Goal: Task Accomplishment & Management: Complete application form

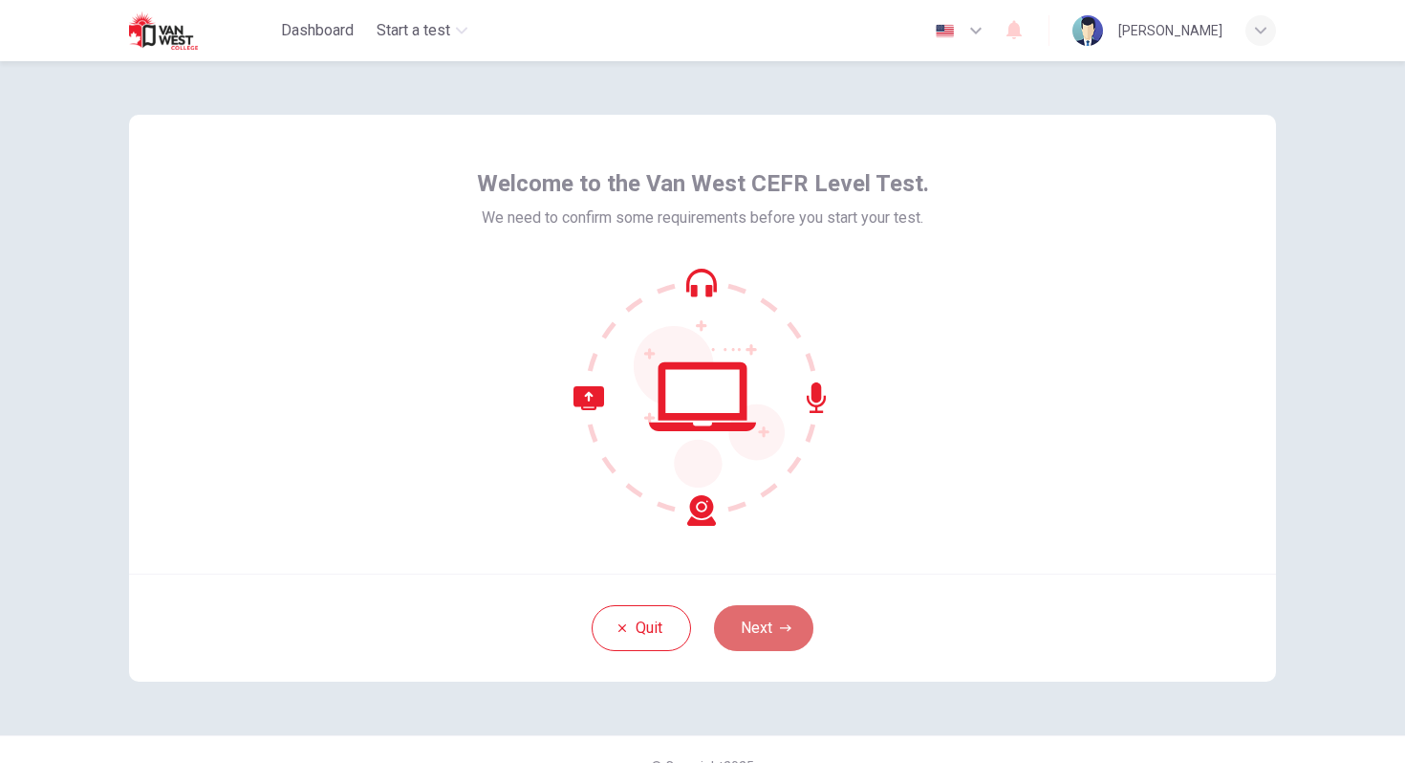
click at [772, 610] on button "Next" at bounding box center [763, 628] width 99 height 46
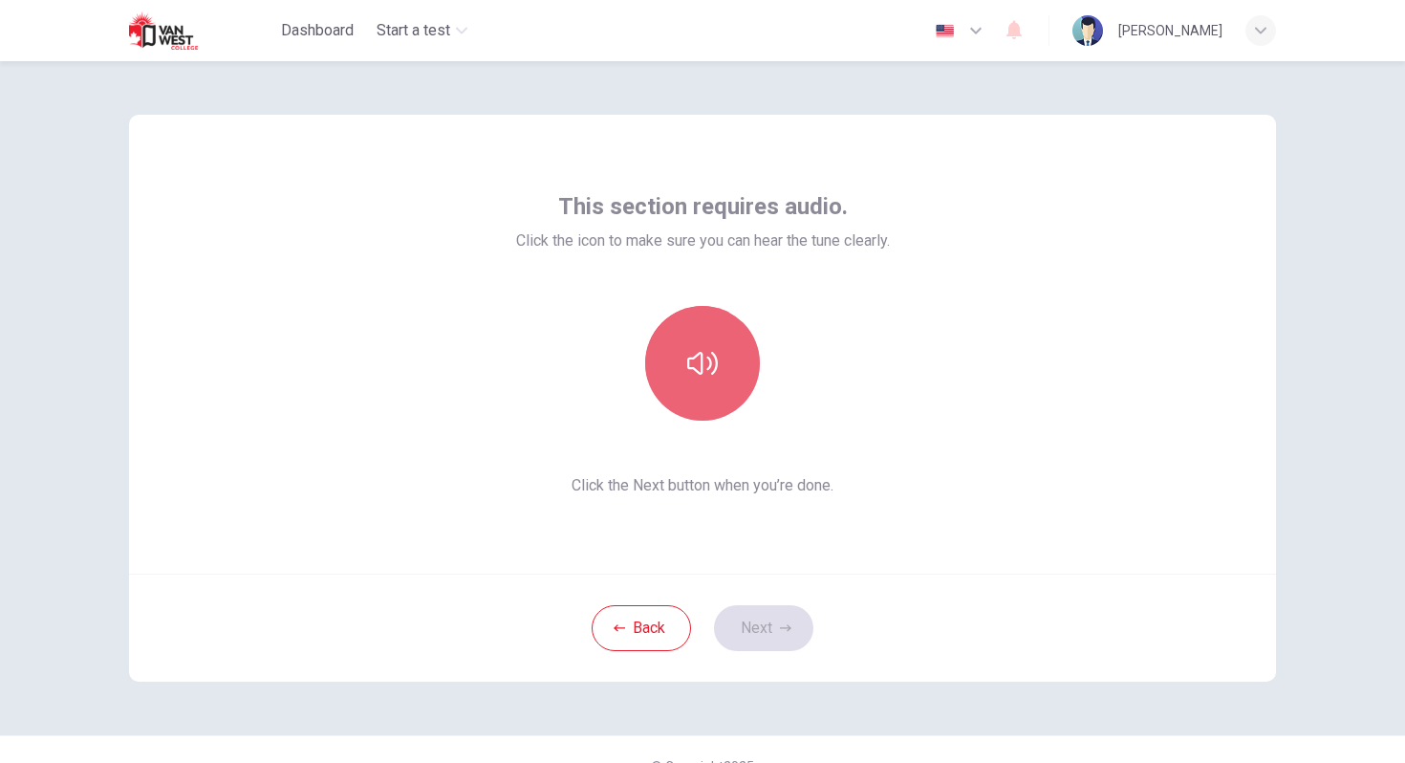
click at [717, 383] on button "button" at bounding box center [702, 363] width 115 height 115
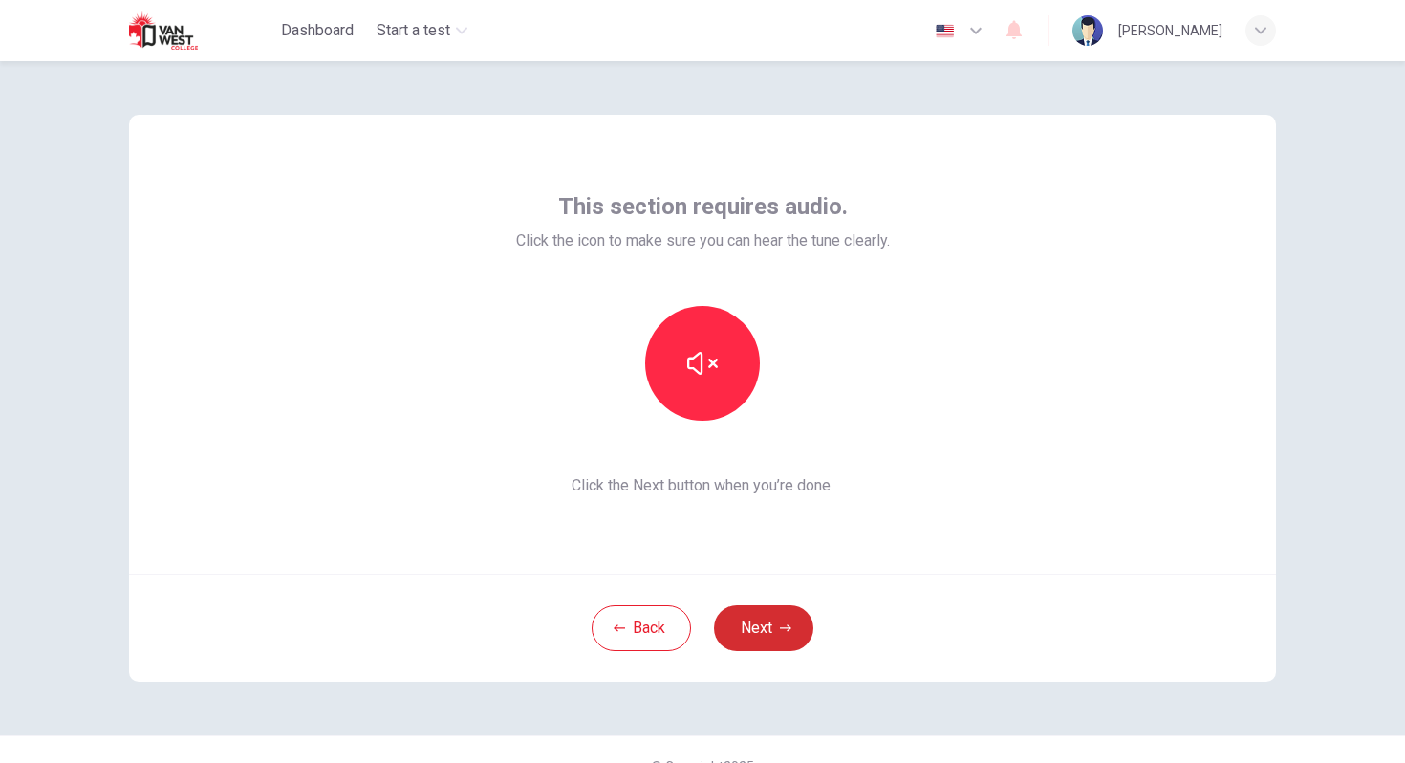
click at [765, 621] on button "Next" at bounding box center [763, 628] width 99 height 46
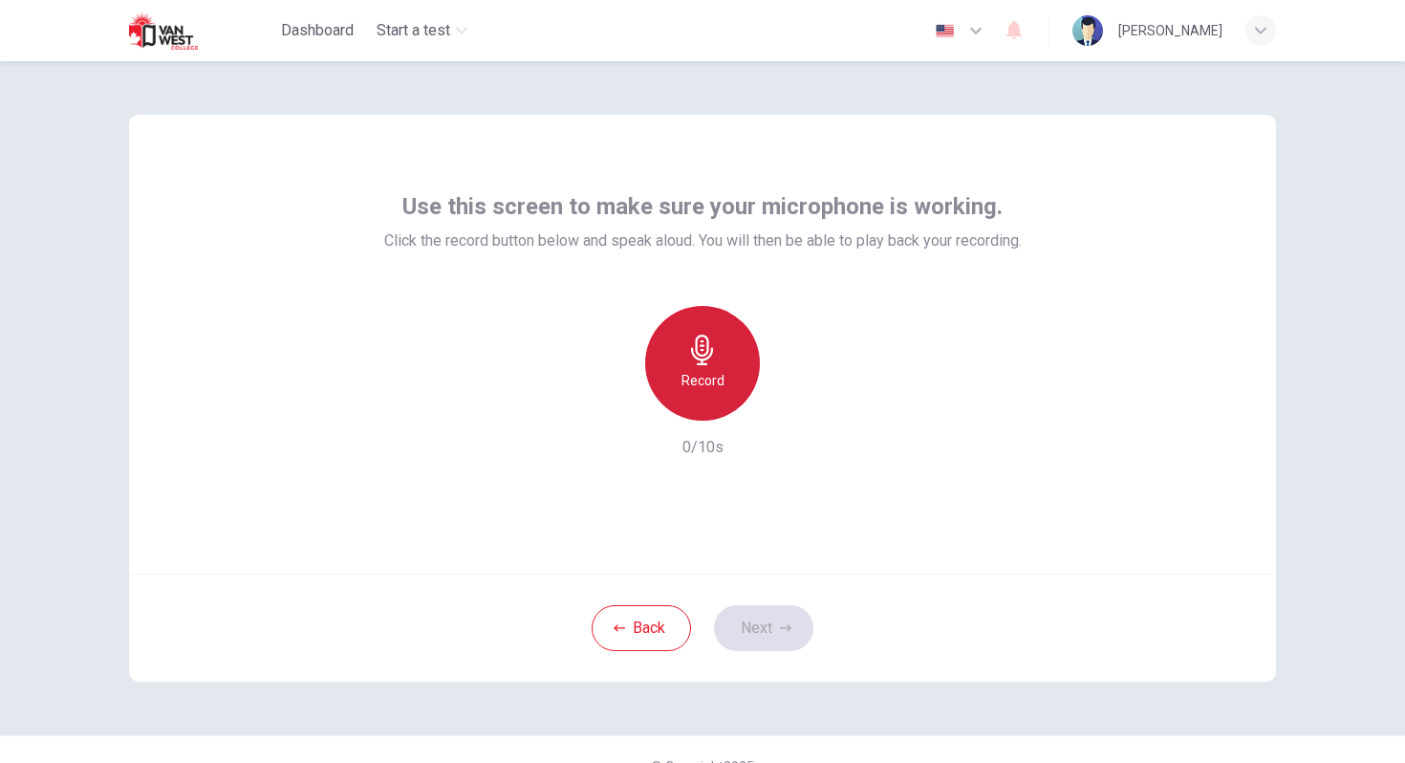
click at [710, 349] on icon "button" at bounding box center [702, 350] width 31 height 31
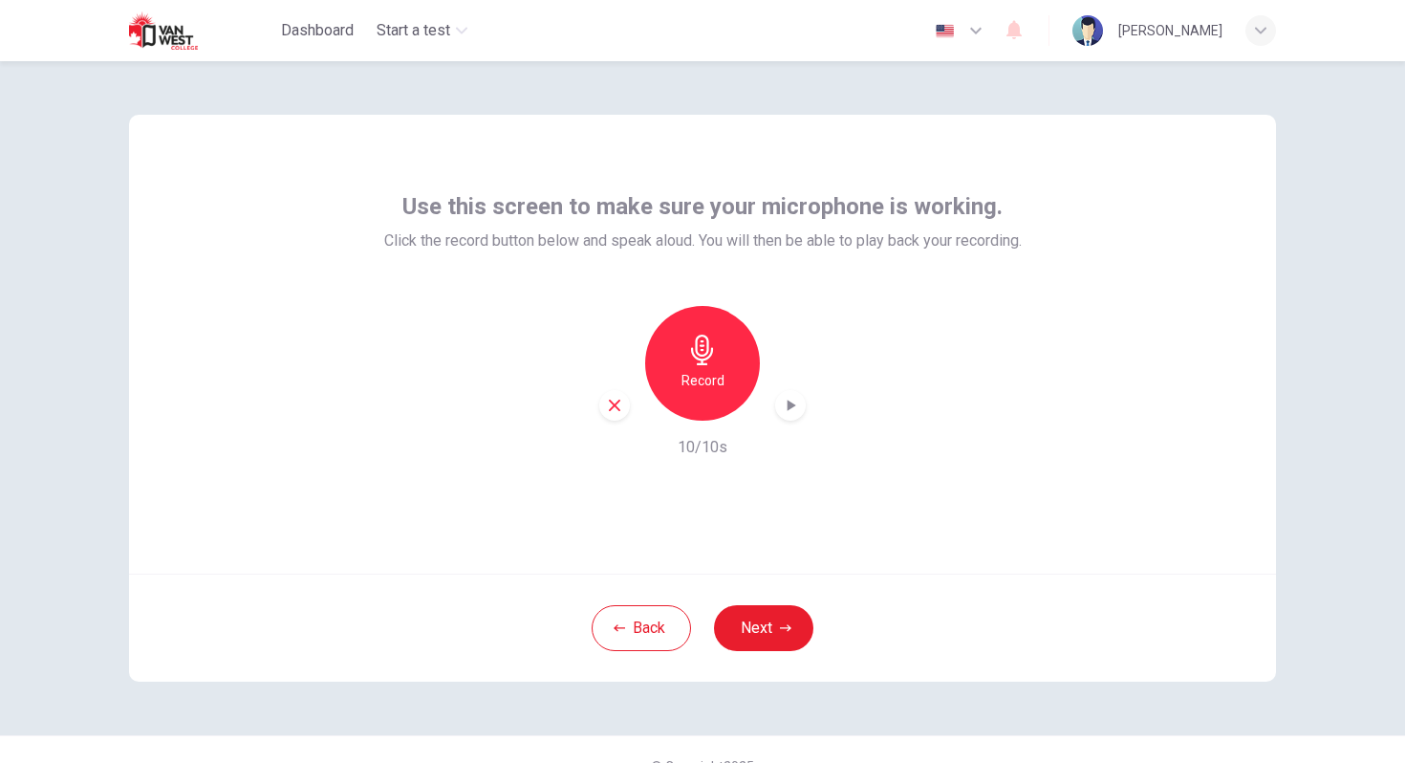
click at [783, 406] on icon "button" at bounding box center [790, 405] width 19 height 19
click at [612, 414] on div "button" at bounding box center [614, 405] width 31 height 31
click at [730, 394] on div "Record" at bounding box center [702, 363] width 115 height 115
click at [784, 402] on icon "button" at bounding box center [790, 405] width 19 height 19
click at [758, 621] on button "Next" at bounding box center [763, 628] width 99 height 46
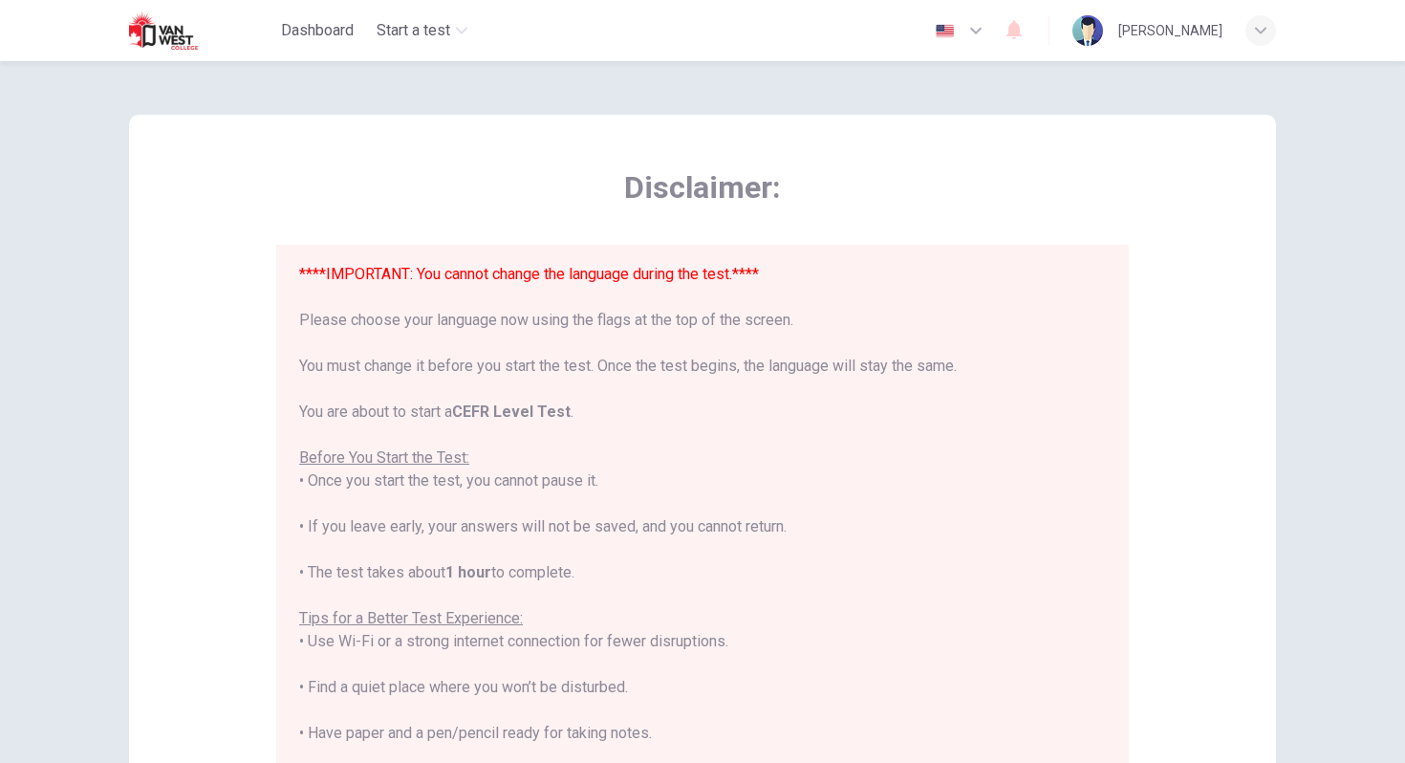
scroll to position [13, 0]
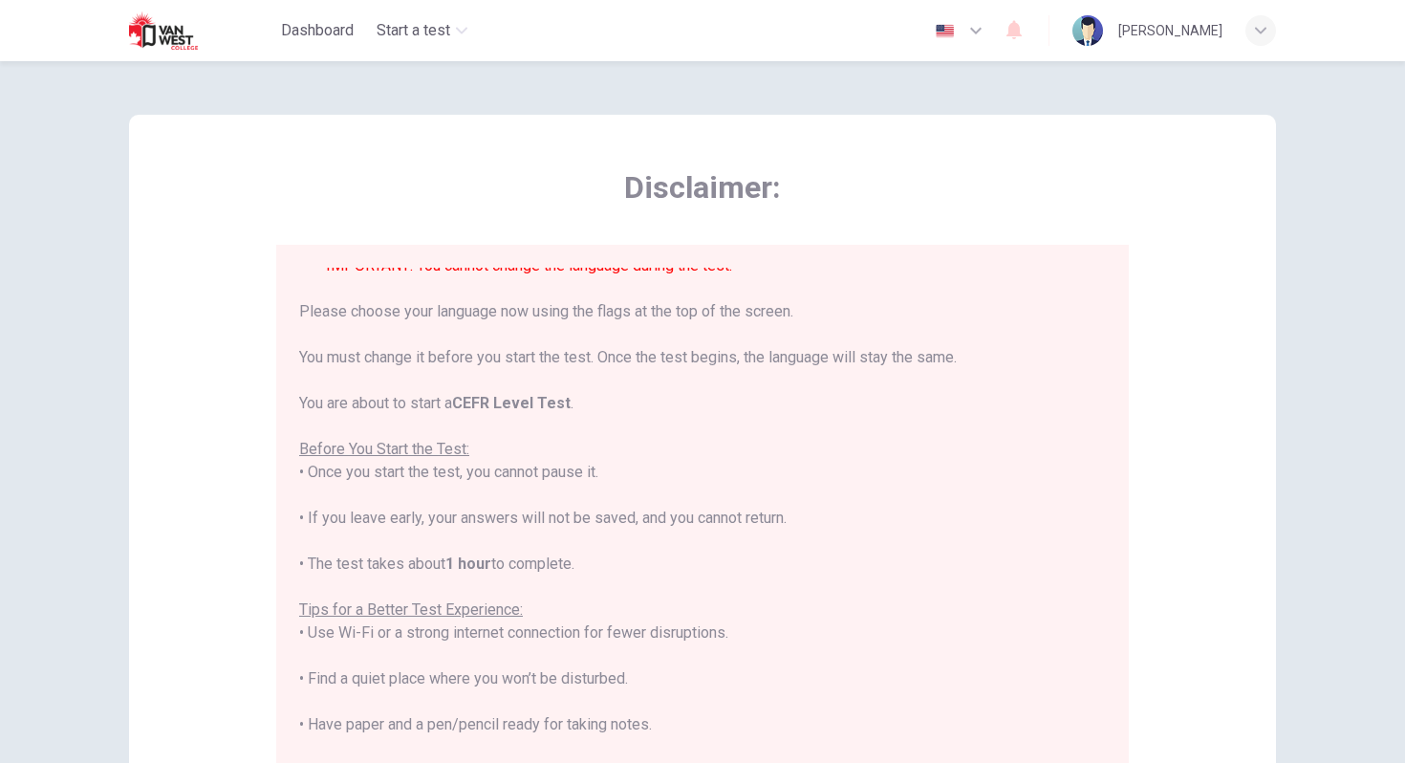
click at [740, 500] on div "****IMPORTANT: You cannot change the language during the test.**** Please choos…" at bounding box center [702, 598] width 807 height 688
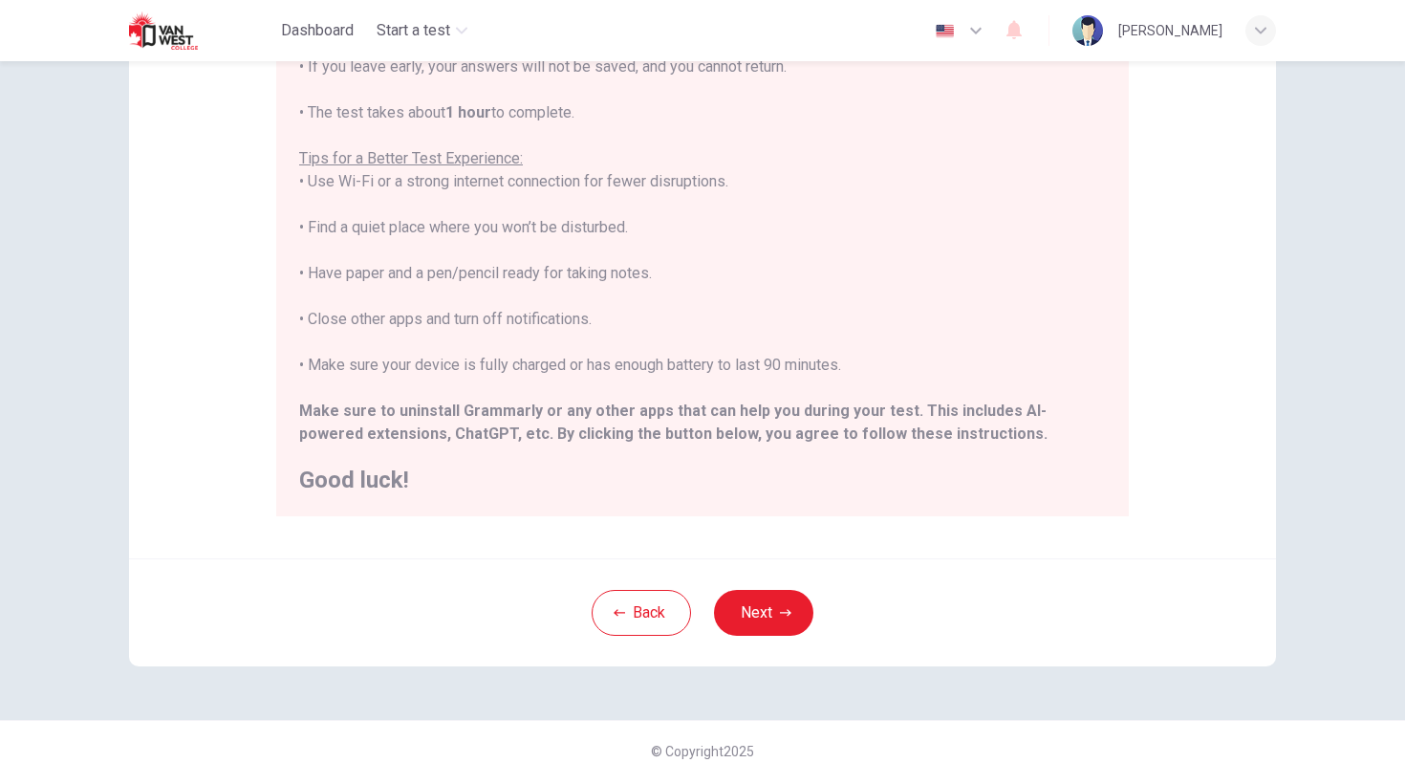
scroll to position [283, 0]
click at [751, 595] on button "Next" at bounding box center [763, 612] width 99 height 46
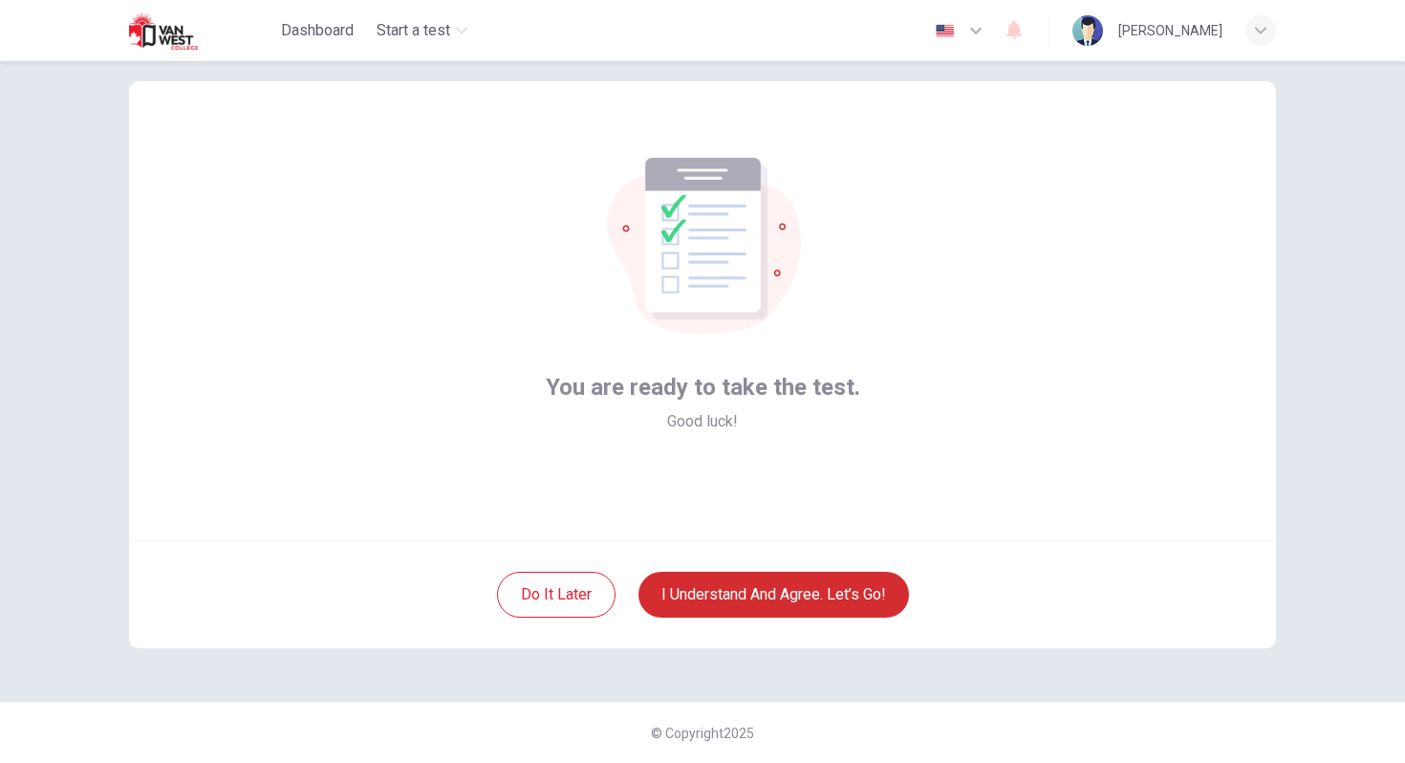
scroll to position [33, 0]
click at [766, 588] on button "I understand and agree. Let’s go!" at bounding box center [774, 595] width 271 height 46
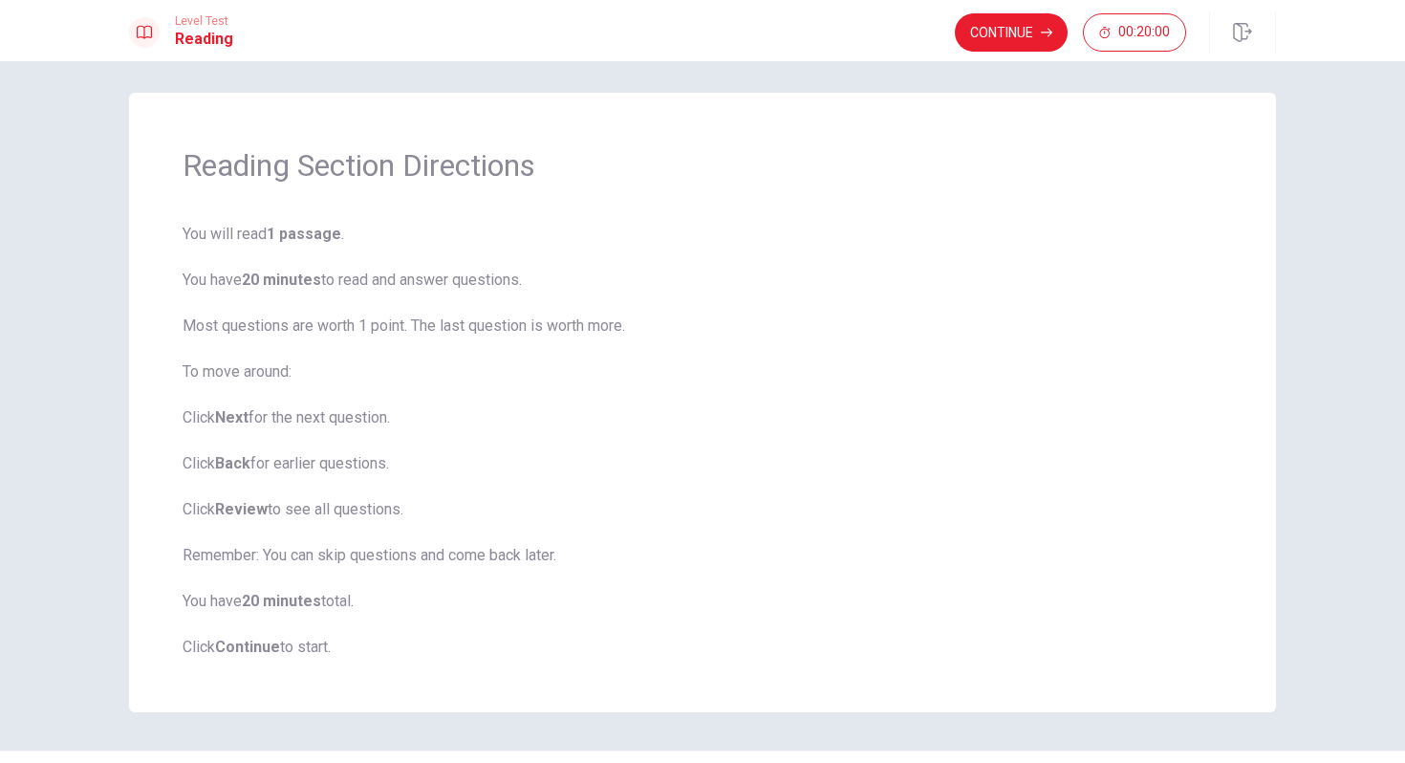
scroll to position [8, 0]
click at [1012, 48] on button "Continue" at bounding box center [1011, 32] width 113 height 38
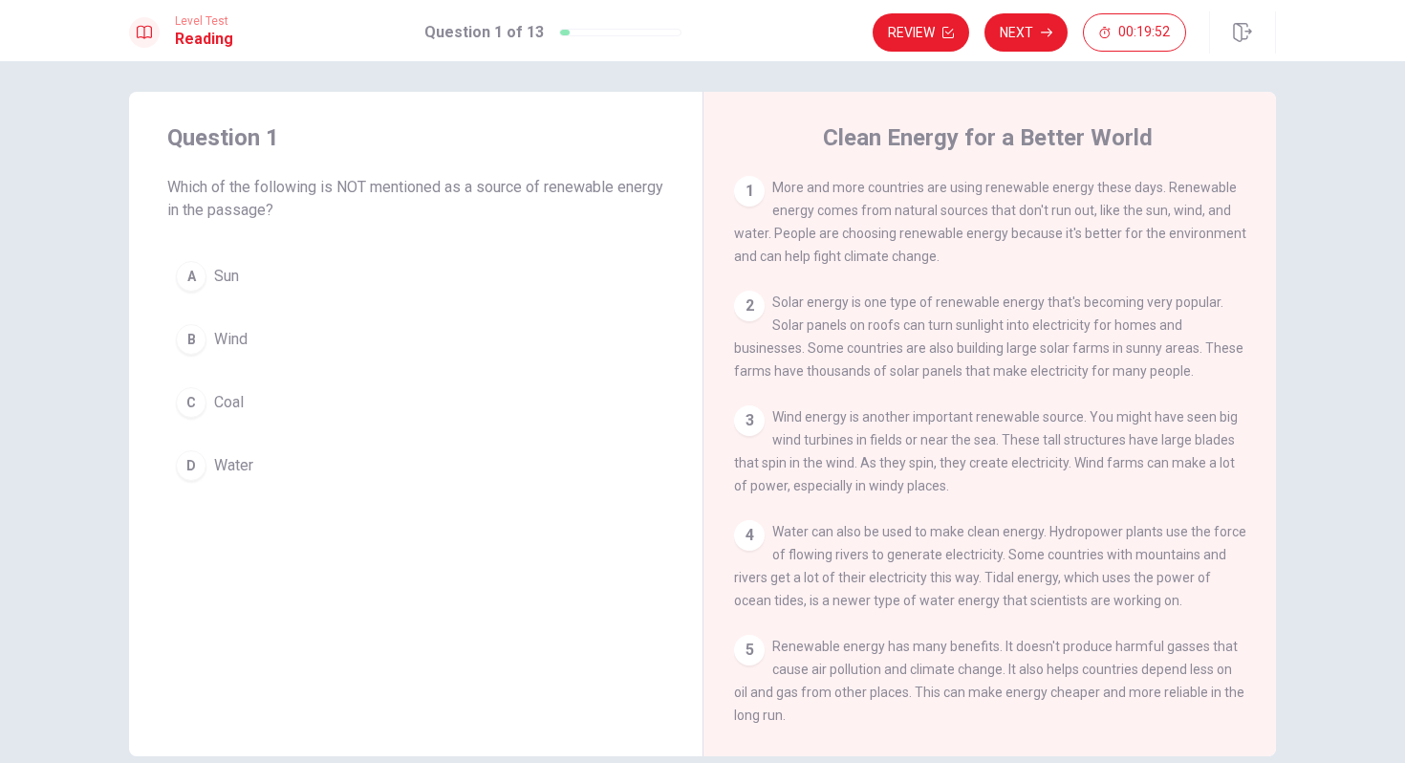
scroll to position [54, 0]
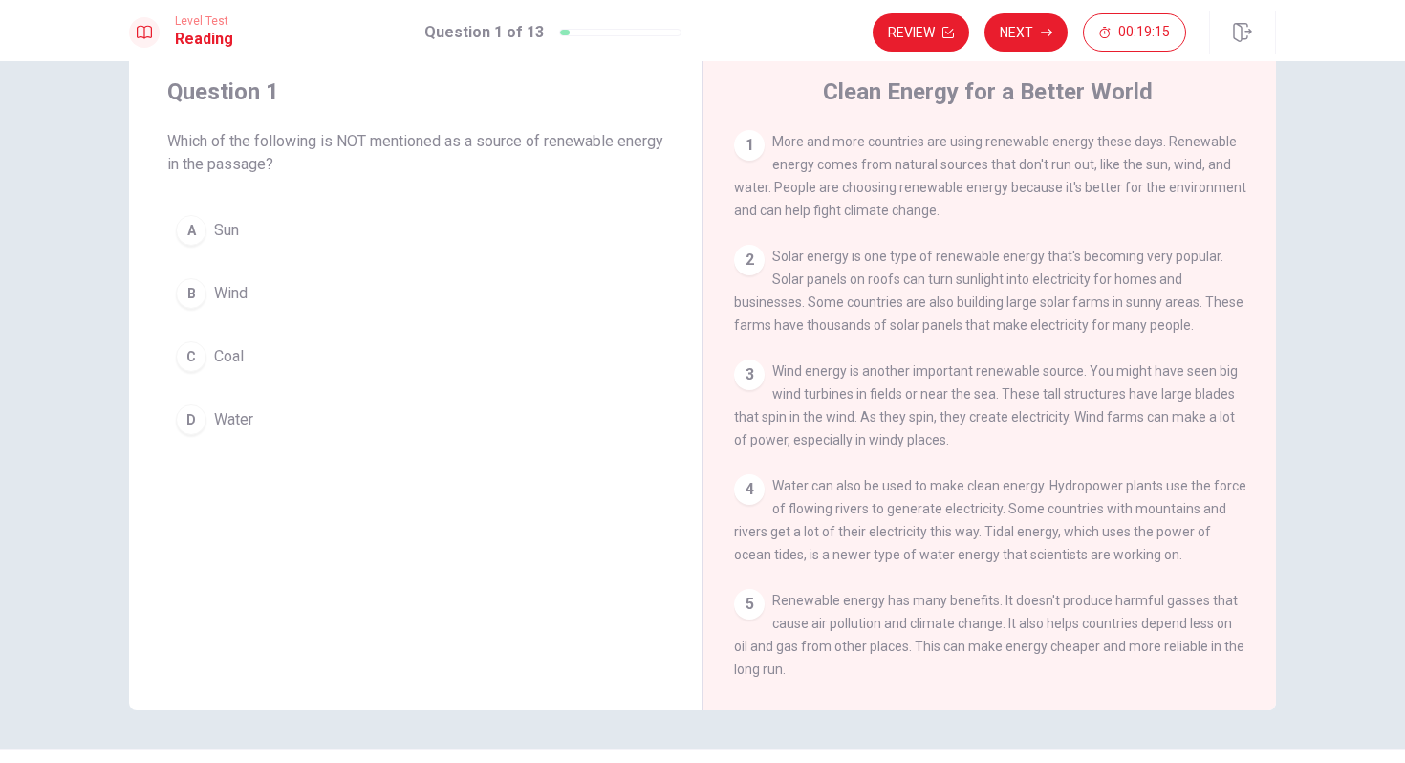
click at [202, 359] on div "C" at bounding box center [191, 356] width 31 height 31
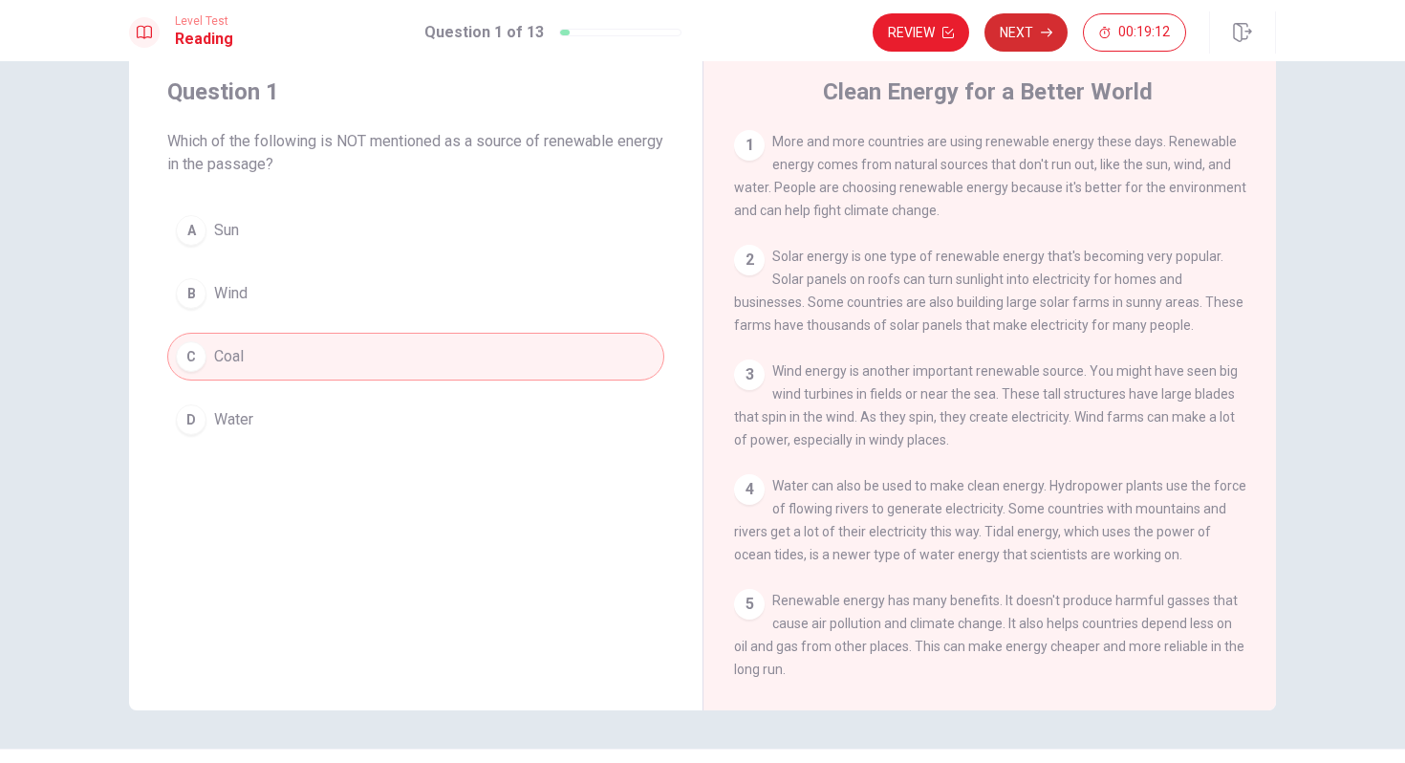
click at [1037, 23] on button "Next" at bounding box center [1026, 32] width 83 height 38
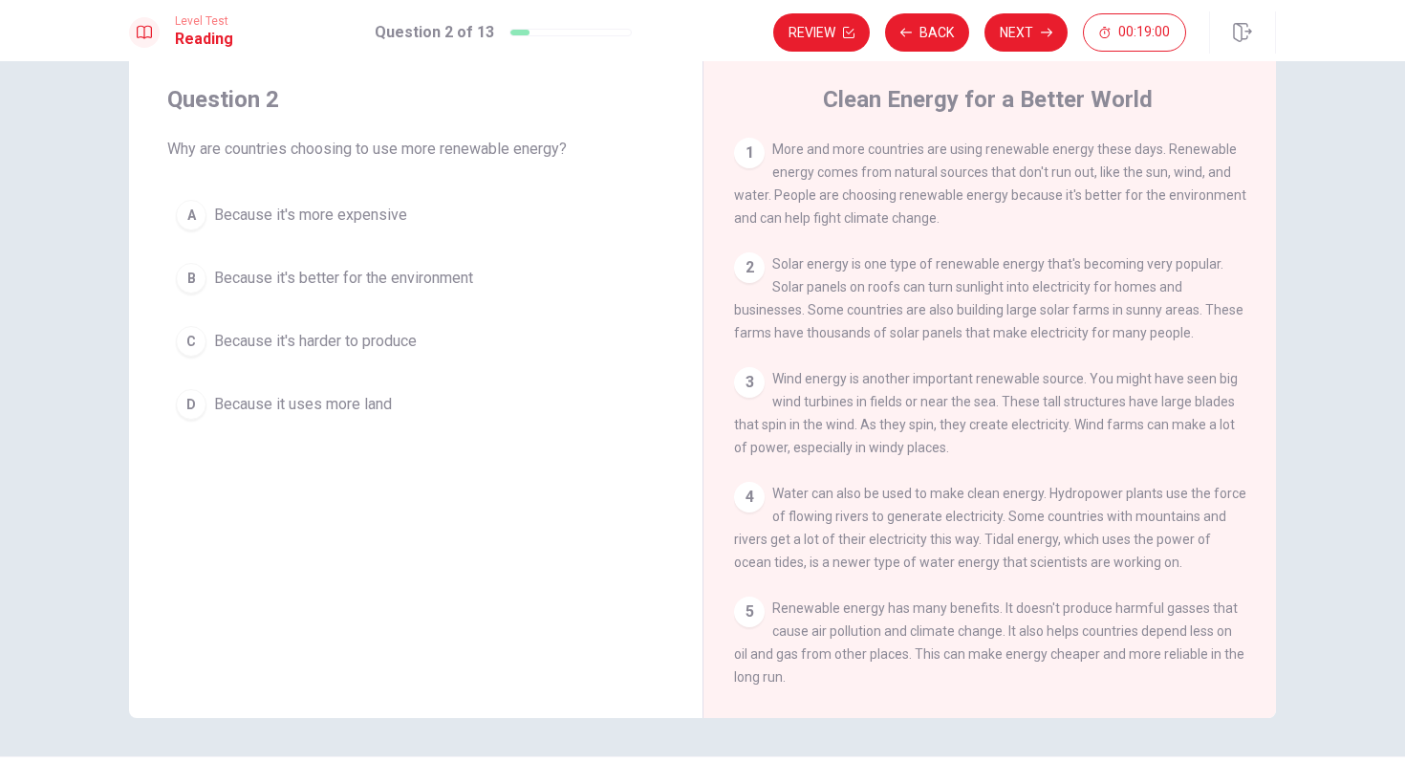
scroll to position [43, 0]
click at [391, 285] on span "Because it's better for the environment" at bounding box center [343, 281] width 259 height 23
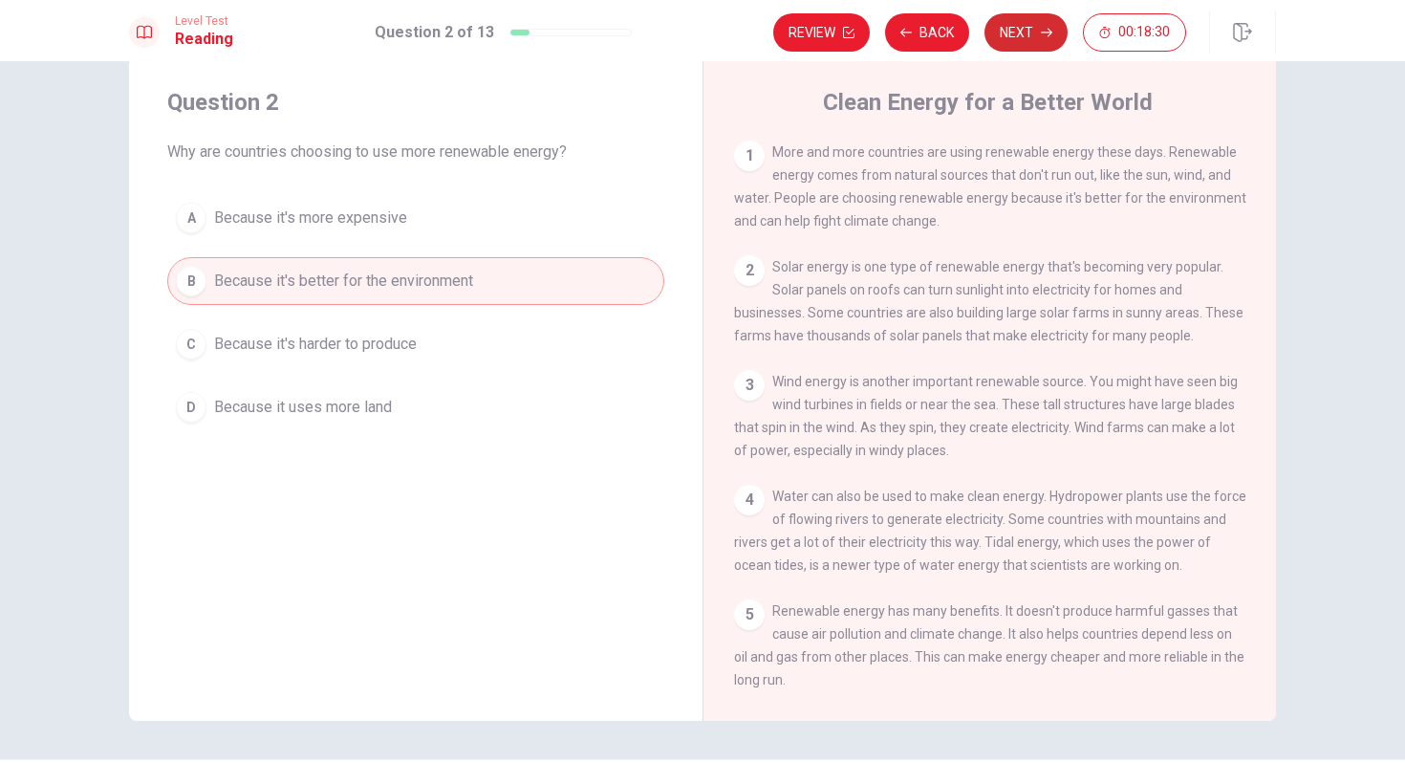
click at [1013, 44] on button "Next" at bounding box center [1026, 32] width 83 height 38
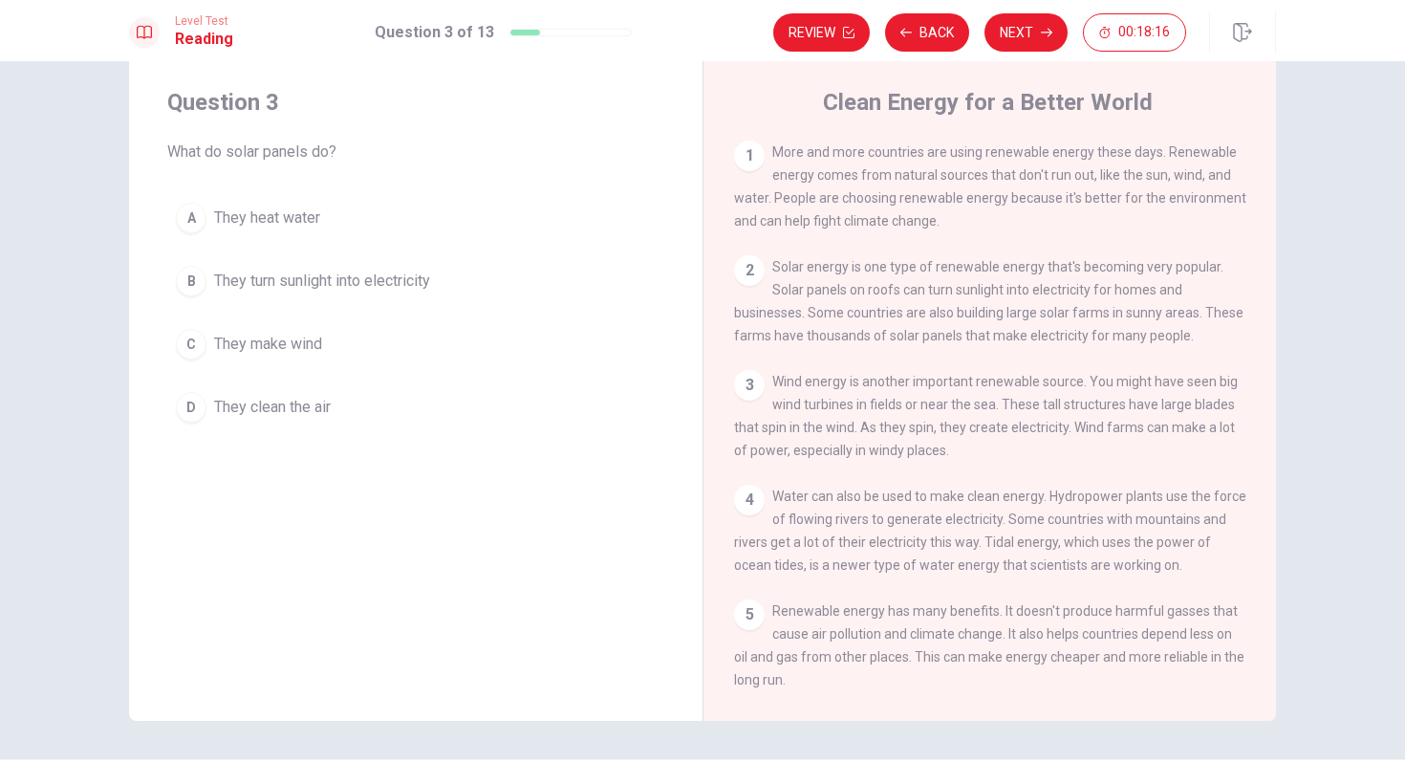
click at [306, 285] on span "They turn sunlight into electricity" at bounding box center [322, 281] width 216 height 23
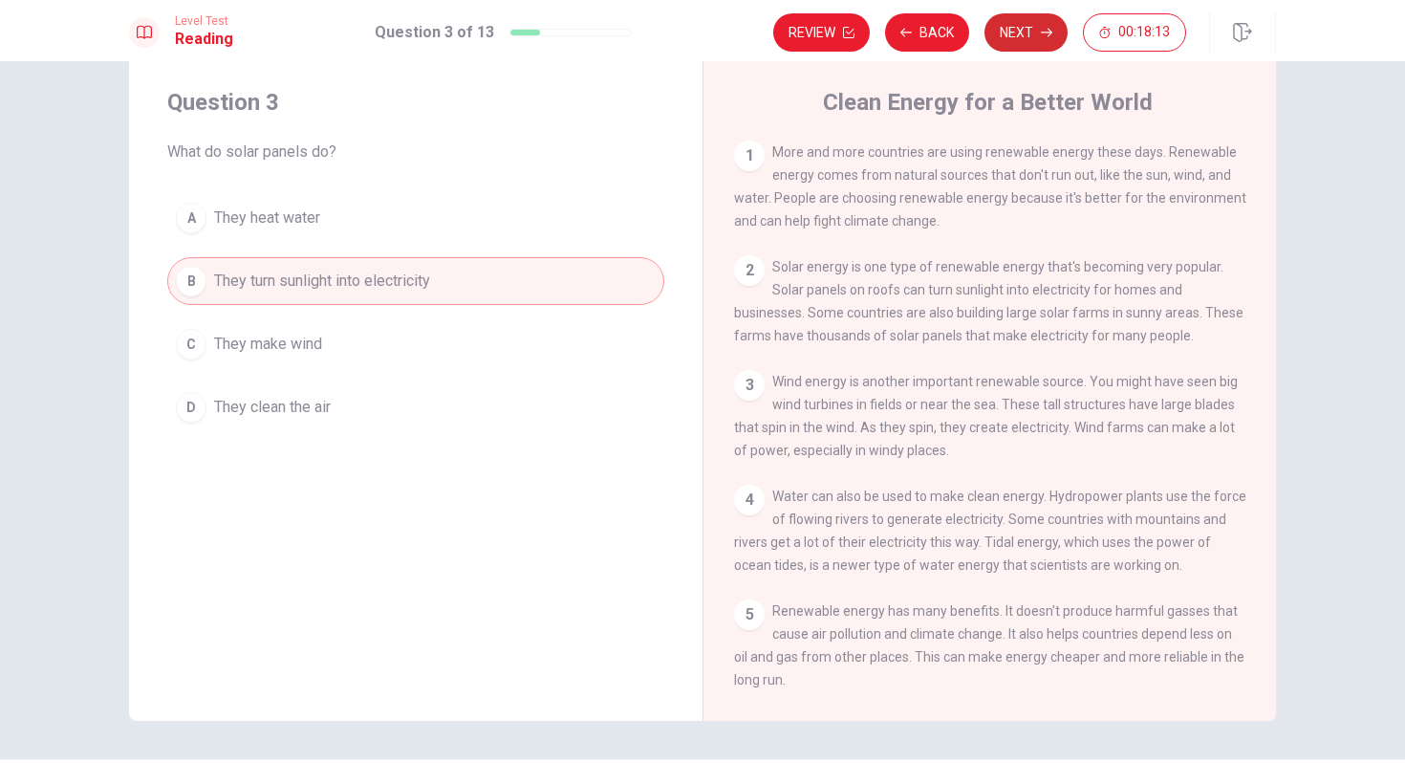
click at [1020, 42] on button "Next" at bounding box center [1026, 32] width 83 height 38
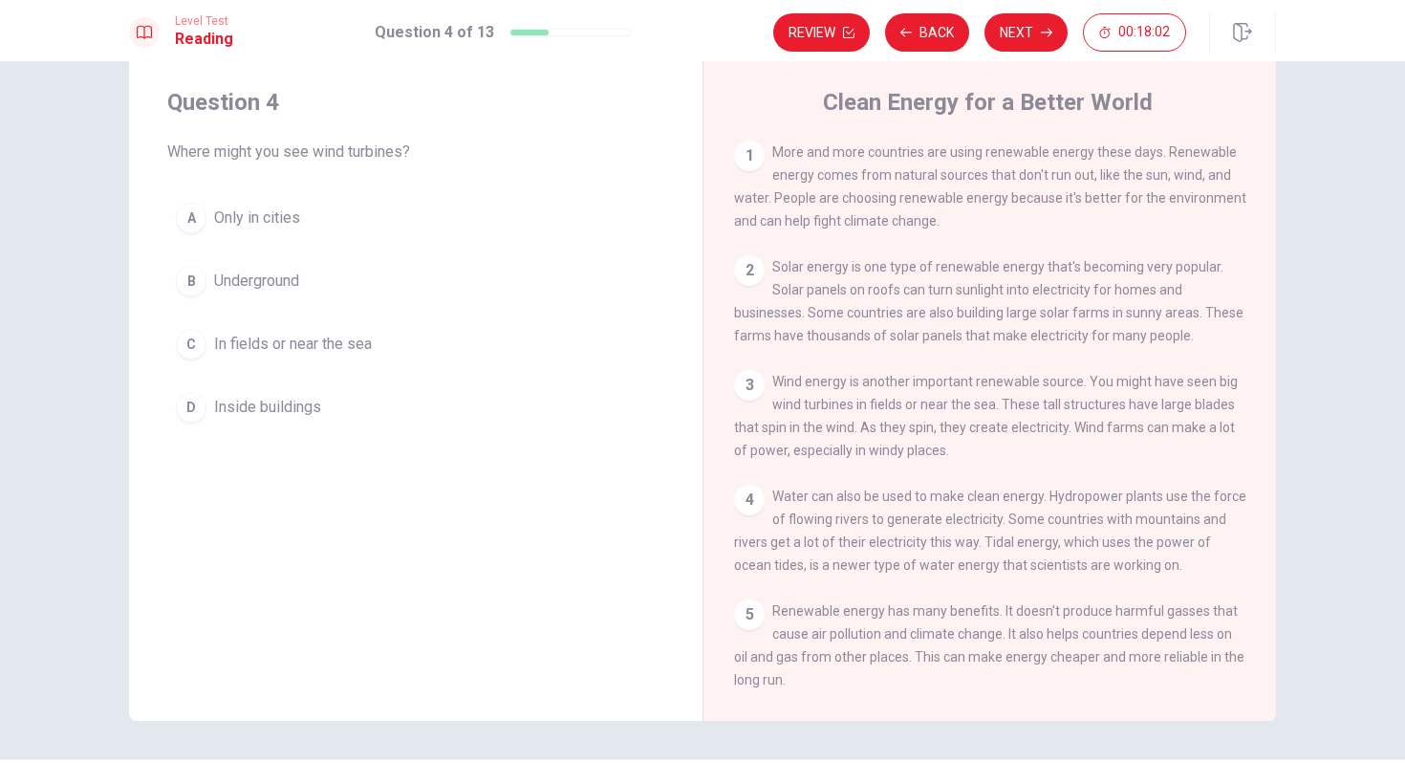
click at [250, 345] on span "In fields or near the sea" at bounding box center [293, 344] width 158 height 23
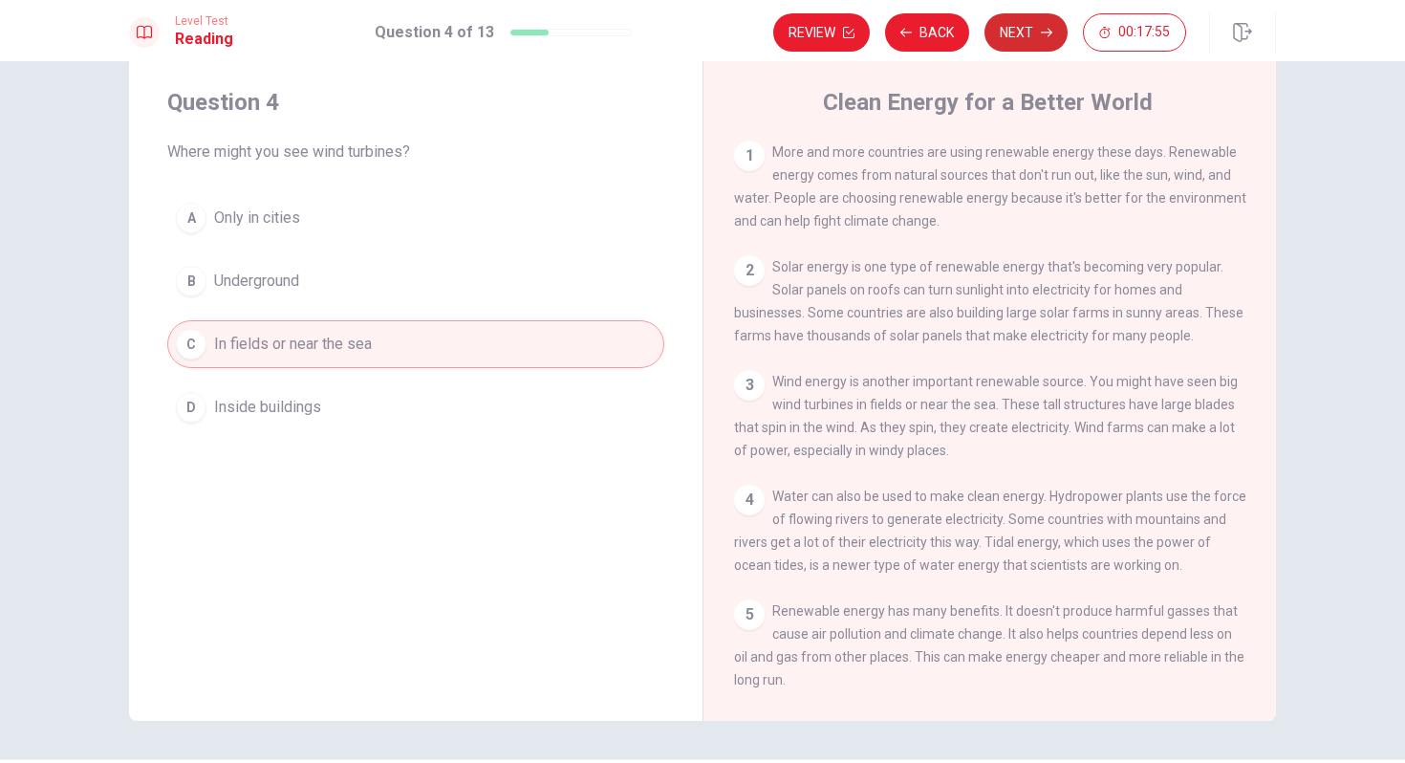
click at [1025, 47] on button "Next" at bounding box center [1026, 32] width 83 height 38
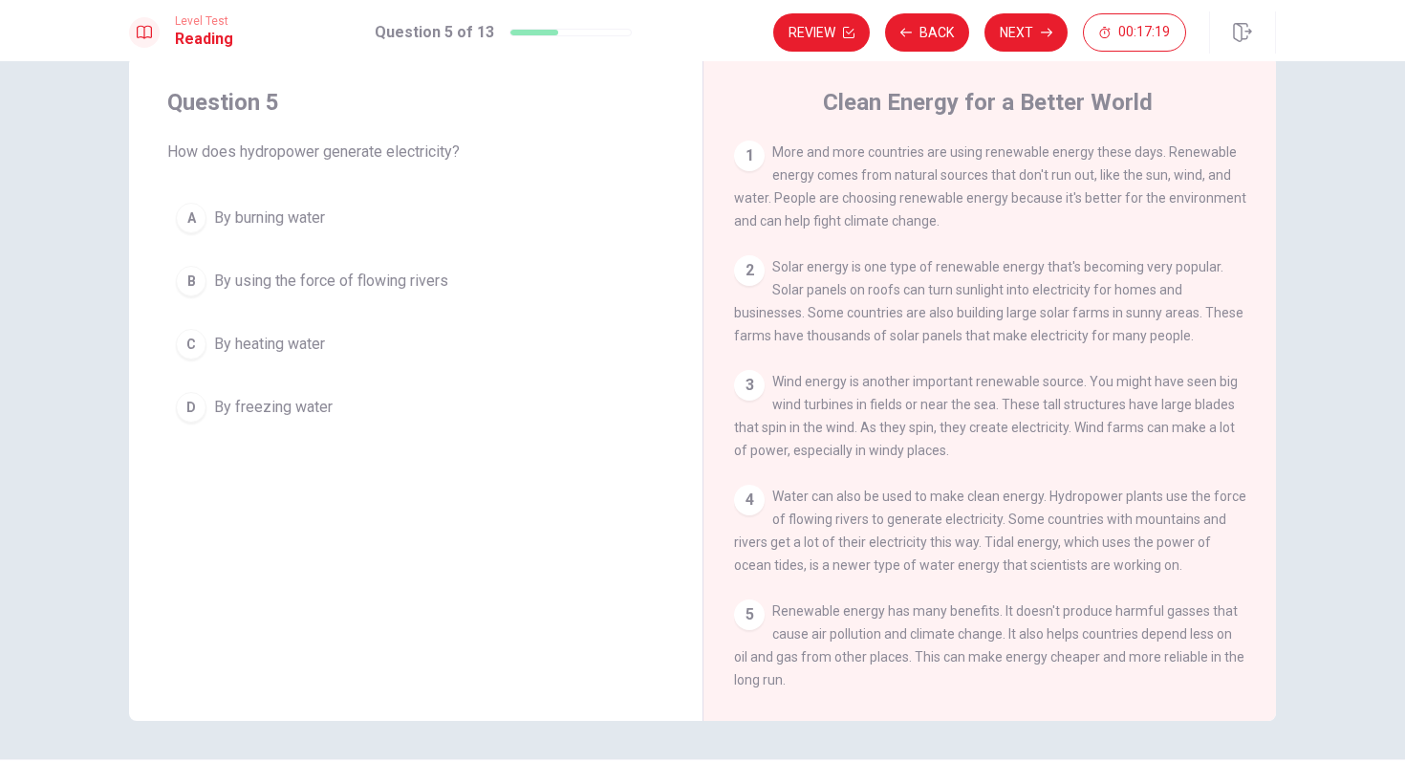
click at [388, 280] on span "By using the force of flowing rivers" at bounding box center [331, 281] width 234 height 23
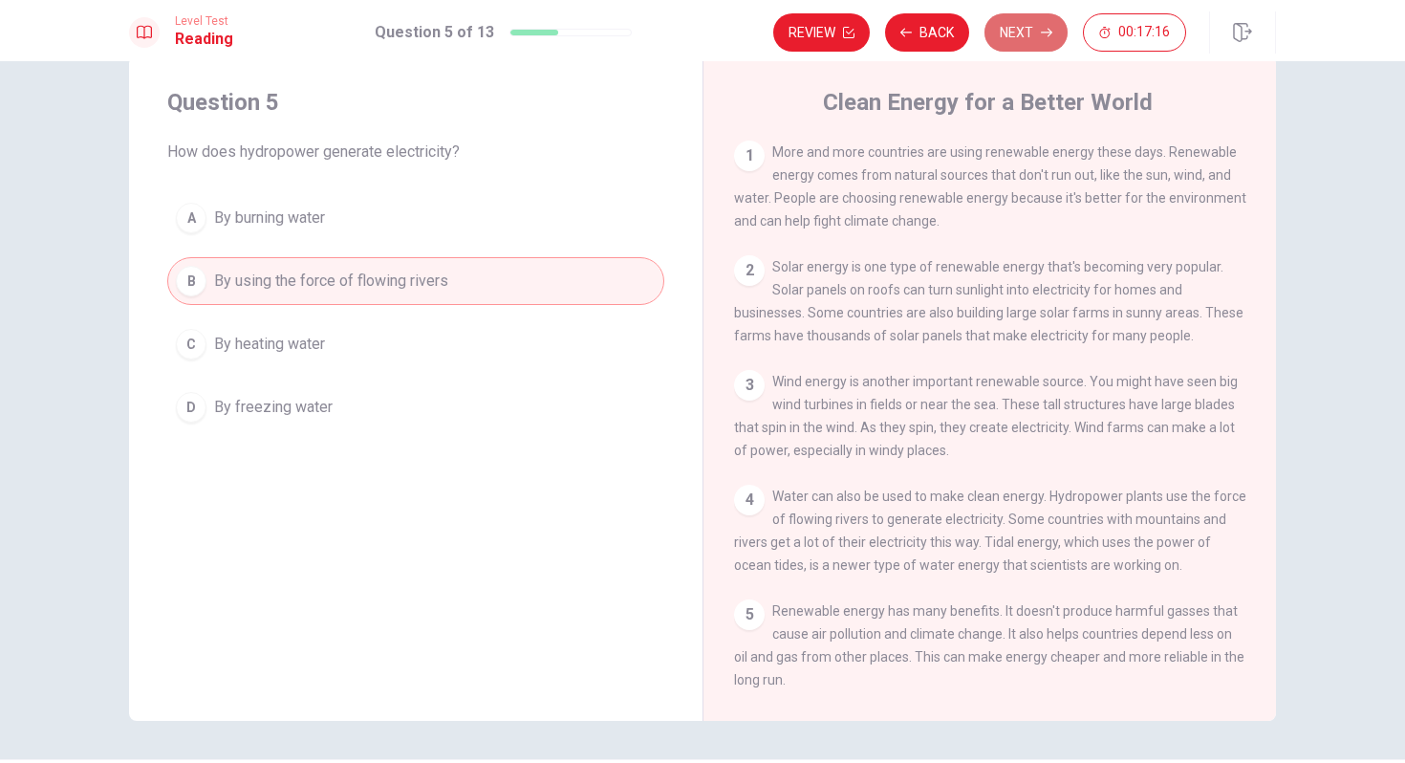
click at [1030, 33] on button "Next" at bounding box center [1026, 32] width 83 height 38
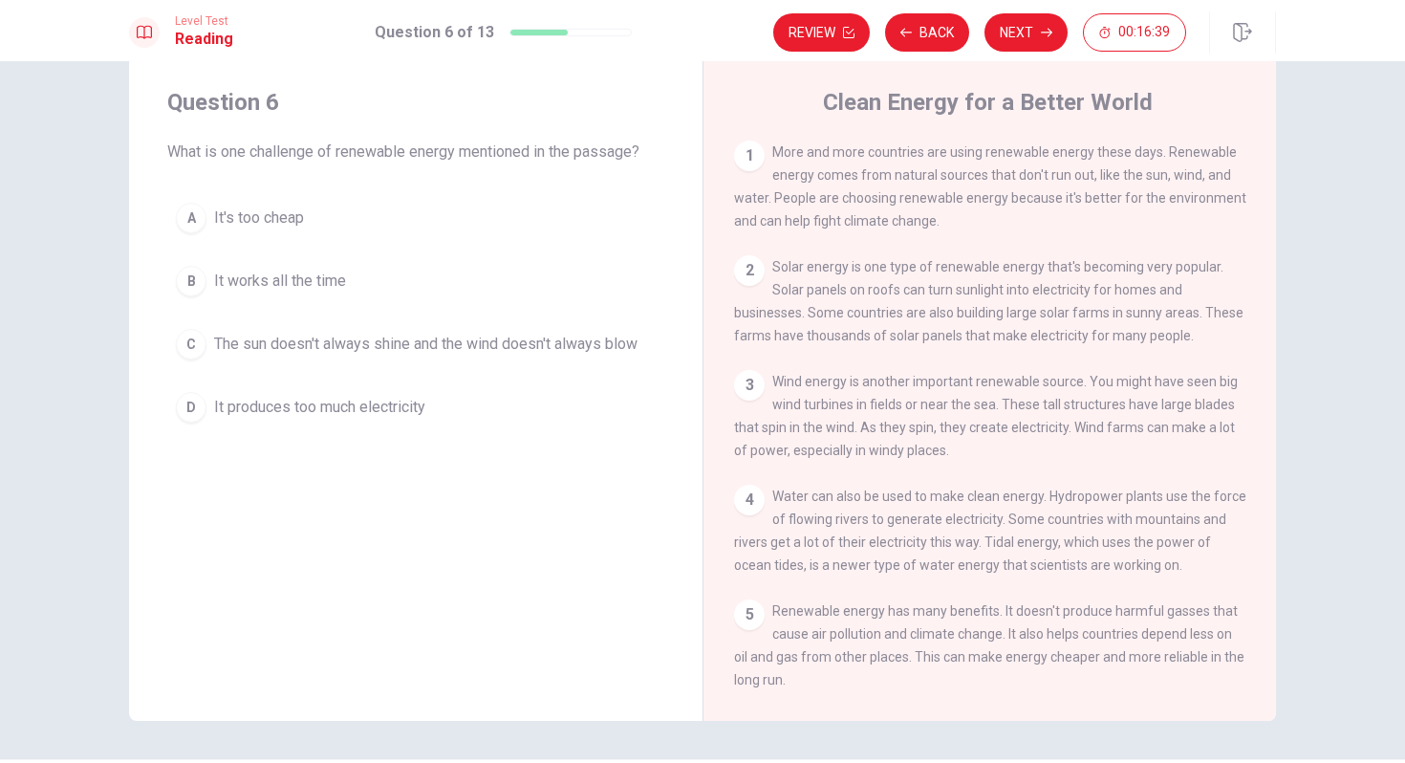
click at [1011, 643] on span "Renewable energy has many benefits. It doesn't produce harmful gasses that caus…" at bounding box center [989, 645] width 511 height 84
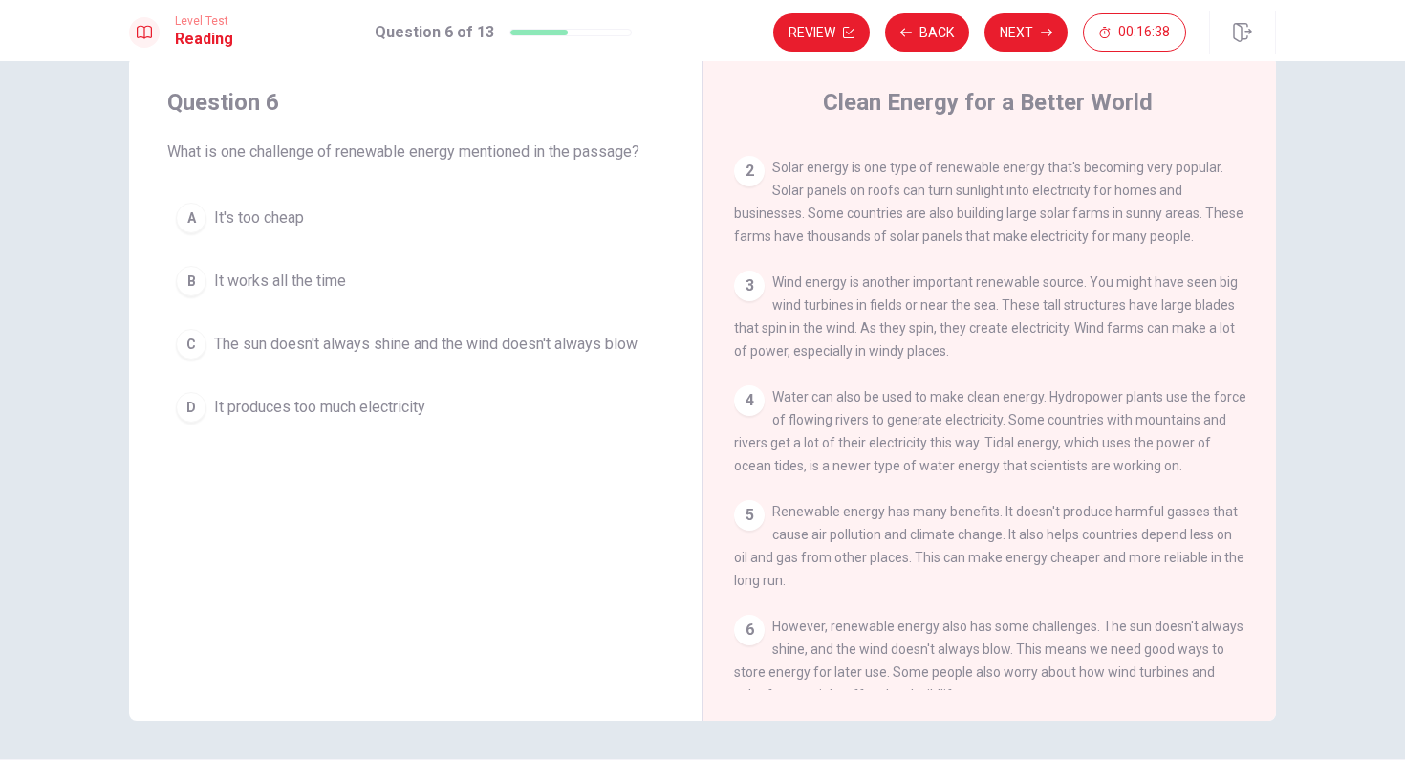
scroll to position [304, 0]
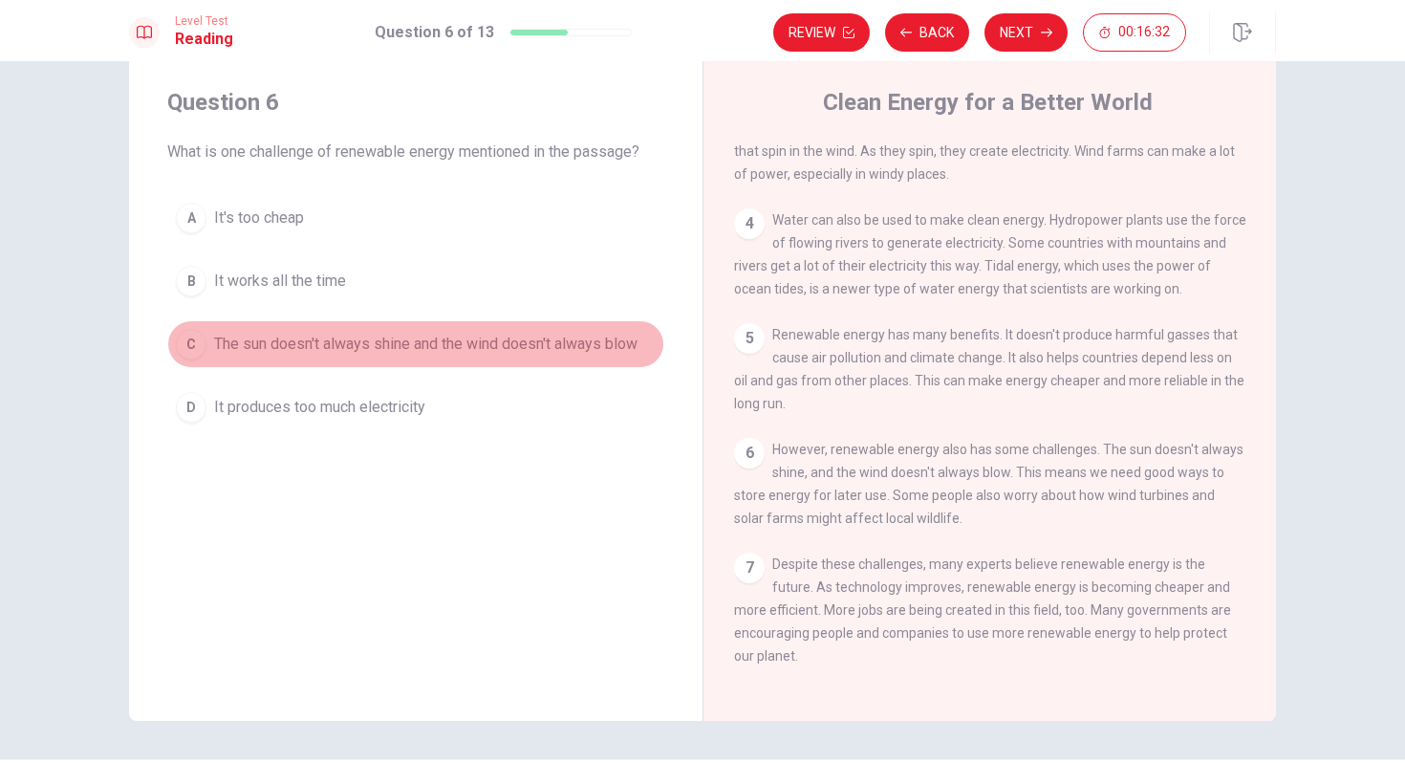
click at [267, 339] on span "The sun doesn't always shine and the wind doesn't always blow" at bounding box center [426, 344] width 424 height 23
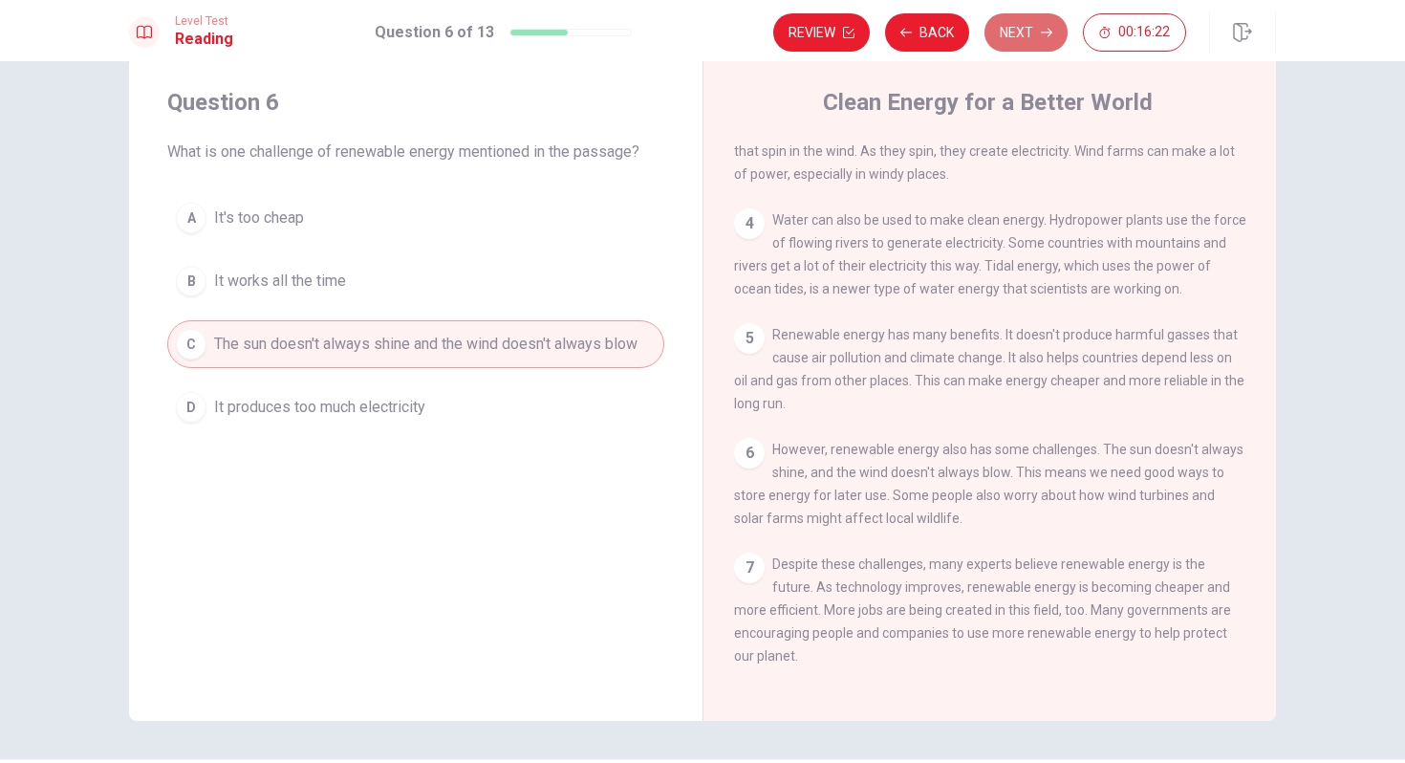
click at [1022, 38] on button "Next" at bounding box center [1026, 32] width 83 height 38
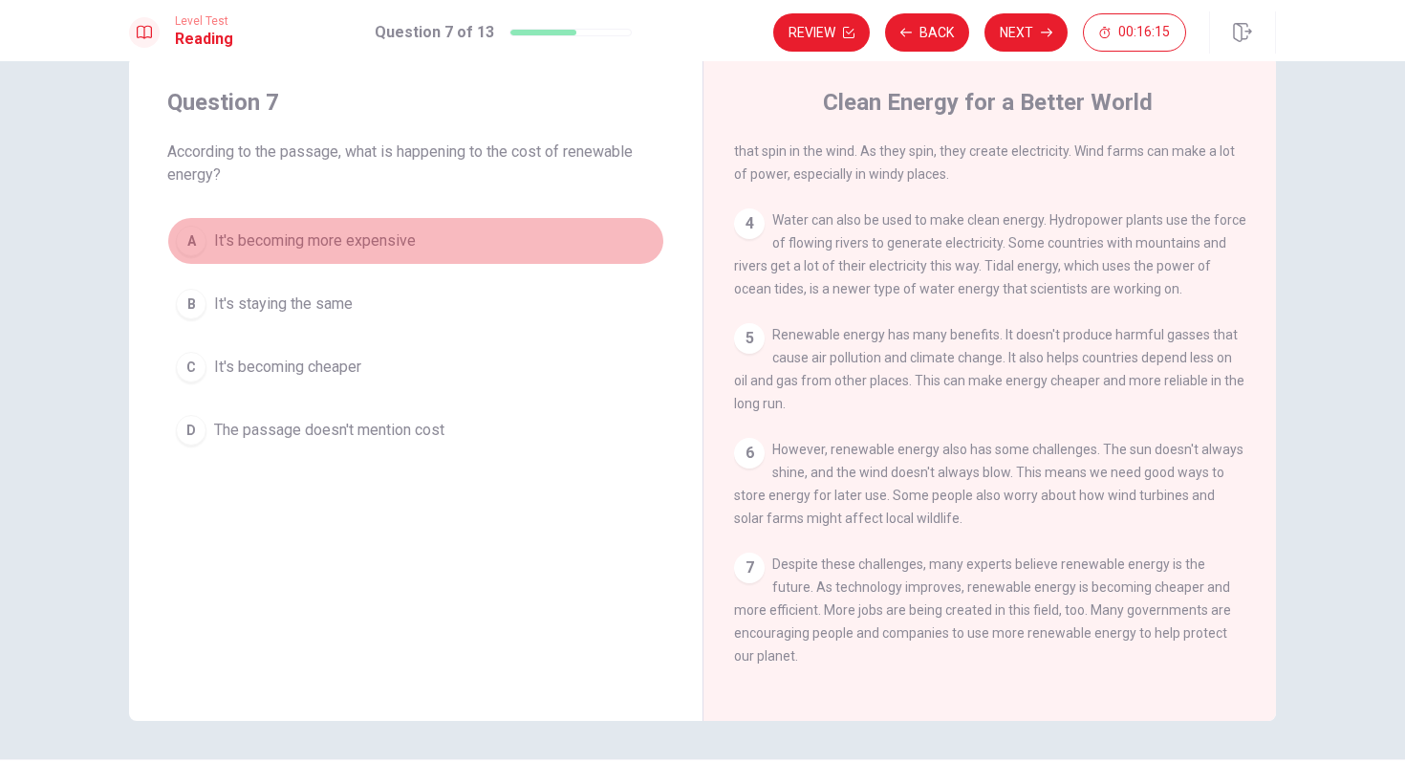
click at [254, 238] on span "It's becoming more expensive" at bounding box center [315, 240] width 202 height 23
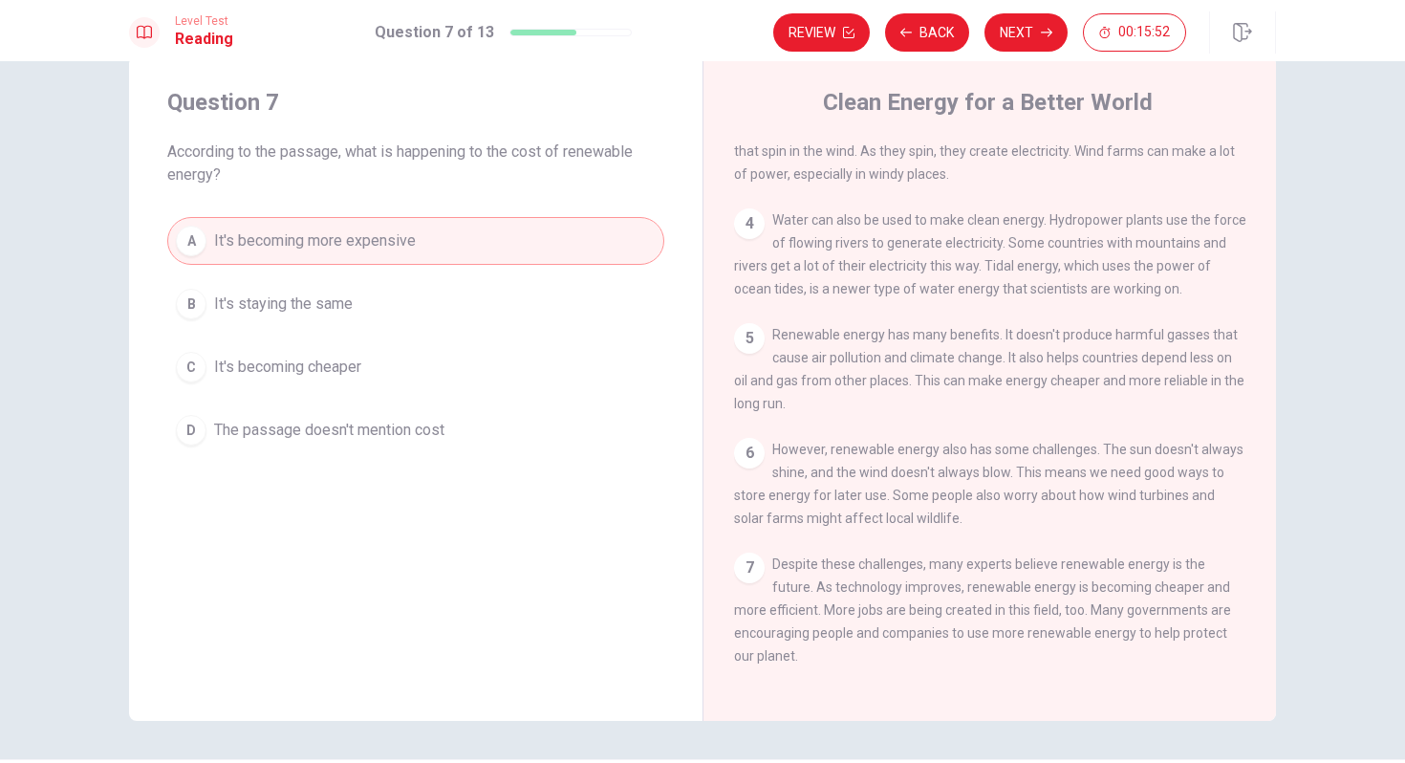
click at [357, 366] on span "It's becoming cheaper" at bounding box center [287, 367] width 147 height 23
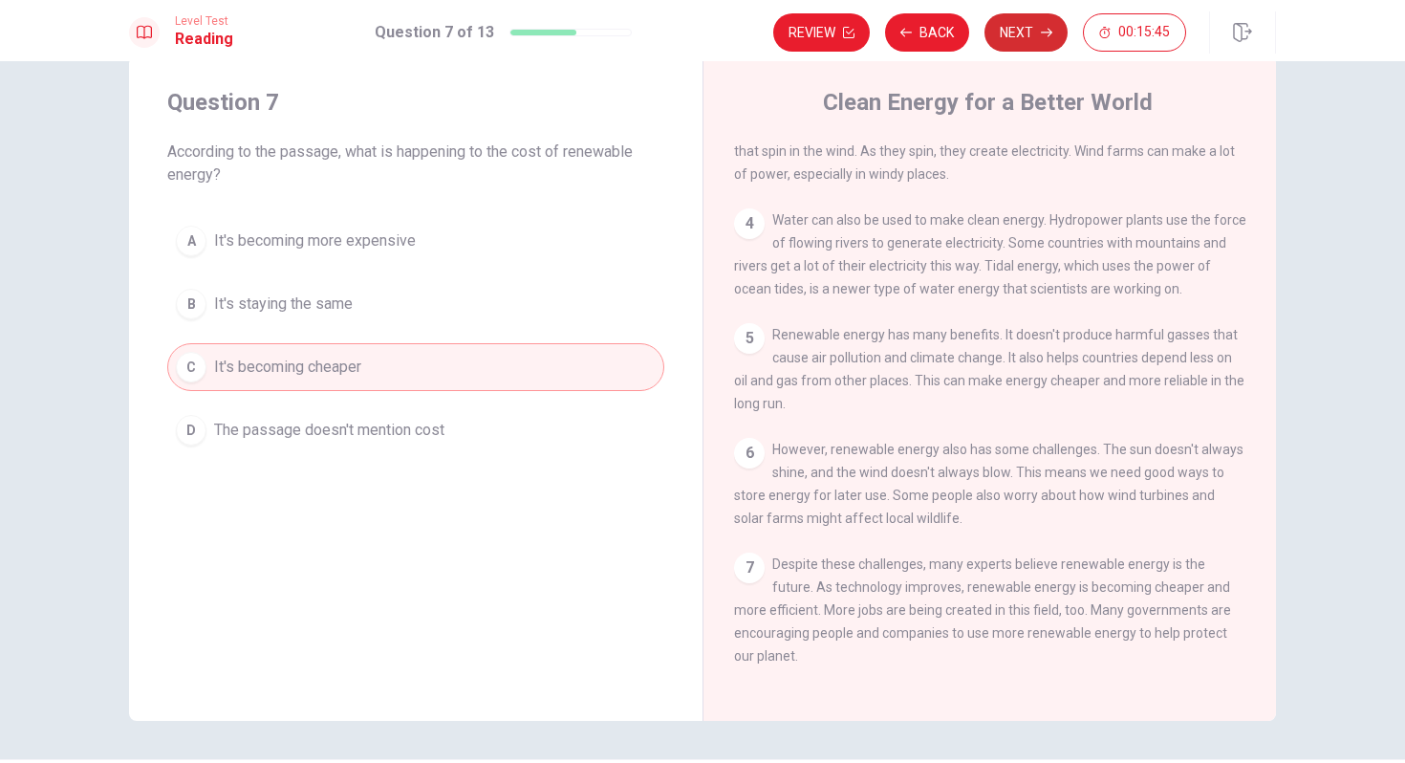
click at [1045, 34] on icon "button" at bounding box center [1046, 32] width 11 height 11
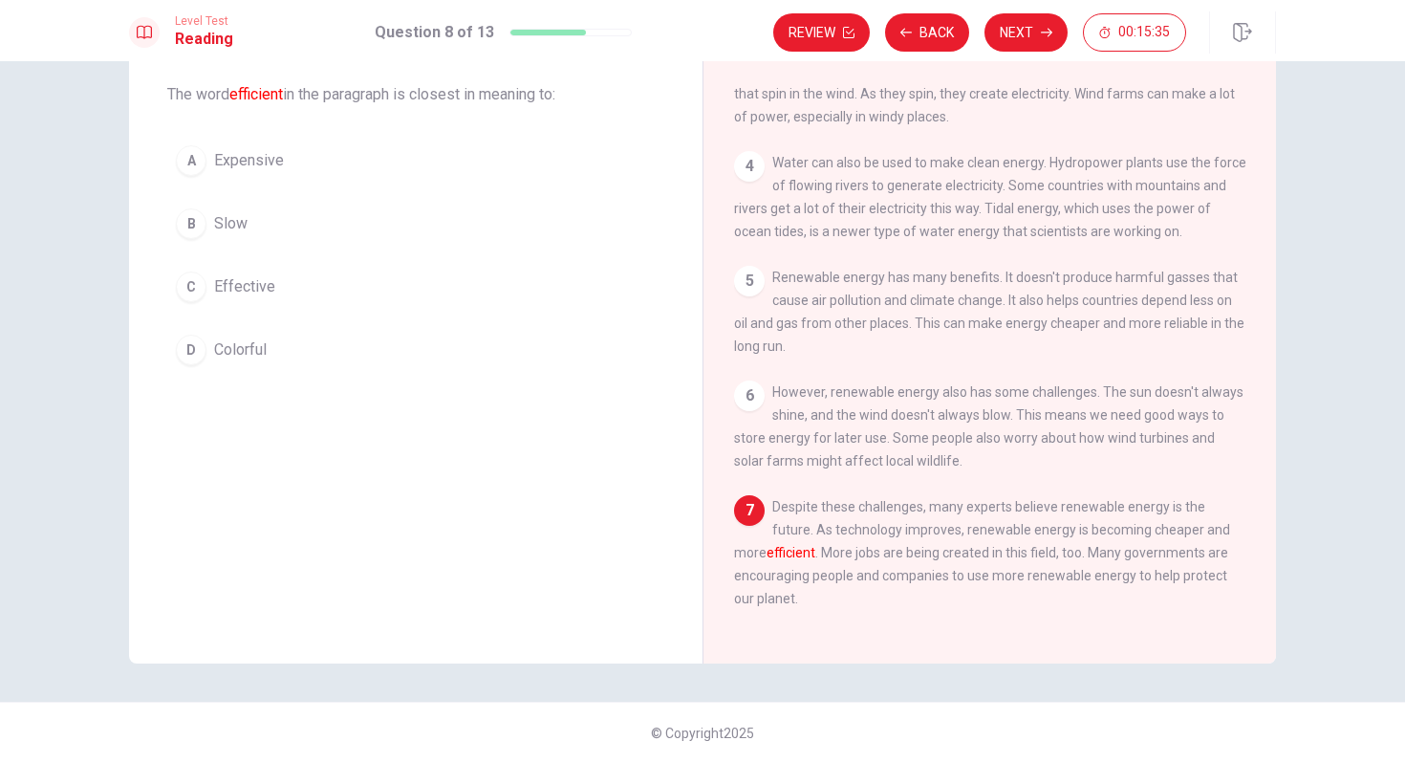
scroll to position [54, 0]
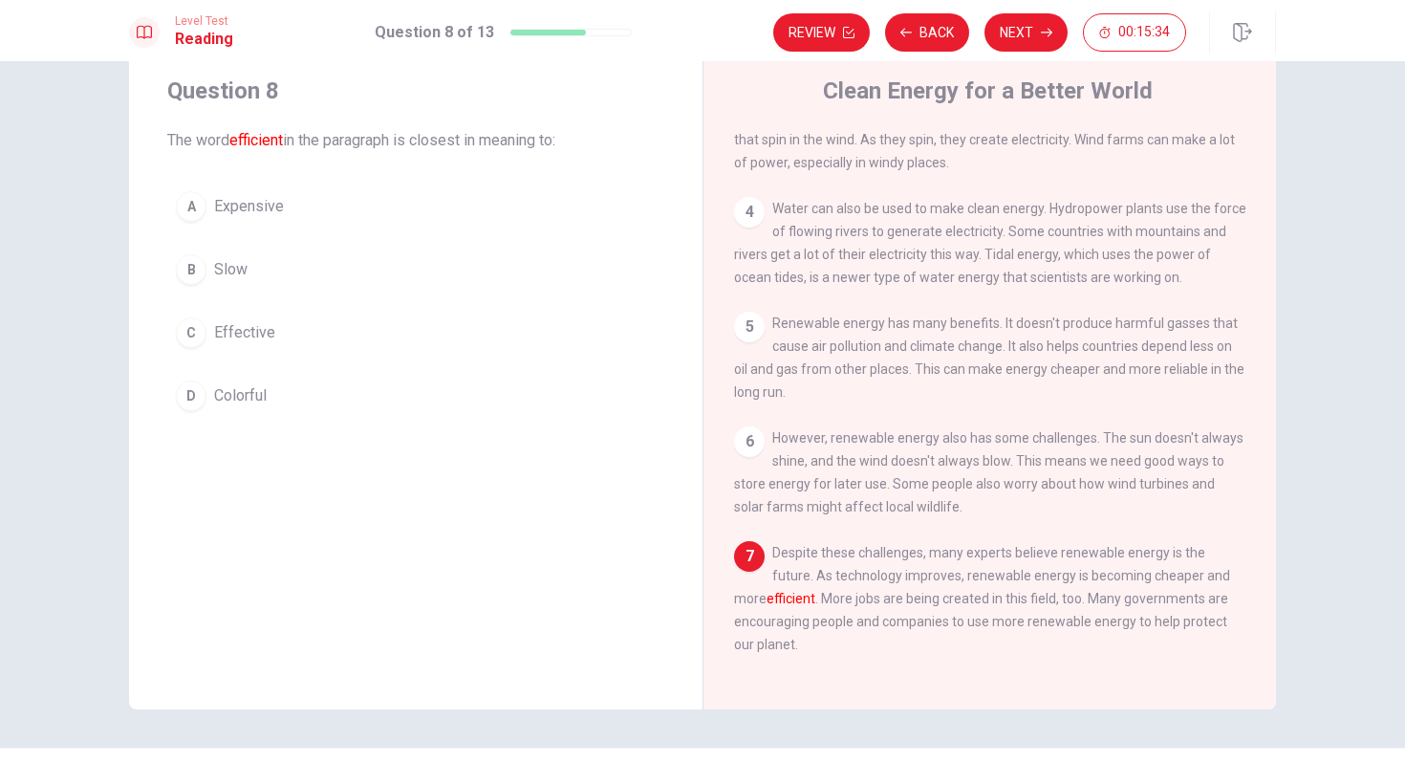
click at [226, 332] on span "Effective" at bounding box center [244, 332] width 61 height 23
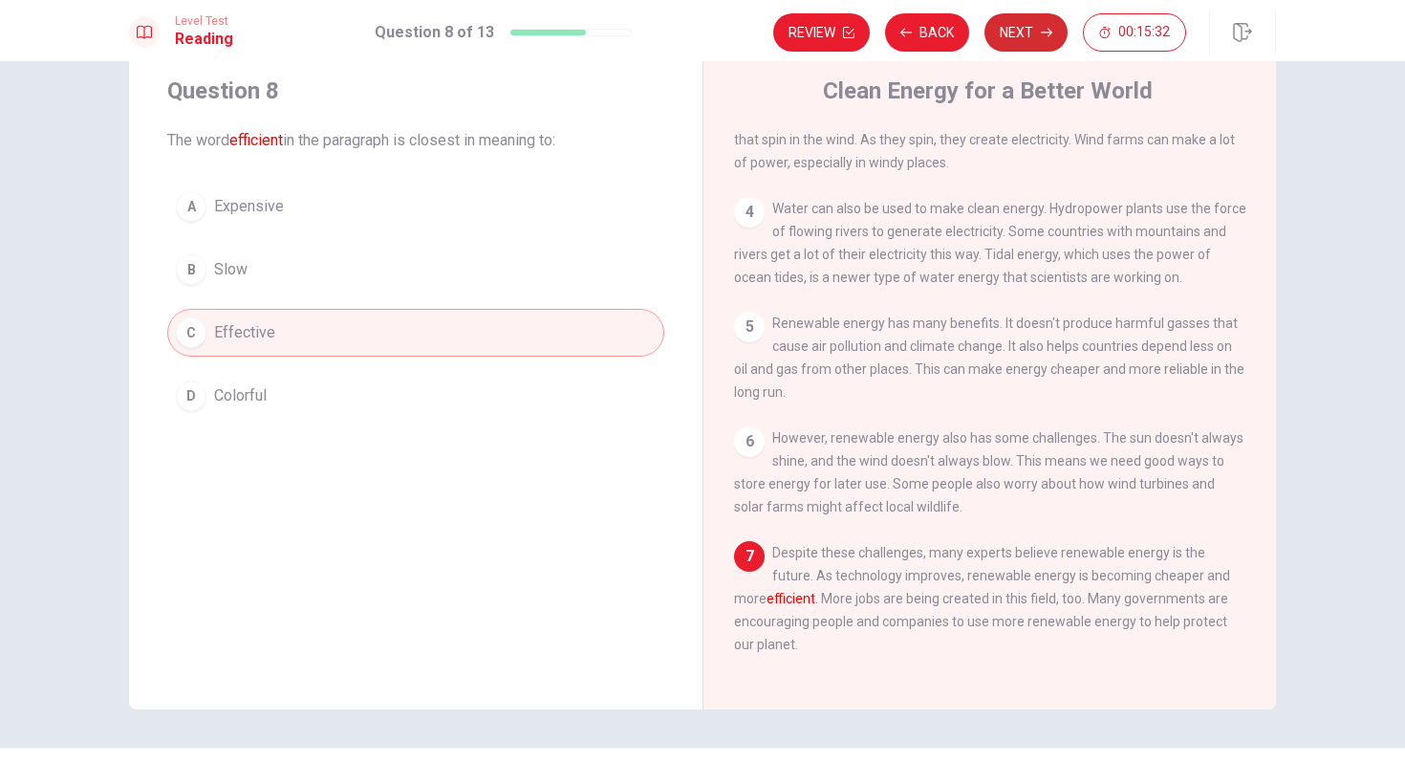
click at [1006, 38] on button "Next" at bounding box center [1026, 32] width 83 height 38
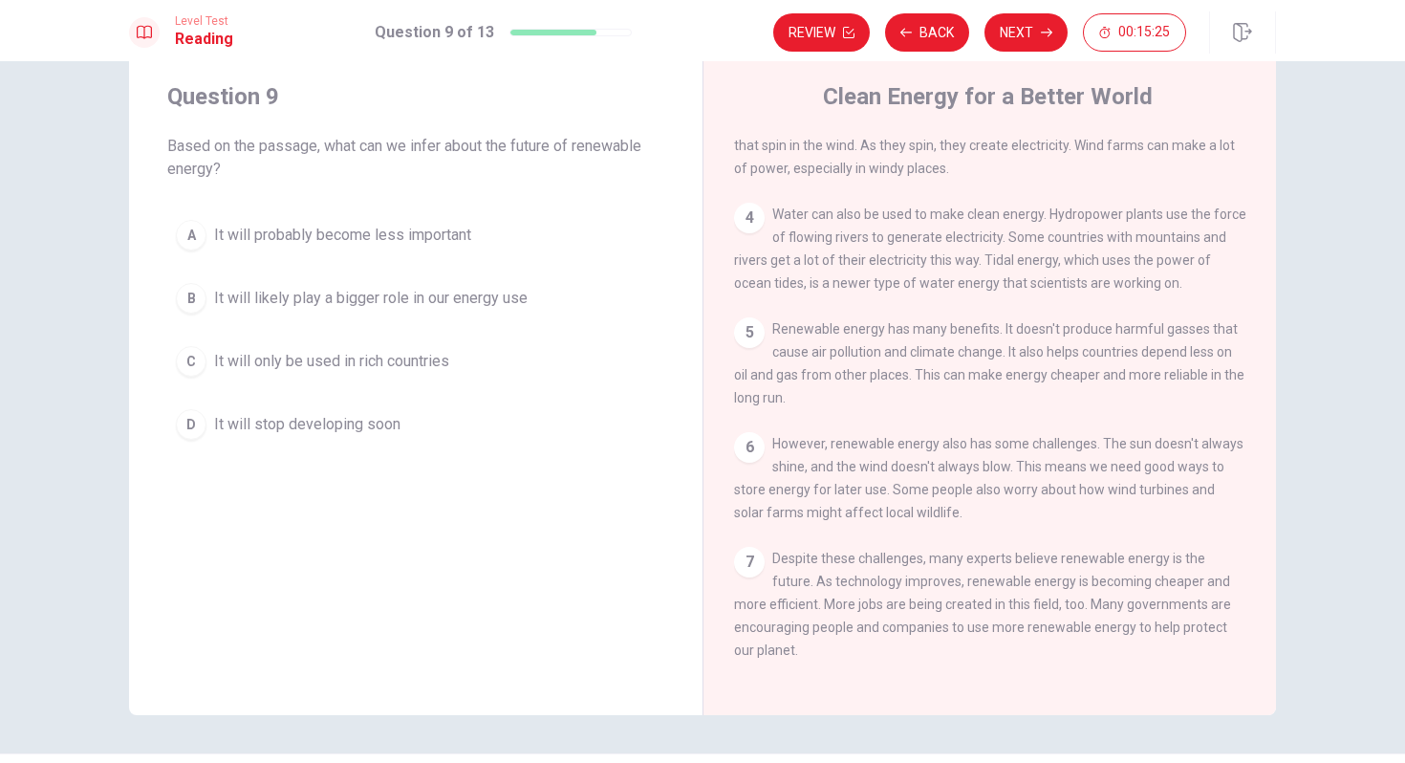
scroll to position [47, 0]
click at [431, 302] on span "It will likely play a bigger role in our energy use" at bounding box center [371, 300] width 314 height 23
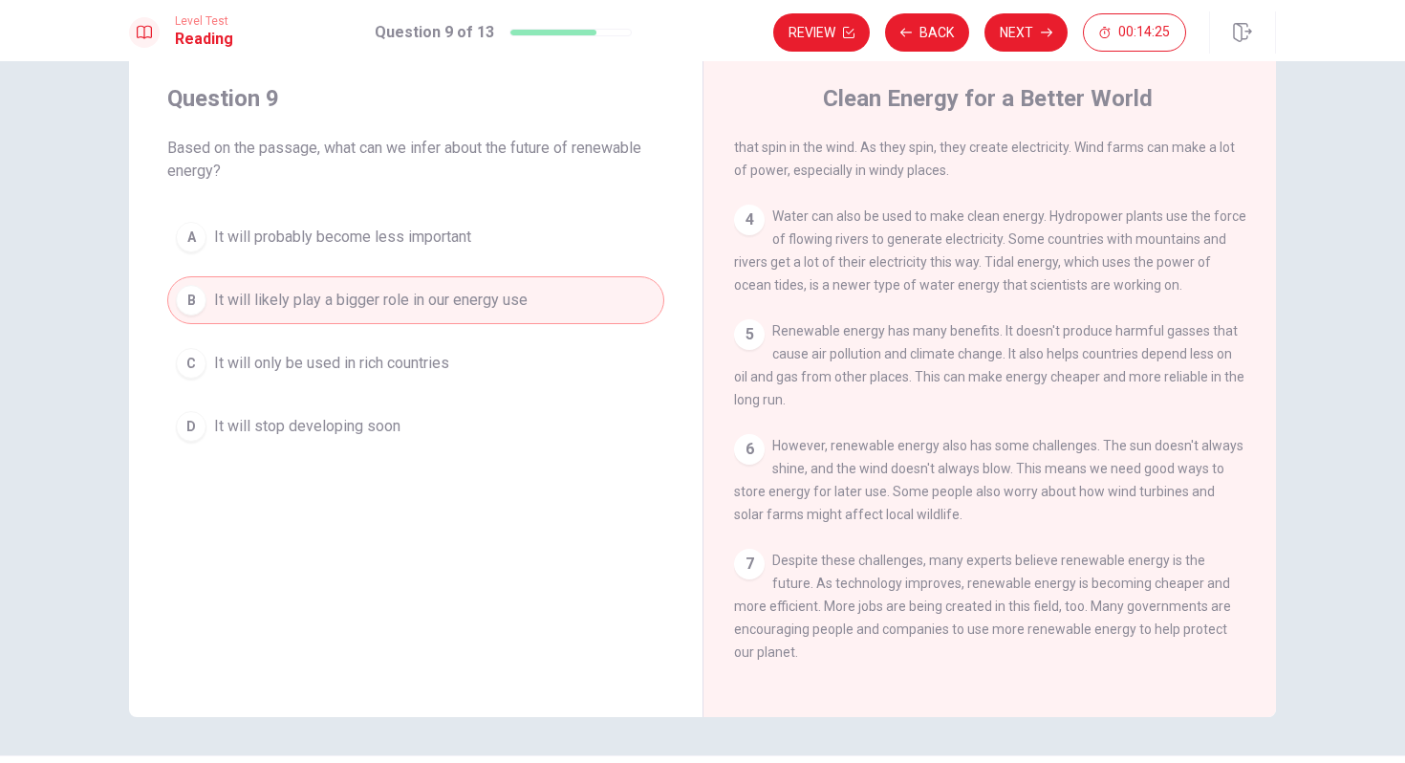
scroll to position [0, 0]
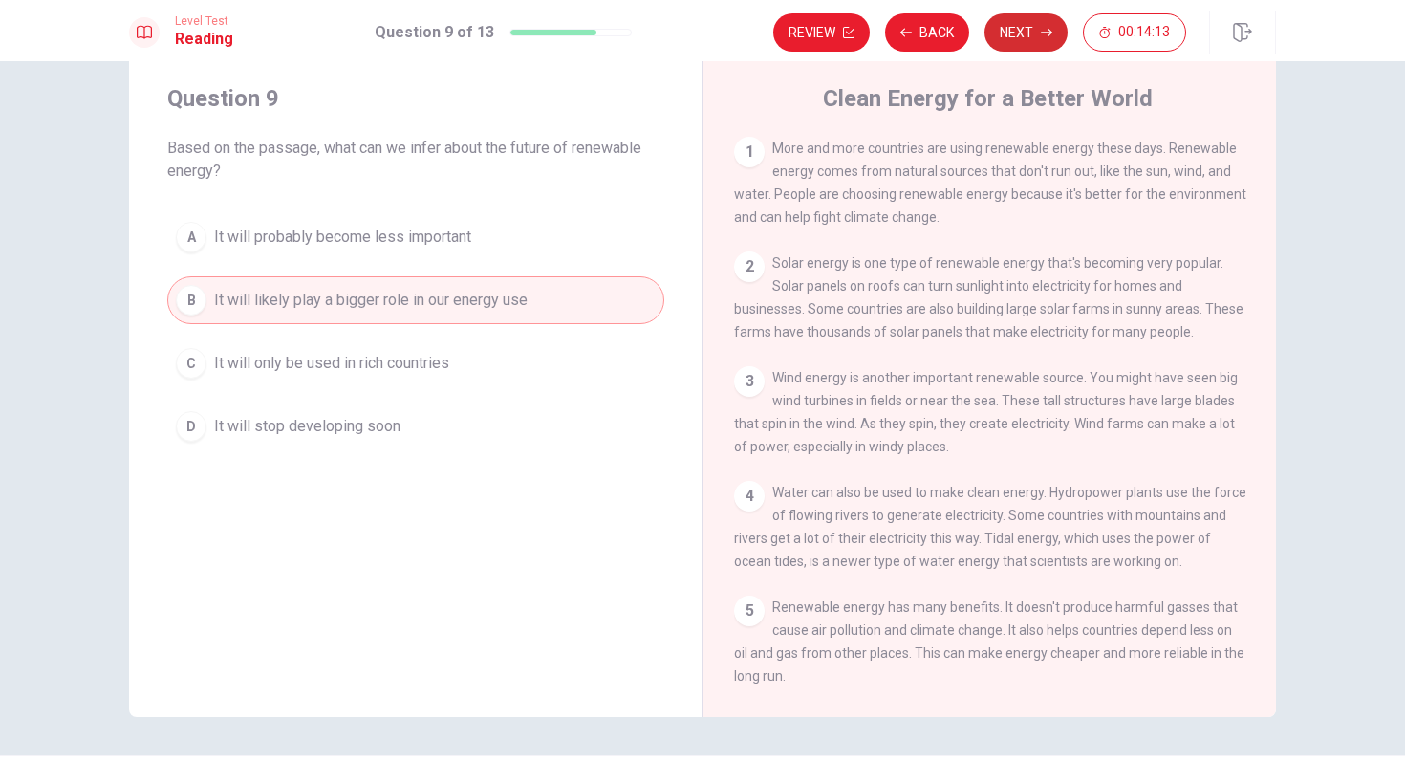
click at [1023, 43] on button "Next" at bounding box center [1026, 32] width 83 height 38
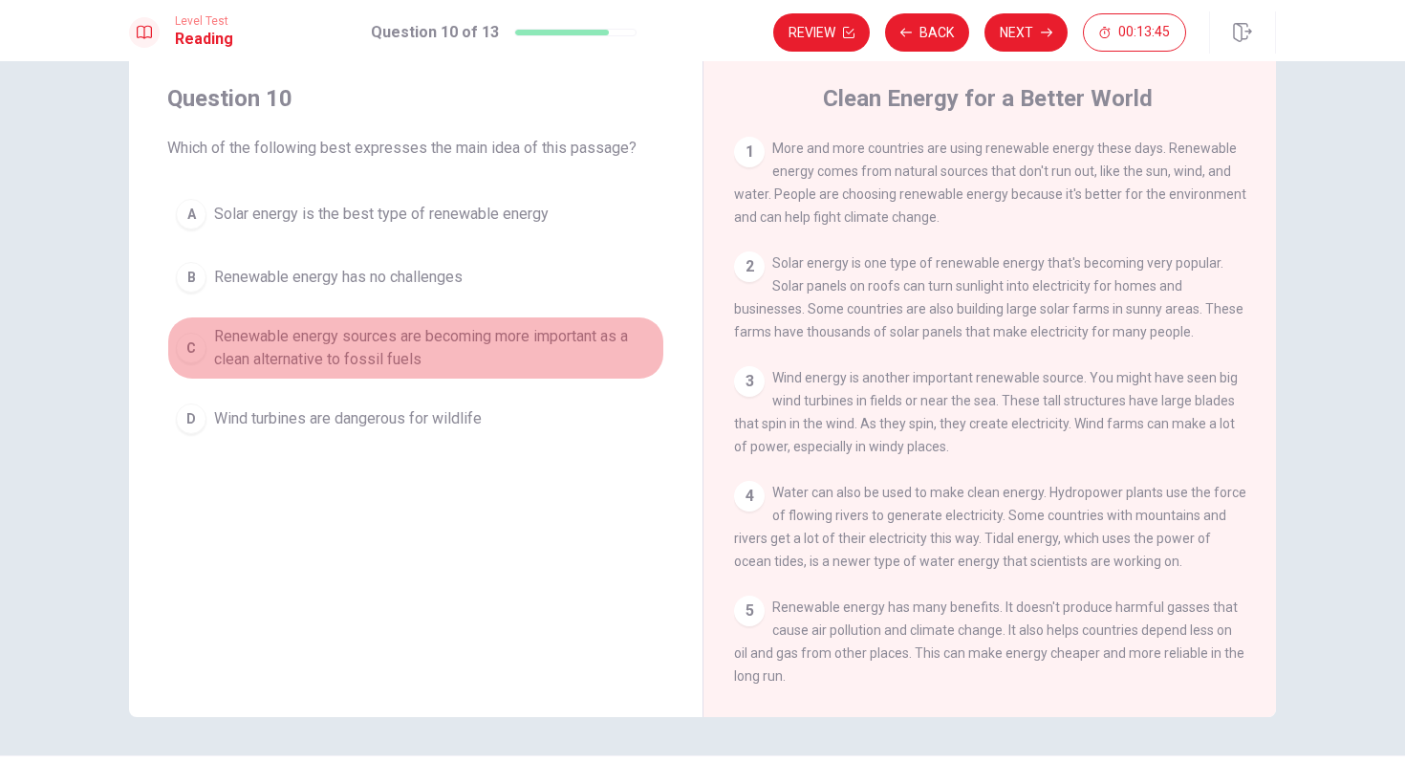
click at [260, 361] on span "Renewable energy sources are becoming more important as a clean alternative to …" at bounding box center [435, 348] width 442 height 46
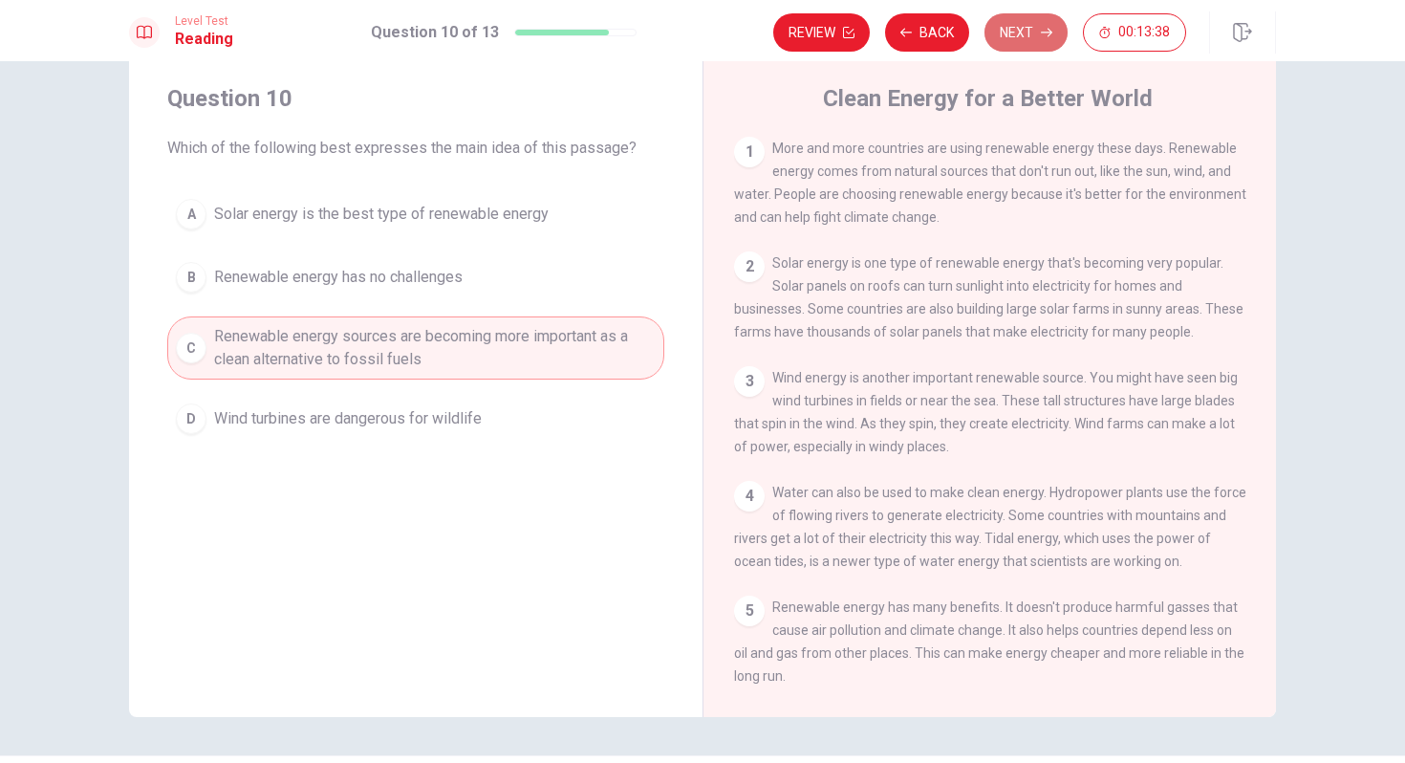
click at [1016, 42] on button "Next" at bounding box center [1026, 32] width 83 height 38
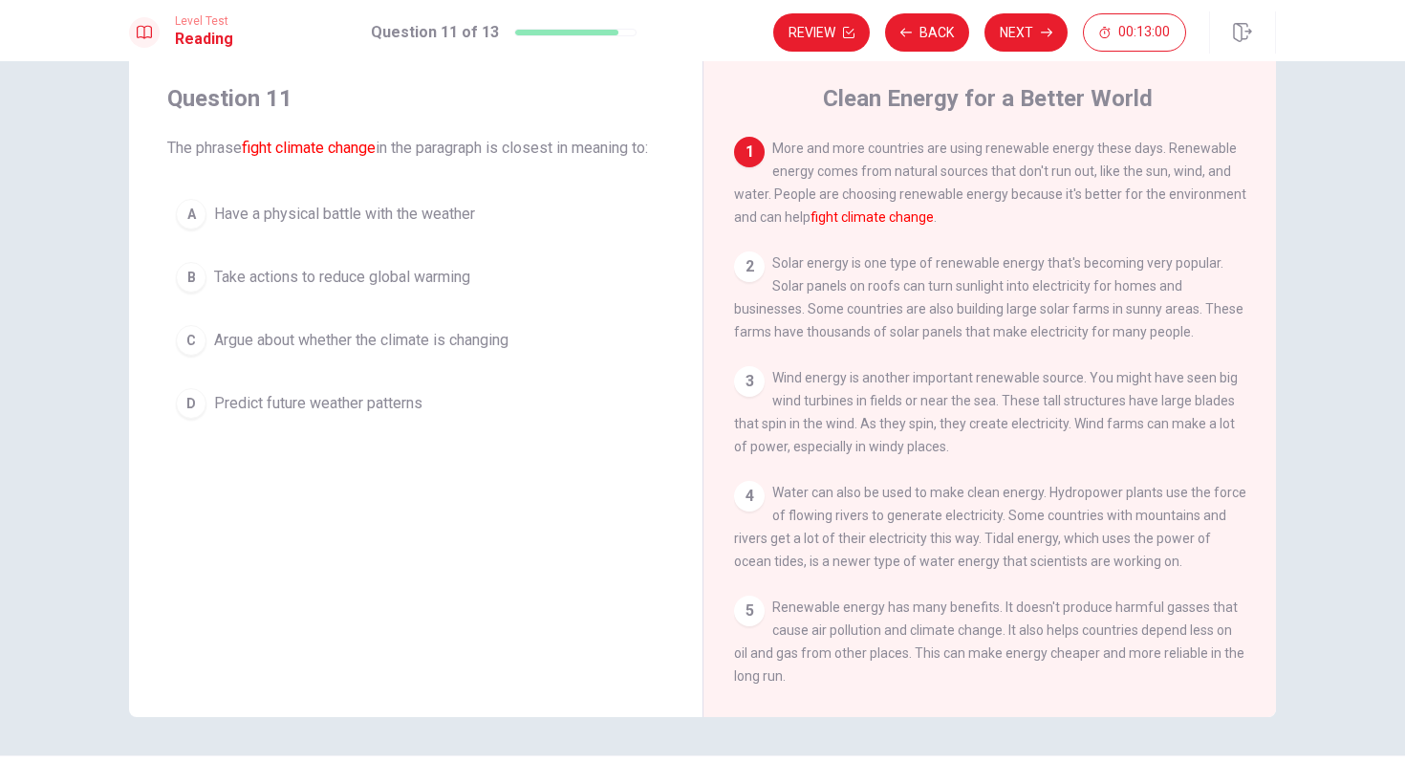
click at [337, 352] on span "Argue about whether the climate is changing" at bounding box center [361, 340] width 294 height 23
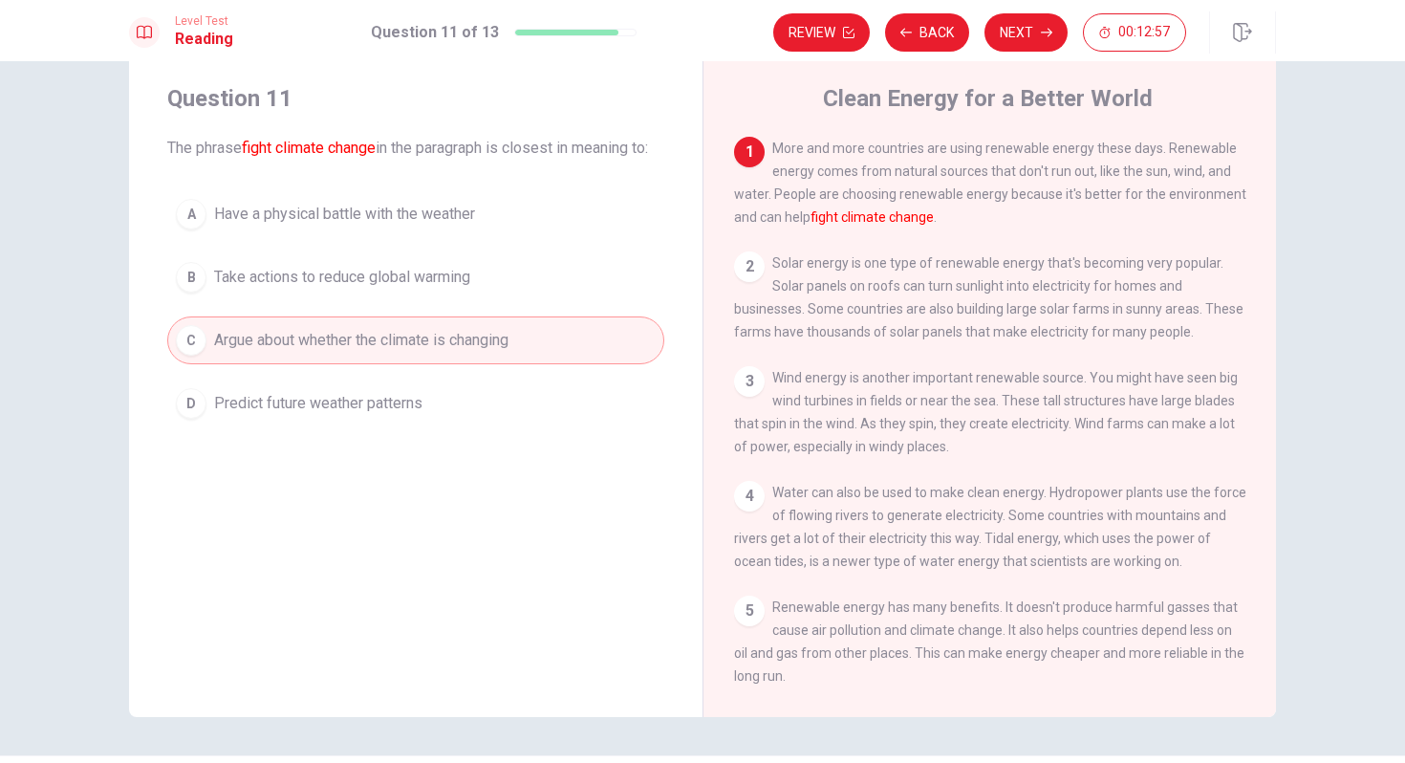
click at [340, 301] on button "B Take actions to reduce global warming" at bounding box center [415, 277] width 497 height 48
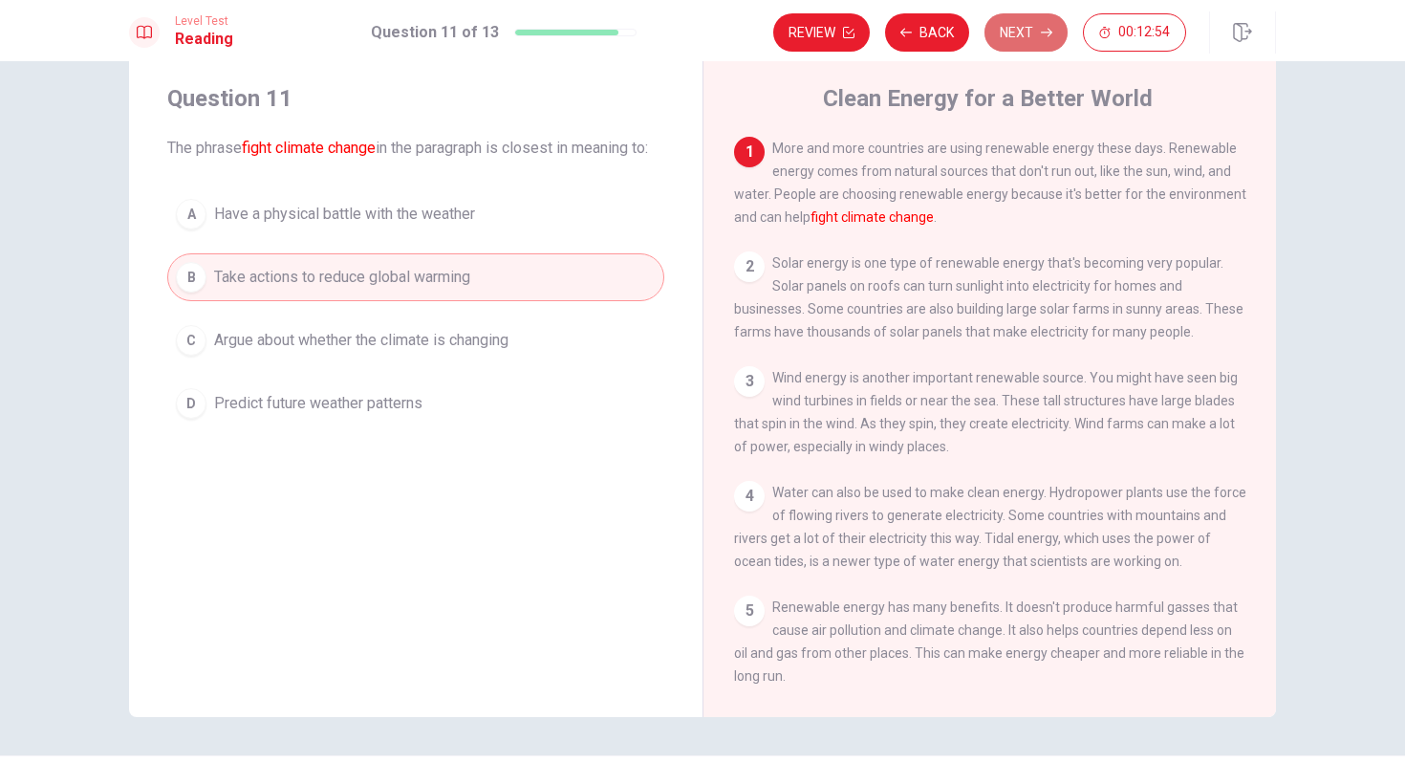
click at [1046, 27] on icon "button" at bounding box center [1046, 32] width 11 height 11
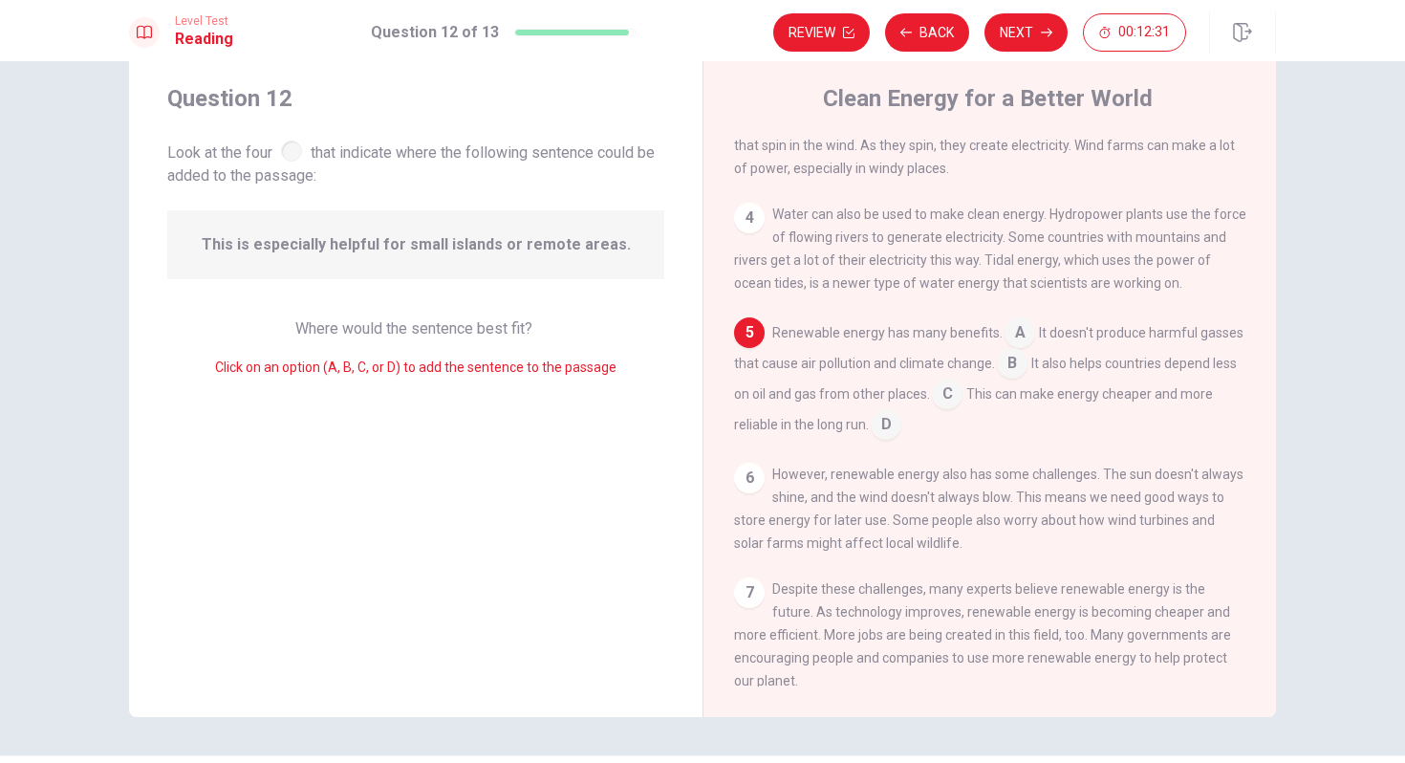
scroll to position [282, 0]
click at [1024, 377] on input at bounding box center [1012, 361] width 31 height 31
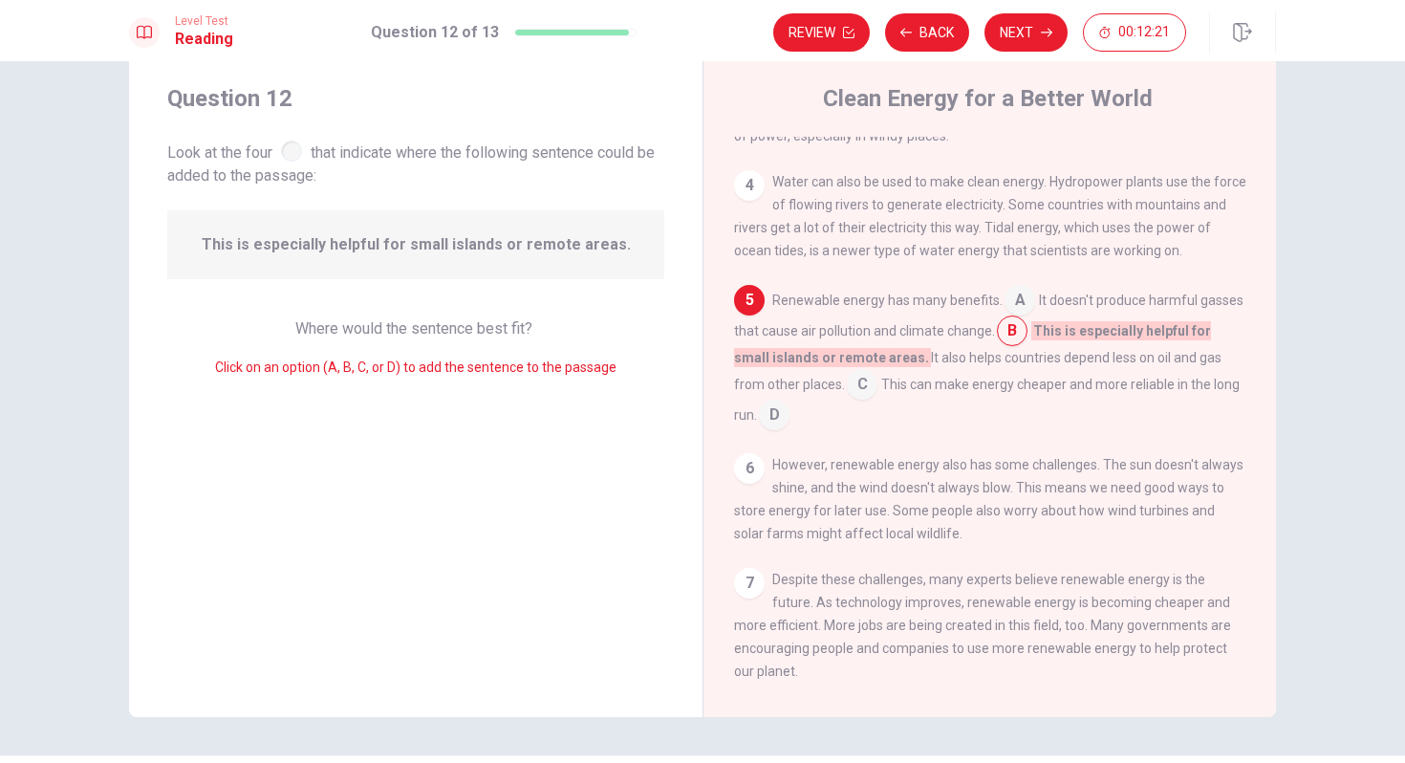
scroll to position [314, 0]
click at [847, 399] on input at bounding box center [862, 383] width 31 height 31
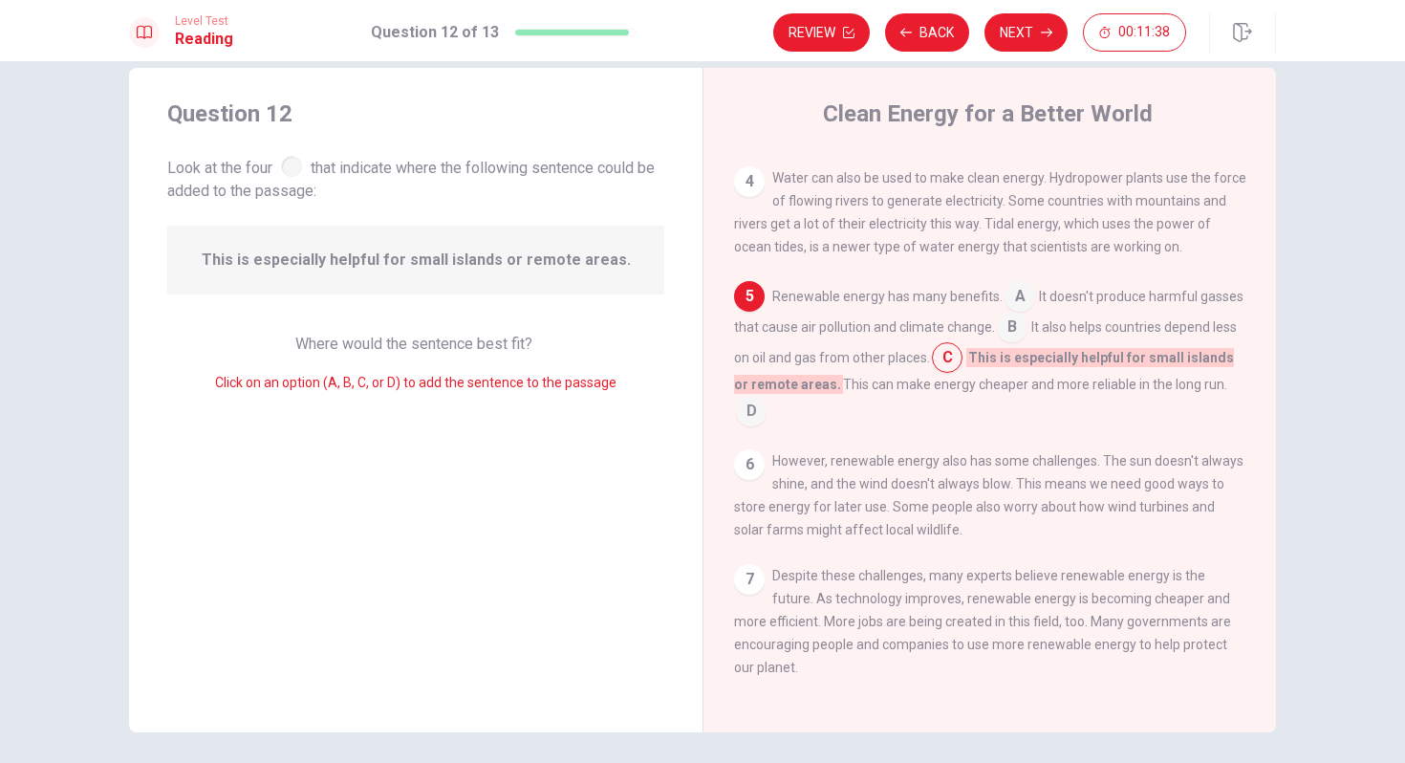
scroll to position [30, 0]
click at [1013, 41] on button "Next" at bounding box center [1026, 32] width 83 height 38
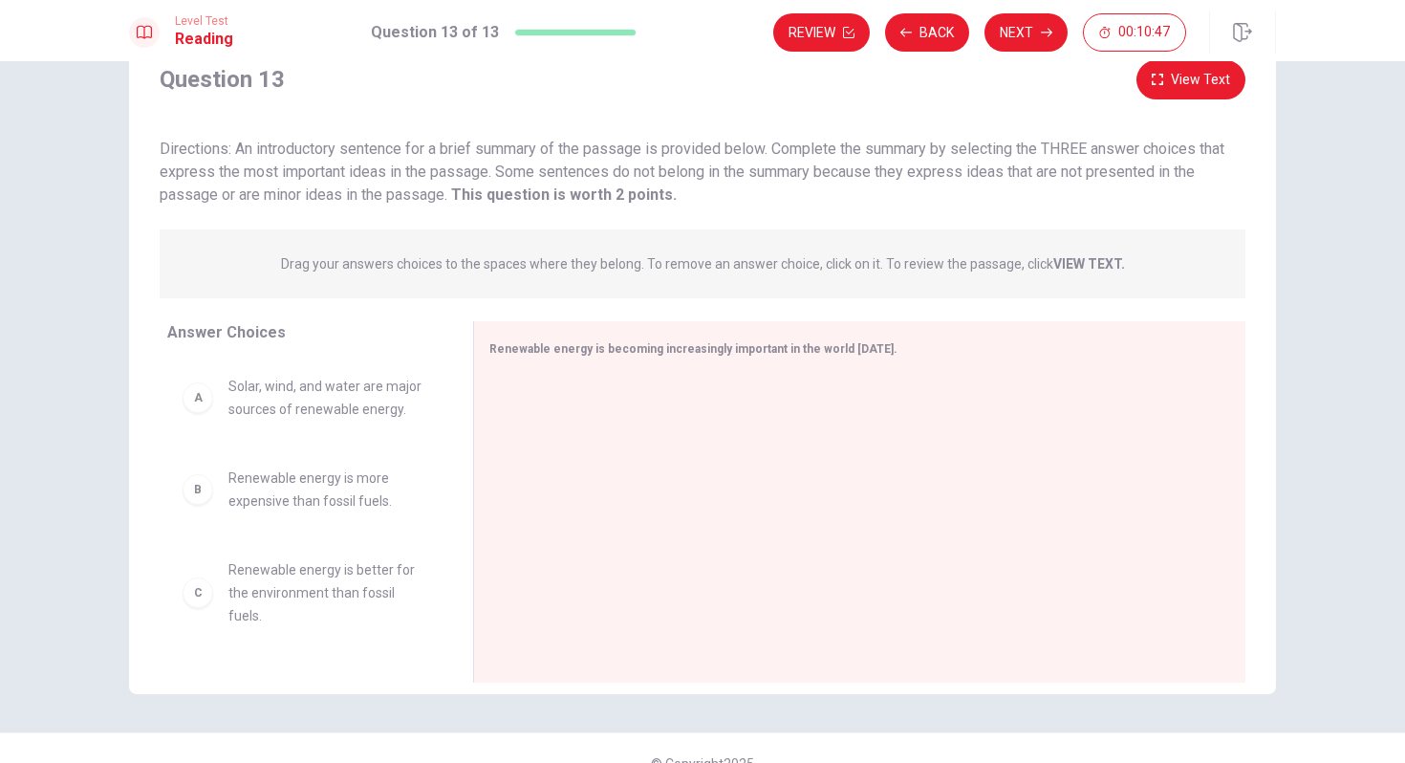
scroll to position [66, 0]
drag, startPoint x: 625, startPoint y: 362, endPoint x: 625, endPoint y: 352, distance: 10.5
click at [625, 352] on div "Renewable energy is becoming increasingly important in the world [DATE]." at bounding box center [849, 352] width 718 height 24
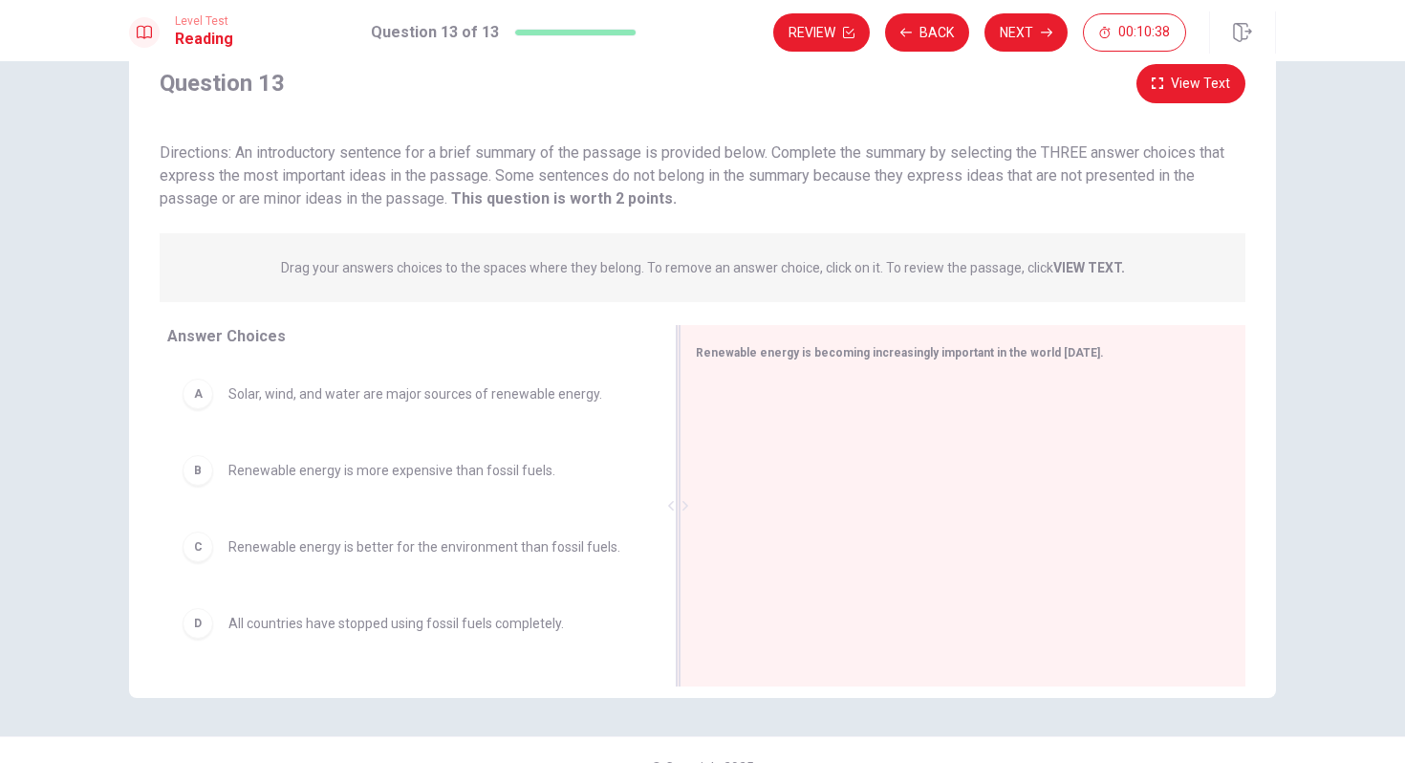
drag, startPoint x: 474, startPoint y: 504, endPoint x: 737, endPoint y: 466, distance: 265.7
click at [737, 466] on div "Renewable energy is becoming increasingly important in the world [DATE]." at bounding box center [963, 505] width 566 height 361
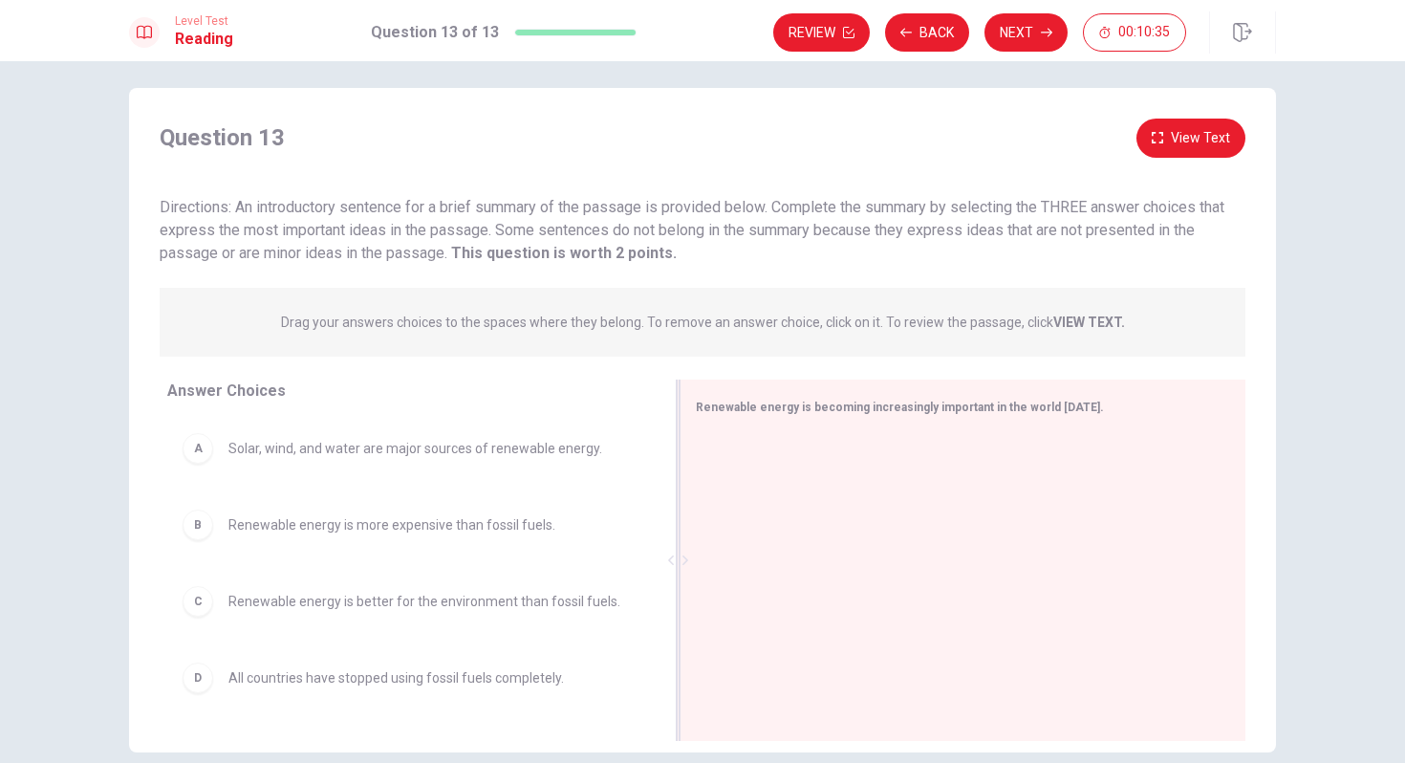
scroll to position [0, 0]
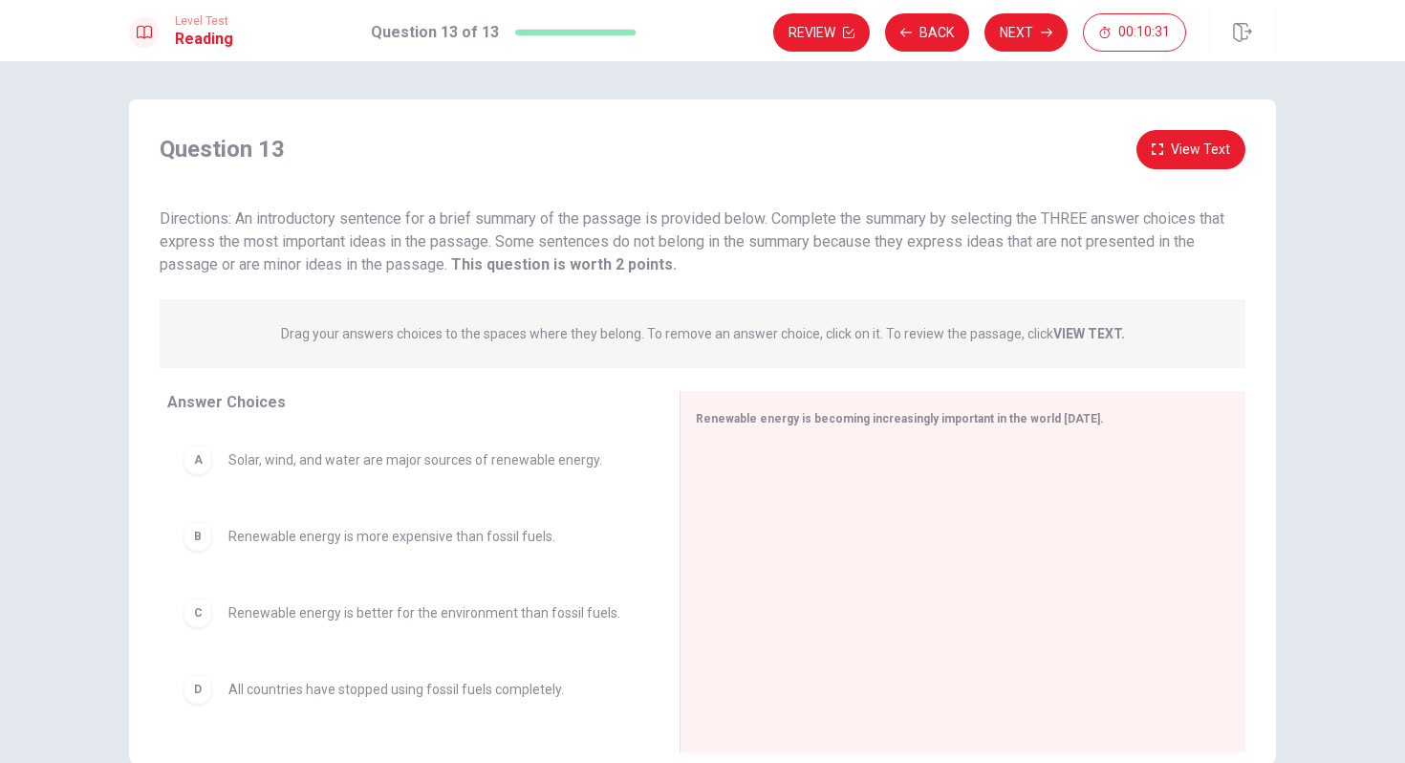
click at [456, 446] on div "A Solar, wind, and water are major sources of renewable energy." at bounding box center [408, 460] width 451 height 31
click at [456, 478] on div "A Solar, wind, and water are major sources of renewable energy." at bounding box center [408, 459] width 482 height 61
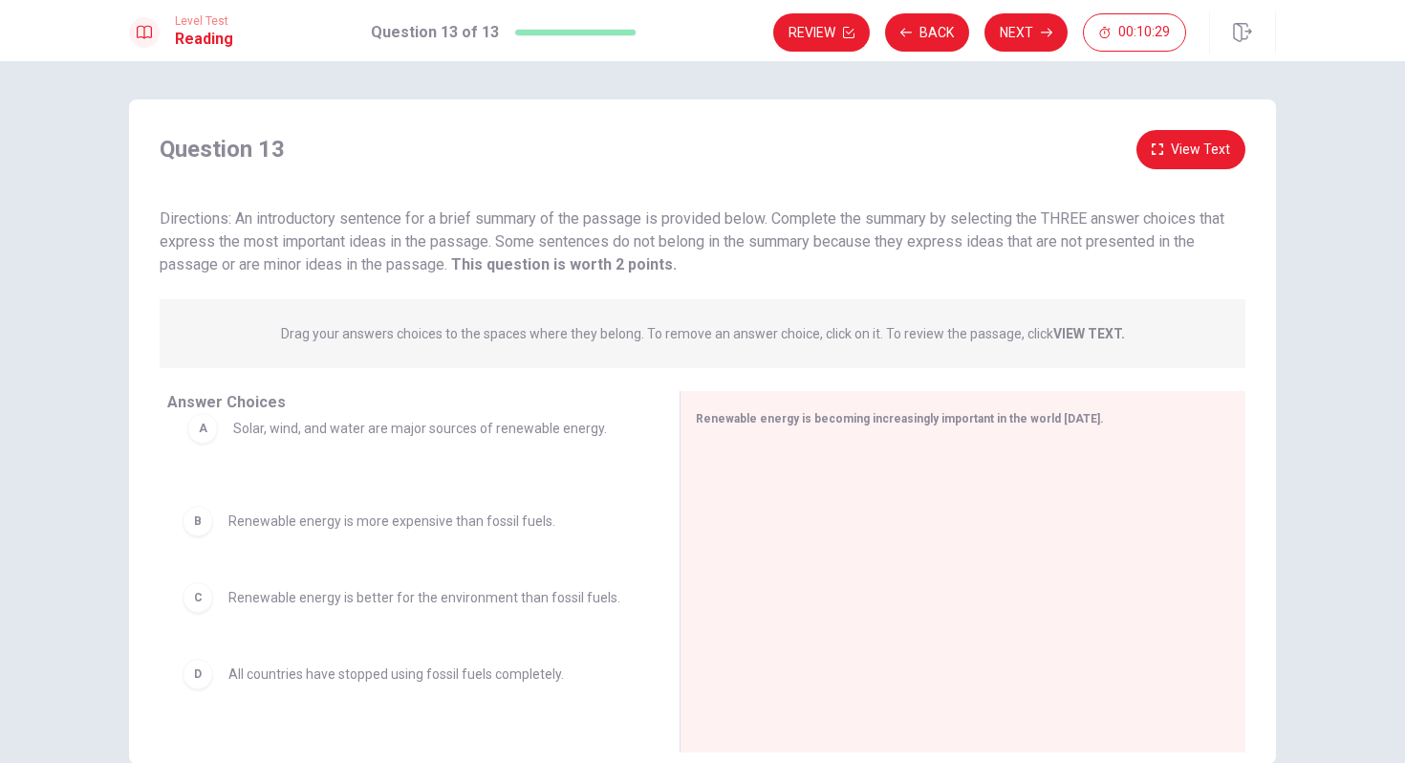
drag, startPoint x: 456, startPoint y: 465, endPoint x: 460, endPoint y: 439, distance: 26.1
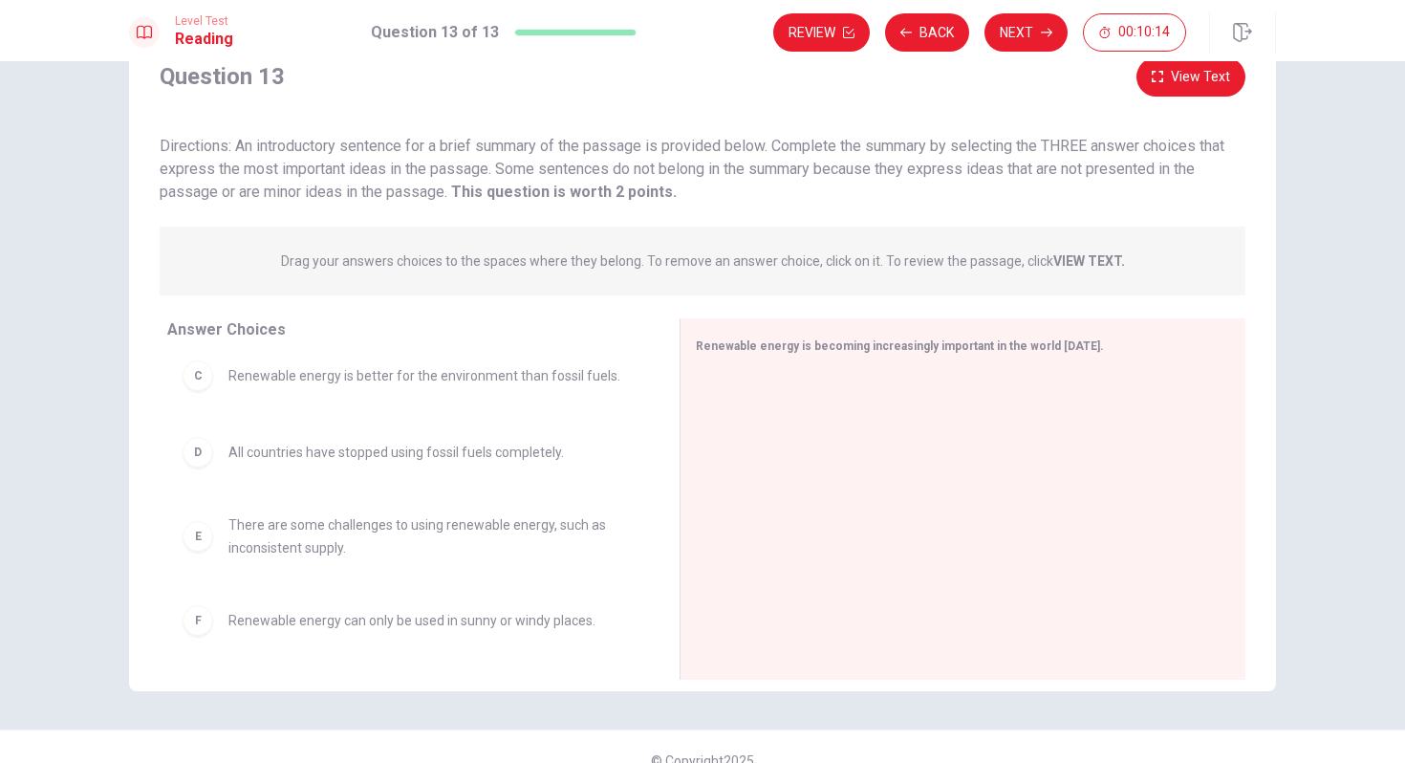
scroll to position [47, 0]
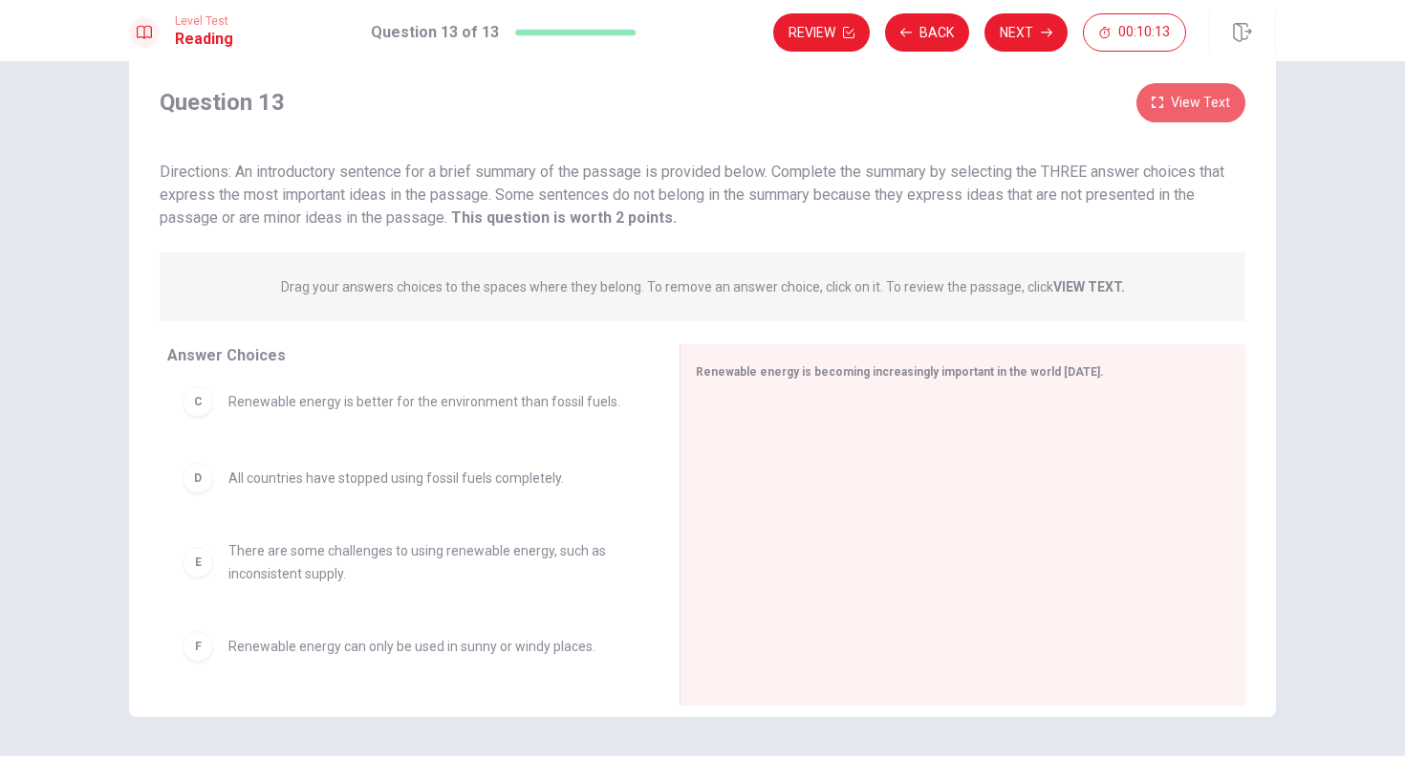
click at [1190, 99] on button "View Text" at bounding box center [1191, 102] width 109 height 39
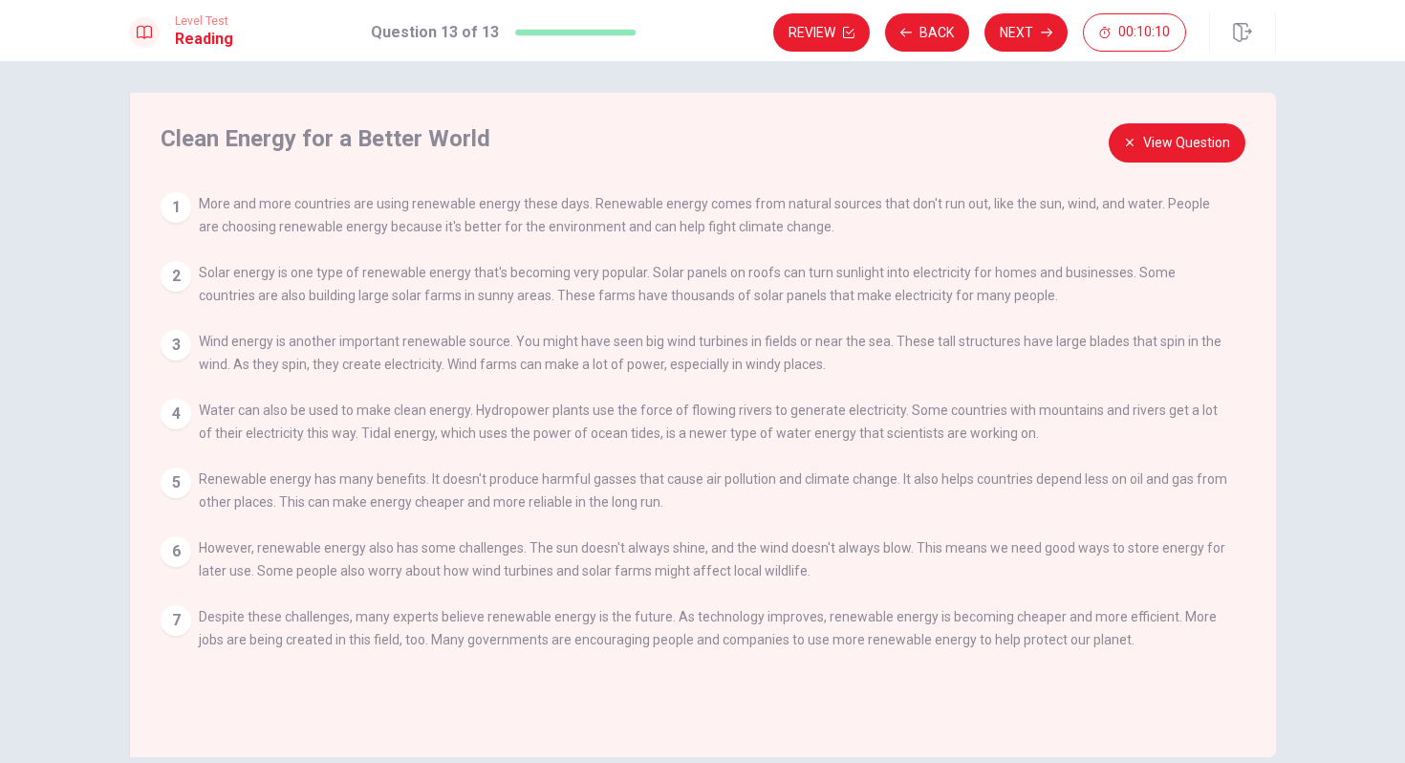
scroll to position [0, 0]
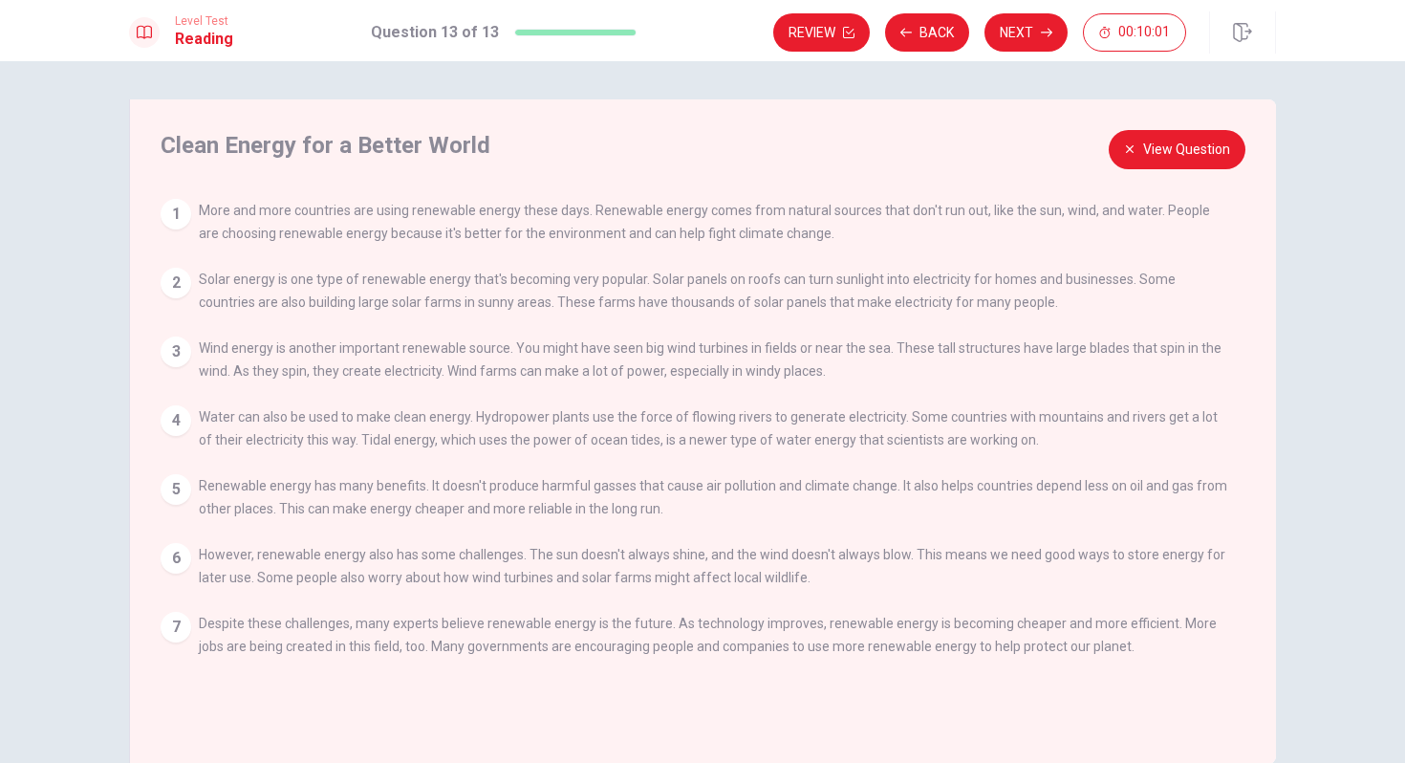
click at [1131, 144] on icon "button" at bounding box center [1129, 148] width 11 height 11
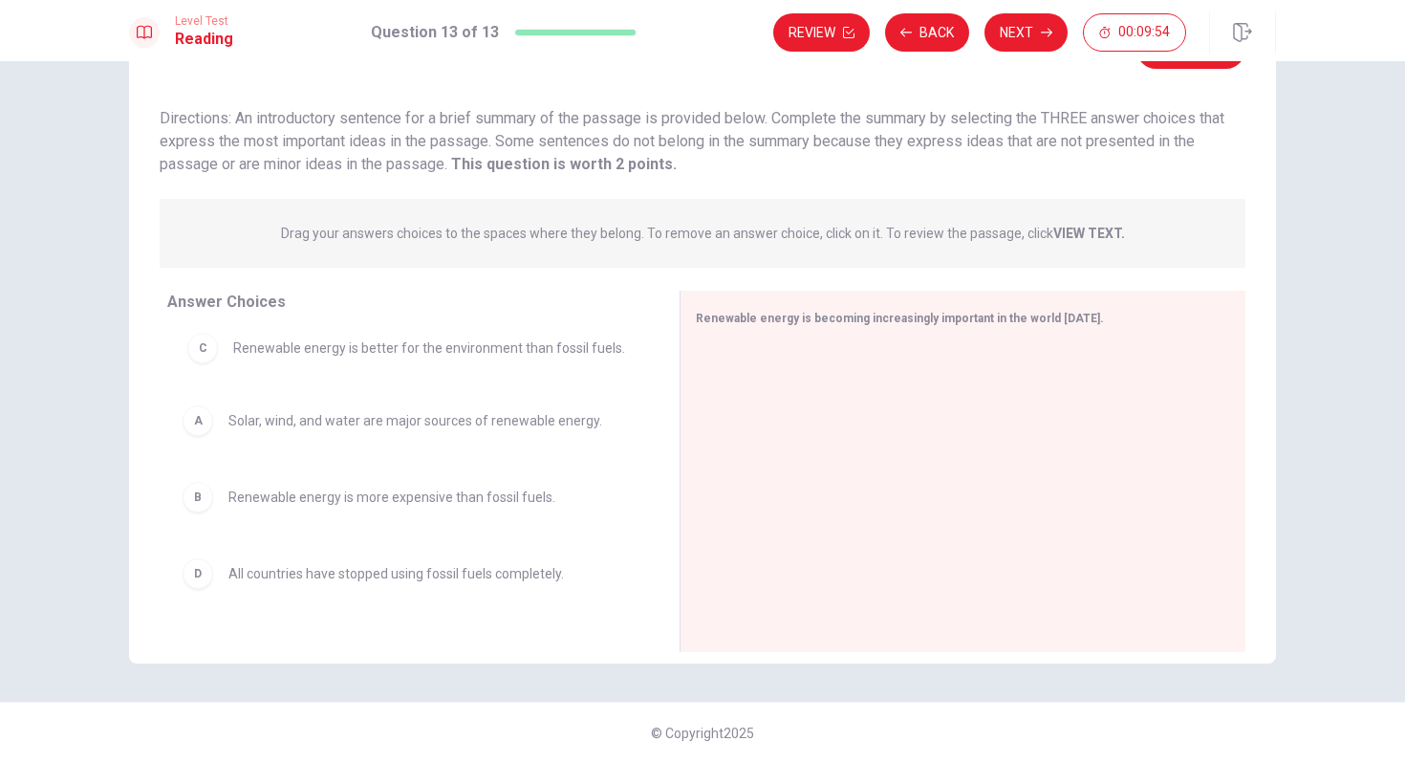
drag, startPoint x: 535, startPoint y: 481, endPoint x: 539, endPoint y: 347, distance: 133.9
drag, startPoint x: 469, startPoint y: 519, endPoint x: 460, endPoint y: 373, distance: 146.6
drag, startPoint x: 200, startPoint y: 522, endPoint x: 195, endPoint y: 372, distance: 150.2
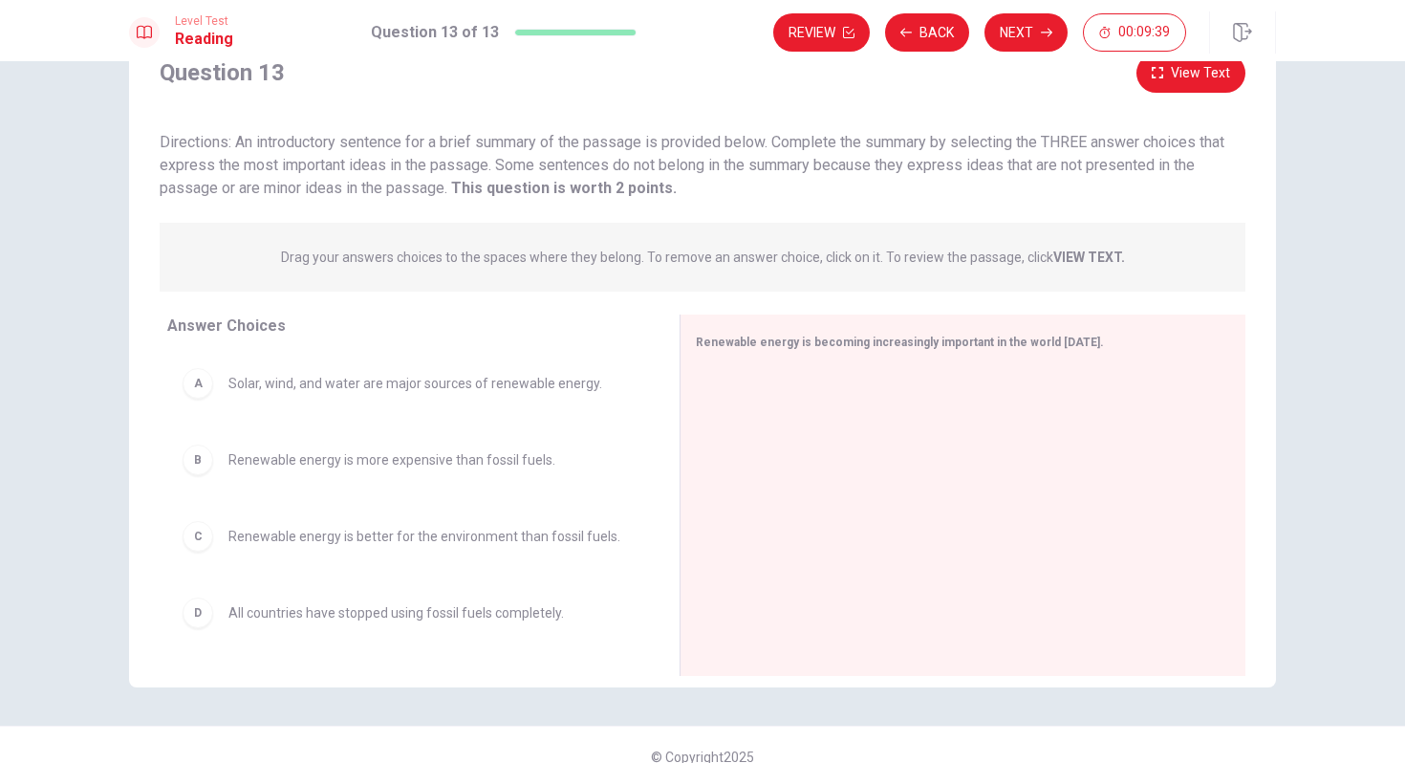
scroll to position [71, 0]
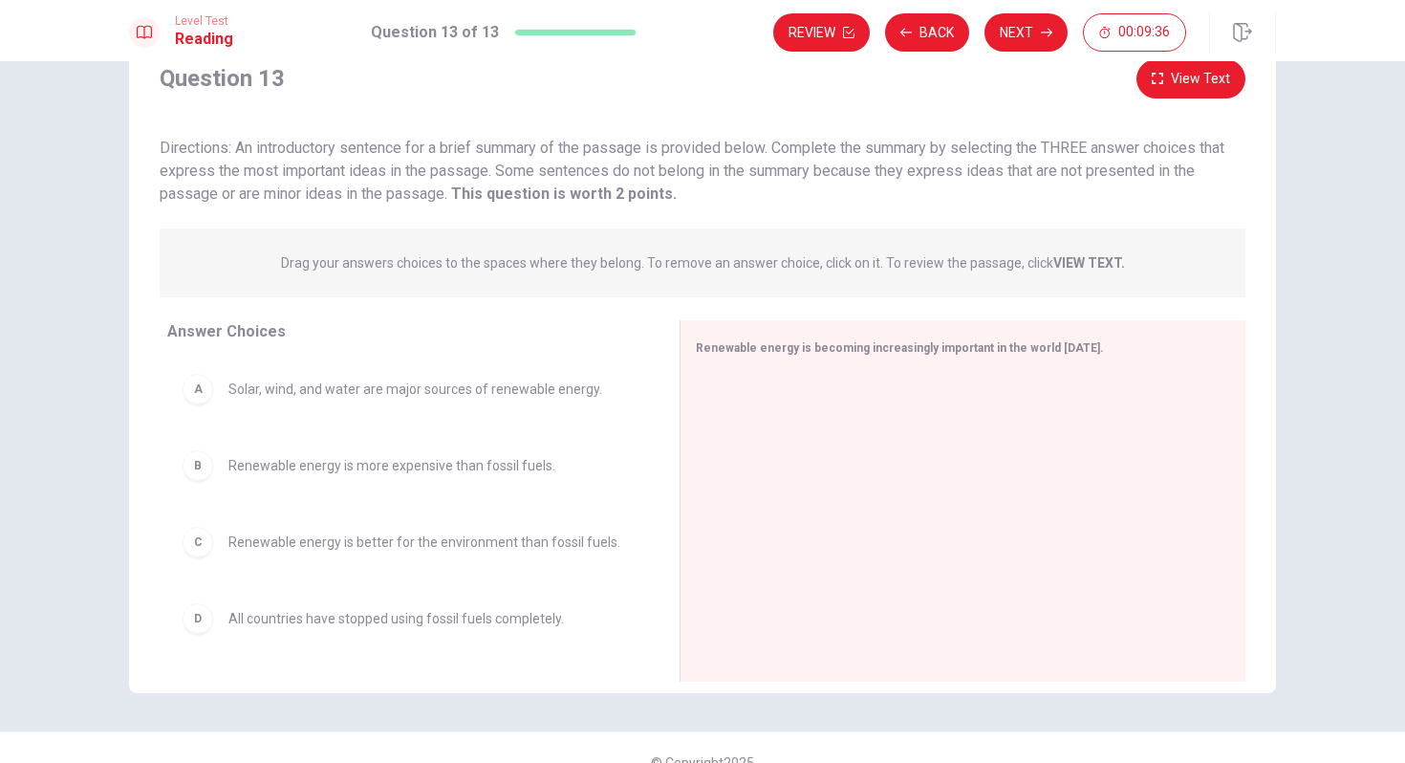
click at [204, 532] on div "C" at bounding box center [198, 542] width 31 height 31
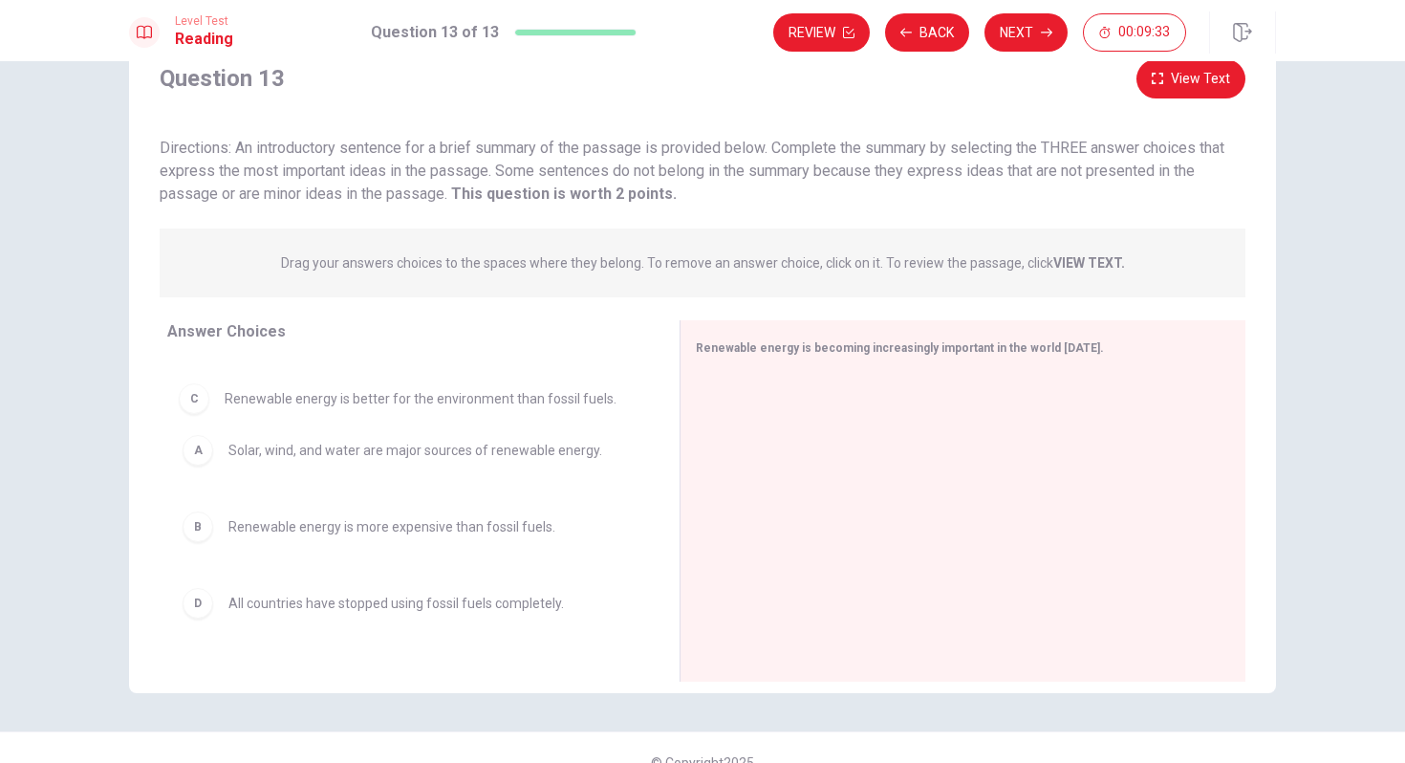
drag, startPoint x: 237, startPoint y: 547, endPoint x: 232, endPoint y: 395, distance: 152.1
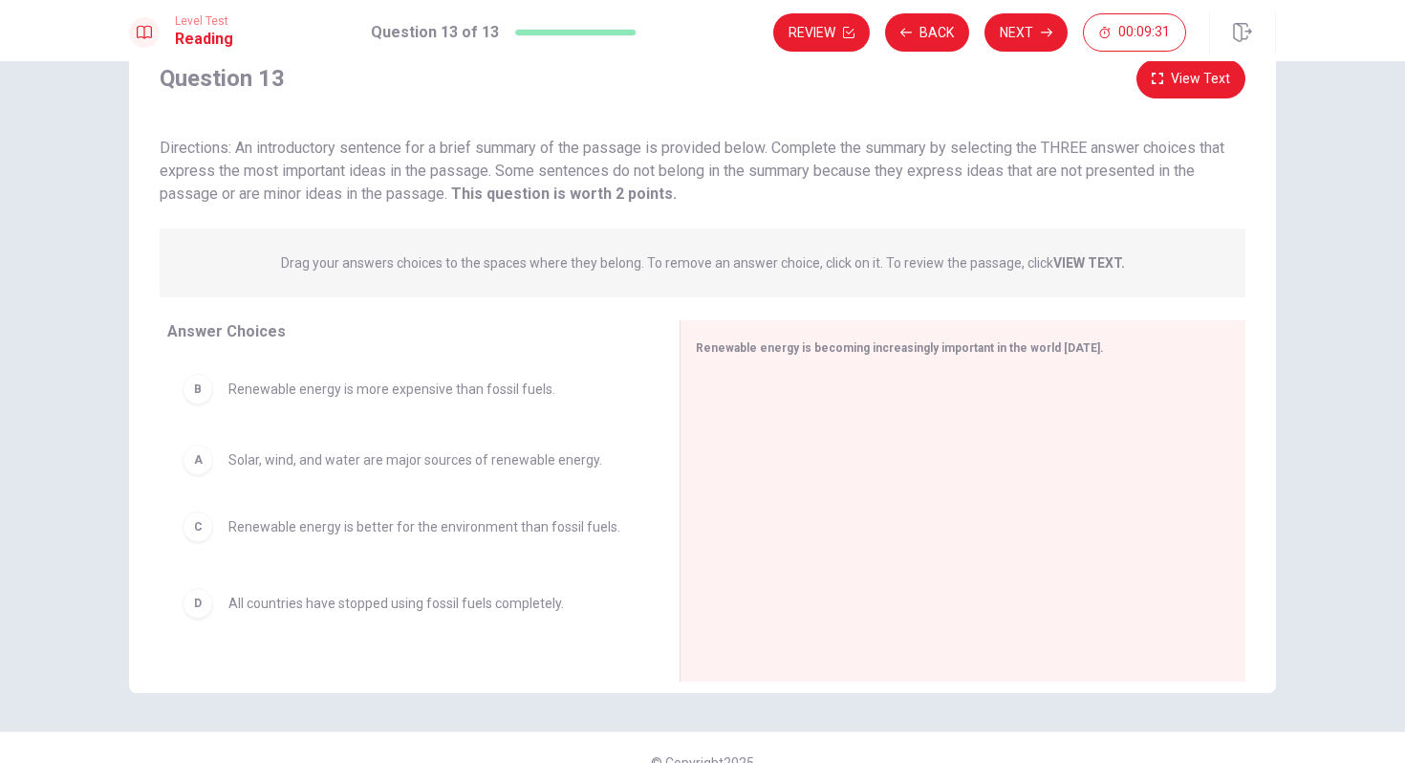
drag, startPoint x: 232, startPoint y: 395, endPoint x: 231, endPoint y: 470, distance: 75.5
drag, startPoint x: 547, startPoint y: 390, endPoint x: 549, endPoint y: 459, distance: 68.9
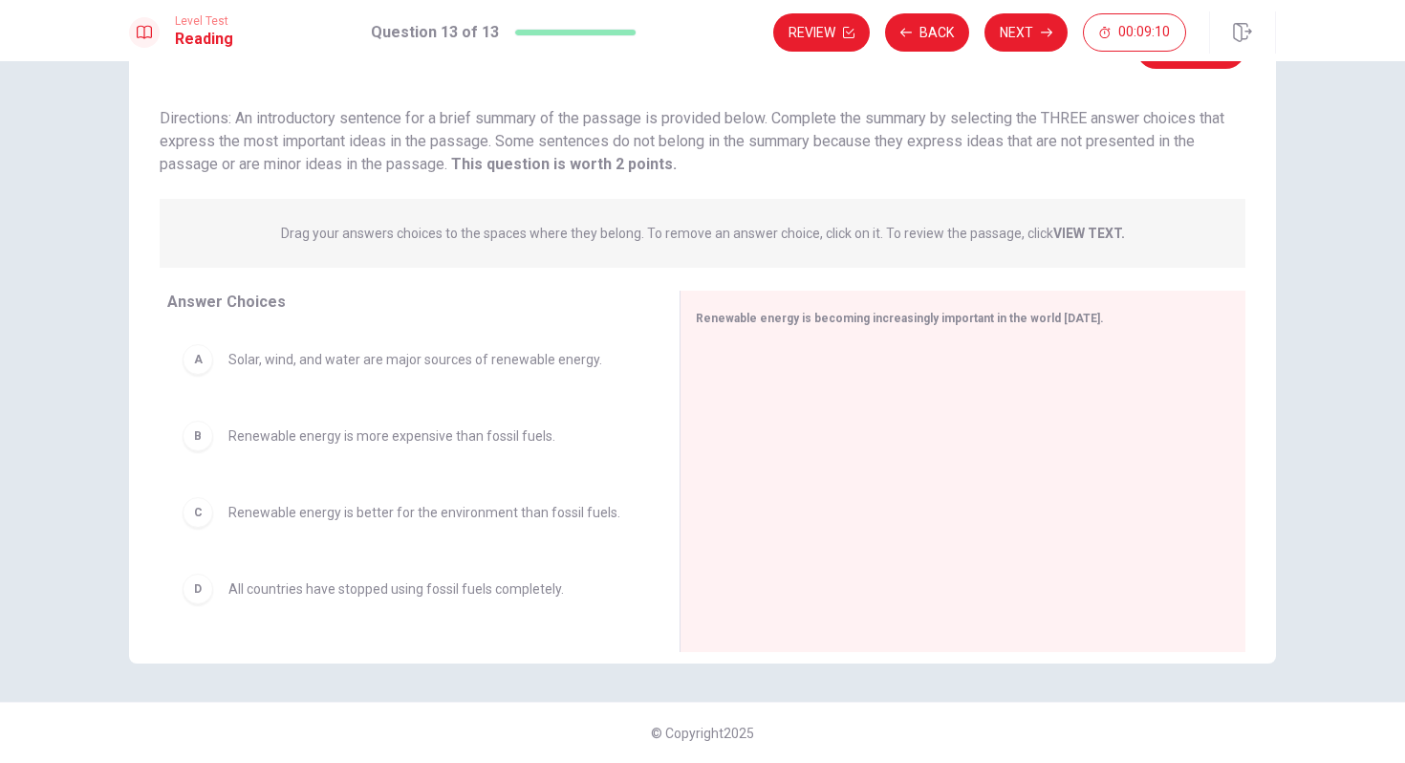
scroll to position [164, 0]
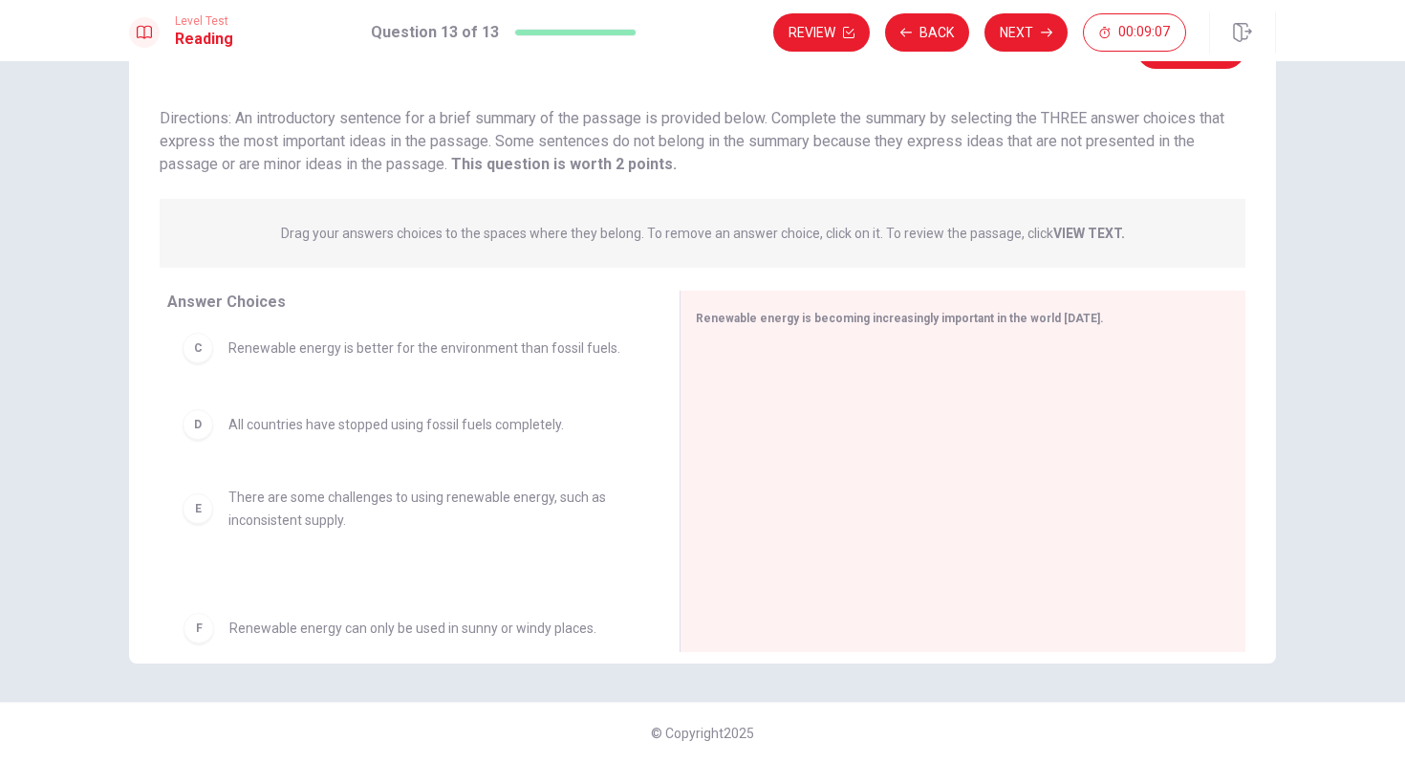
drag, startPoint x: 286, startPoint y: 605, endPoint x: 287, endPoint y: 634, distance: 28.7
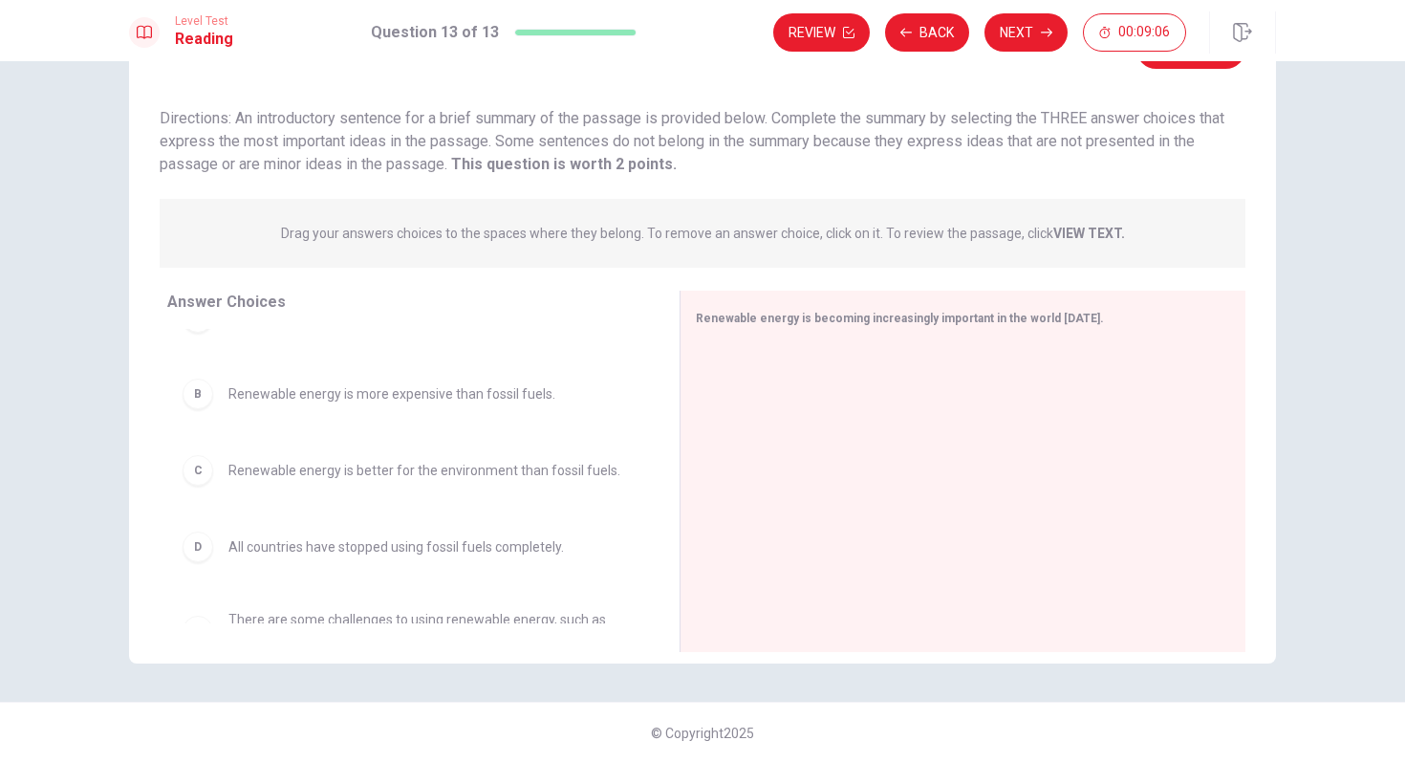
scroll to position [0, 0]
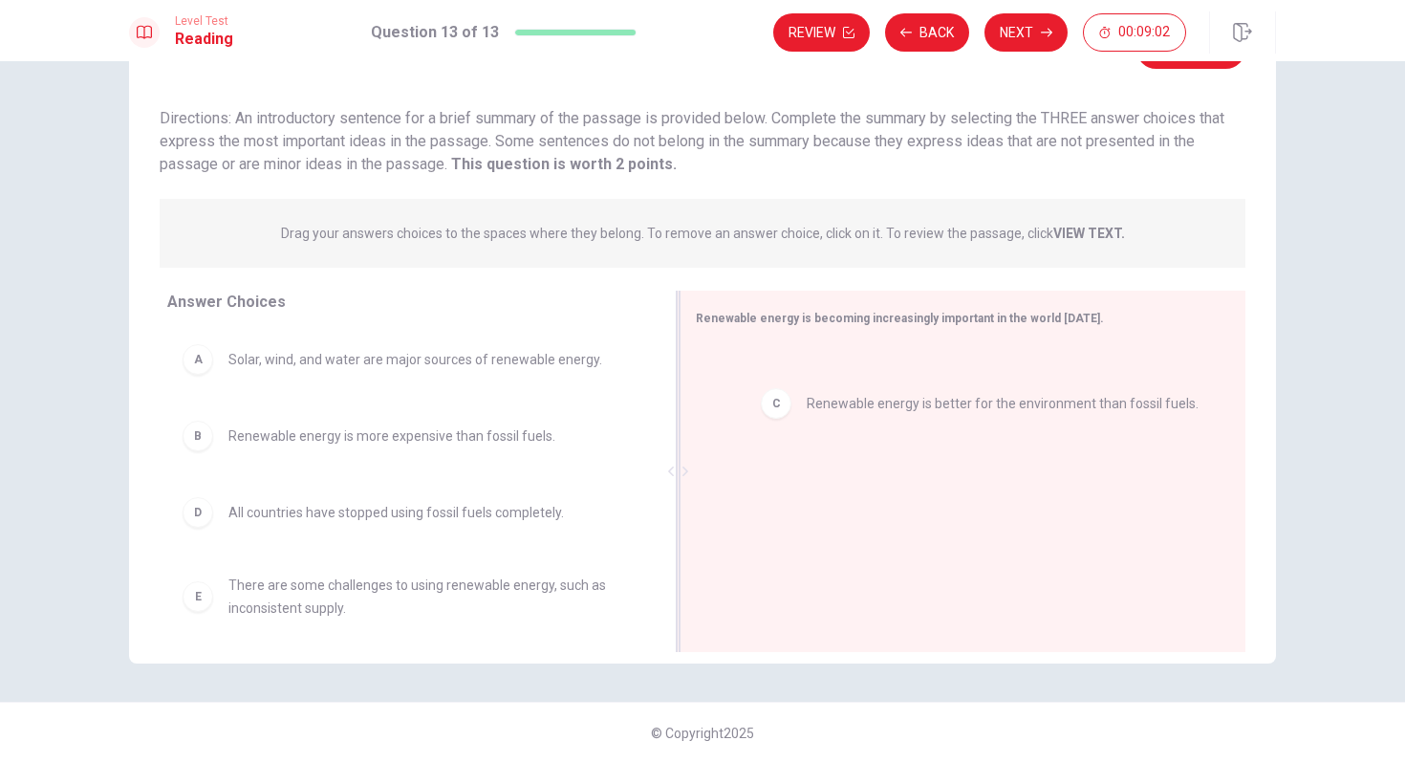
drag, startPoint x: 312, startPoint y: 520, endPoint x: 899, endPoint y: 408, distance: 597.6
drag, startPoint x: 893, startPoint y: 387, endPoint x: 860, endPoint y: 347, distance: 51.7
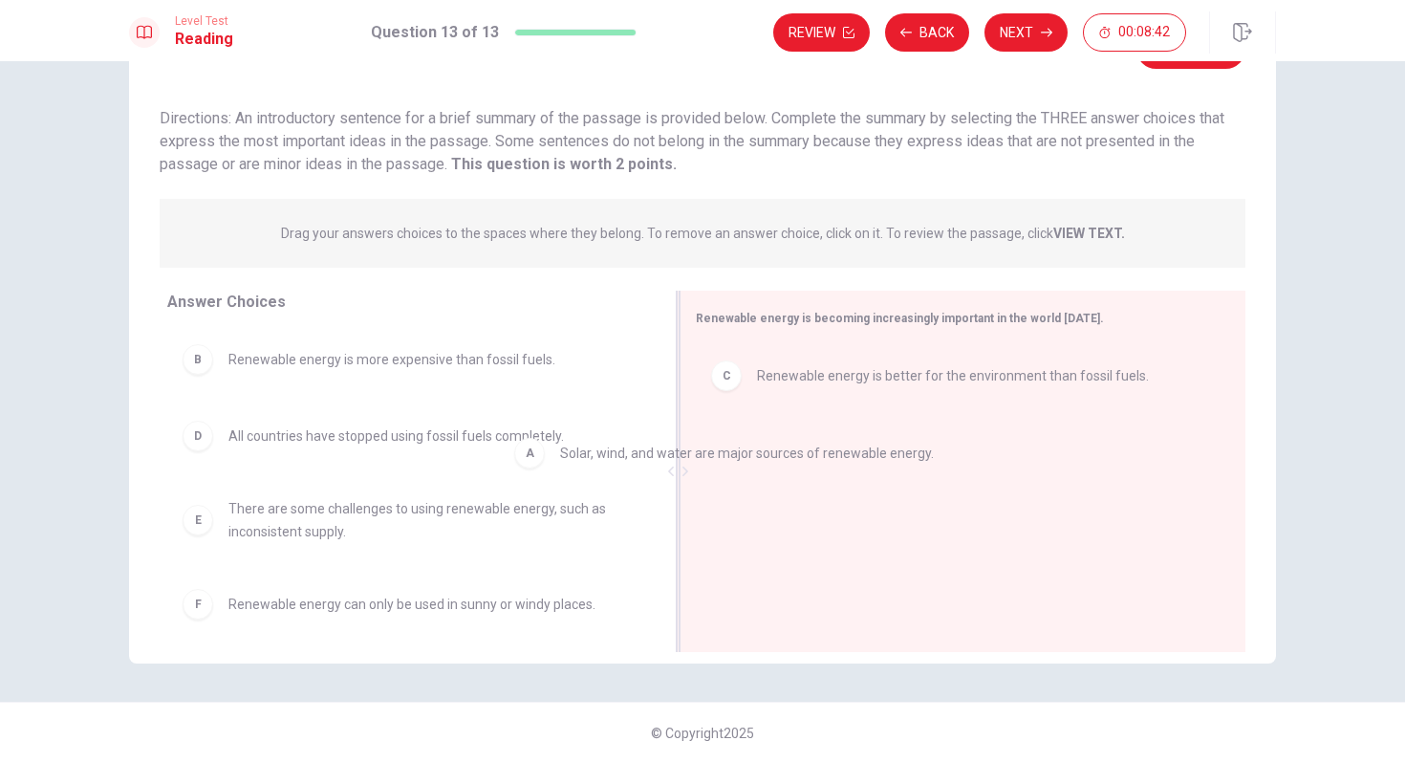
drag, startPoint x: 468, startPoint y: 364, endPoint x: 801, endPoint y: 457, distance: 345.4
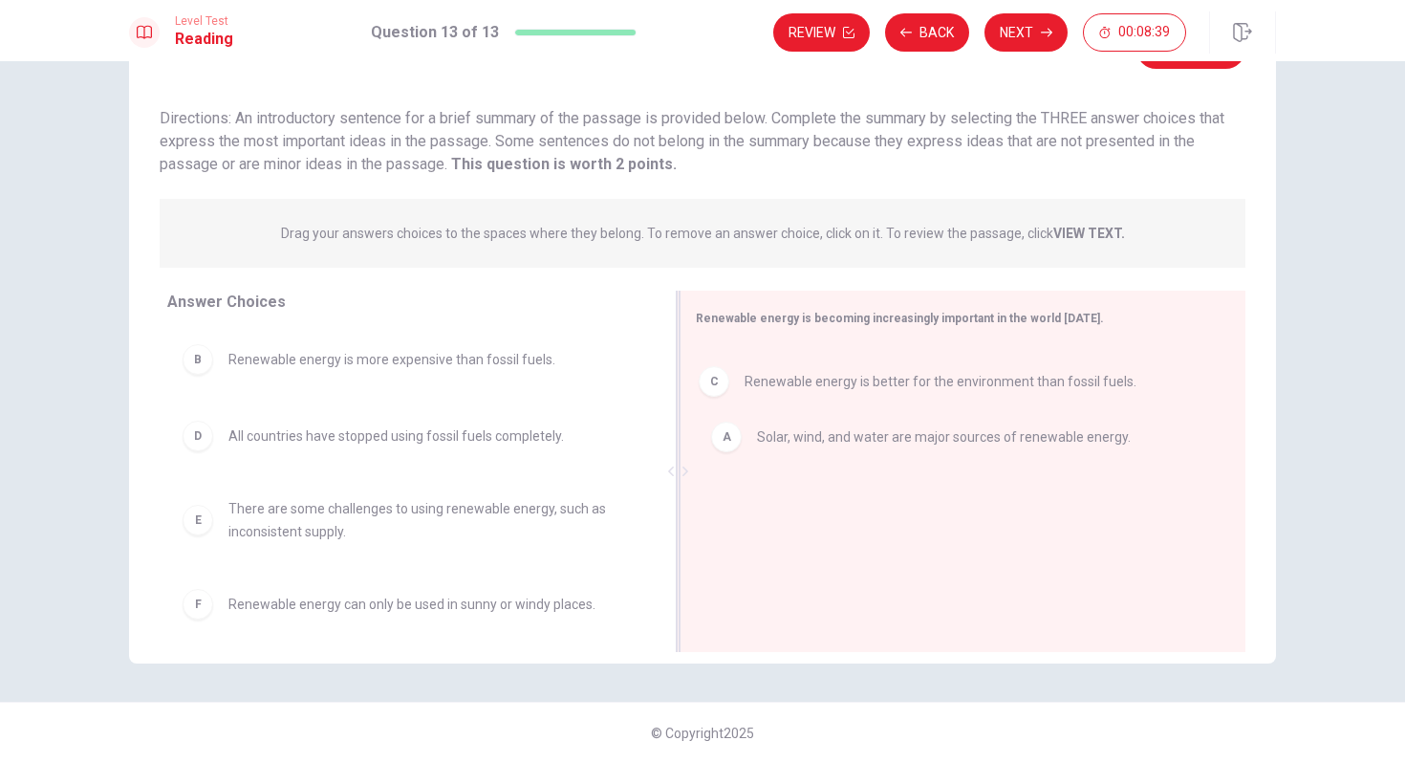
drag, startPoint x: 801, startPoint y: 457, endPoint x: 785, endPoint y: 353, distance: 105.5
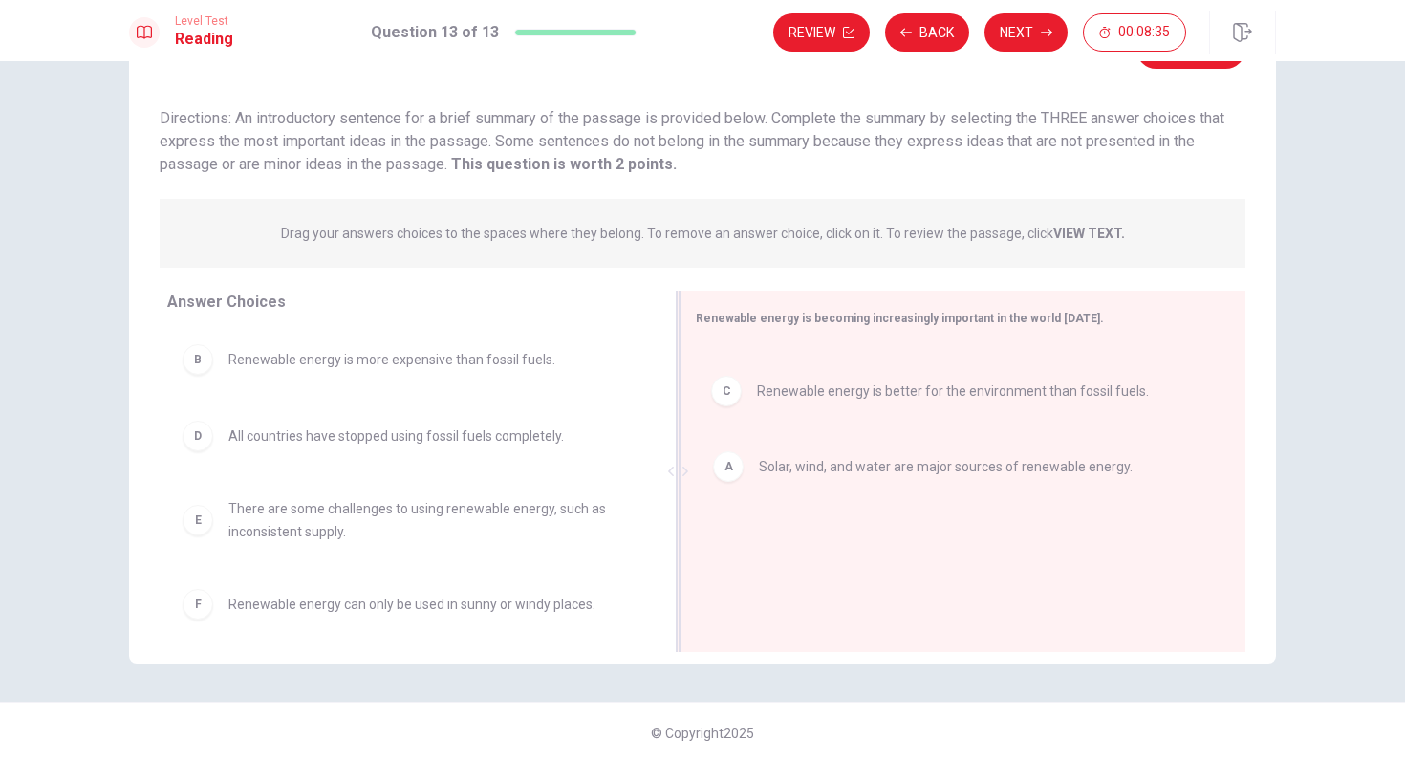
drag, startPoint x: 741, startPoint y: 383, endPoint x: 742, endPoint y: 489, distance: 105.2
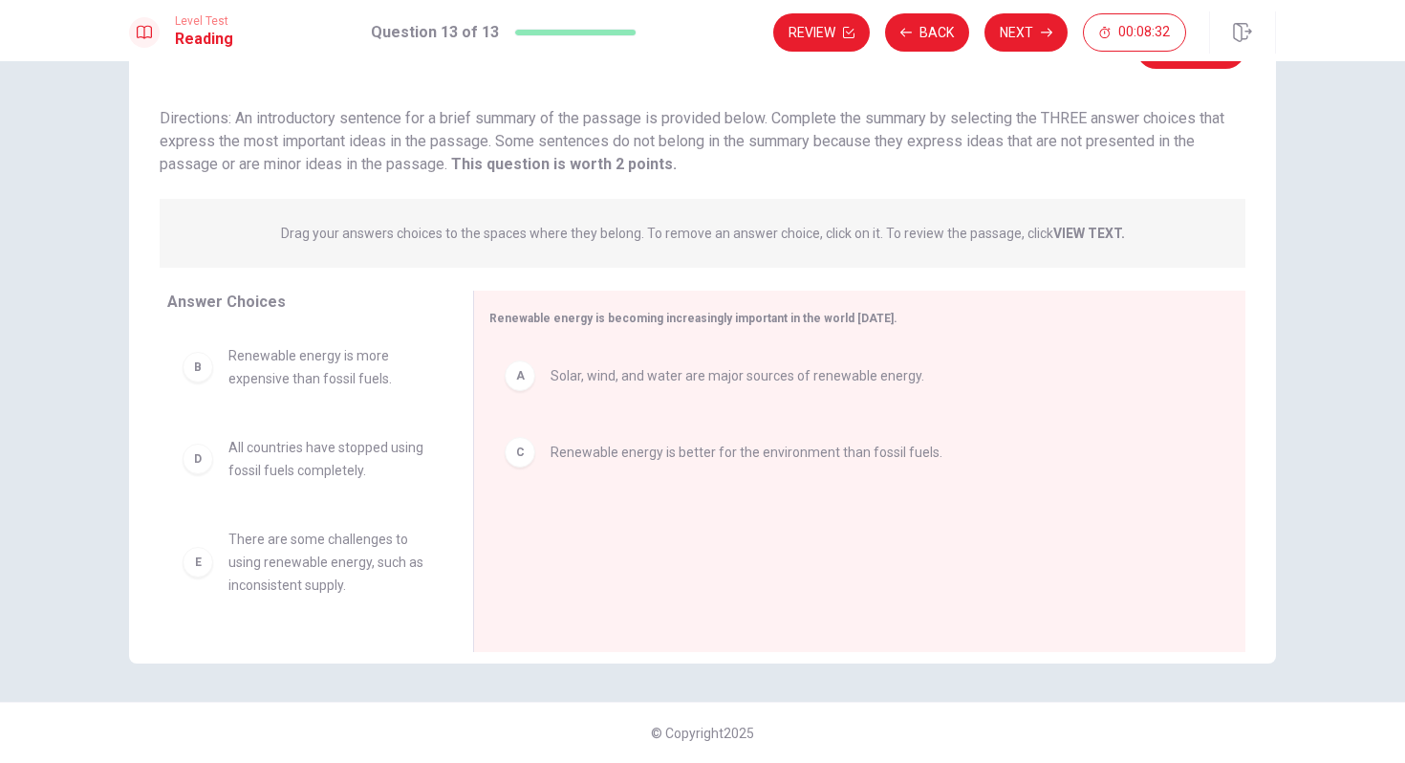
drag, startPoint x: 682, startPoint y: 471, endPoint x: 249, endPoint y: 457, distance: 433.3
click at [249, 457] on div "Answer Choices B Renewable energy is more expensive than fossil fuels. D All co…" at bounding box center [702, 476] width 1147 height 371
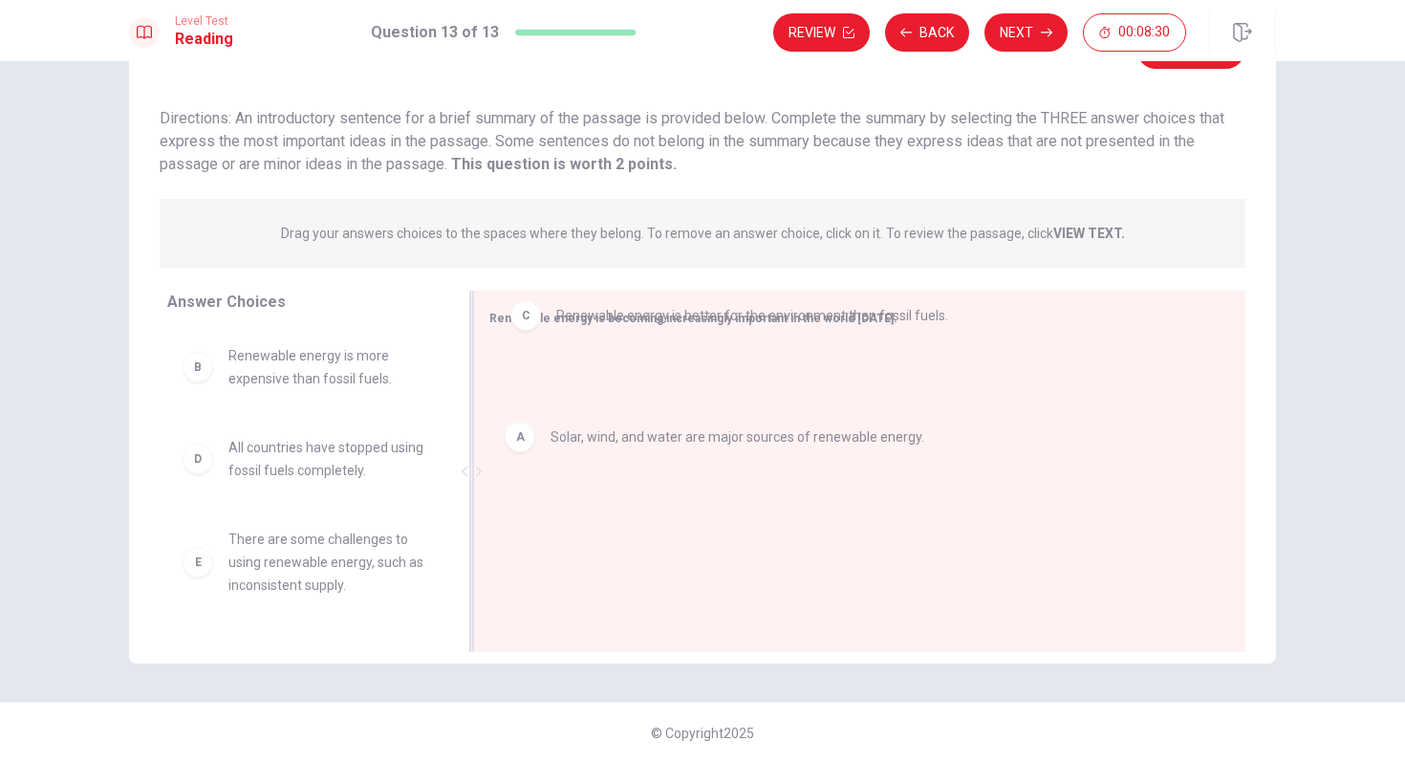
drag, startPoint x: 635, startPoint y: 455, endPoint x: 640, endPoint y: 324, distance: 131.1
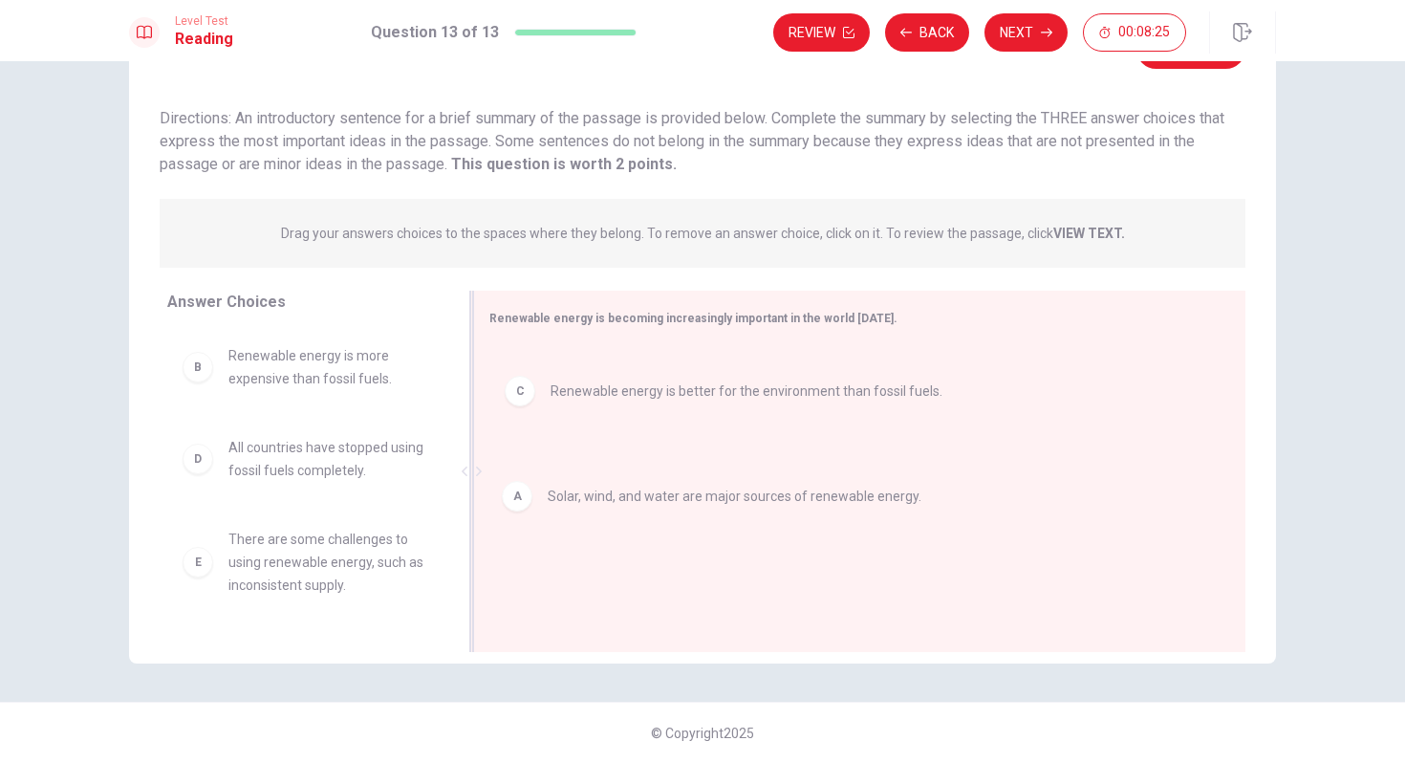
drag, startPoint x: 616, startPoint y: 384, endPoint x: 612, endPoint y: 509, distance: 124.4
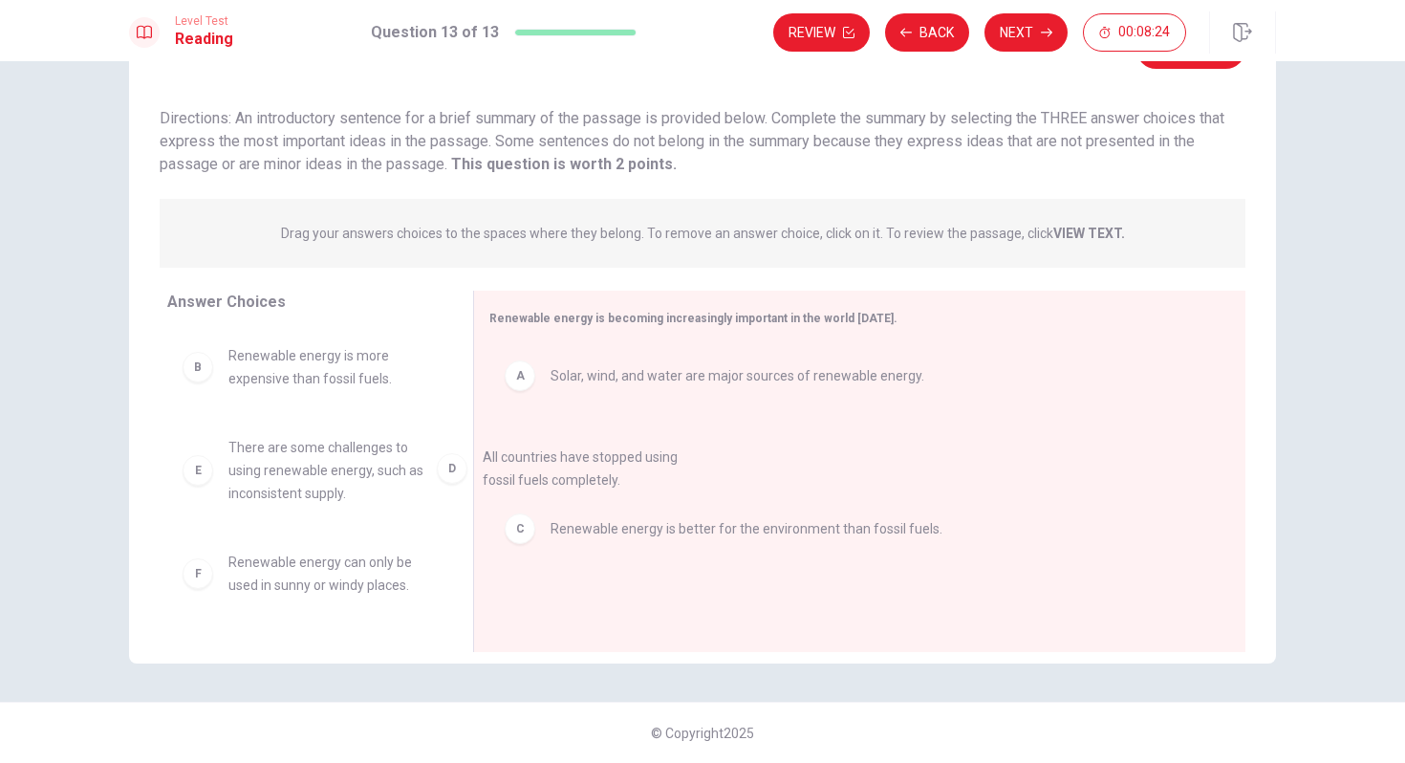
drag, startPoint x: 311, startPoint y: 452, endPoint x: 589, endPoint y: 465, distance: 278.5
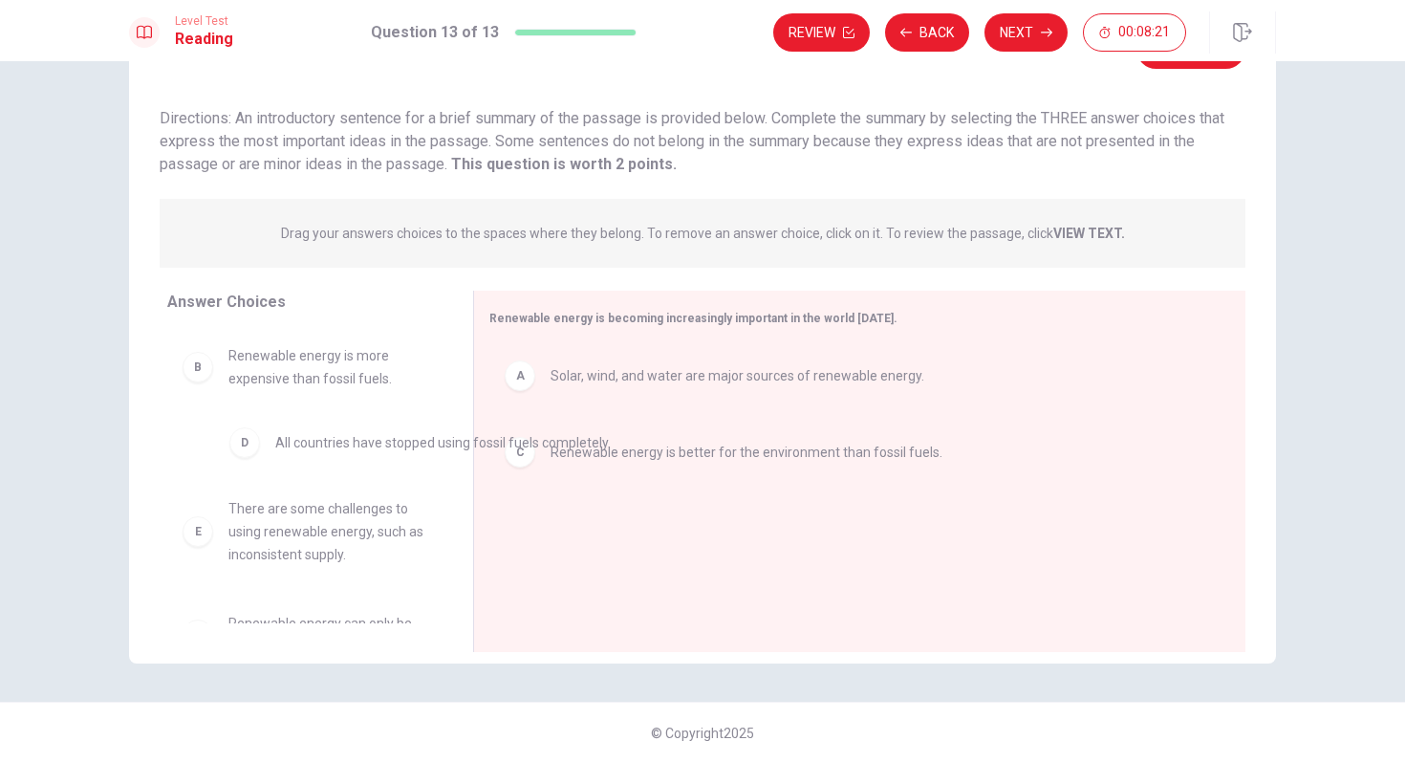
drag, startPoint x: 613, startPoint y: 527, endPoint x: 320, endPoint y: 423, distance: 310.6
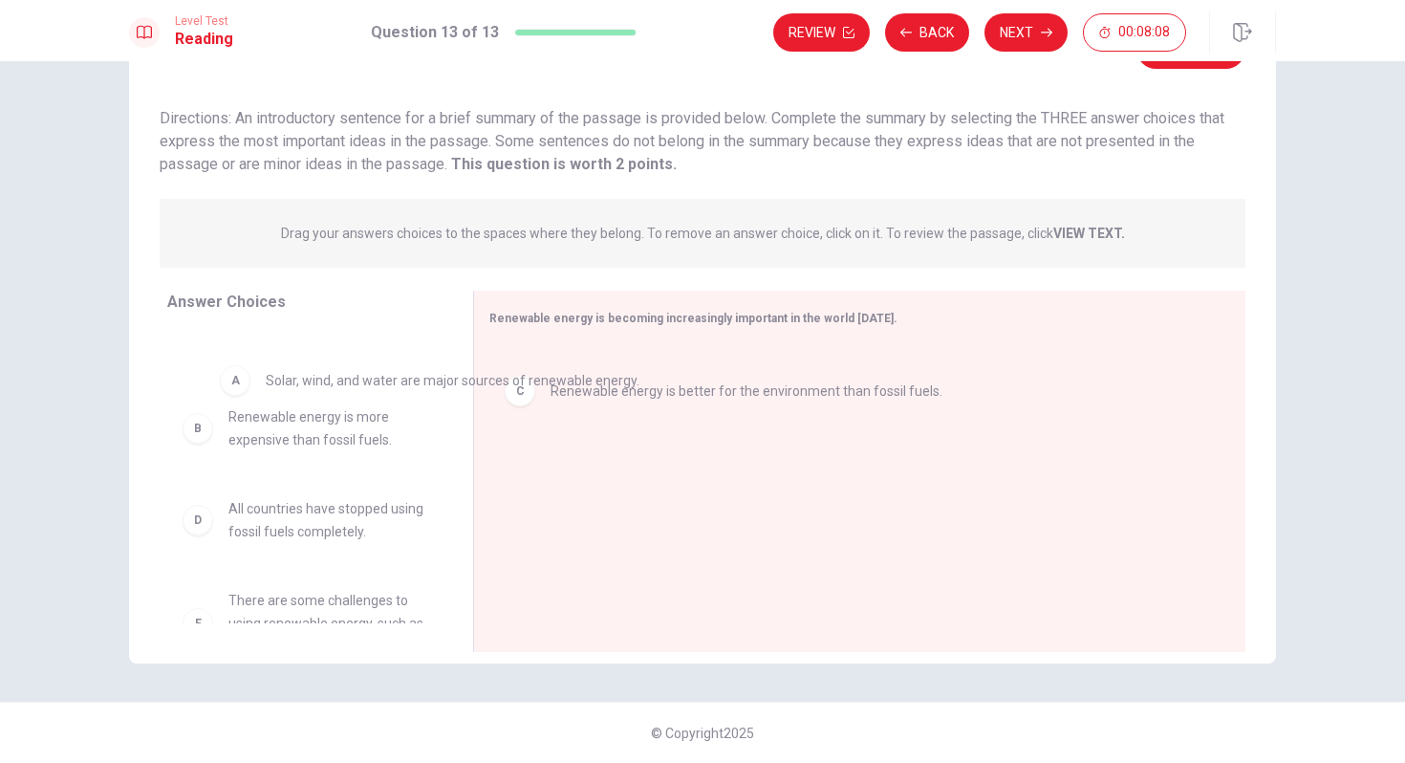
drag, startPoint x: 648, startPoint y: 385, endPoint x: 337, endPoint y: 390, distance: 310.8
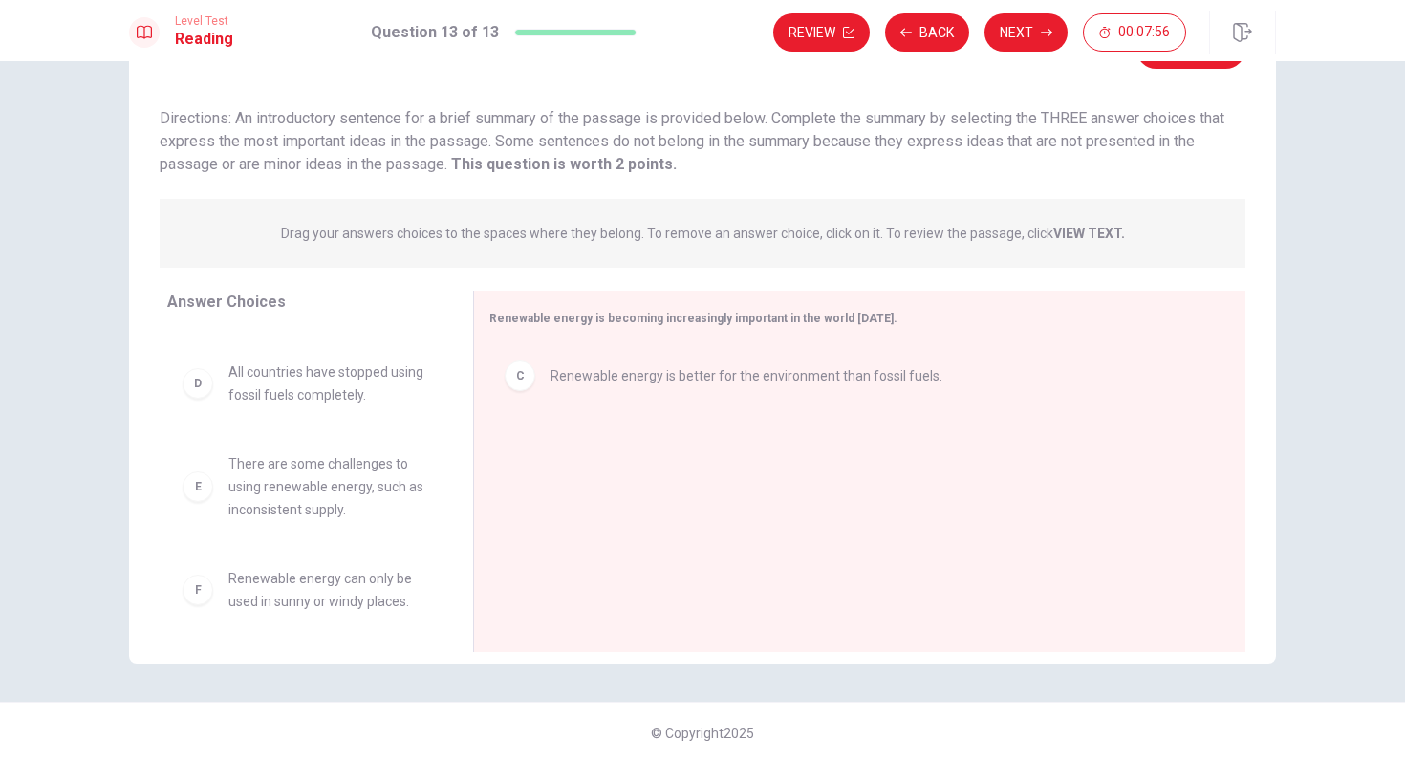
scroll to position [172, 0]
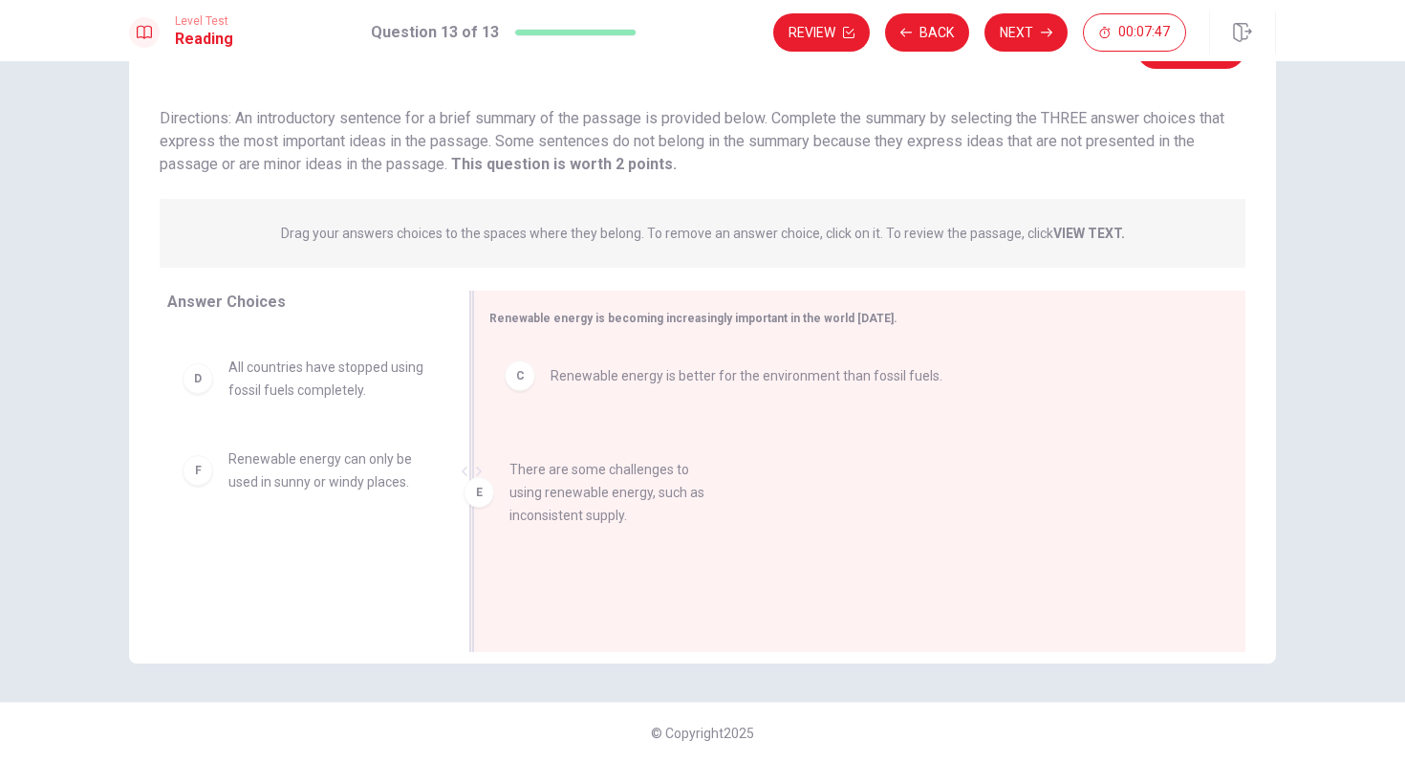
drag, startPoint x: 333, startPoint y: 516, endPoint x: 647, endPoint y: 532, distance: 314.9
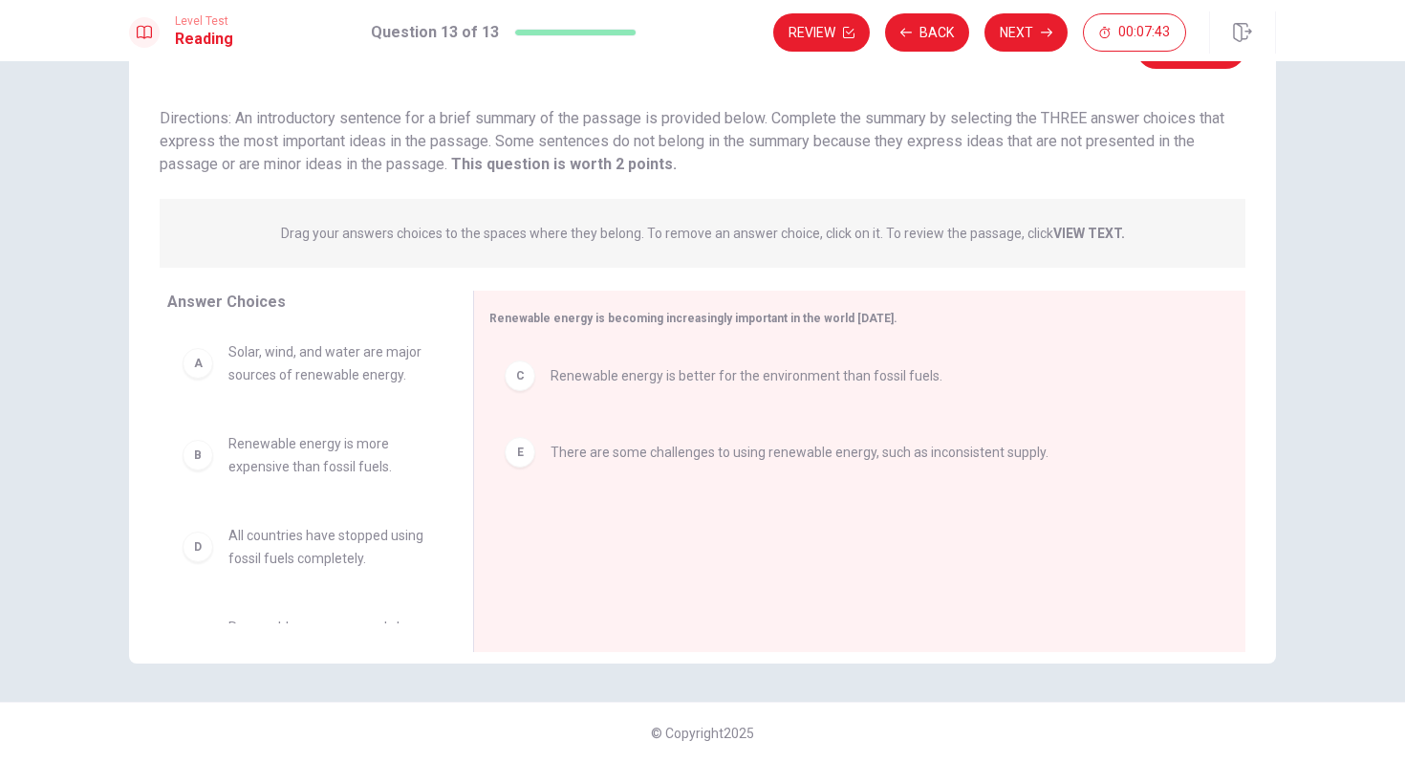
scroll to position [0, 0]
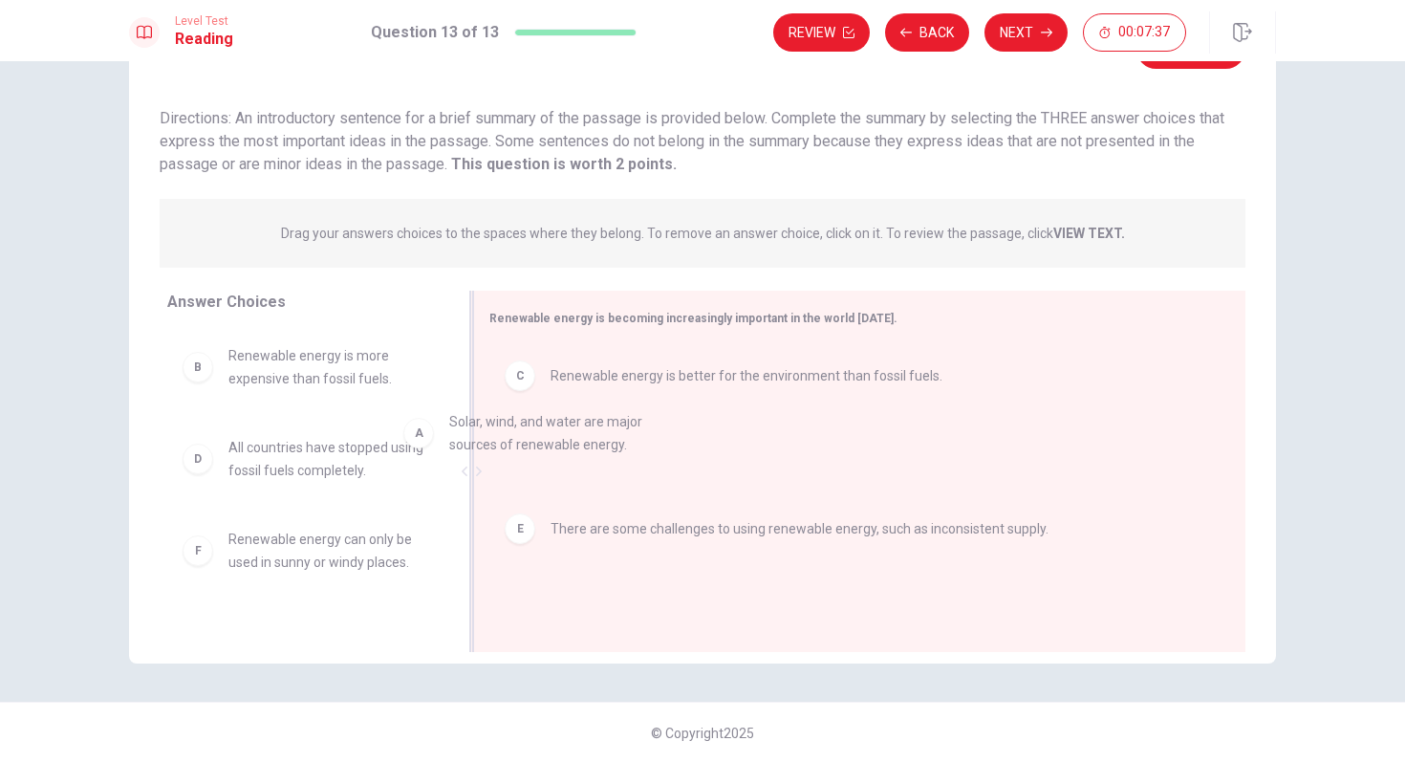
drag, startPoint x: 343, startPoint y: 370, endPoint x: 576, endPoint y: 437, distance: 241.8
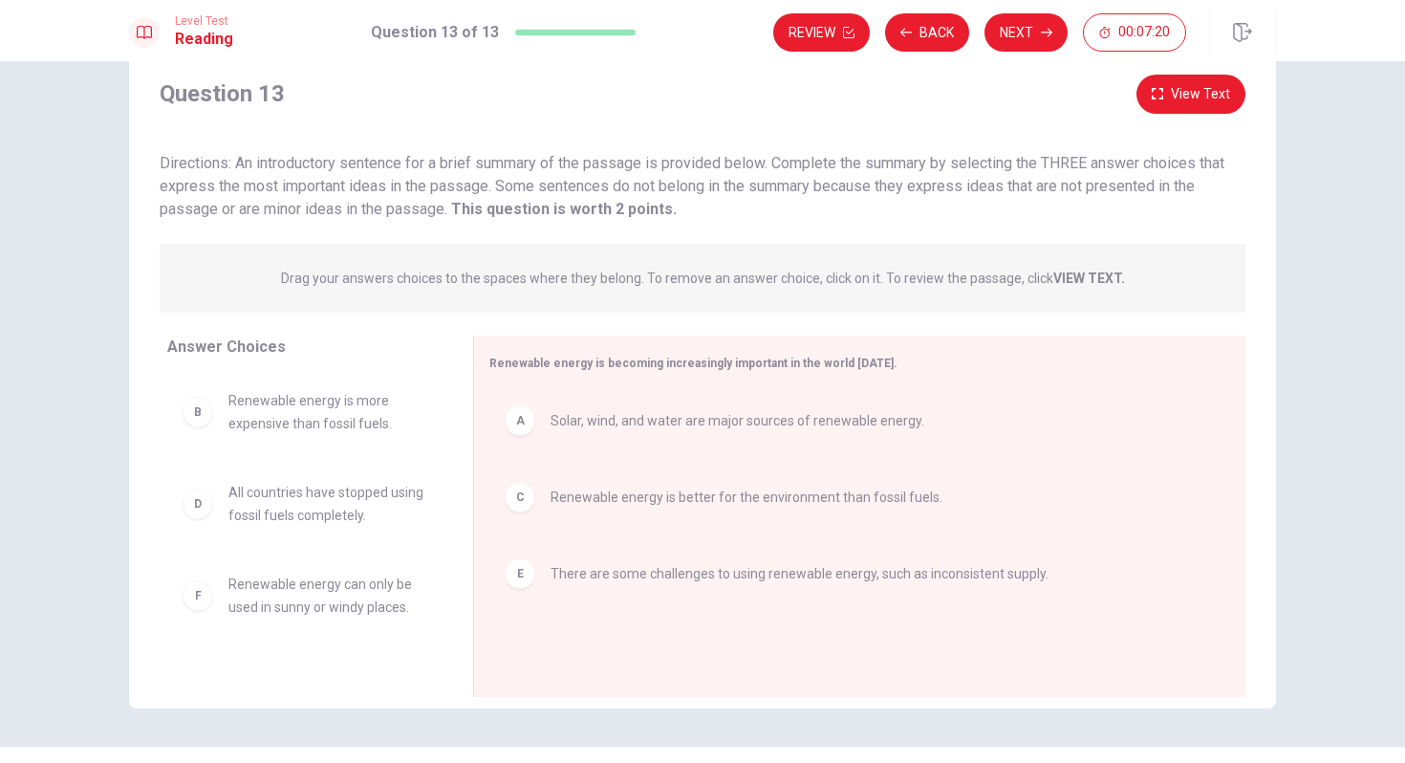
scroll to position [57, 0]
click at [1226, 89] on button "View Text" at bounding box center [1191, 92] width 109 height 39
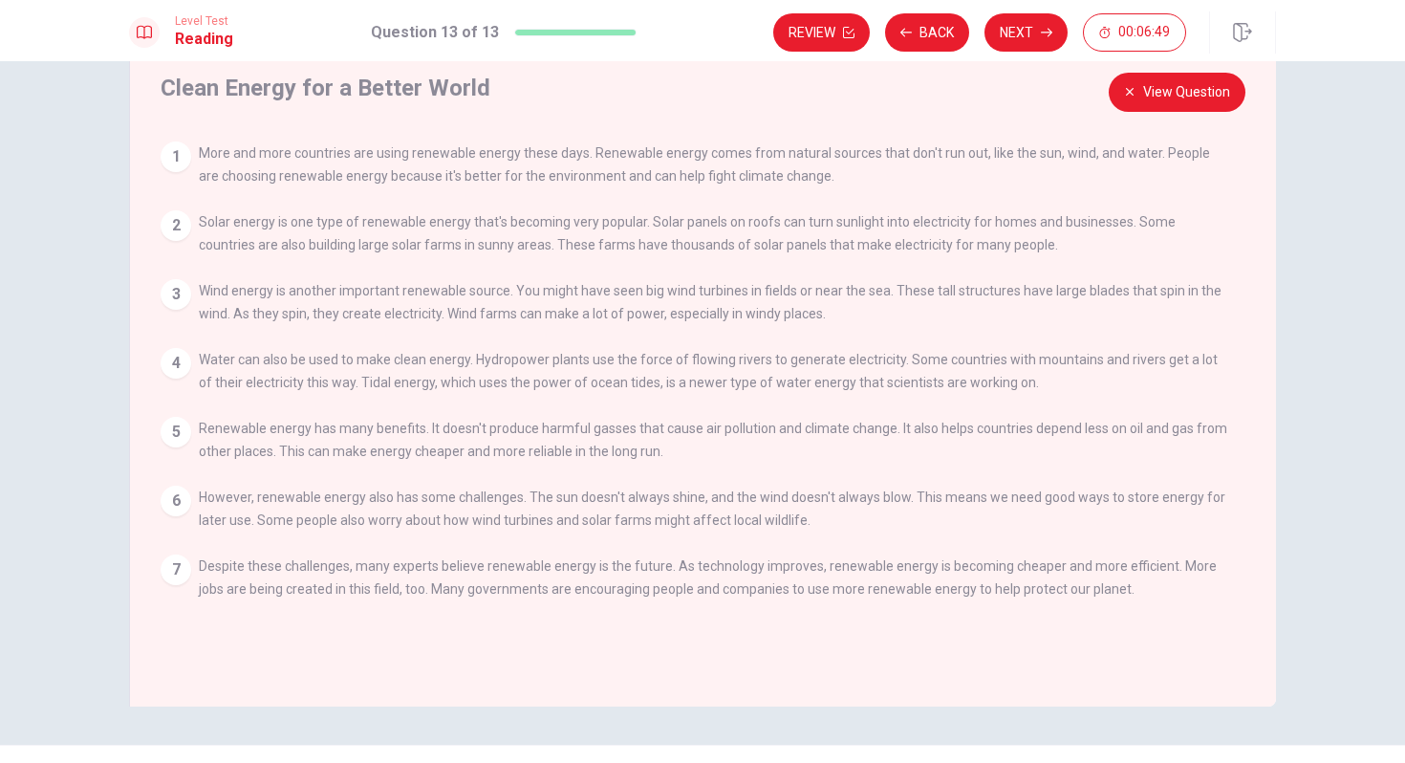
click at [1191, 98] on button "View Question" at bounding box center [1177, 92] width 137 height 39
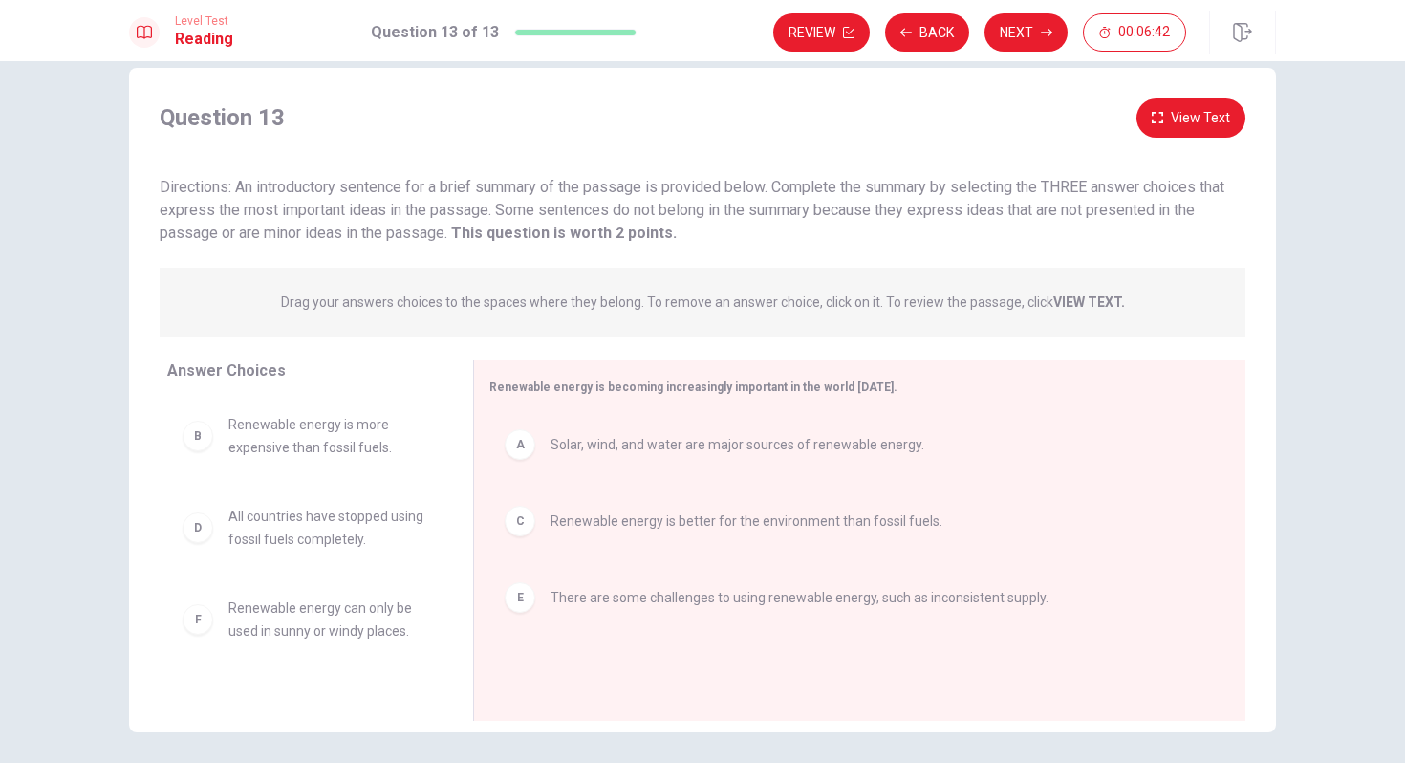
scroll to position [24, 0]
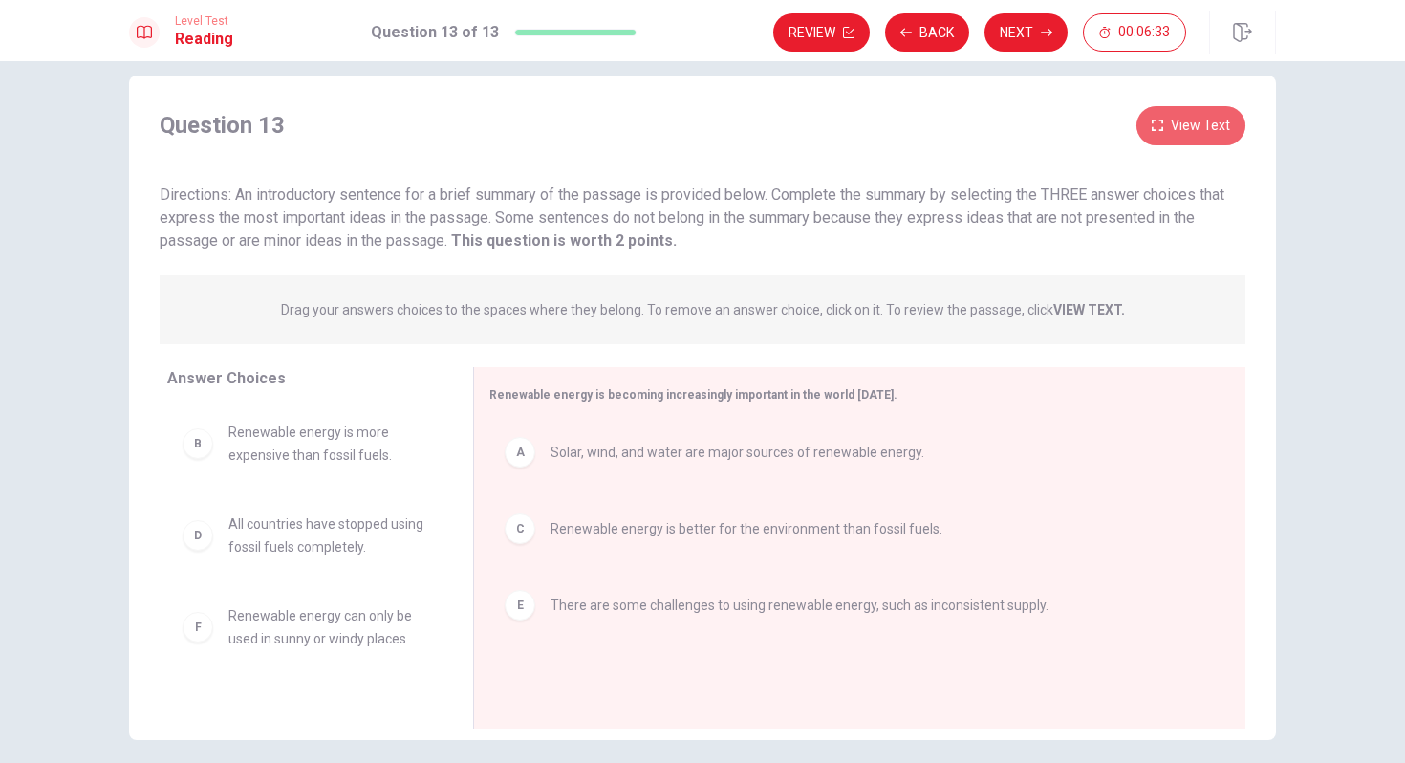
click at [1153, 122] on icon "button" at bounding box center [1157, 125] width 11 height 11
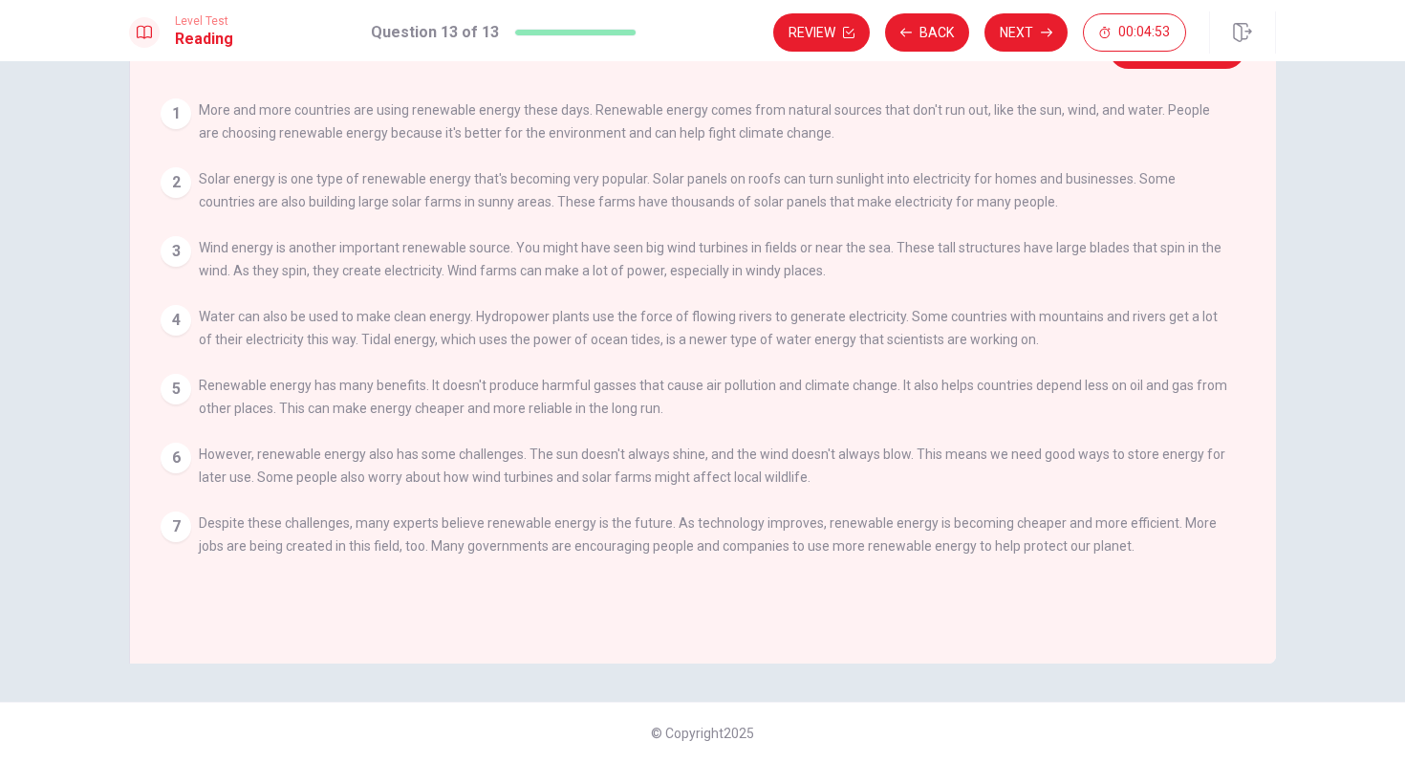
scroll to position [0, 0]
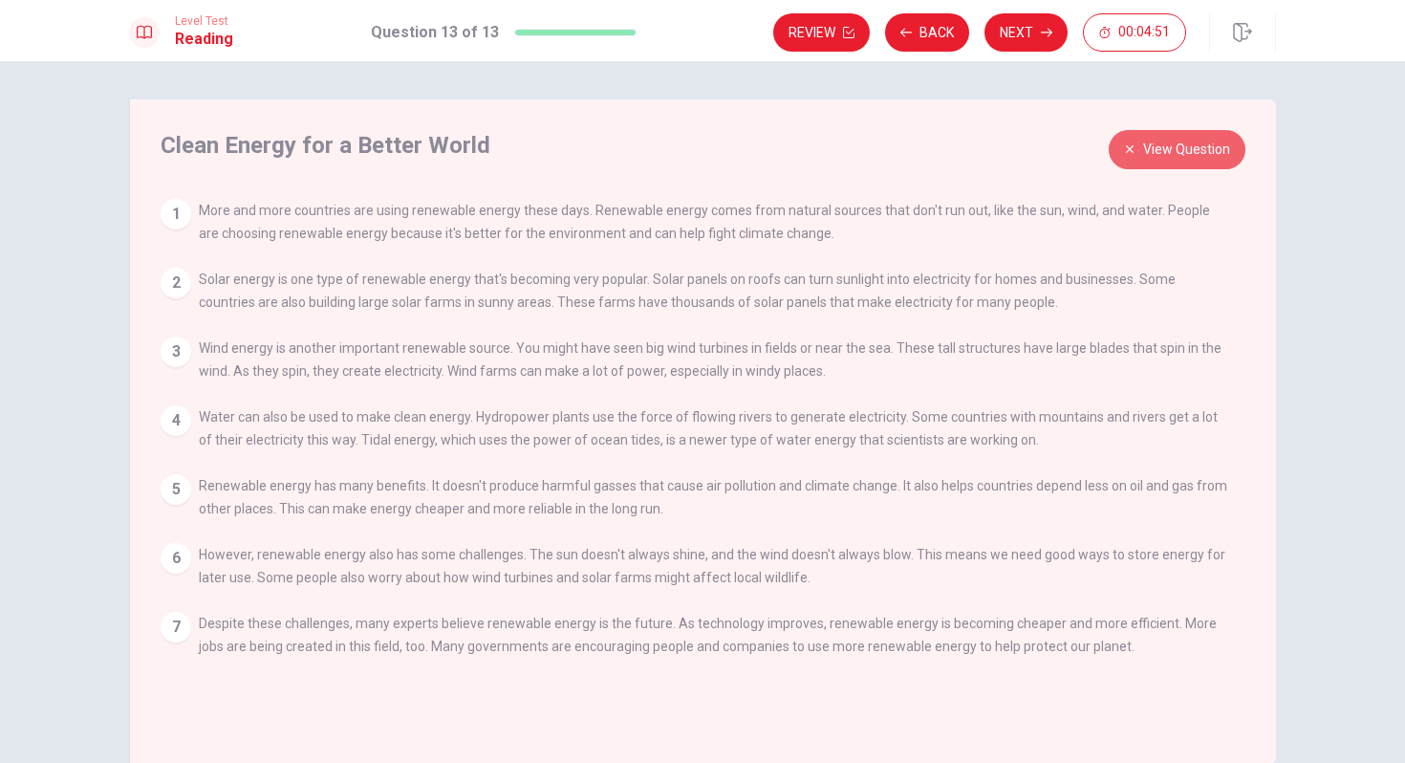
click at [1128, 156] on button "View Question" at bounding box center [1177, 149] width 137 height 39
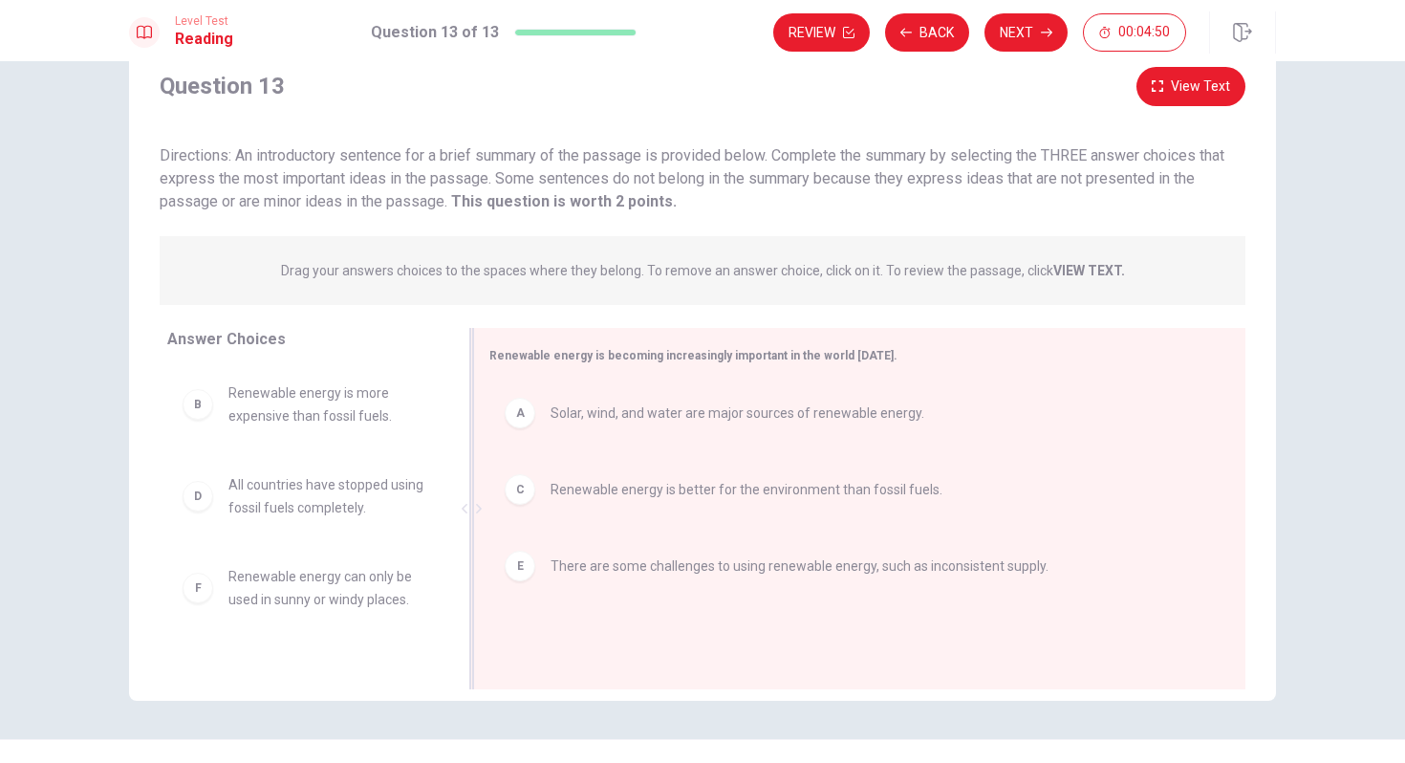
scroll to position [64, 0]
click at [1170, 96] on button "View Text" at bounding box center [1191, 85] width 109 height 39
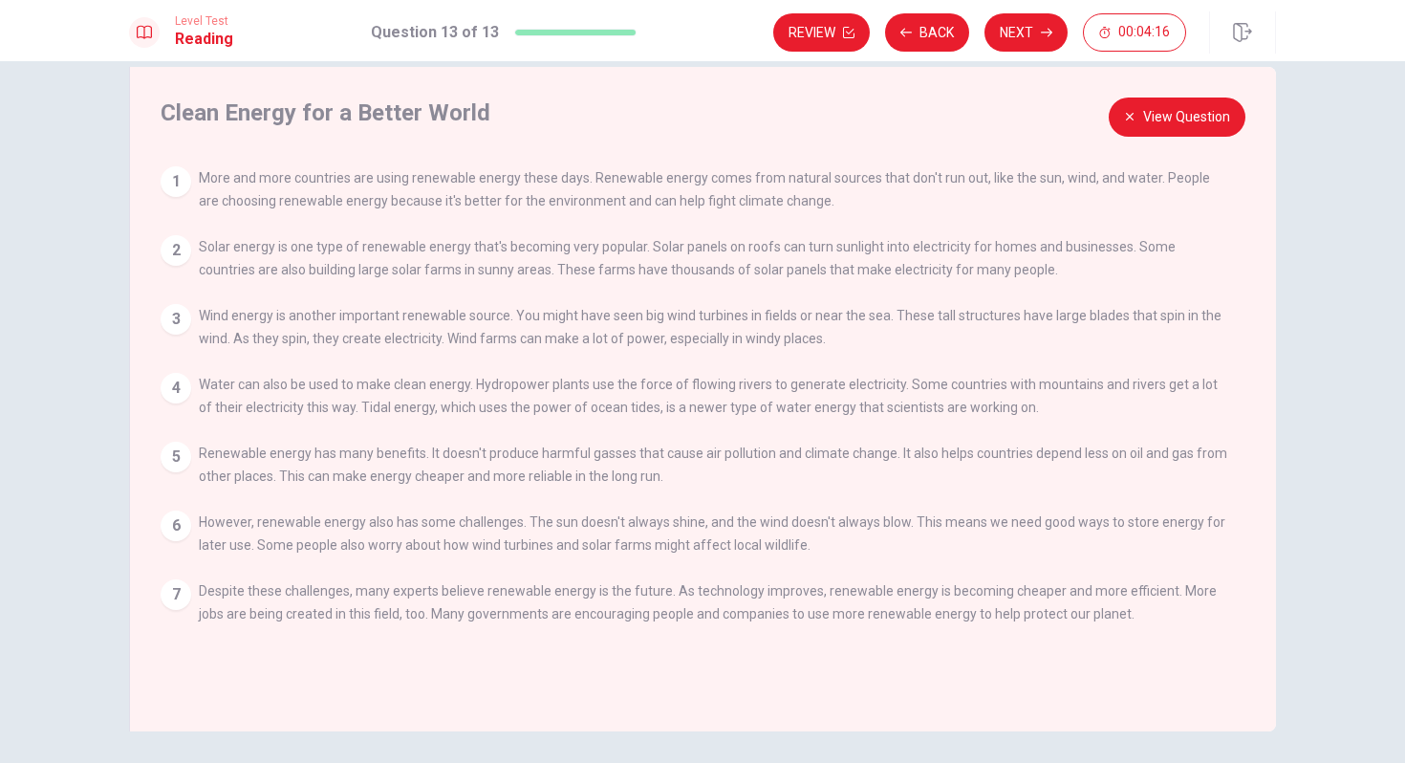
scroll to position [25, 0]
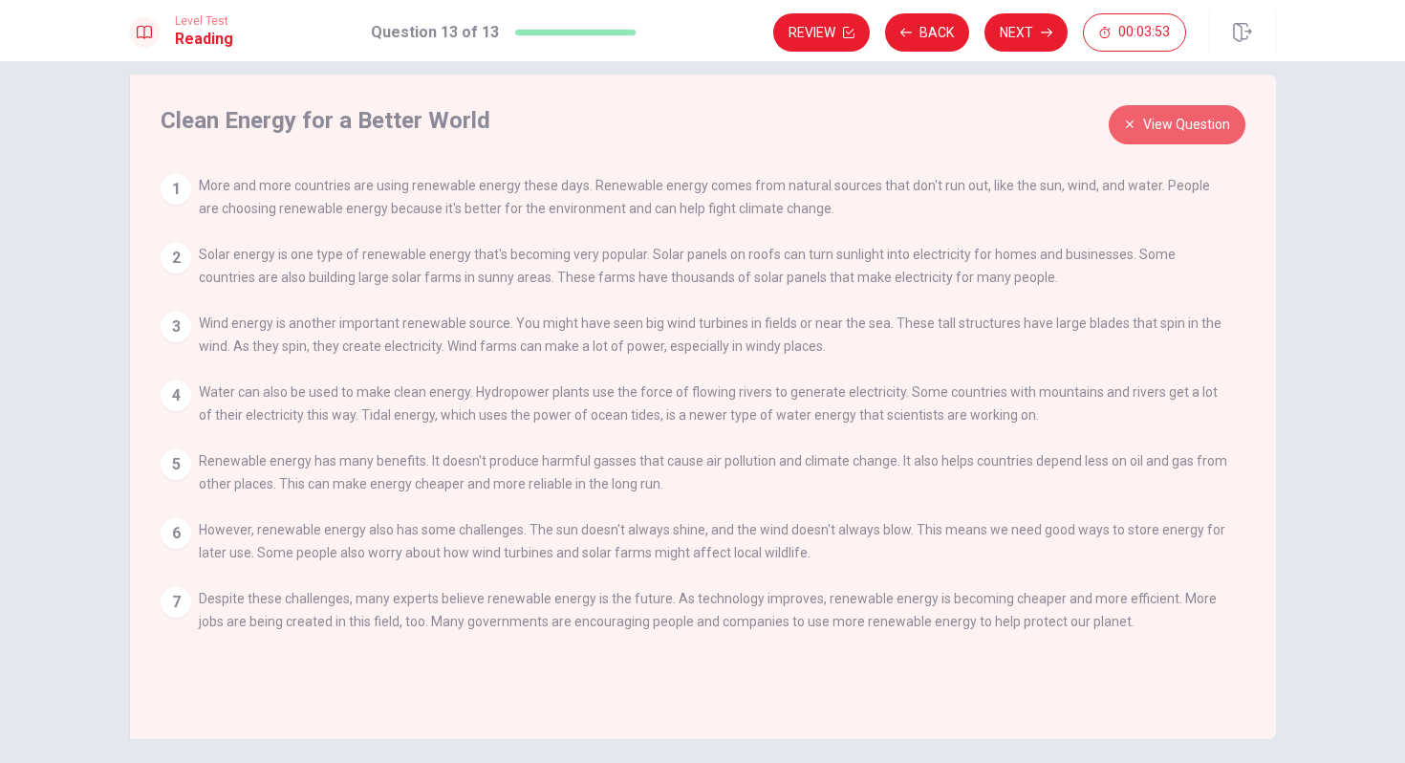
click at [1178, 113] on button "View Question" at bounding box center [1177, 124] width 137 height 39
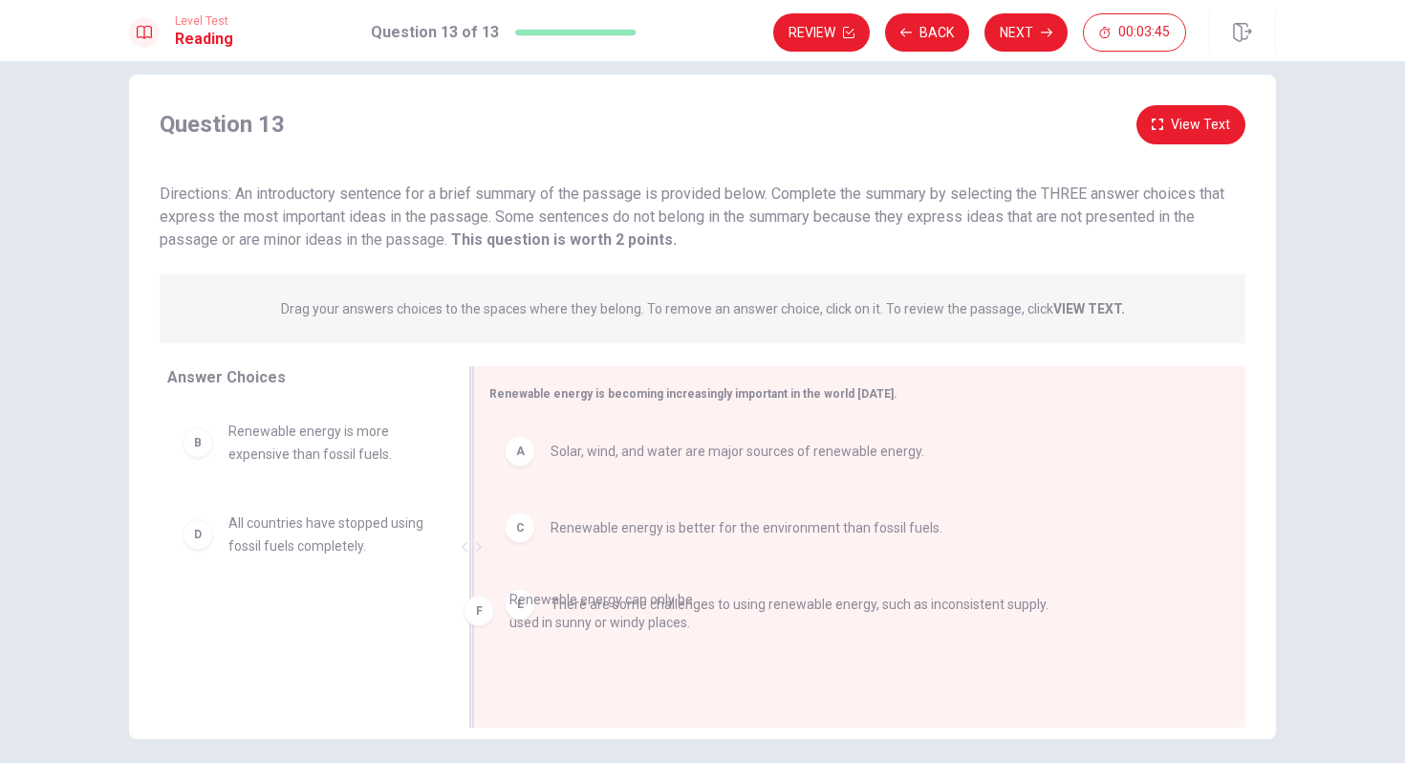
drag, startPoint x: 315, startPoint y: 639, endPoint x: 617, endPoint y: 625, distance: 302.4
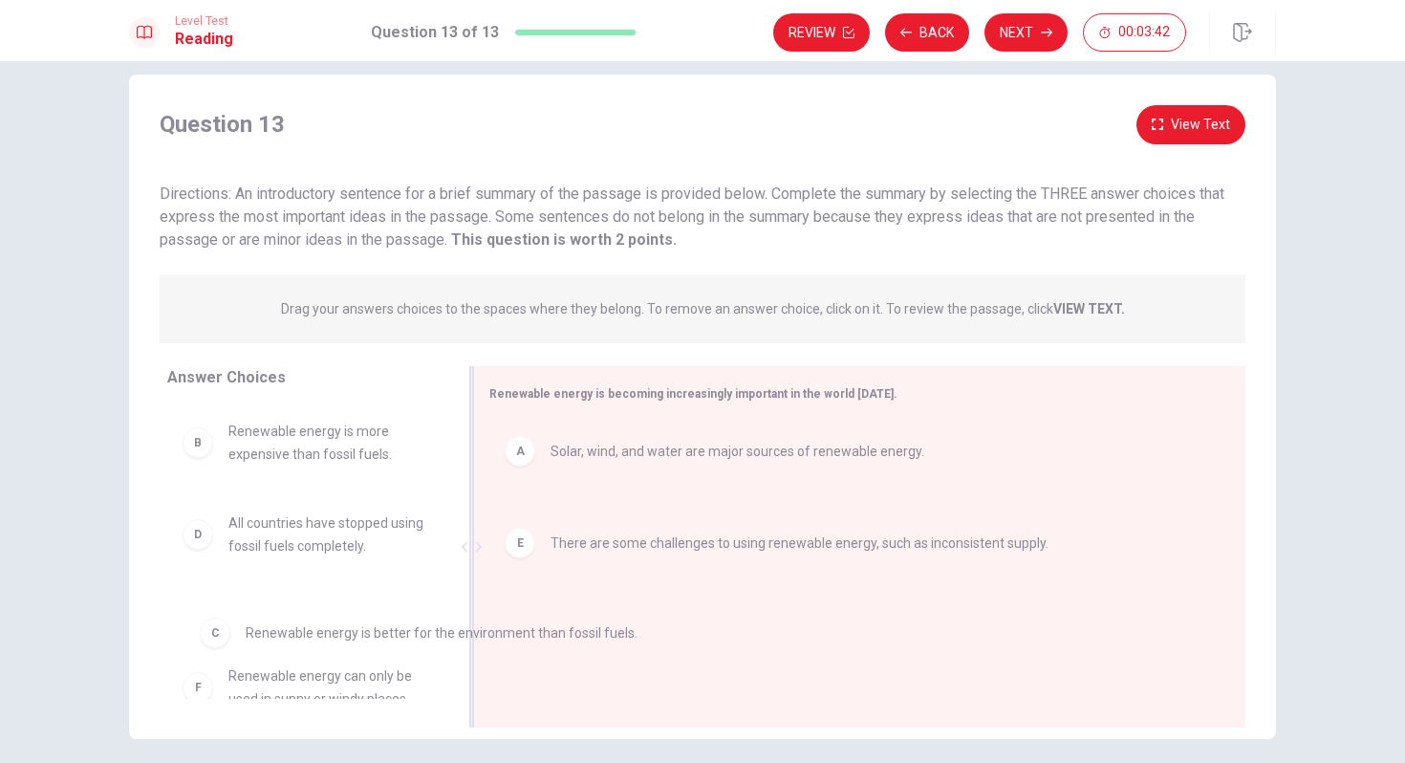
drag, startPoint x: 645, startPoint y: 533, endPoint x: 329, endPoint y: 640, distance: 334.1
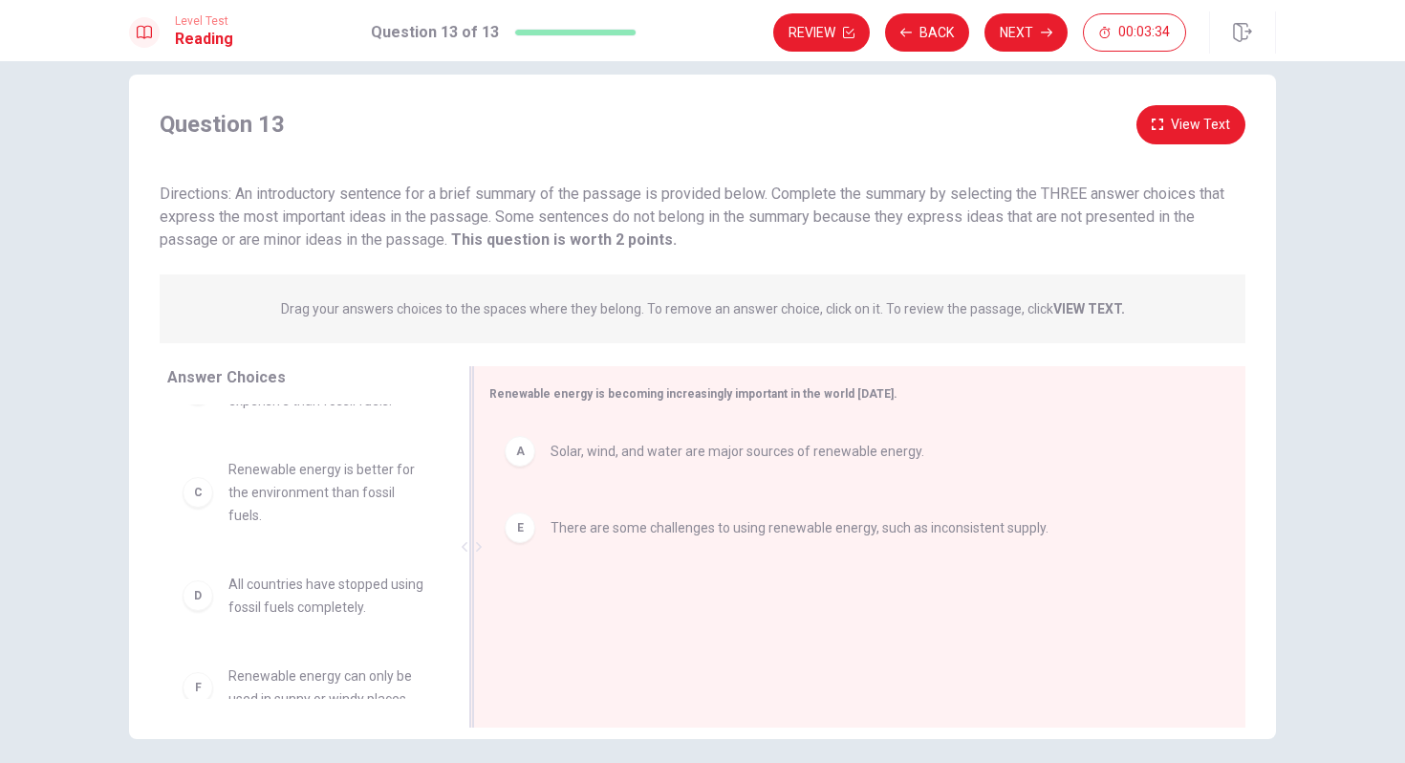
scroll to position [57, 0]
drag, startPoint x: 337, startPoint y: 670, endPoint x: 682, endPoint y: 693, distance: 345.0
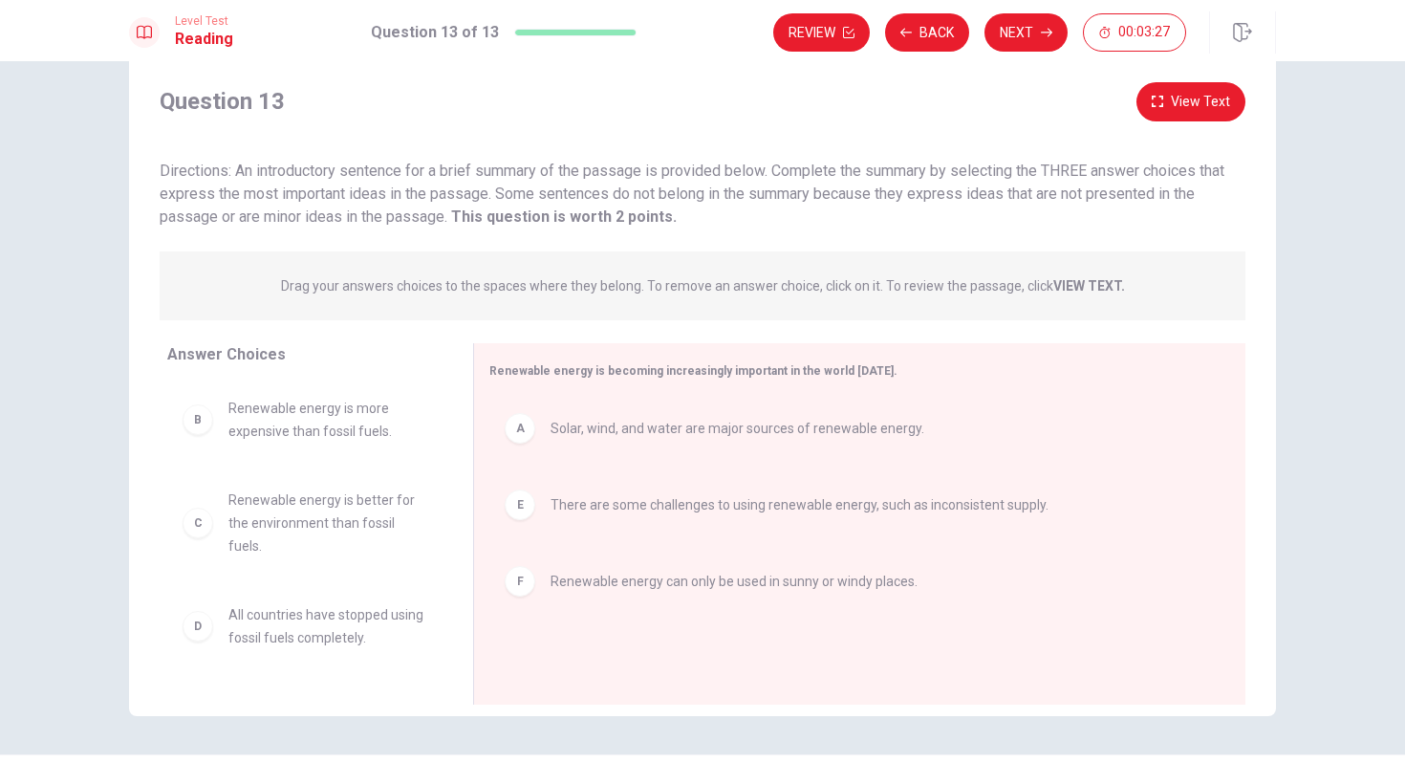
scroll to position [58, 0]
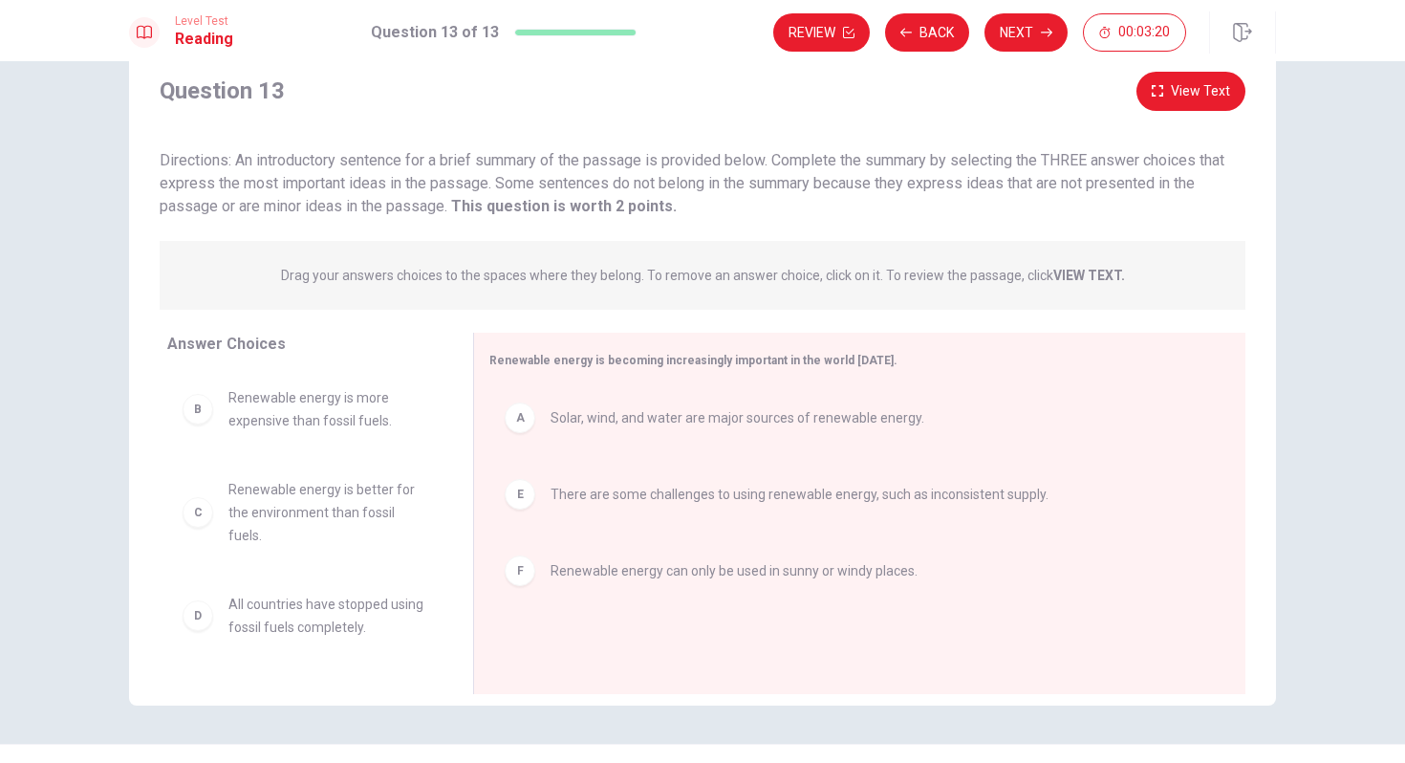
click at [1187, 101] on button "View Text" at bounding box center [1191, 91] width 109 height 39
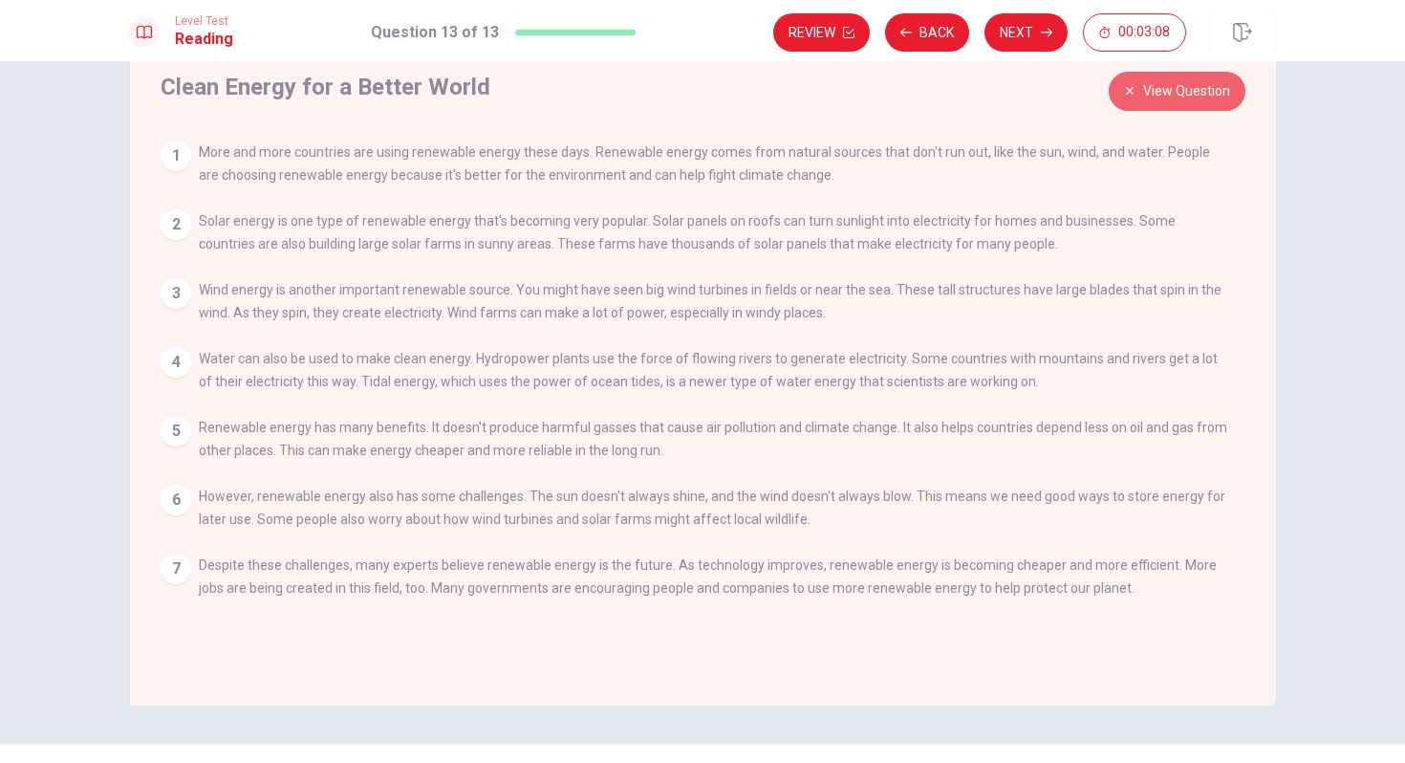
click at [1169, 89] on button "View Question" at bounding box center [1177, 91] width 137 height 39
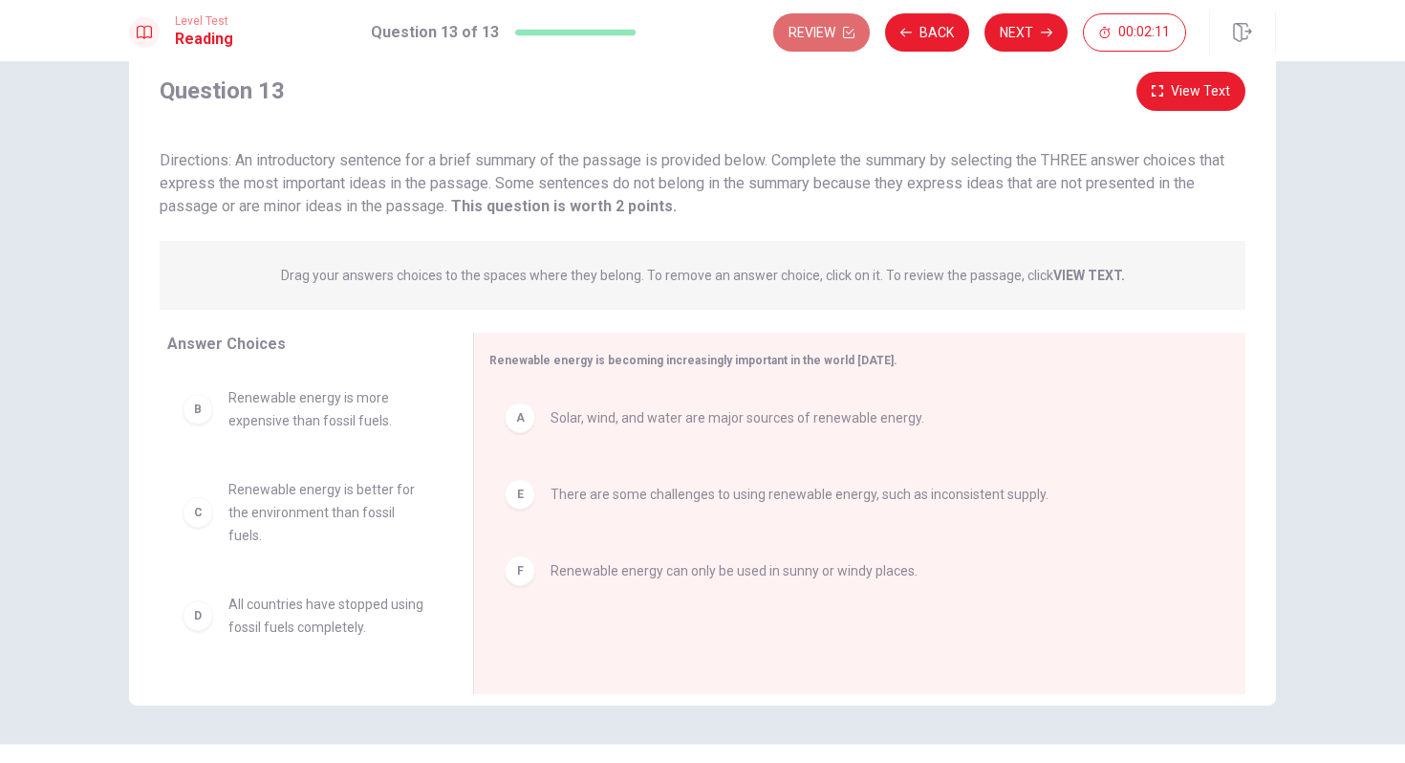
click at [833, 24] on button "Review" at bounding box center [821, 32] width 97 height 38
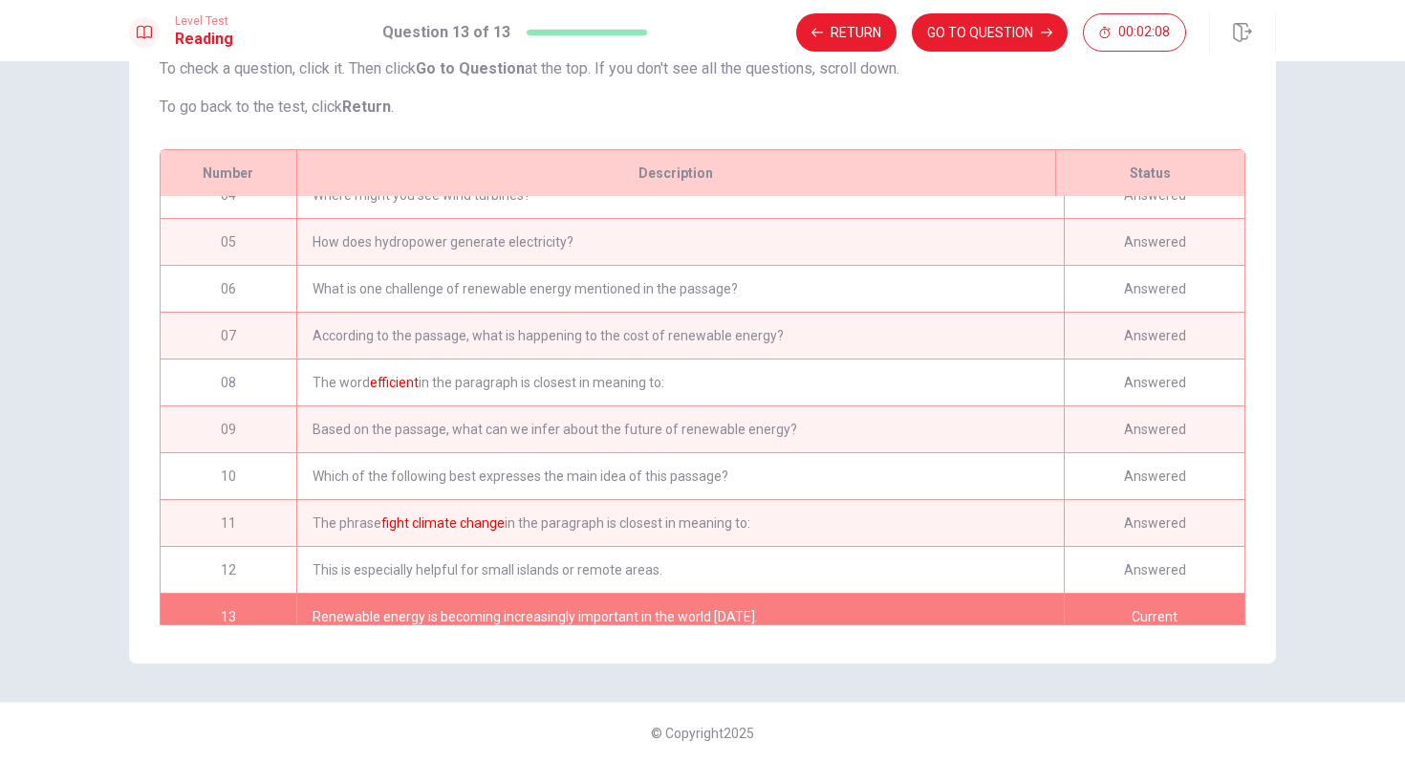
scroll to position [155, 0]
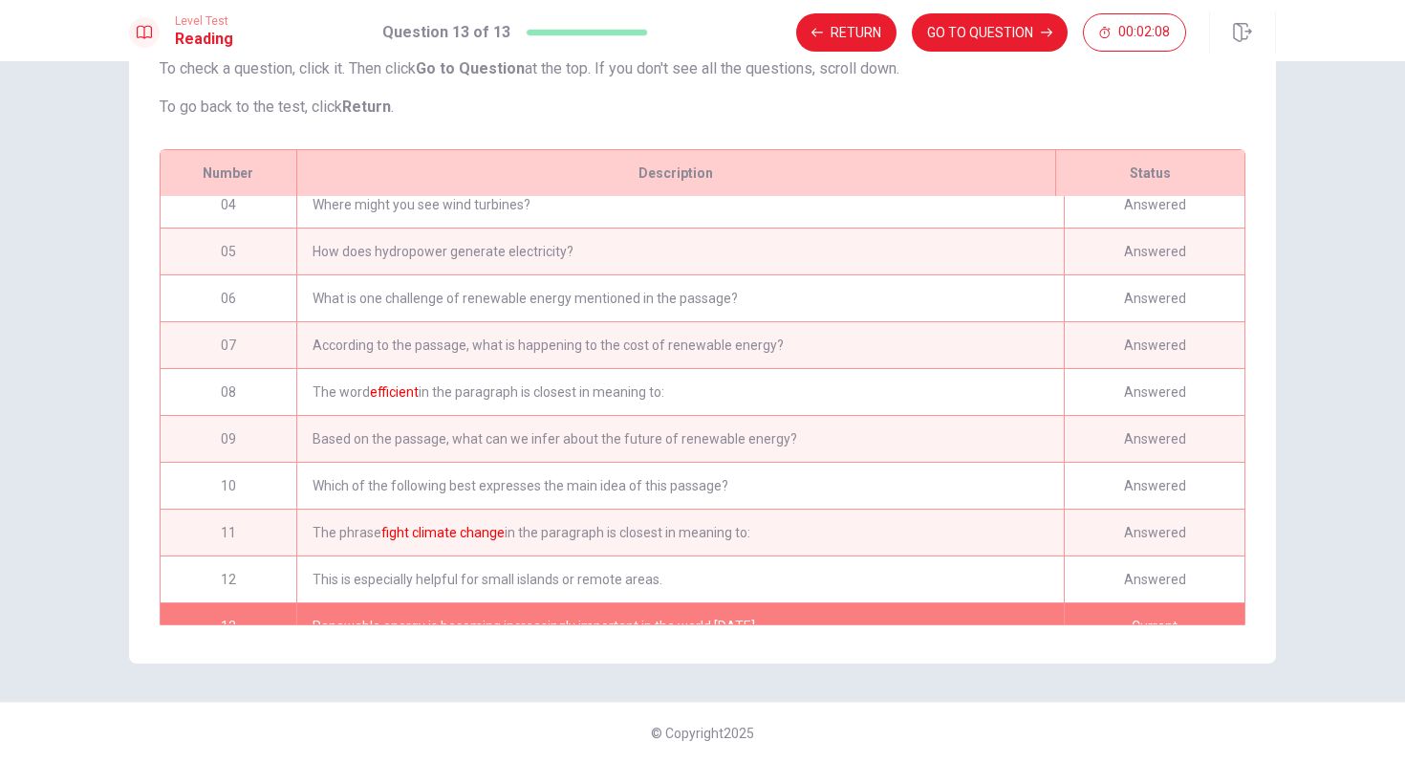
click at [735, 580] on div "This is especially helpful for small islands or remote areas." at bounding box center [680, 579] width 768 height 46
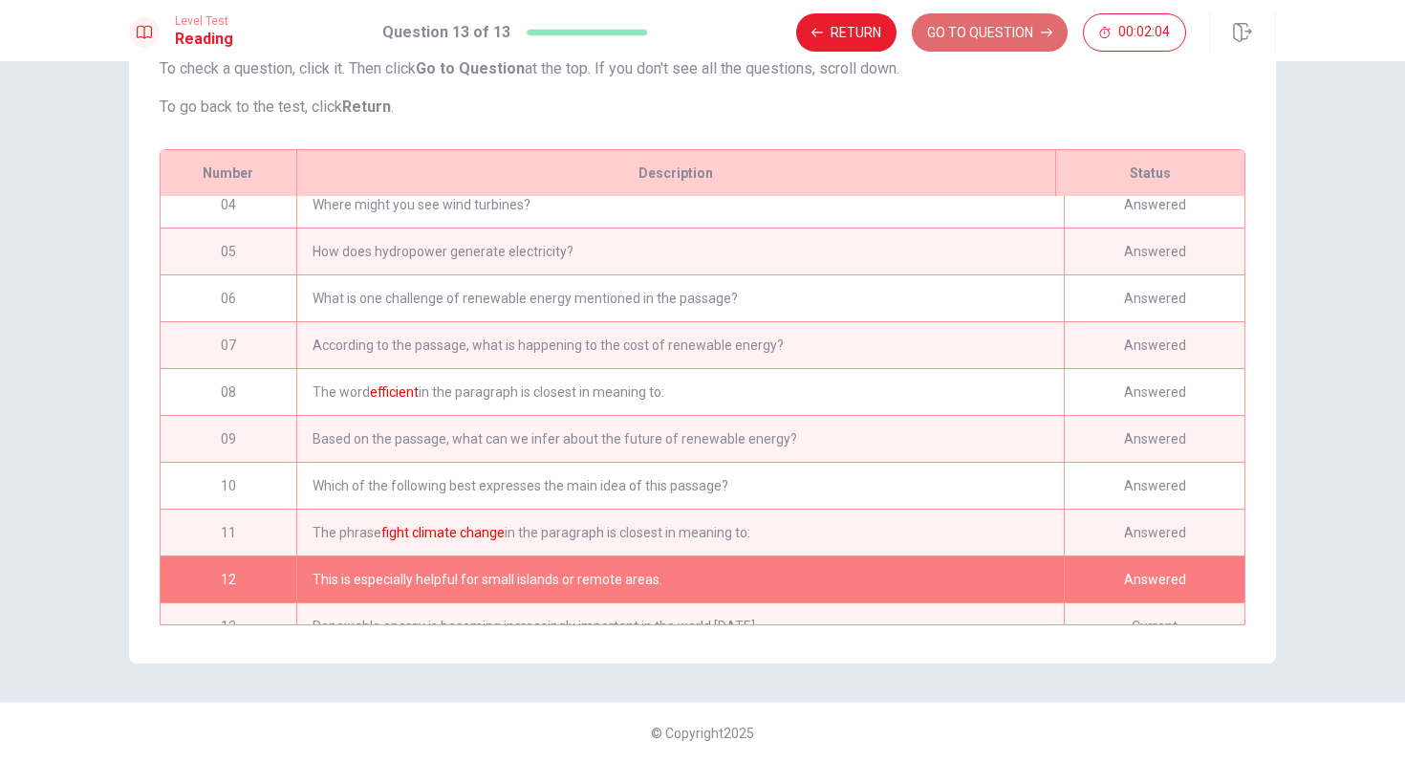
click at [1001, 33] on button "GO TO QUESTION" at bounding box center [990, 32] width 156 height 38
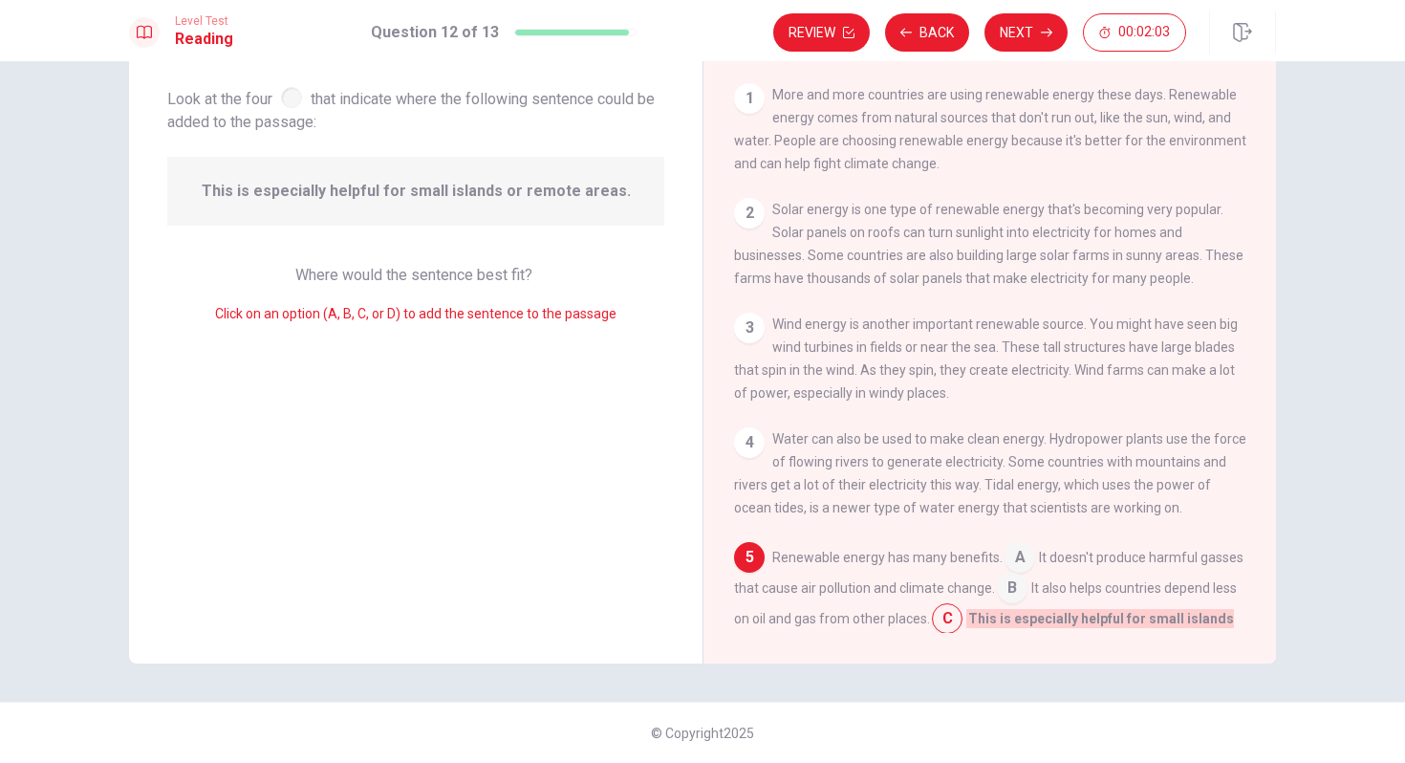
scroll to position [238, 0]
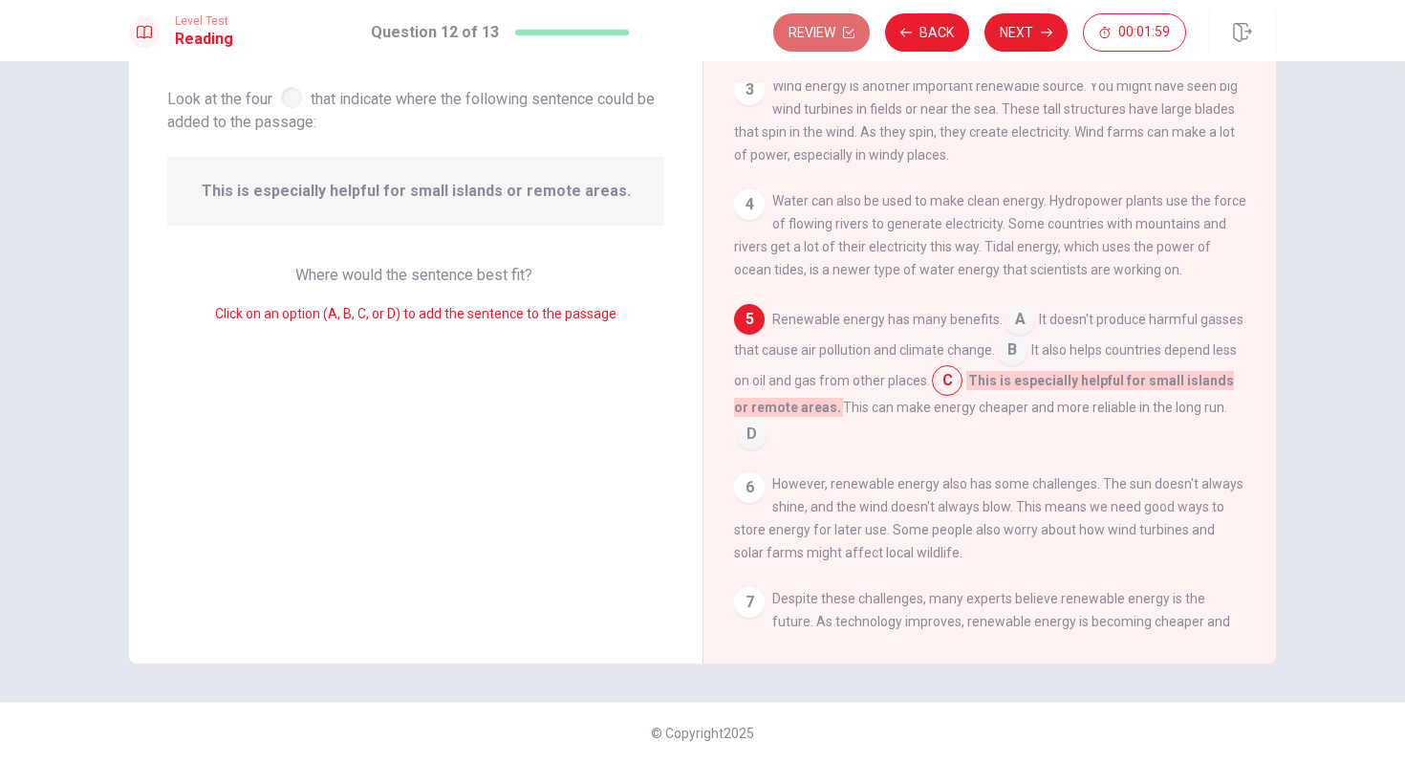
click at [826, 38] on button "Review" at bounding box center [821, 32] width 97 height 38
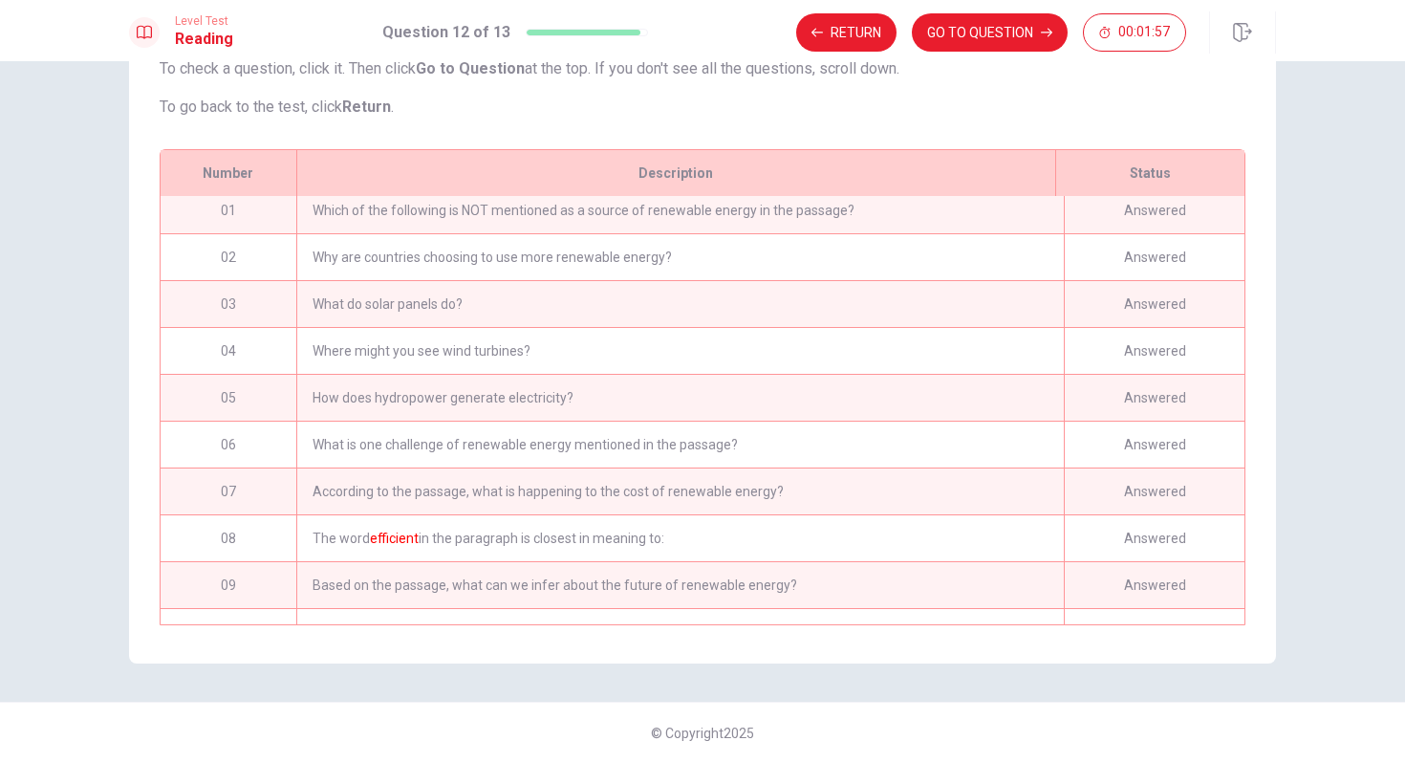
scroll to position [0, 0]
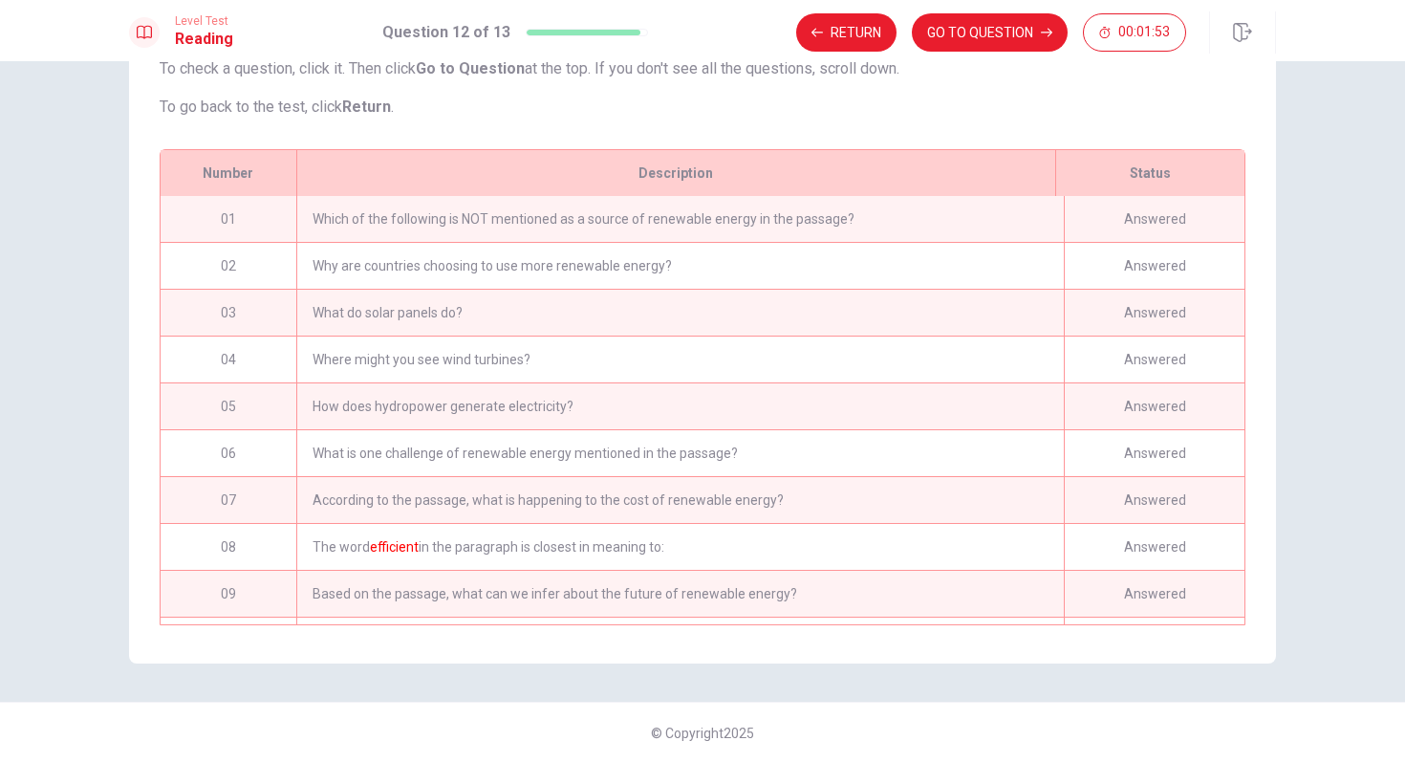
click at [587, 235] on div "Which of the following is NOT mentioned as a source of renewable energy in the …" at bounding box center [680, 219] width 768 height 46
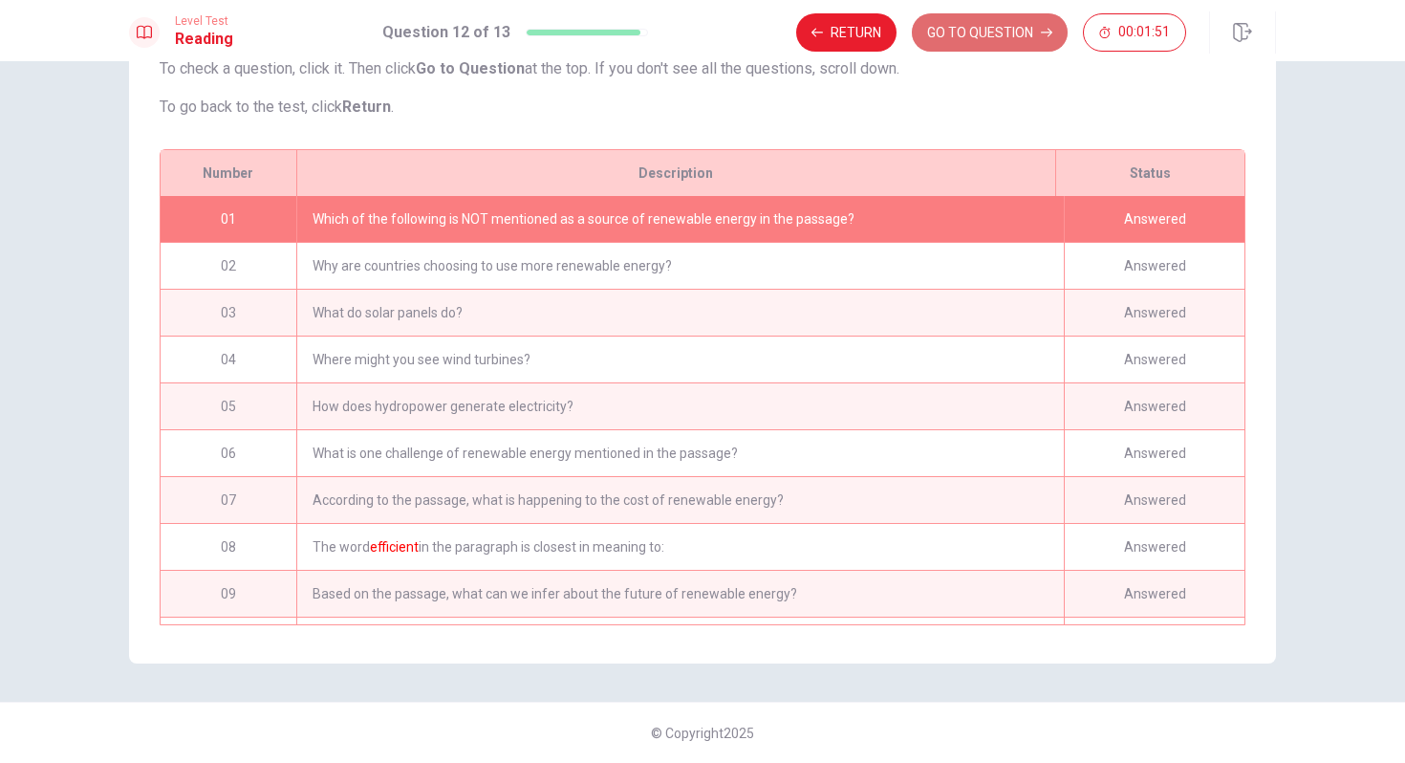
click at [953, 23] on button "GO TO QUESTION" at bounding box center [990, 32] width 156 height 38
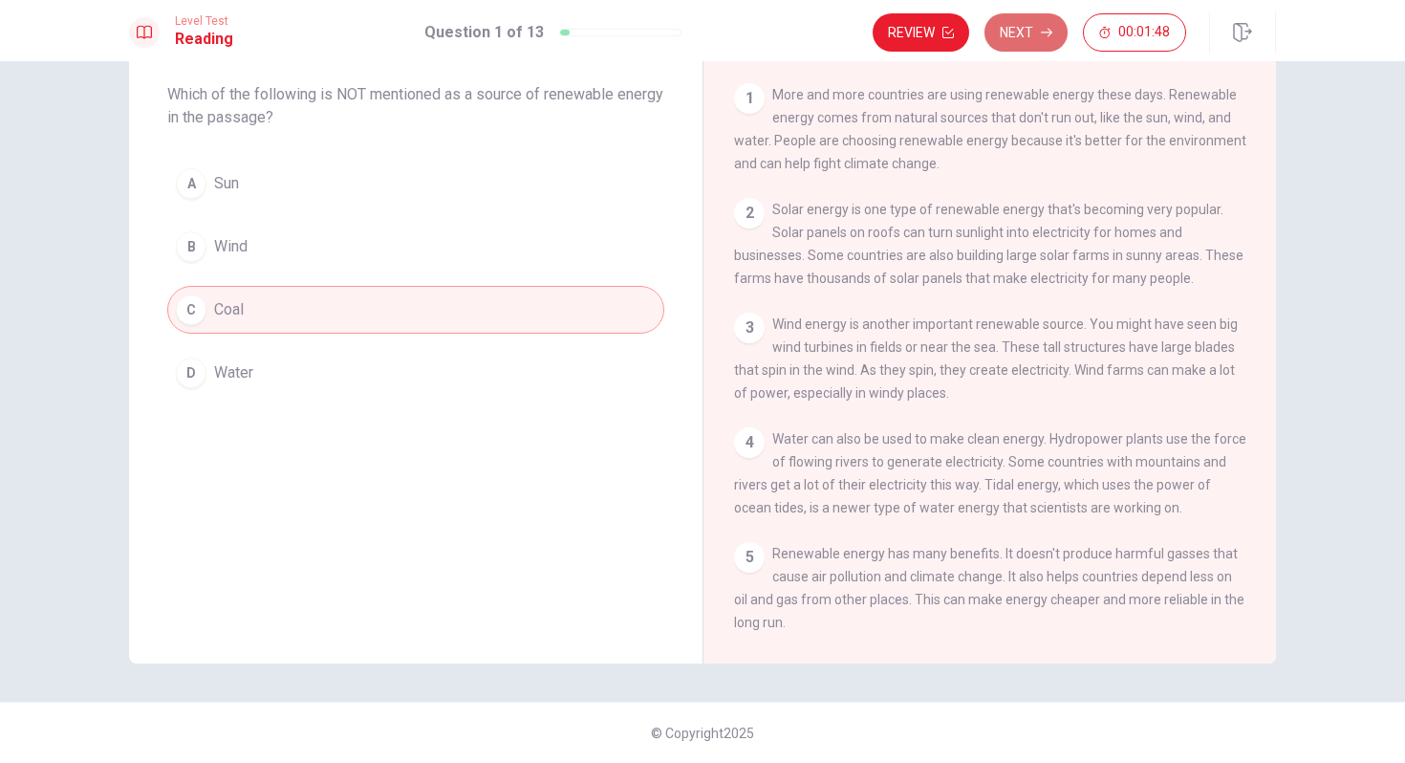
click at [1025, 27] on button "Next" at bounding box center [1026, 32] width 83 height 38
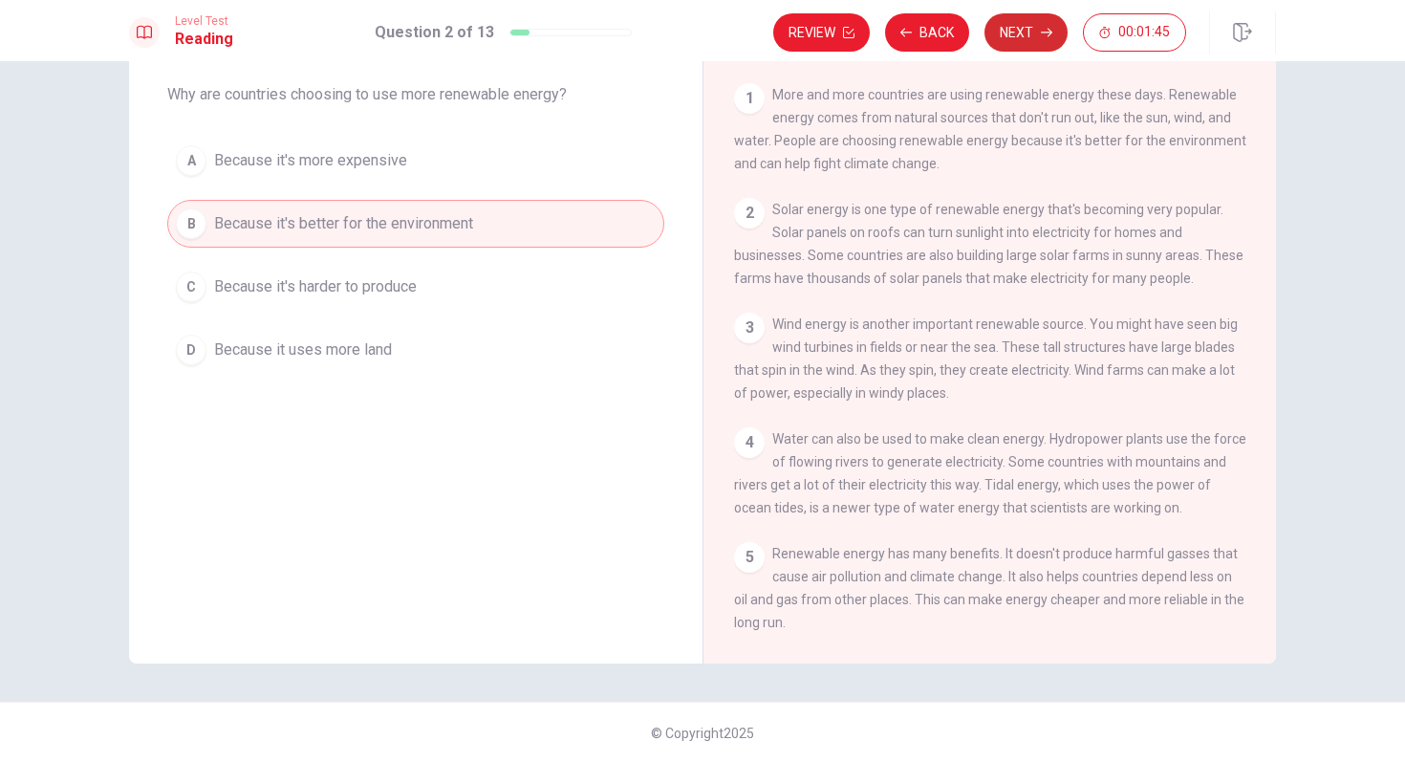
click at [1025, 27] on button "Next" at bounding box center [1026, 32] width 83 height 38
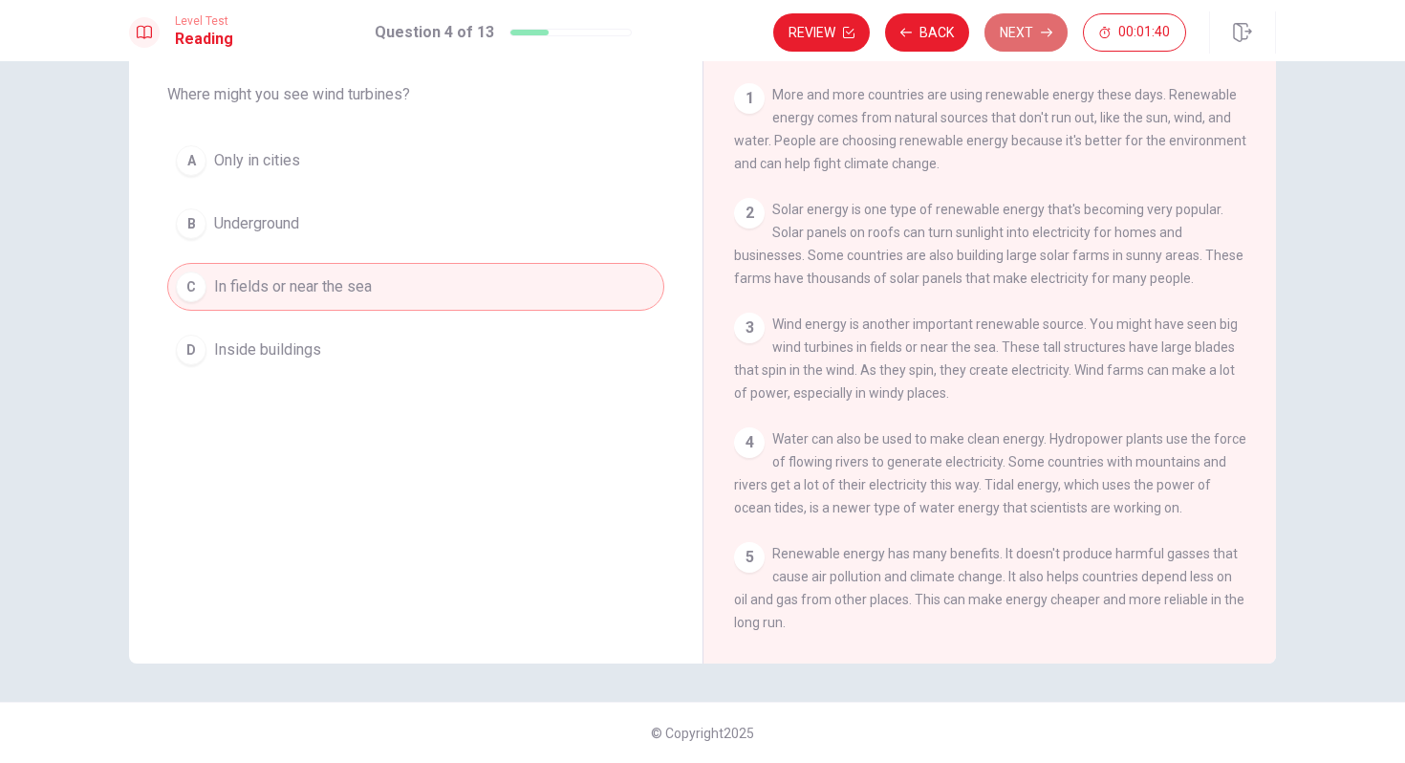
click at [1025, 27] on button "Next" at bounding box center [1026, 32] width 83 height 38
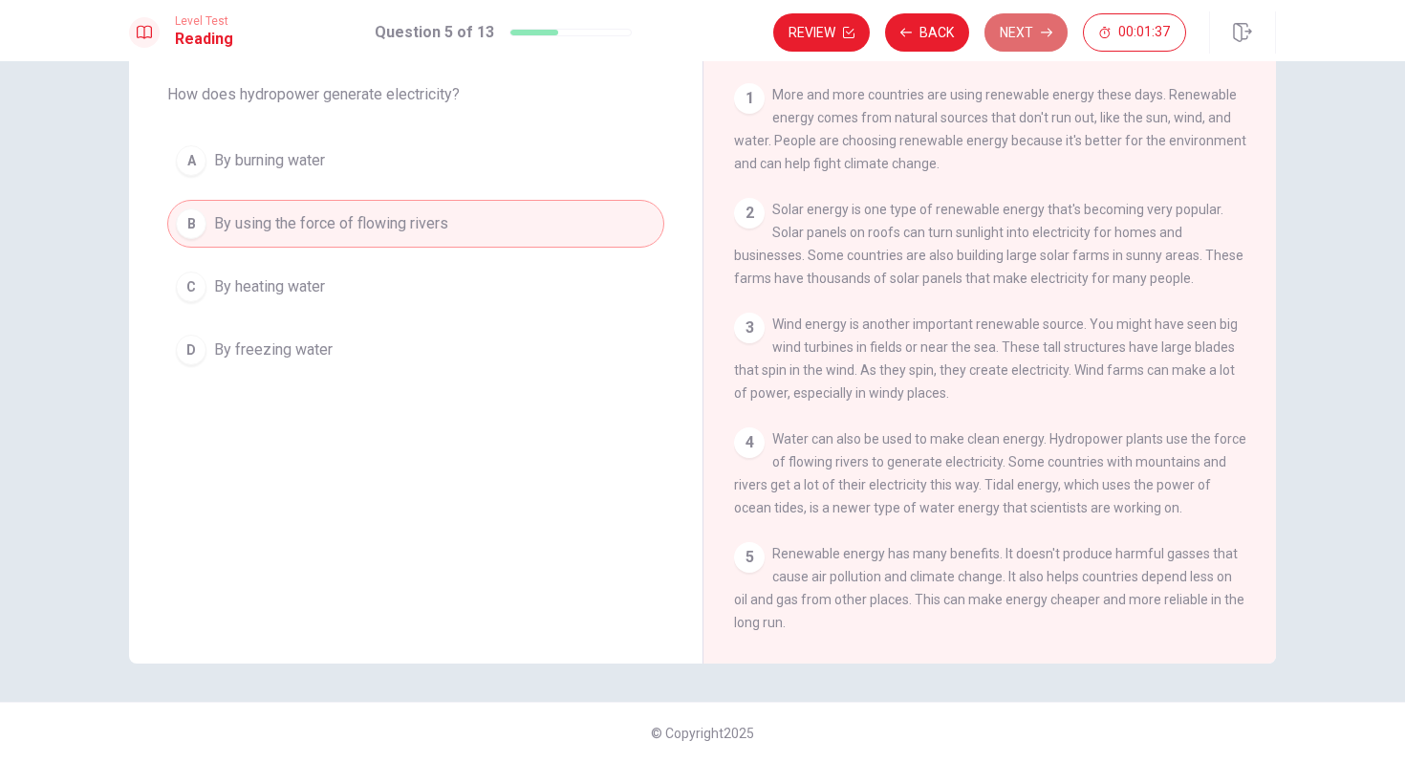
click at [1025, 27] on button "Next" at bounding box center [1026, 32] width 83 height 38
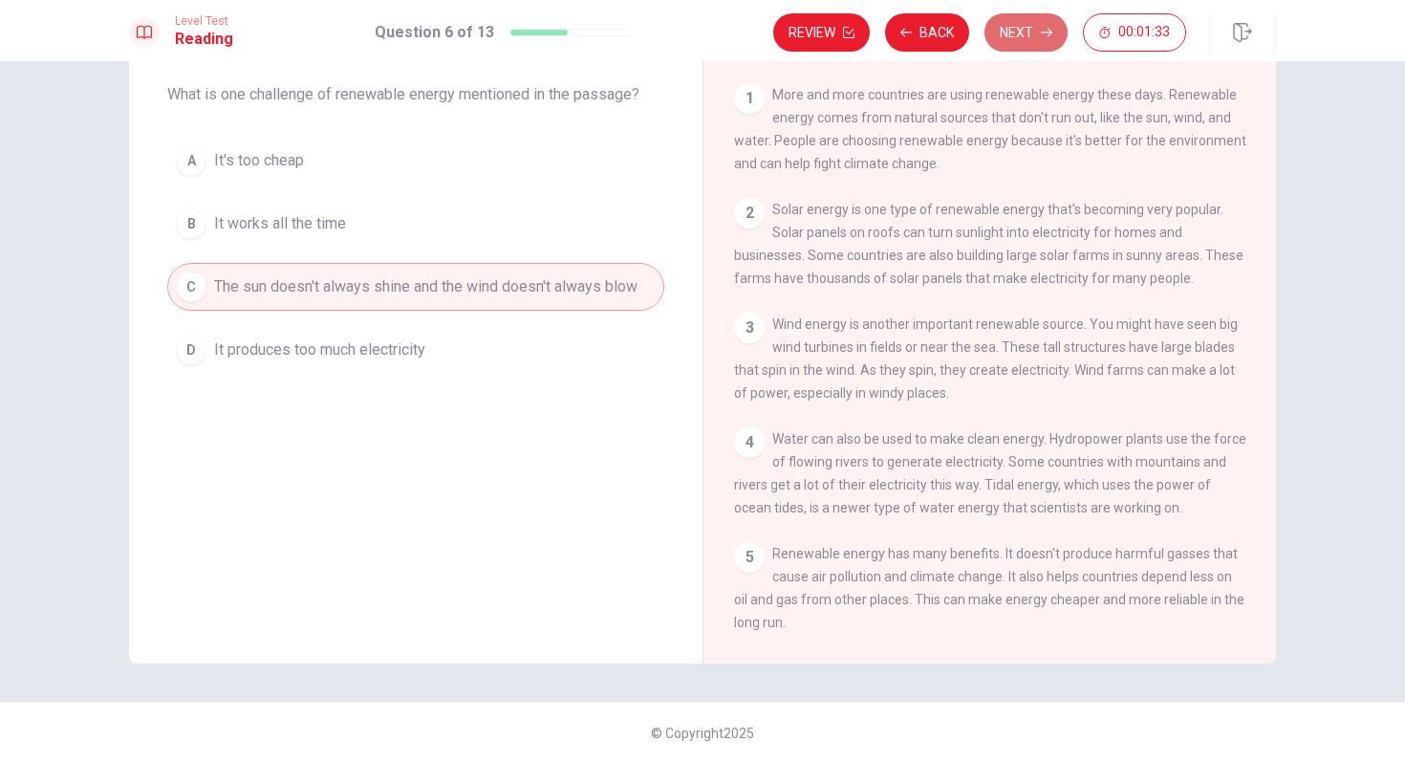
click at [1025, 27] on button "Next" at bounding box center [1026, 32] width 83 height 38
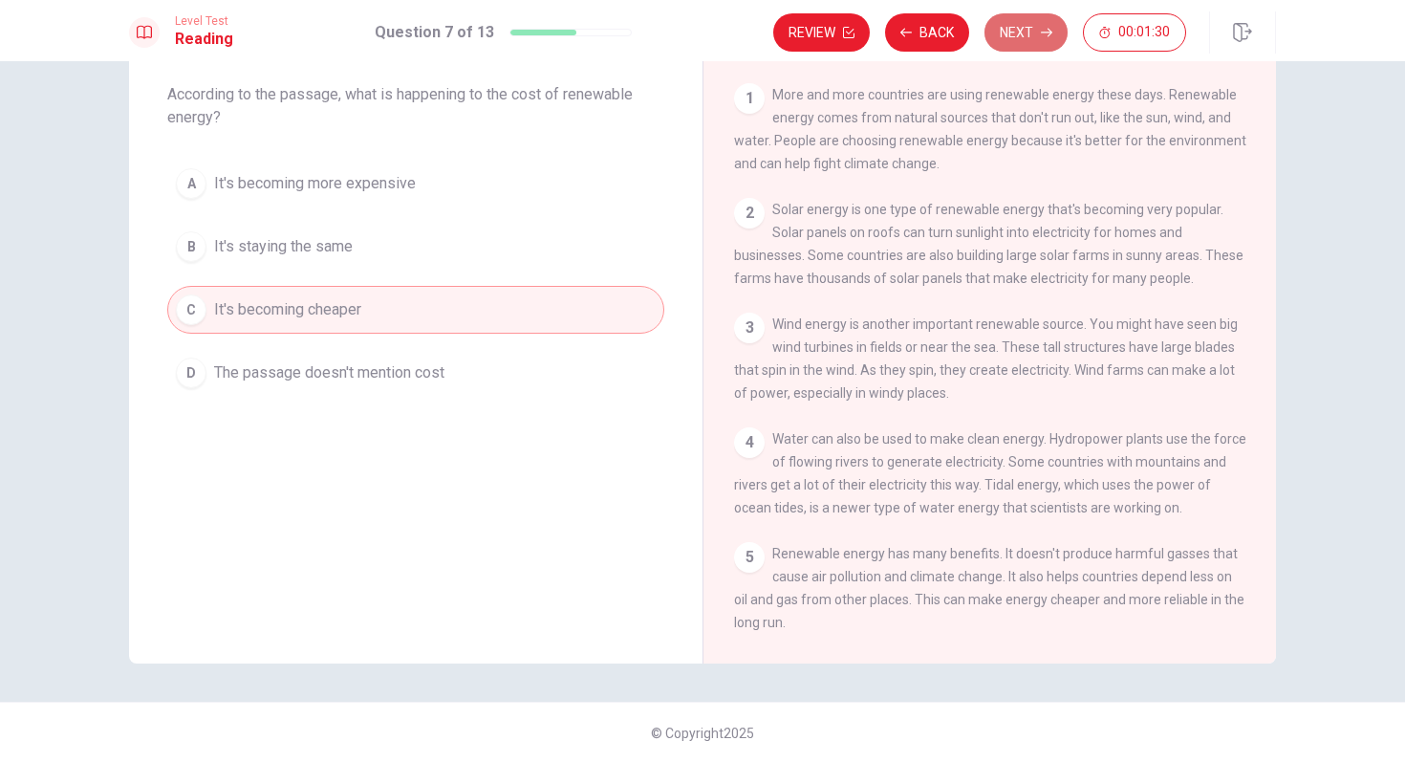
click at [1025, 27] on button "Next" at bounding box center [1026, 32] width 83 height 38
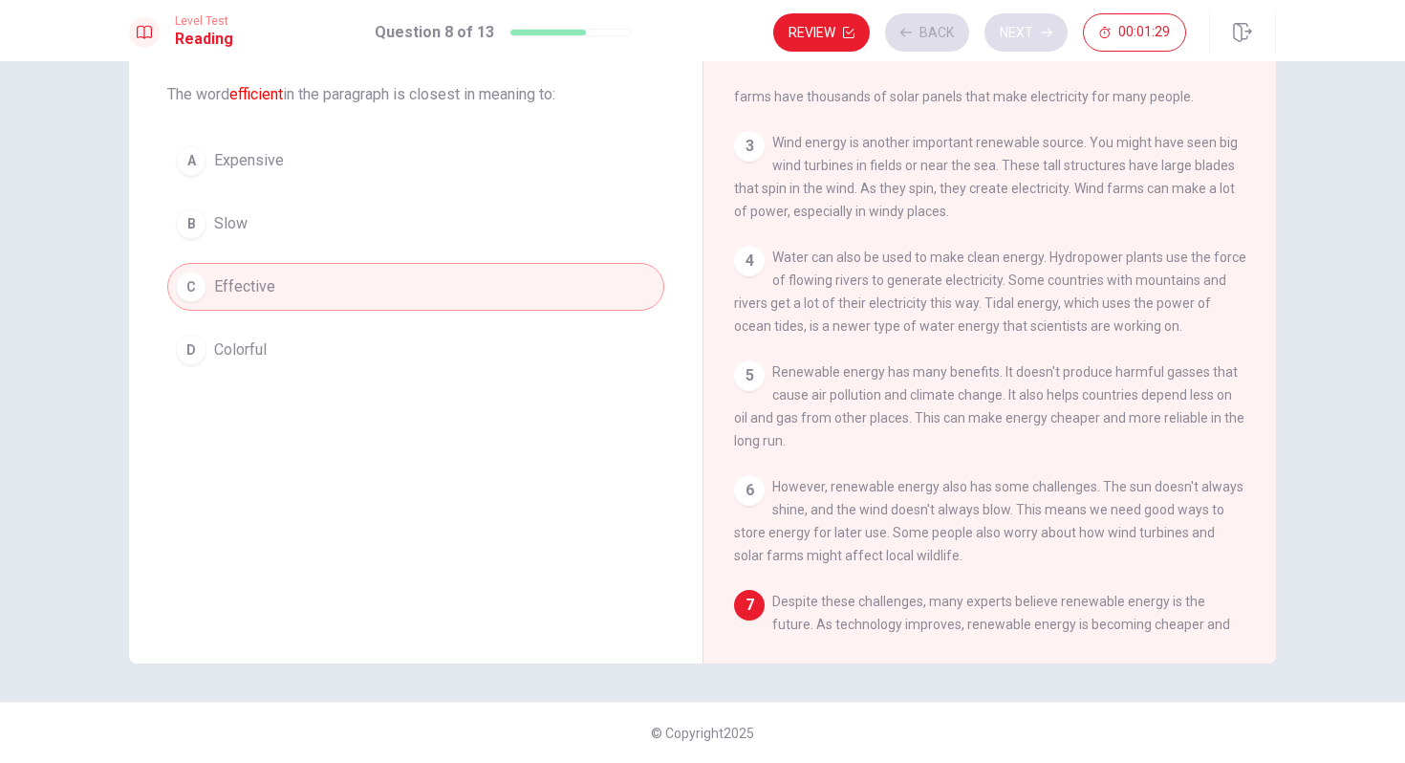
scroll to position [304, 0]
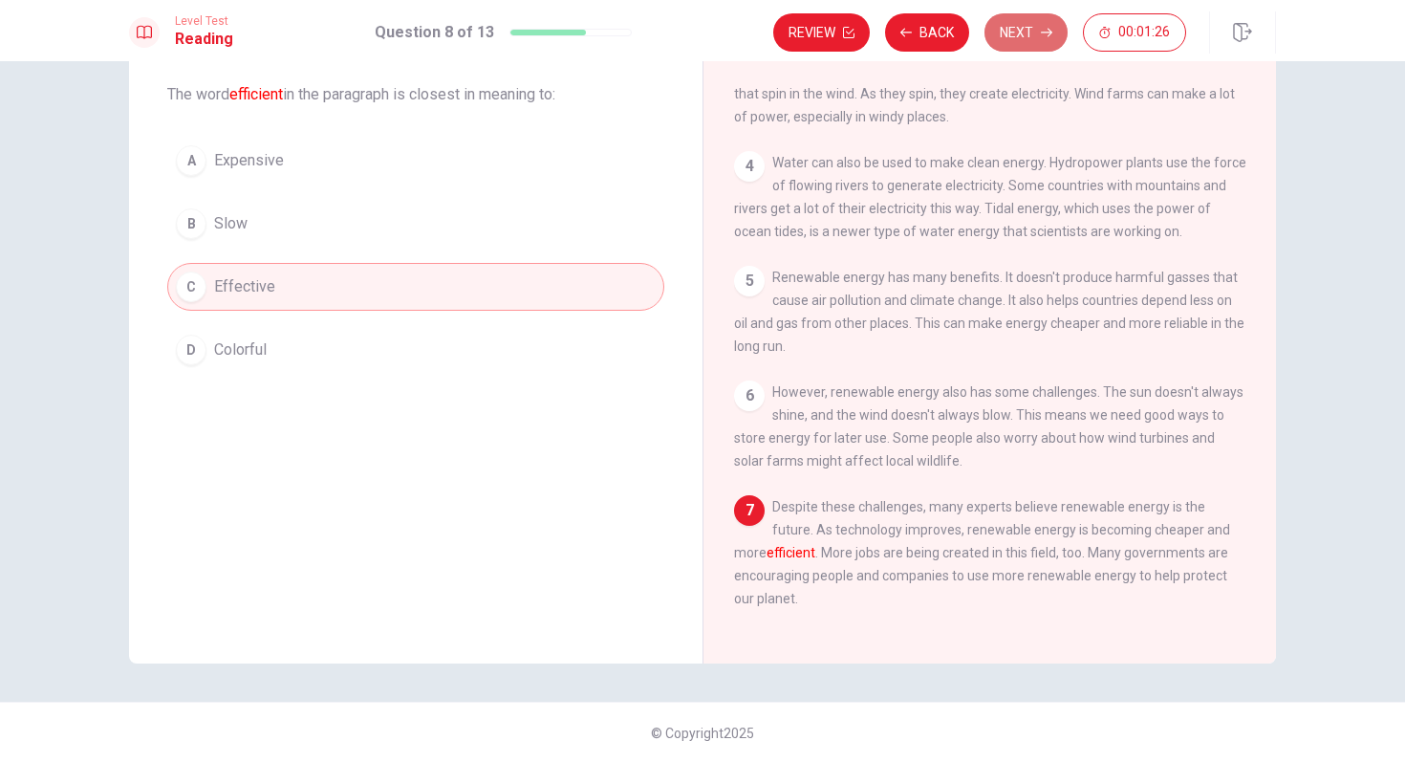
click at [1025, 27] on button "Next" at bounding box center [1026, 32] width 83 height 38
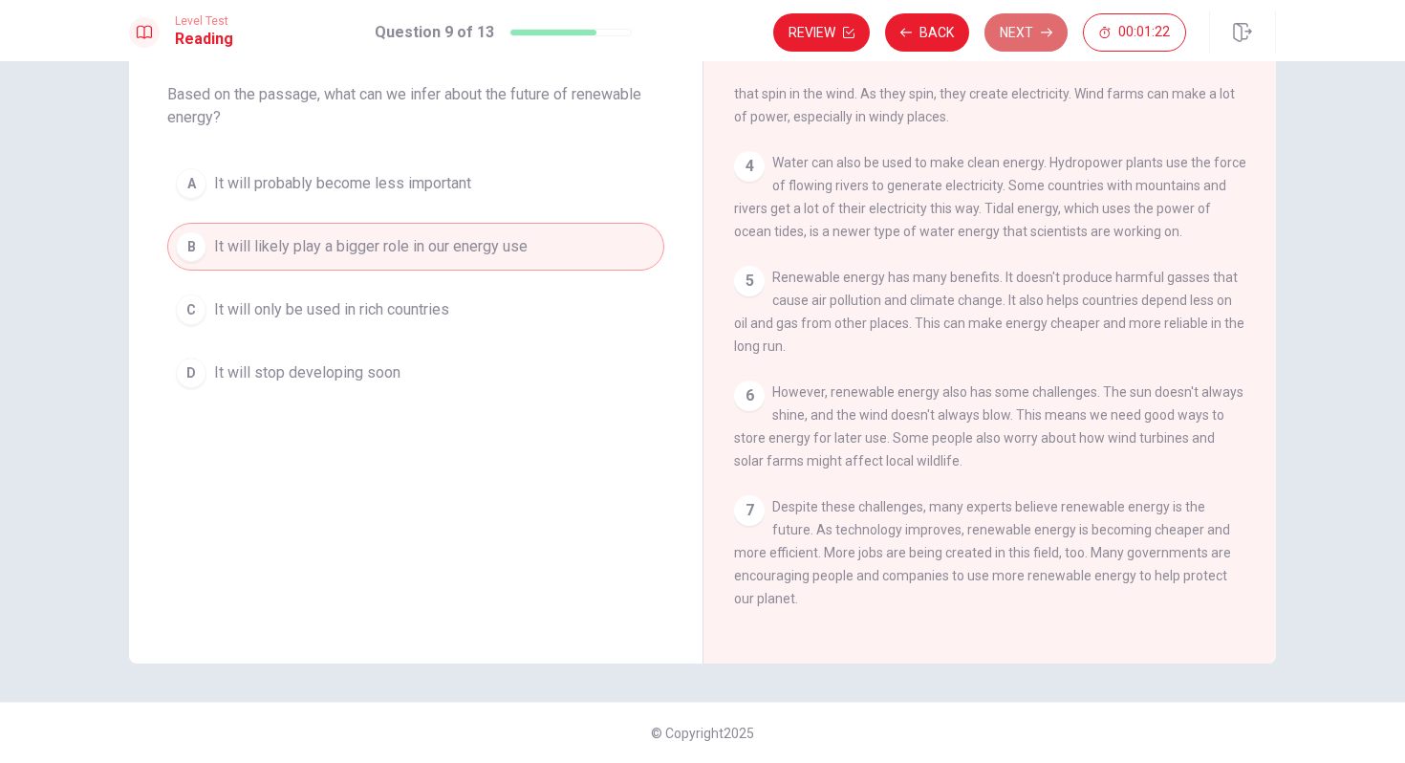
click at [1024, 25] on button "Next" at bounding box center [1026, 32] width 83 height 38
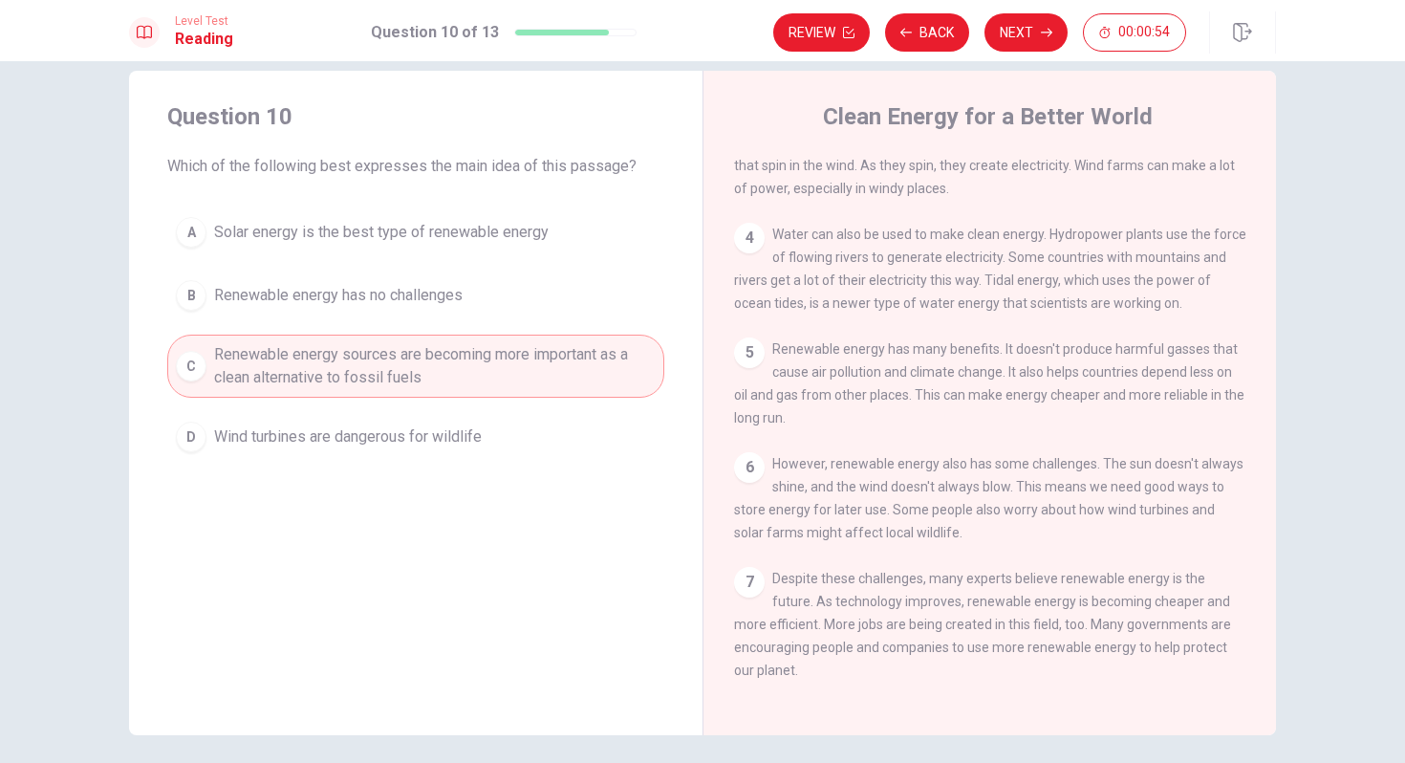
click at [449, 437] on span "Wind turbines are dangerous for wildlife" at bounding box center [348, 436] width 268 height 23
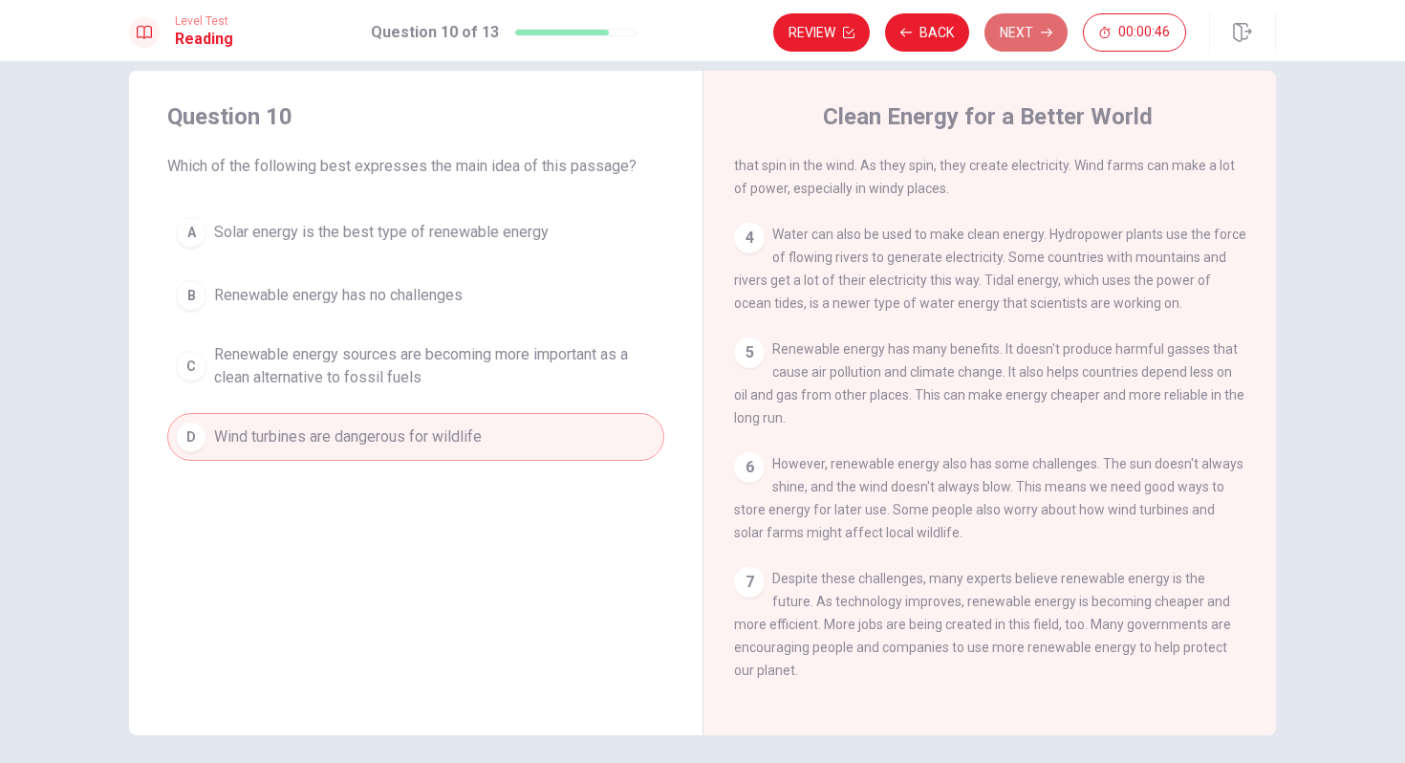
click at [1030, 33] on button "Next" at bounding box center [1026, 32] width 83 height 38
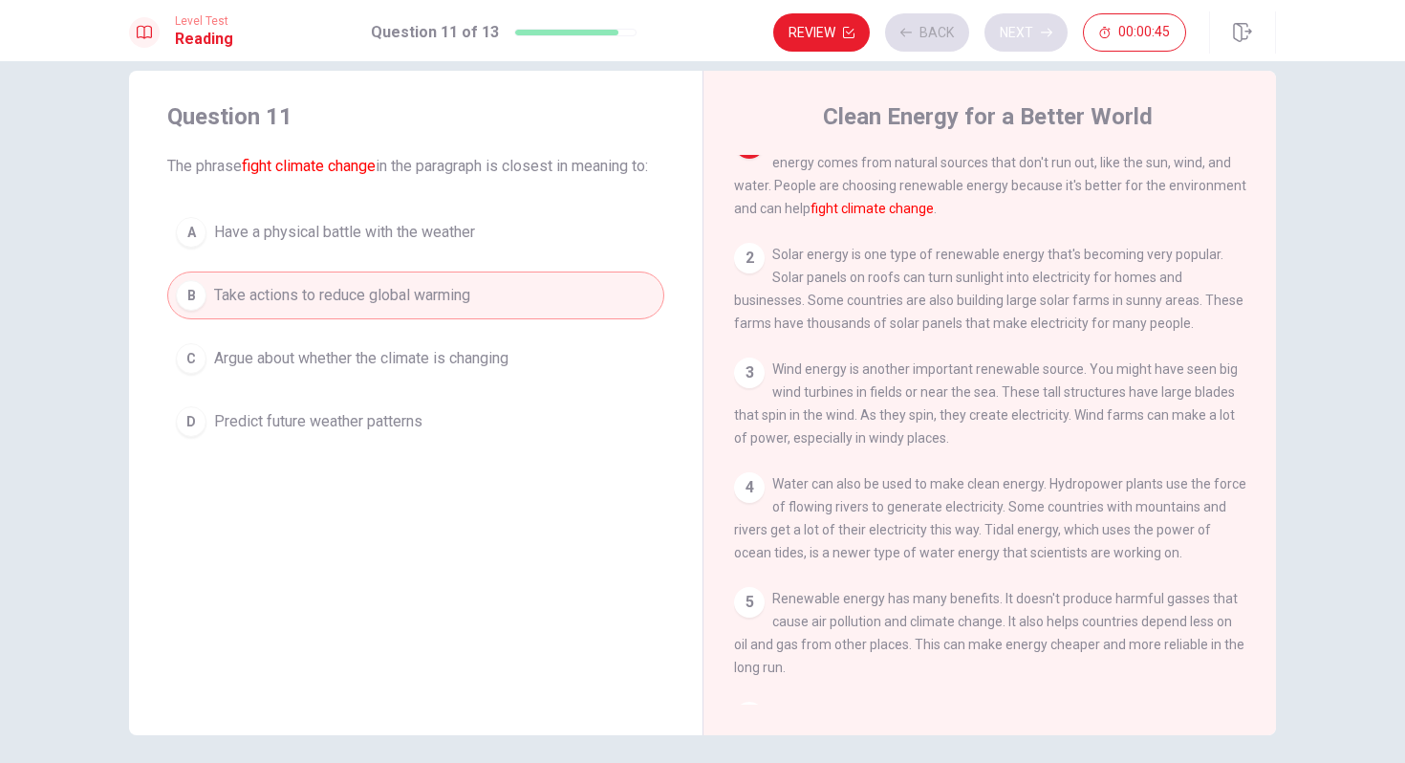
scroll to position [0, 0]
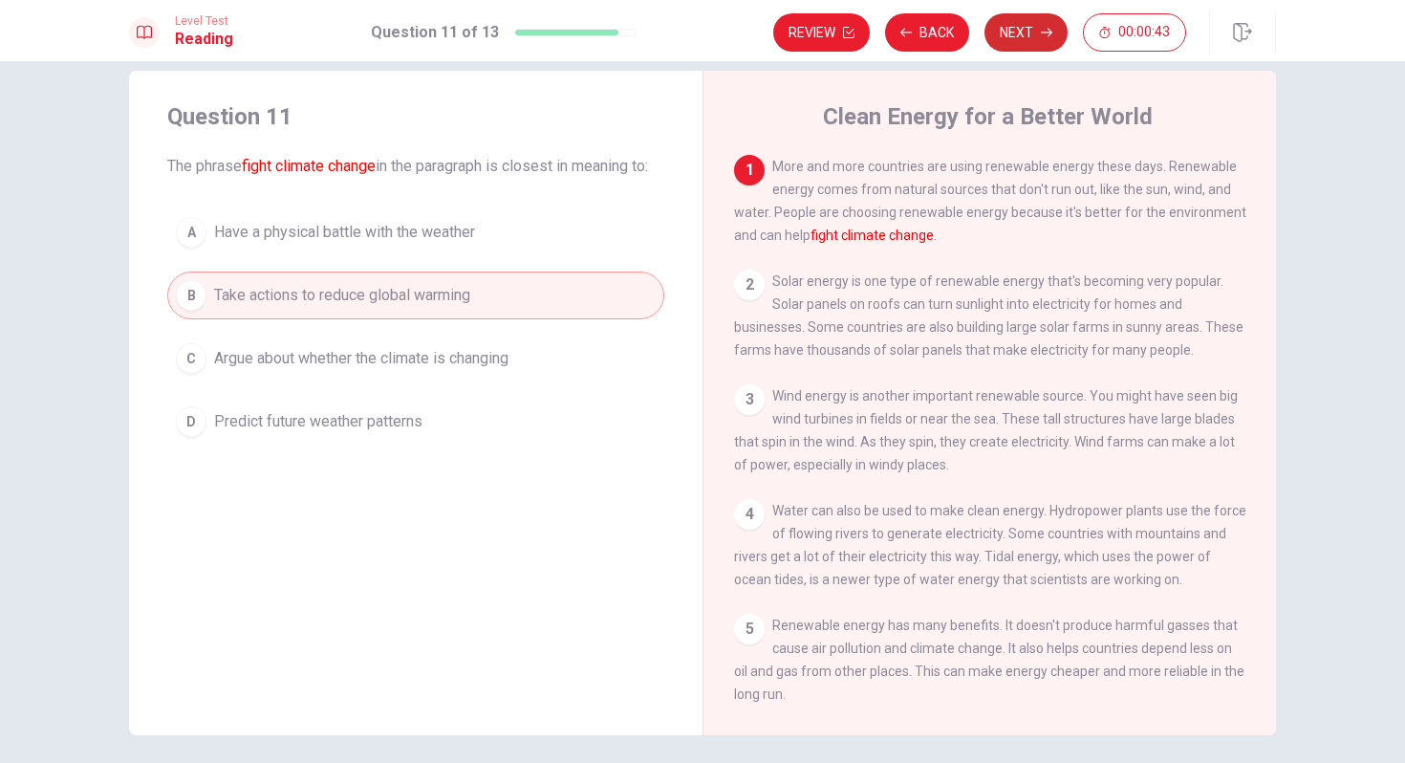
click at [1030, 33] on button "Next" at bounding box center [1026, 32] width 83 height 38
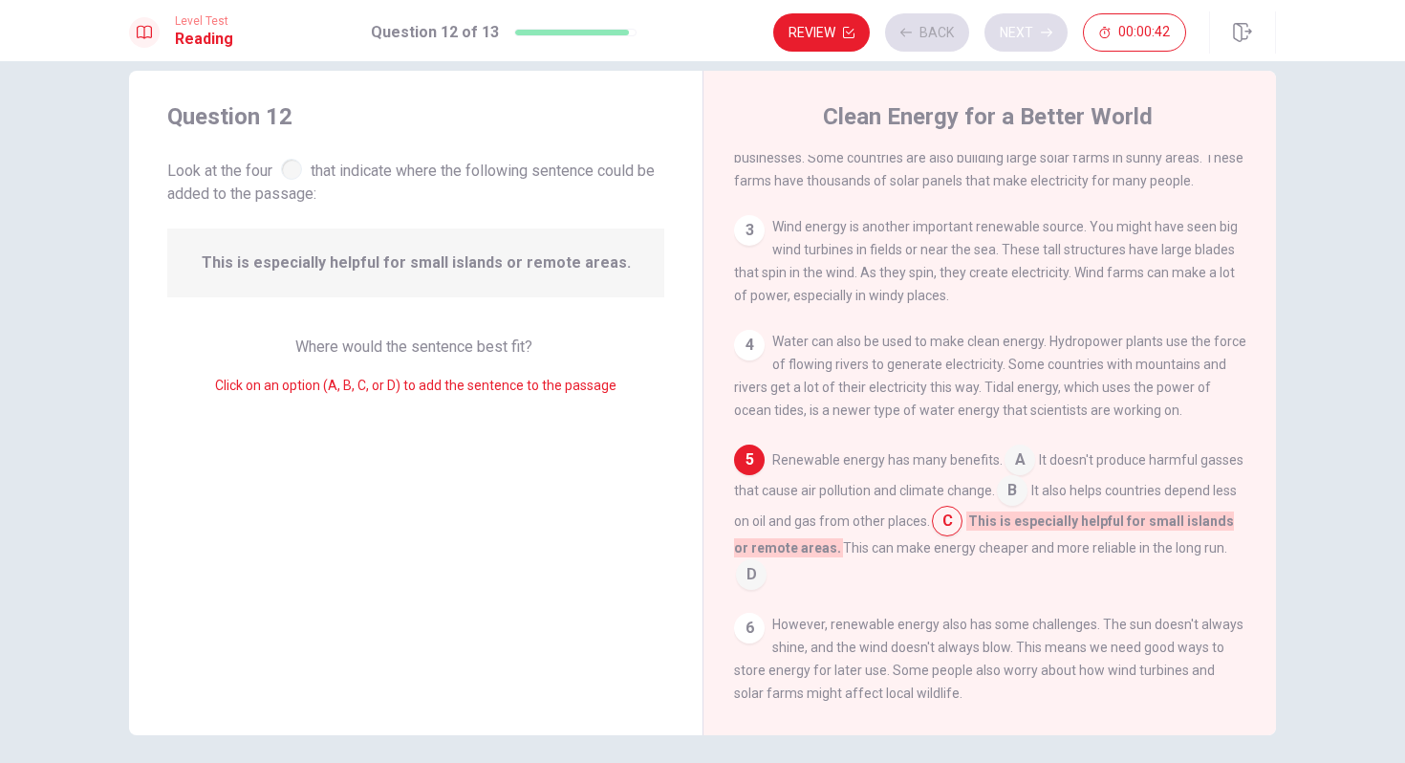
scroll to position [238, 0]
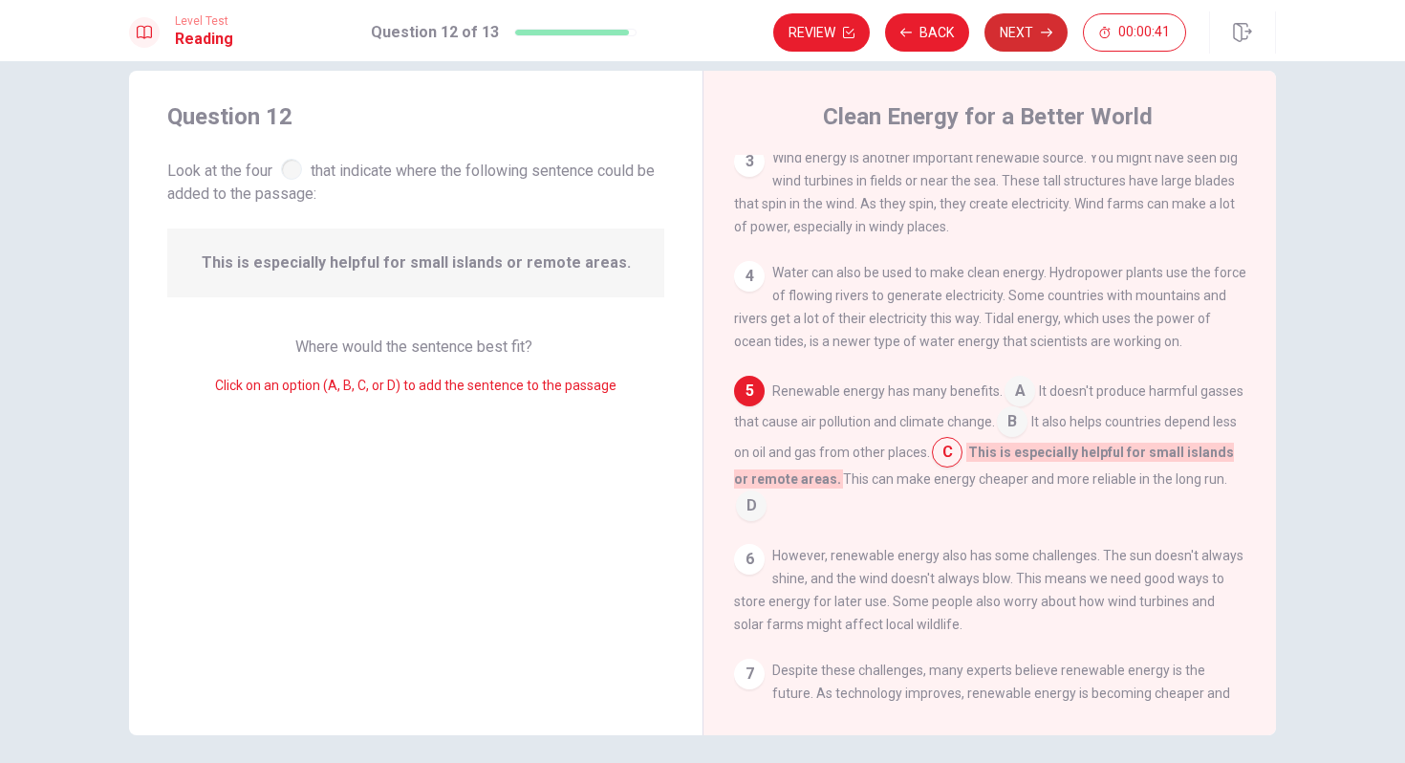
click at [1030, 33] on button "Next" at bounding box center [1026, 32] width 83 height 38
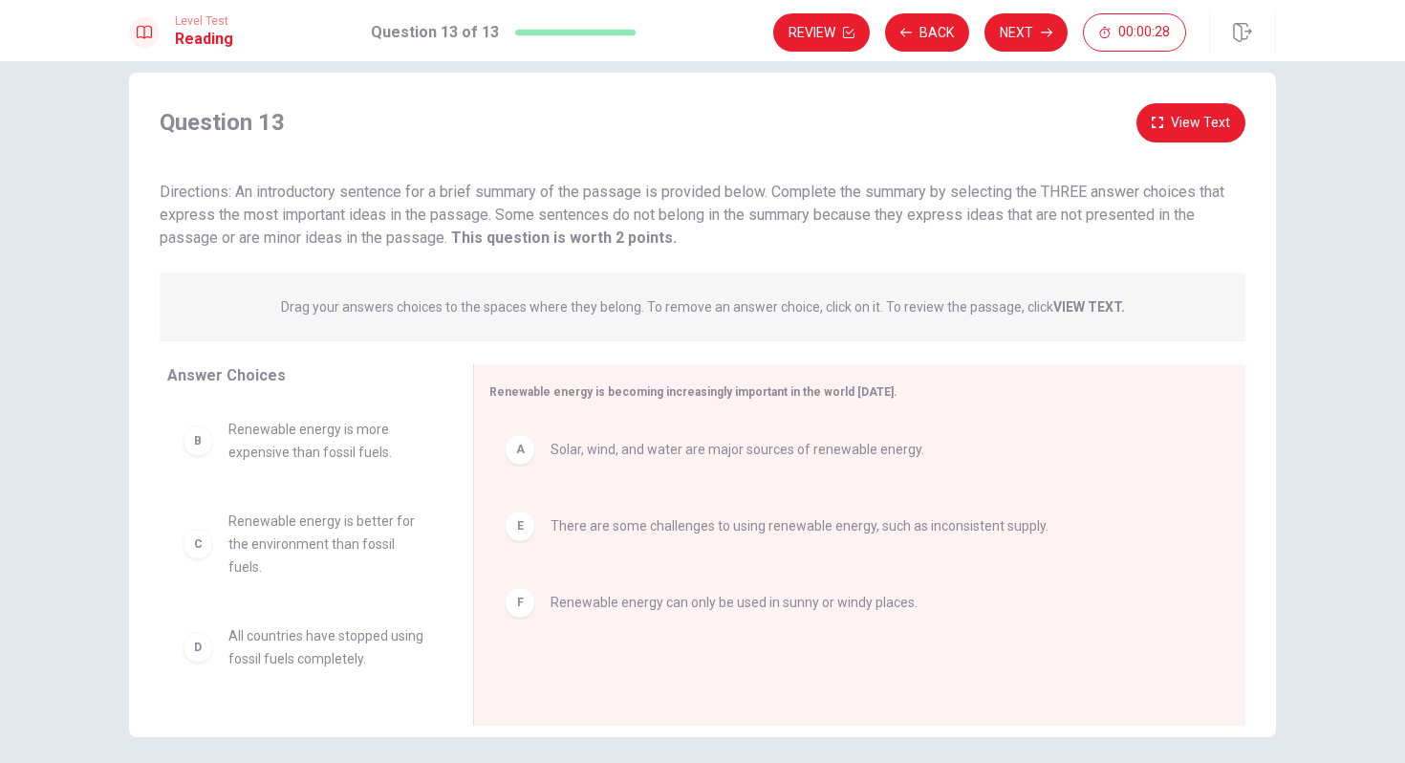
scroll to position [20, 0]
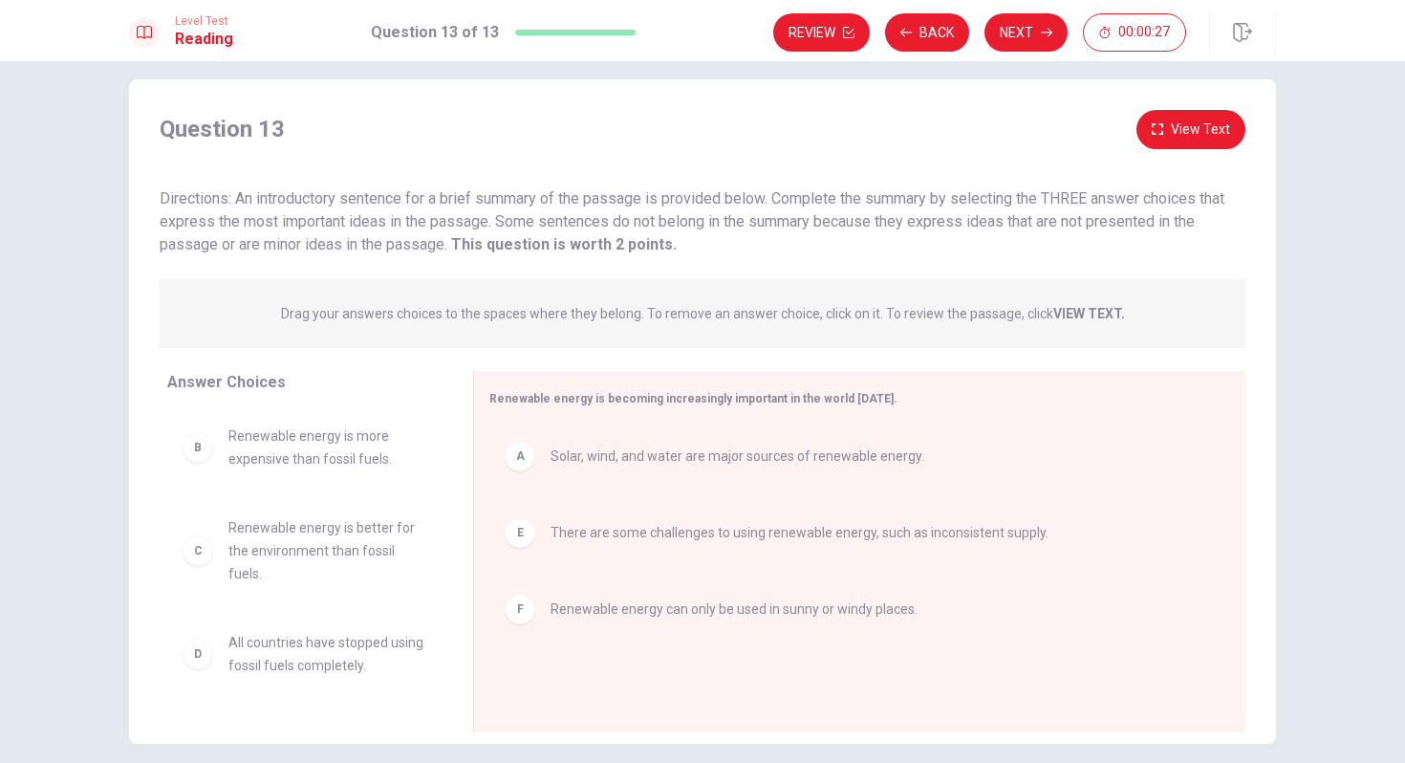
click at [1233, 127] on button "View Text" at bounding box center [1191, 129] width 109 height 39
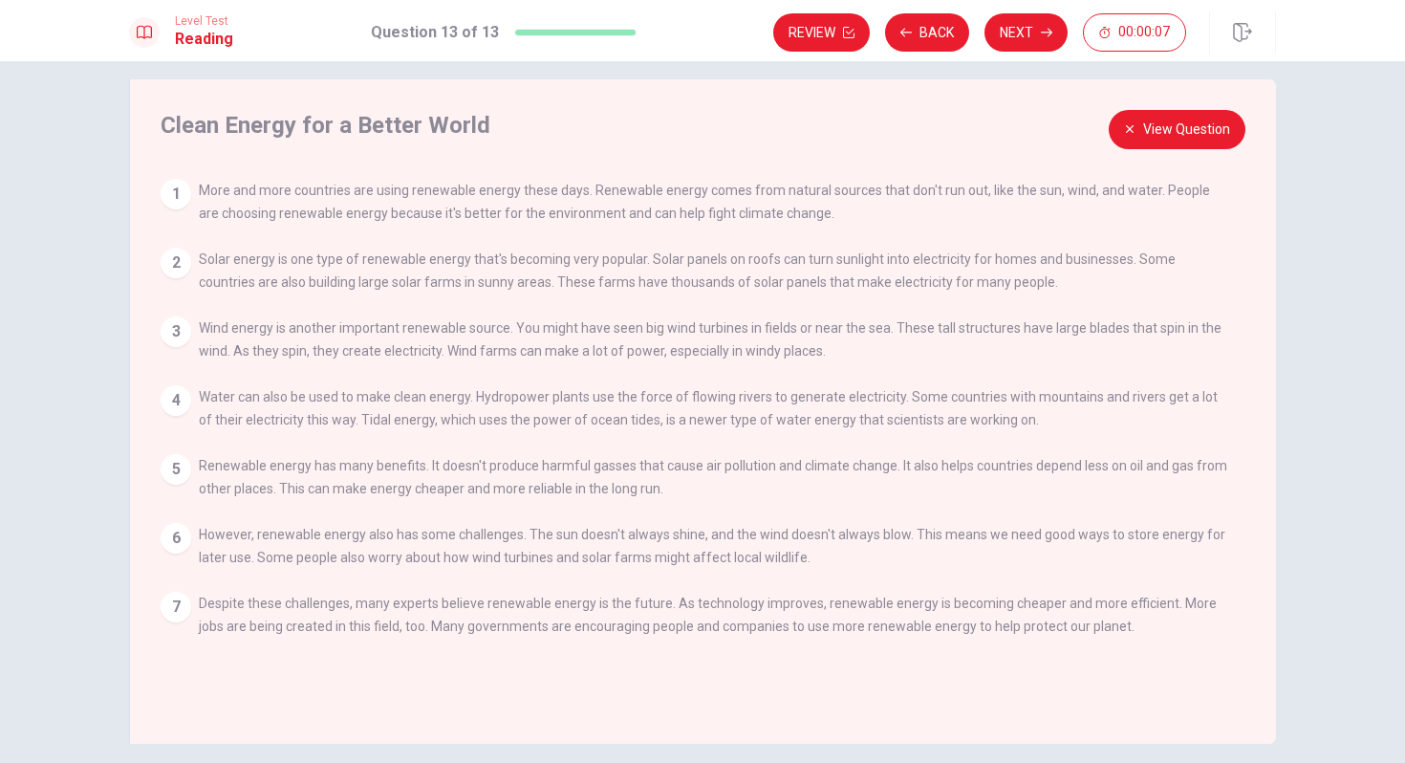
click at [1233, 127] on button "View Question" at bounding box center [1177, 129] width 137 height 39
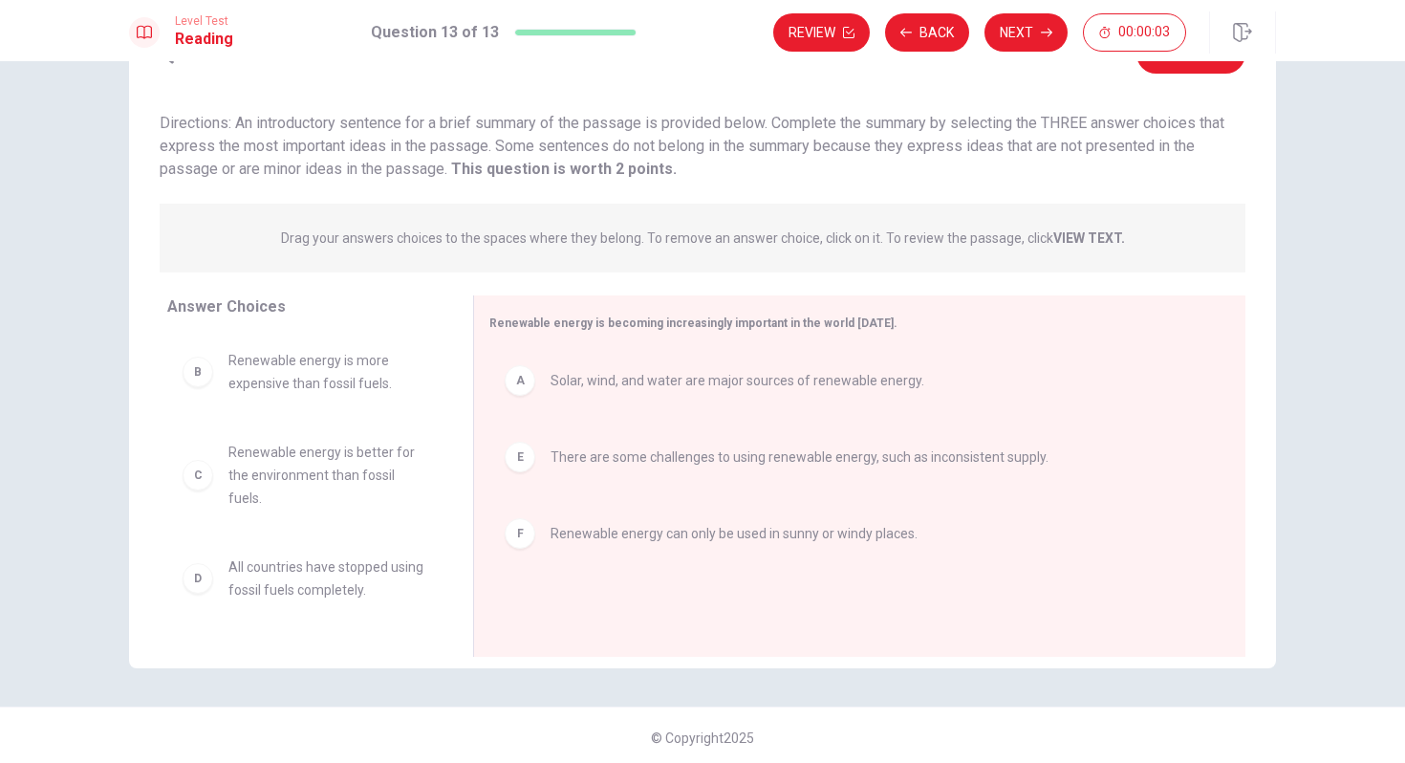
scroll to position [100, 0]
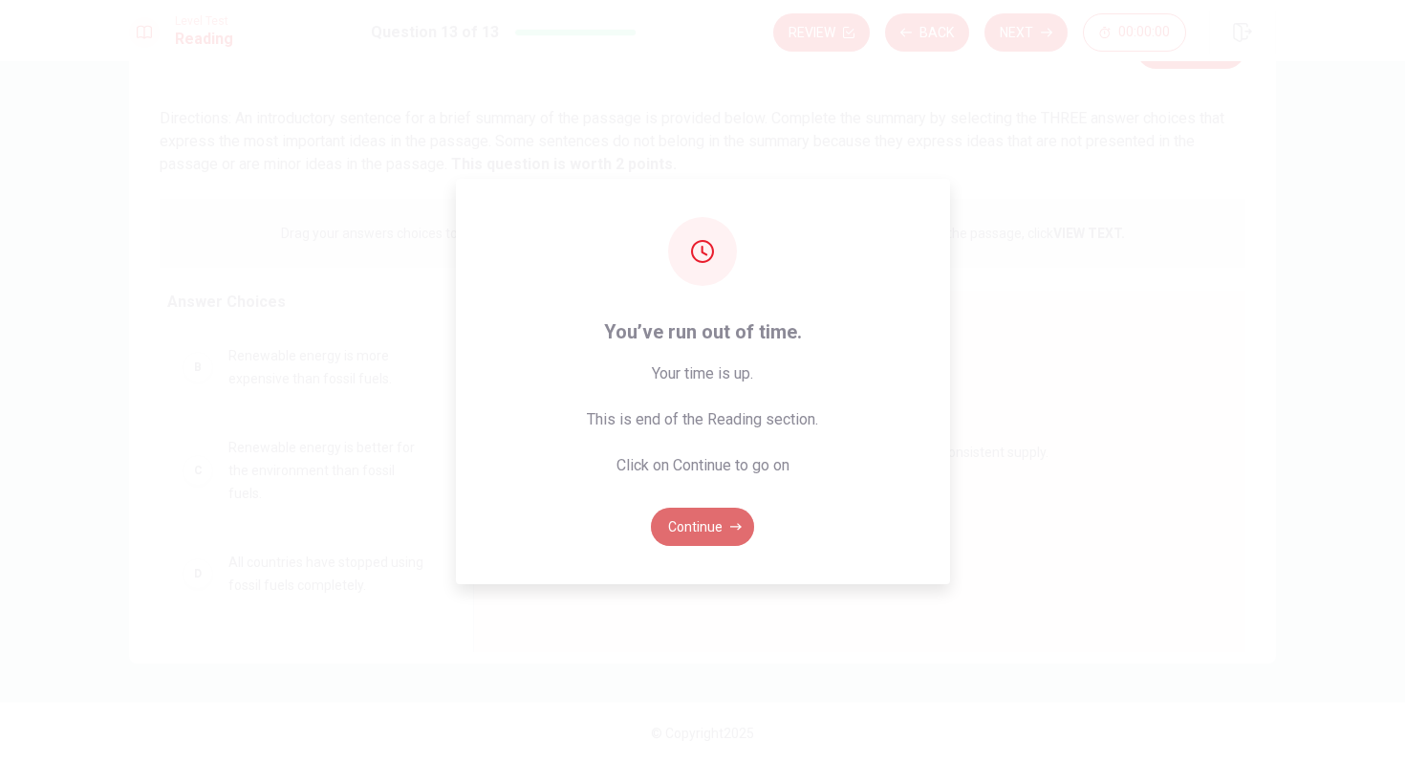
click at [729, 511] on button "Continue" at bounding box center [702, 527] width 103 height 38
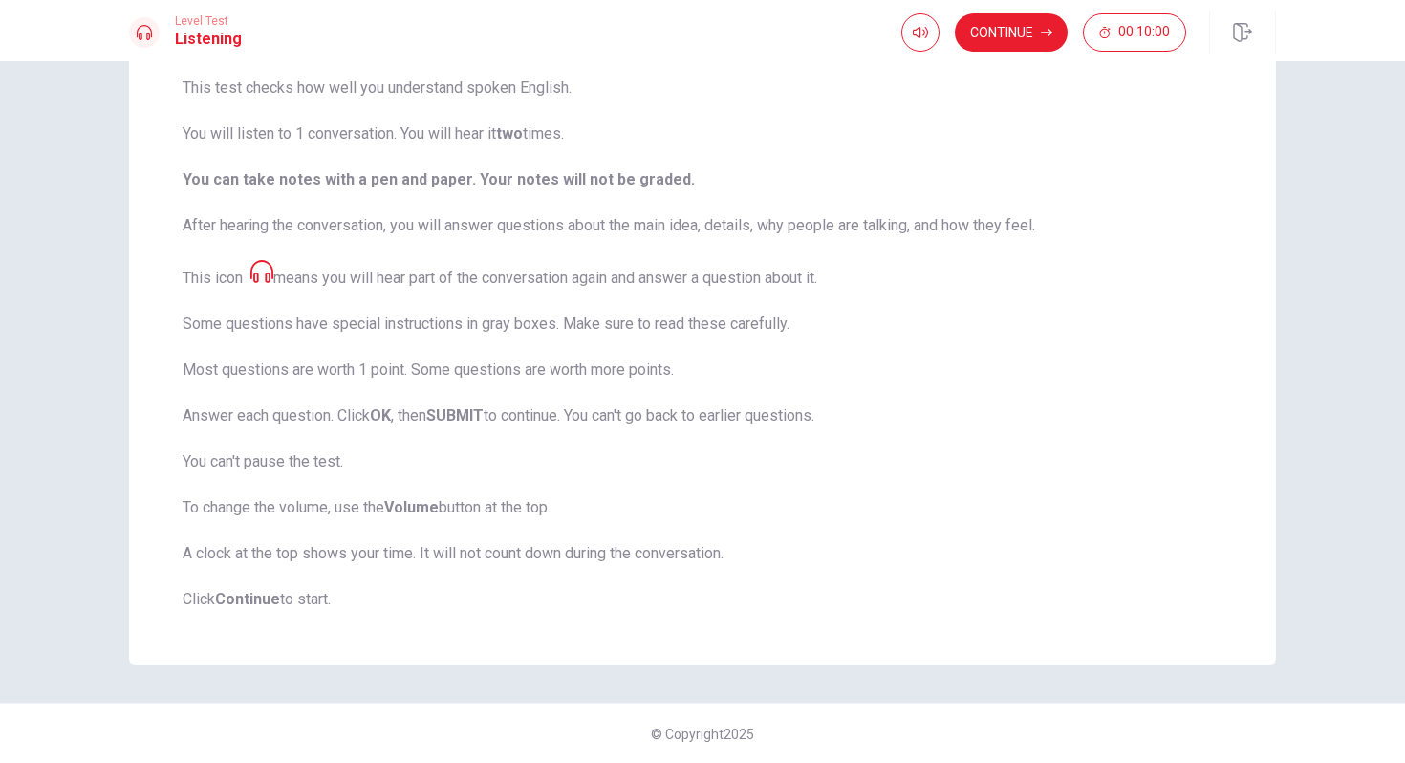
scroll to position [0, 0]
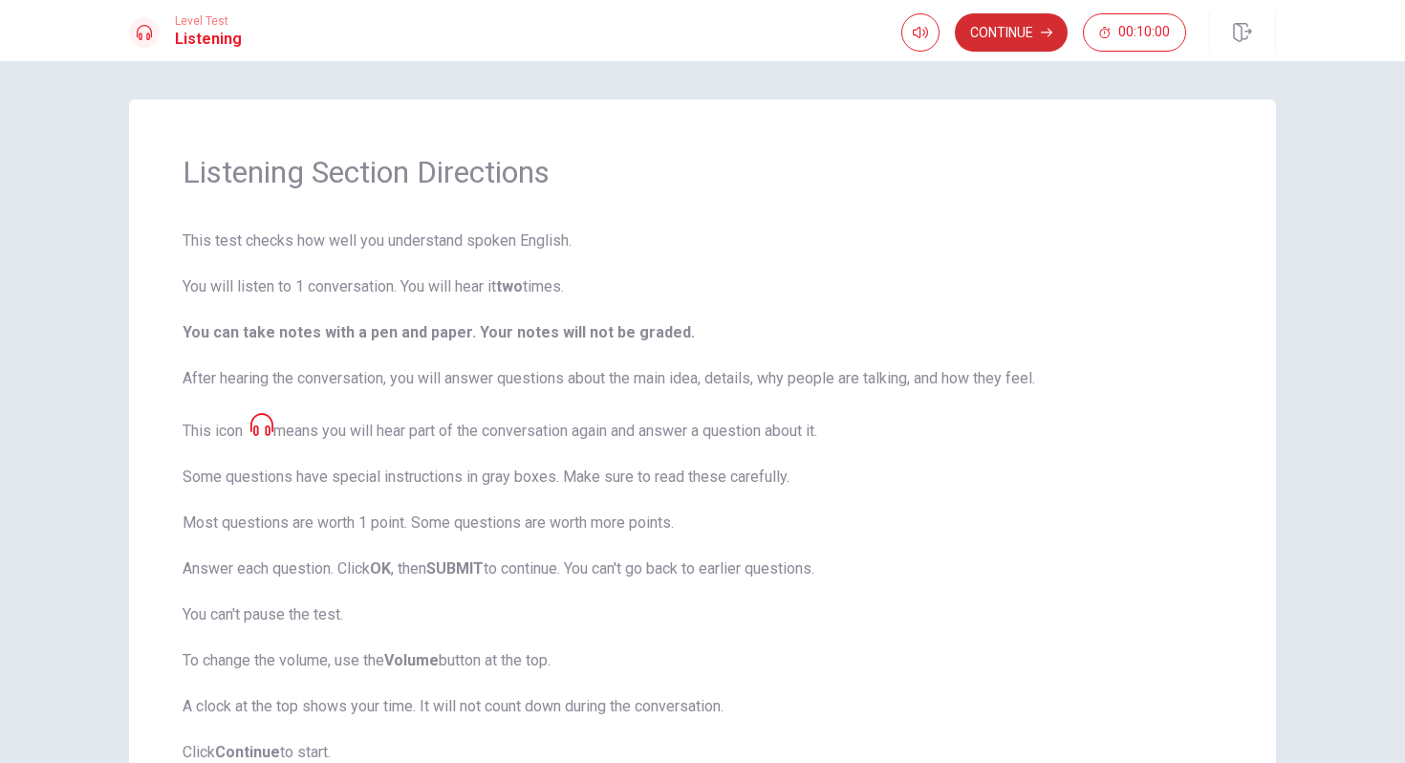
click at [1003, 49] on button "Continue" at bounding box center [1011, 32] width 113 height 38
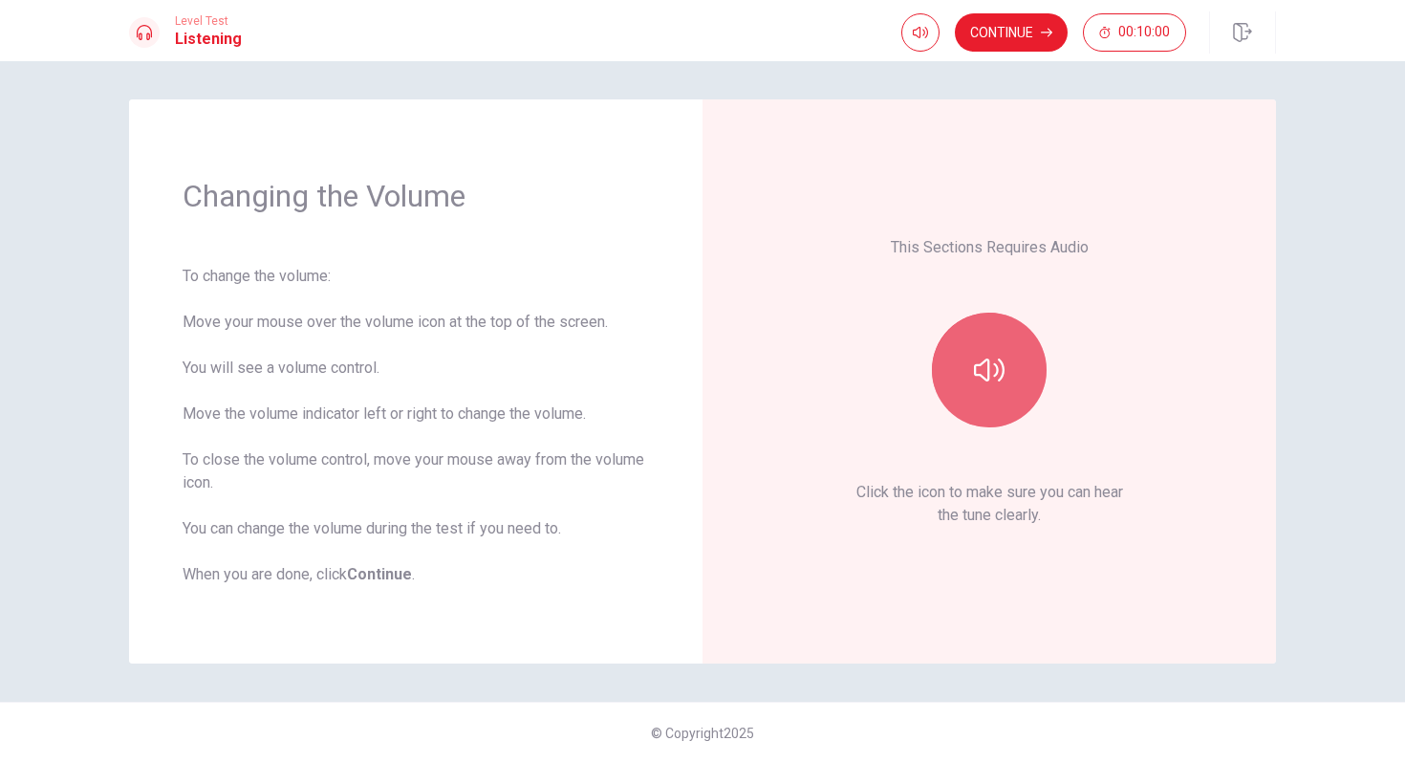
click at [978, 400] on button "button" at bounding box center [989, 370] width 115 height 115
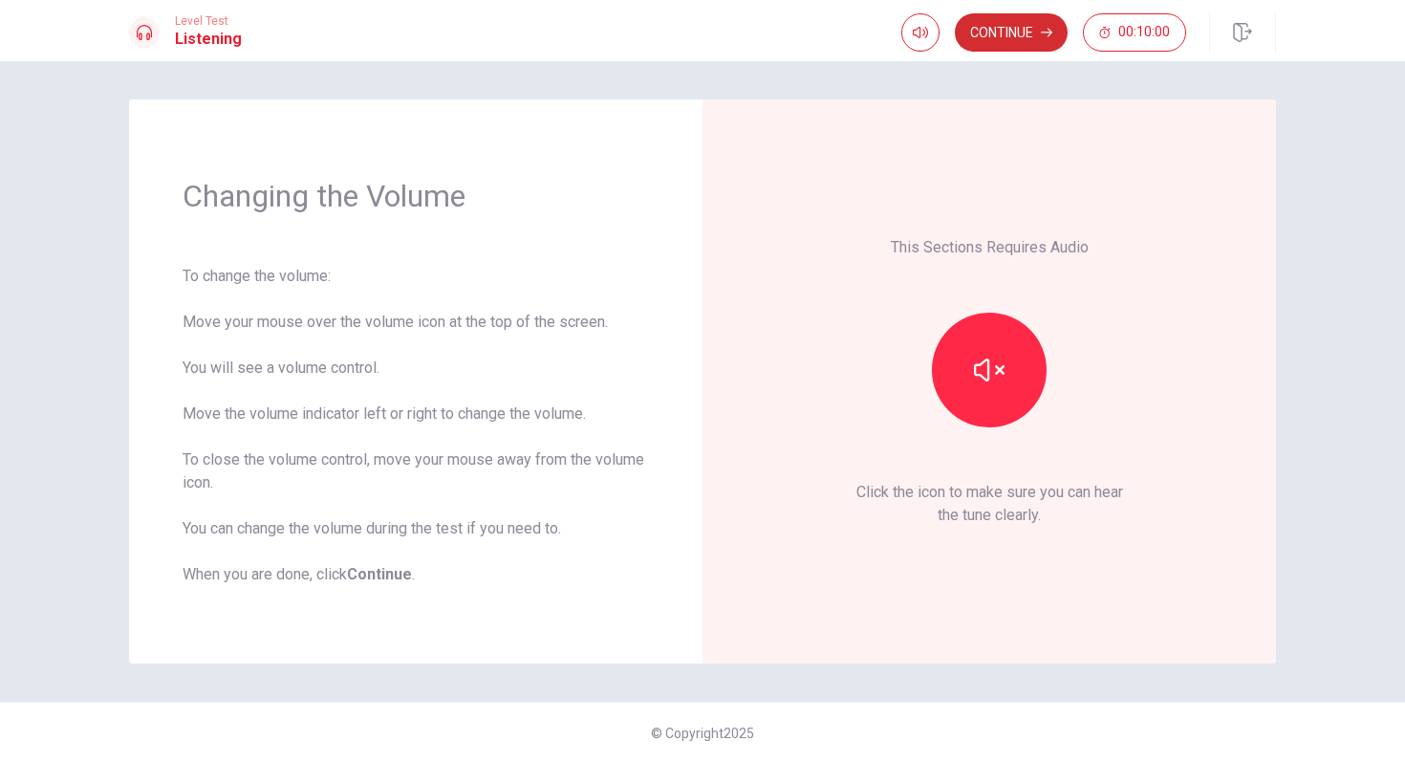
click at [1012, 37] on button "Continue" at bounding box center [1011, 32] width 113 height 38
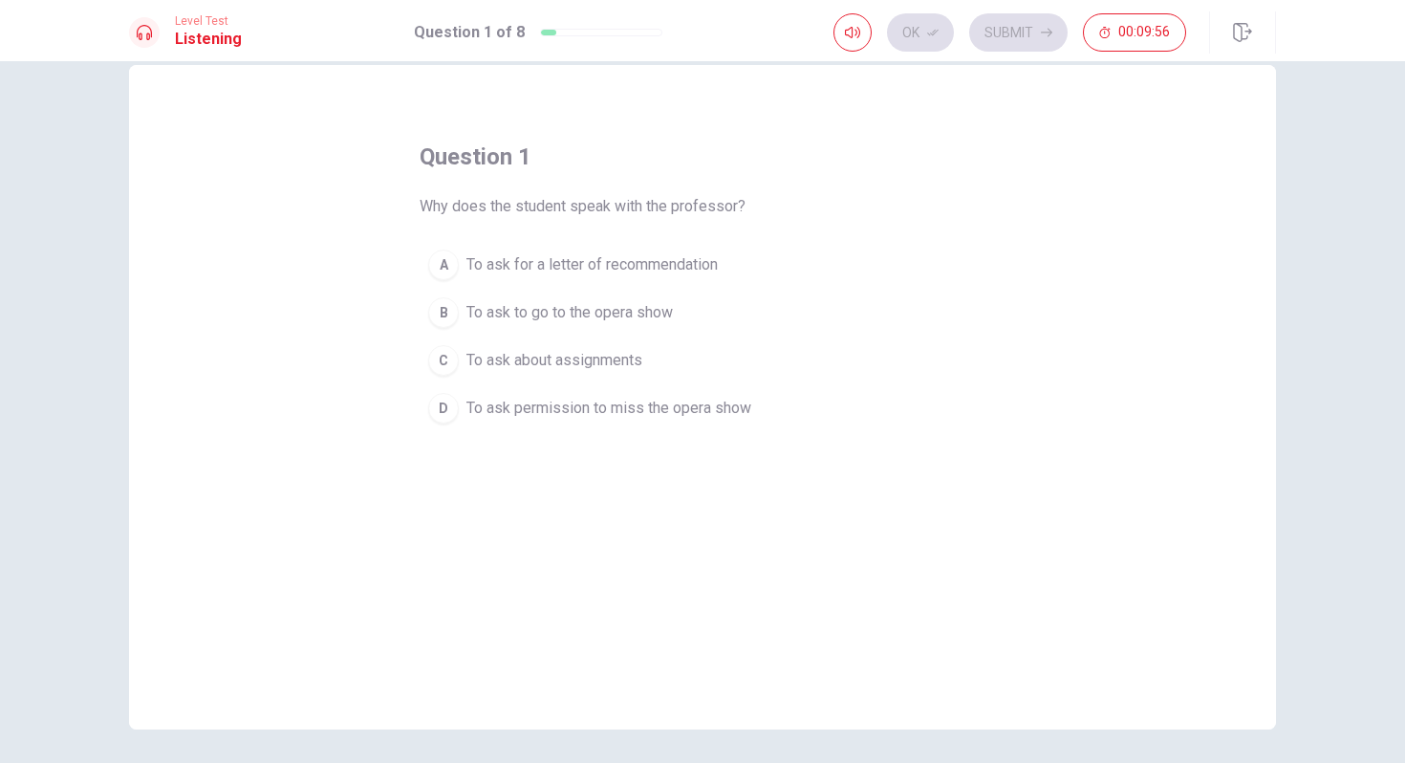
scroll to position [43, 0]
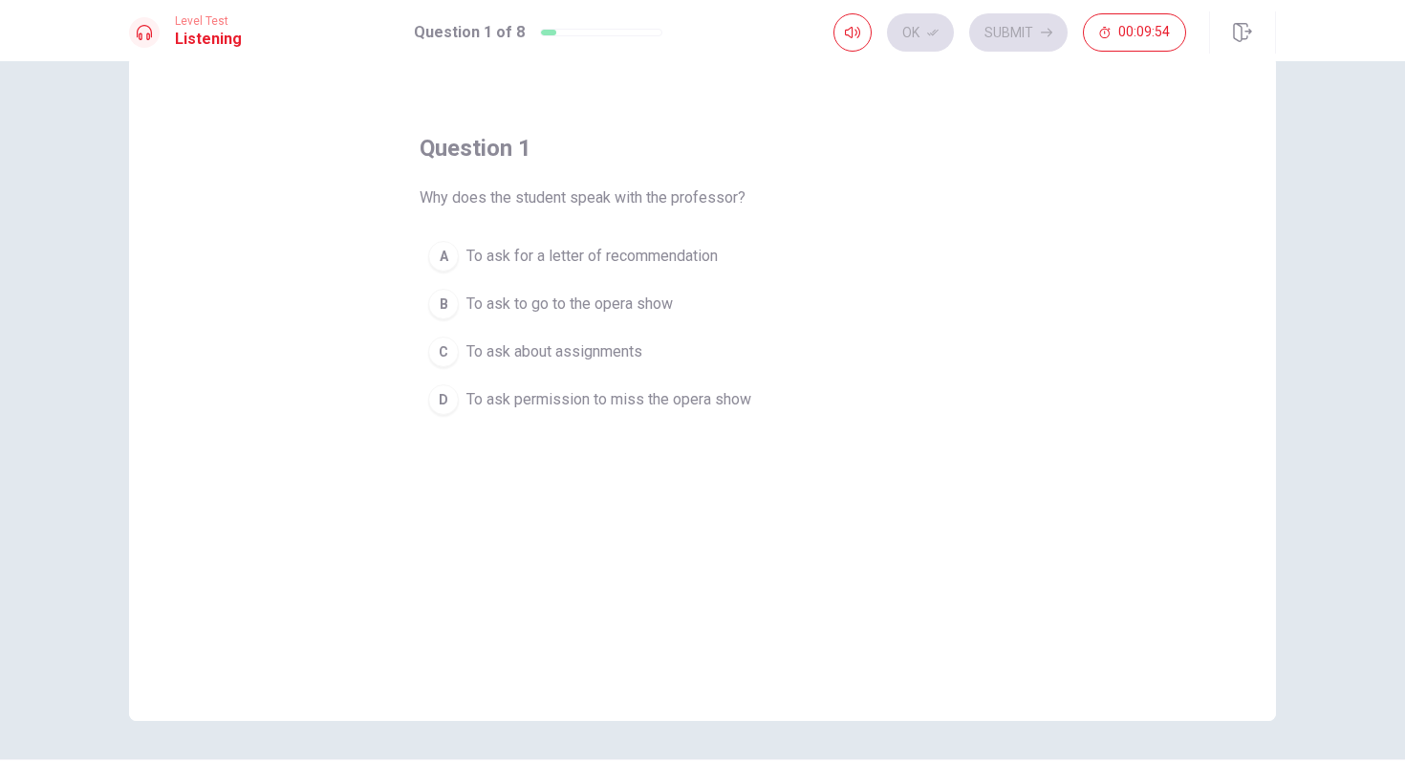
click at [449, 314] on div "B" at bounding box center [443, 304] width 31 height 31
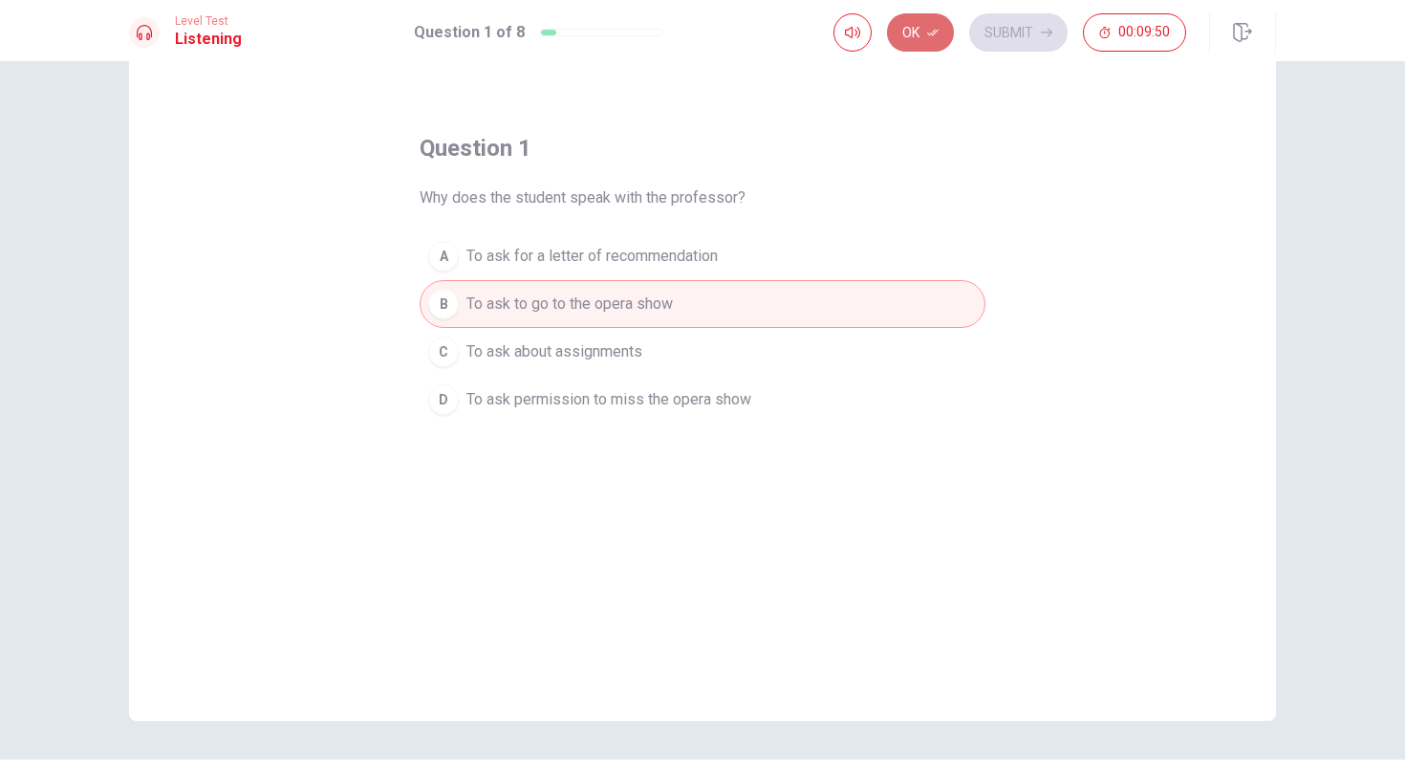
click at [922, 46] on button "Ok" at bounding box center [920, 32] width 67 height 38
click at [1012, 42] on button "Submit" at bounding box center [1018, 32] width 98 height 38
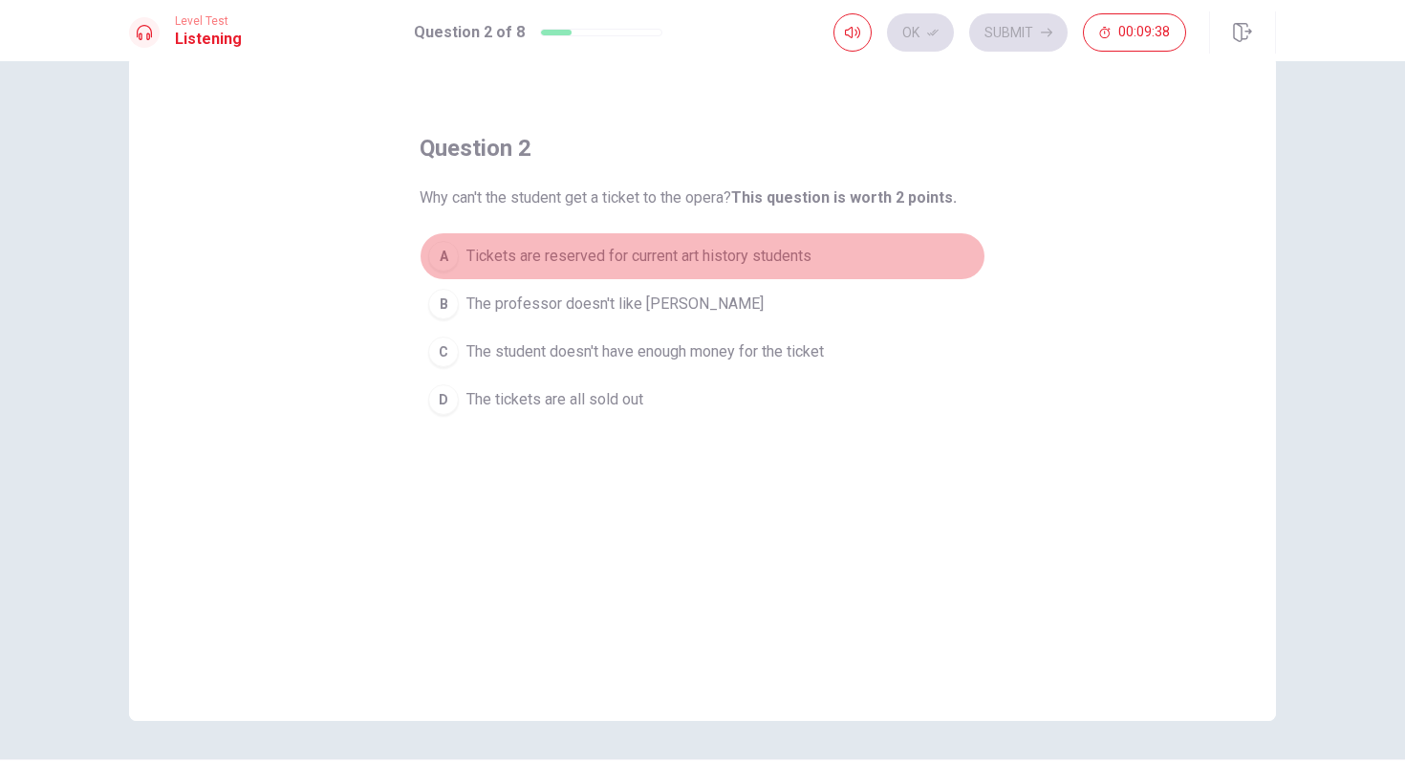
click at [516, 263] on span "Tickets are reserved for current art history students" at bounding box center [639, 256] width 345 height 23
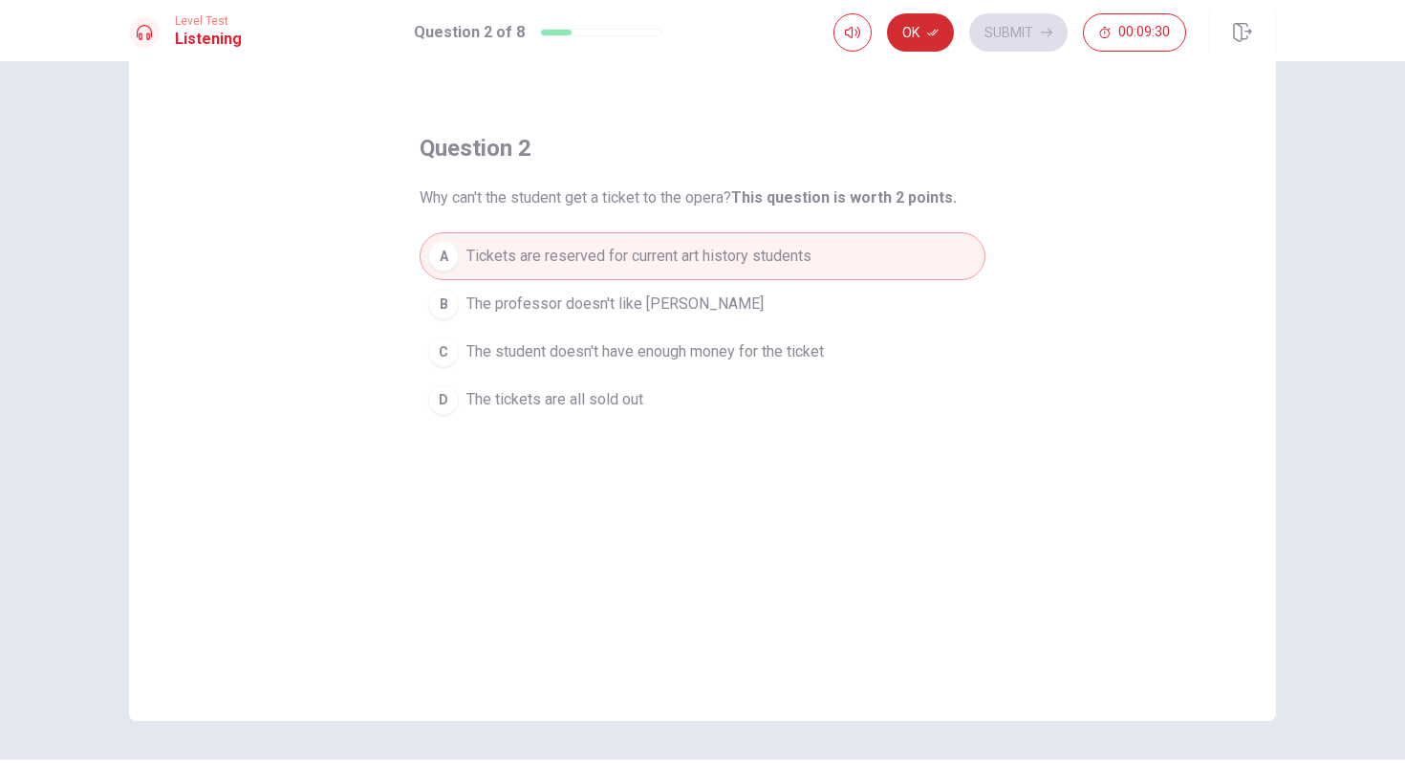
click at [922, 37] on button "Ok" at bounding box center [920, 32] width 67 height 38
click at [985, 35] on button "Submit" at bounding box center [1018, 32] width 98 height 38
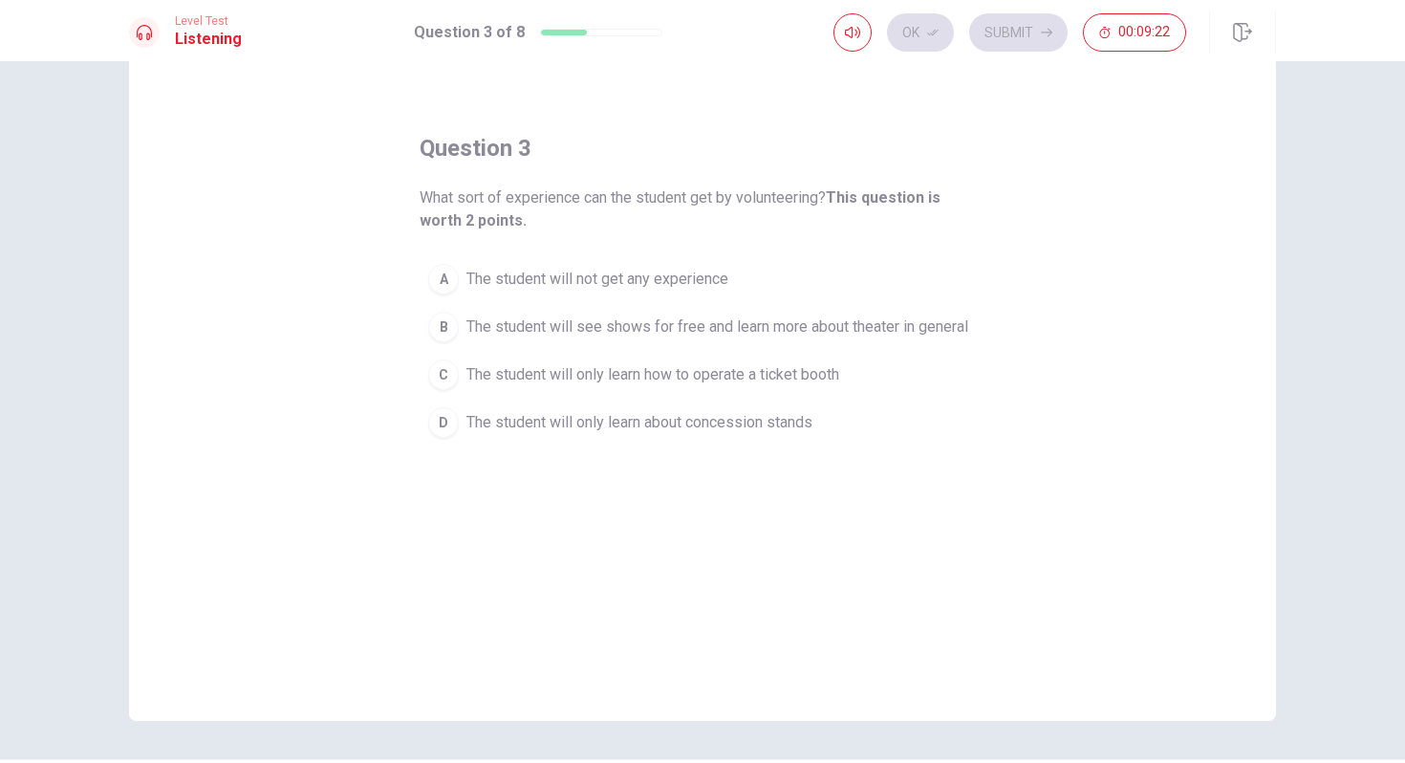
click at [672, 333] on span "The student will see shows for free and learn more about theater in general" at bounding box center [718, 327] width 502 height 23
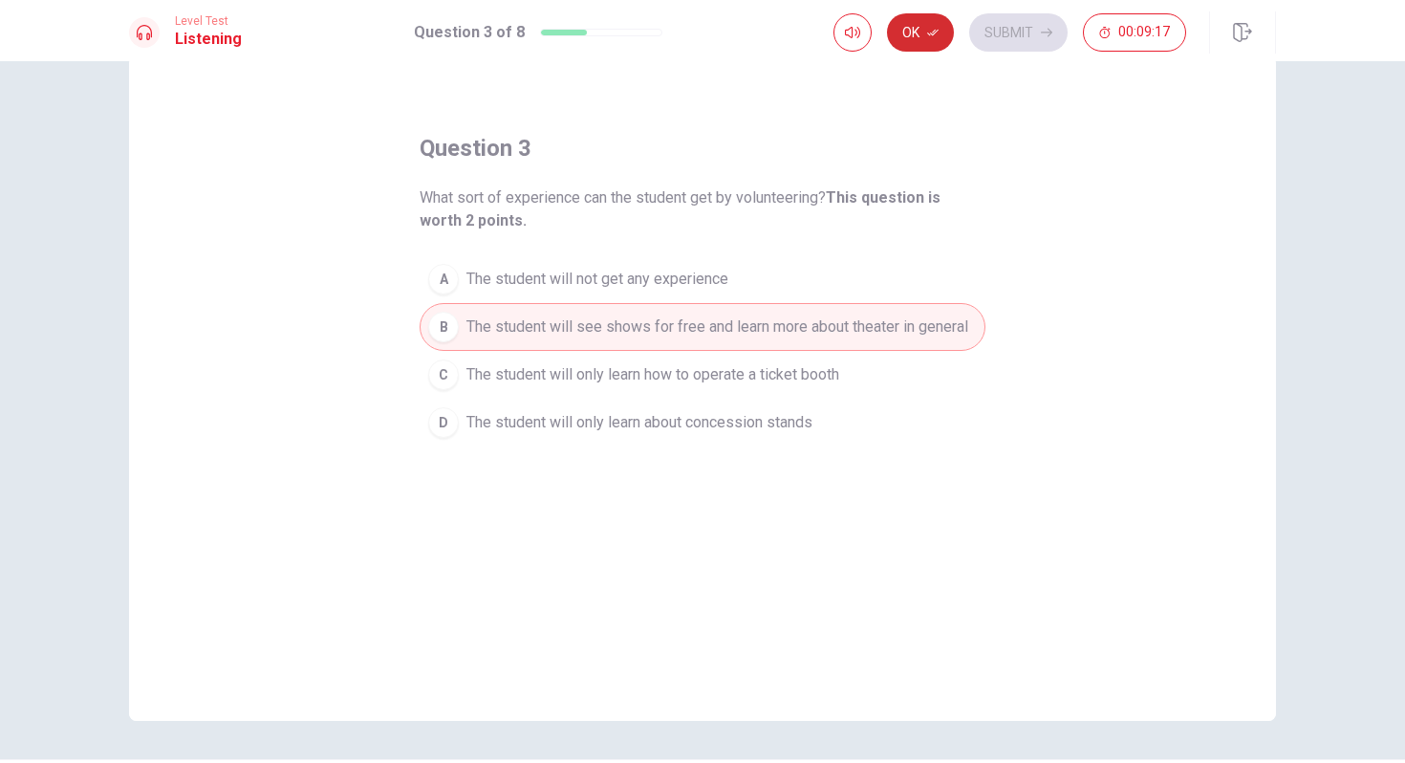
click at [922, 33] on button "Ok" at bounding box center [920, 32] width 67 height 38
click at [995, 26] on button "Submit" at bounding box center [1018, 32] width 98 height 38
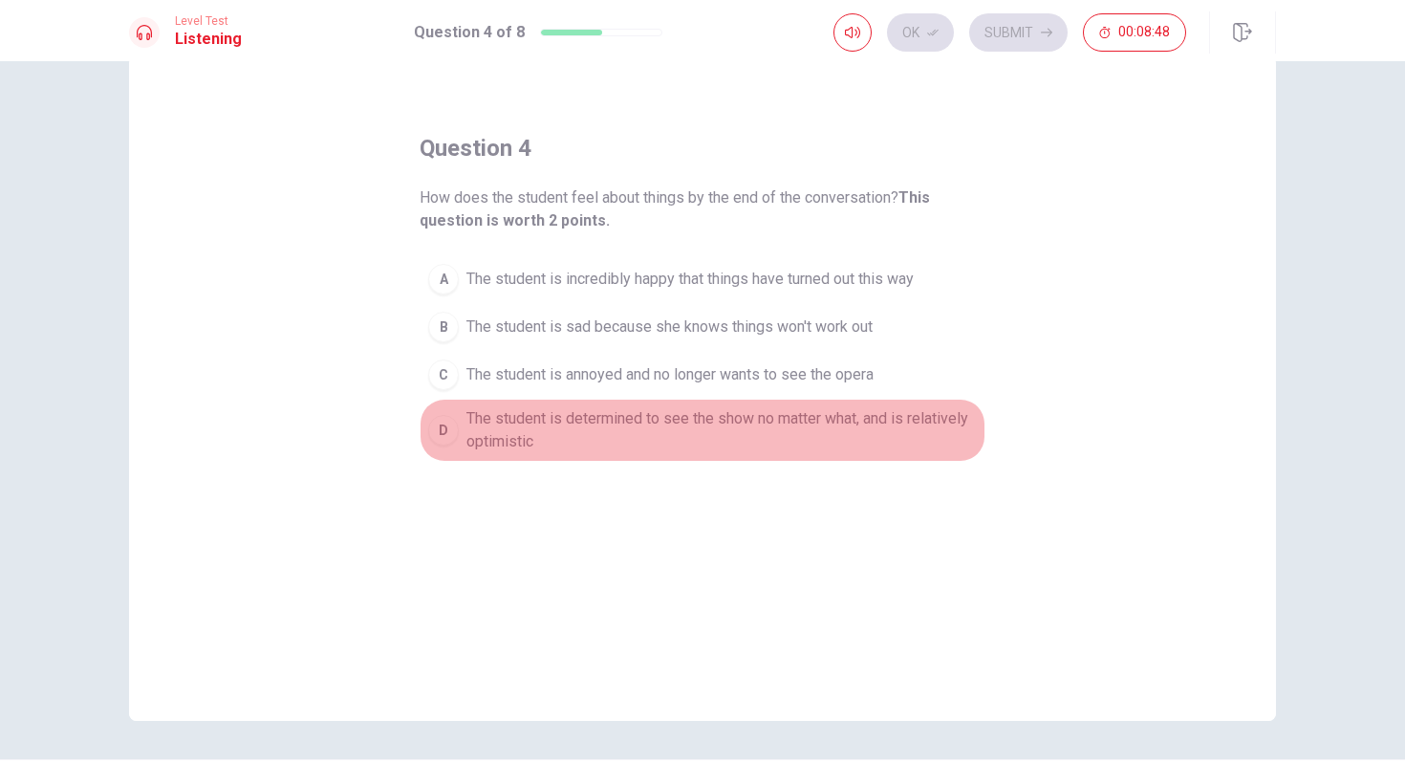
click at [613, 425] on span "The student is determined to see the show no matter what, and is relatively opt…" at bounding box center [722, 430] width 511 height 46
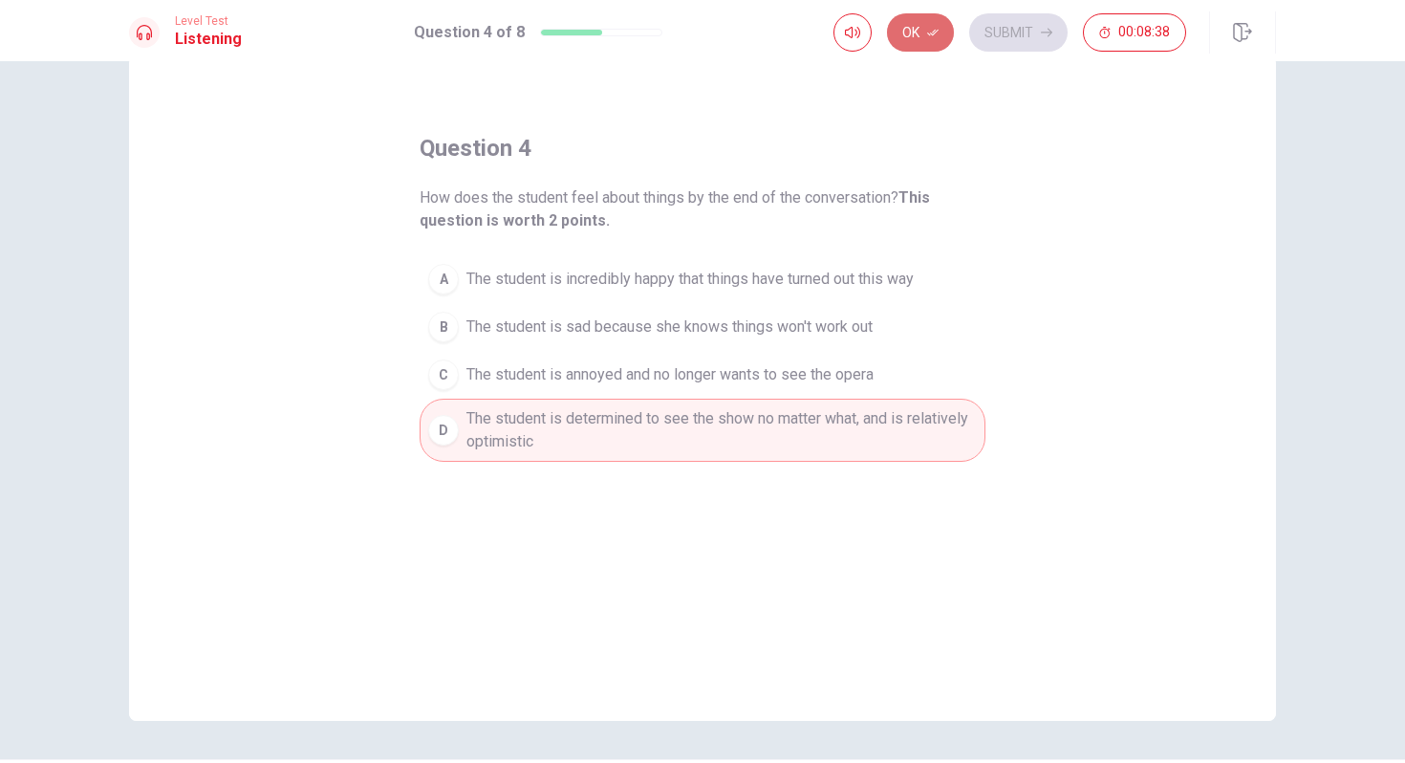
click at [921, 48] on button "Ok" at bounding box center [920, 32] width 67 height 38
click at [1011, 32] on button "Submit" at bounding box center [1018, 32] width 98 height 38
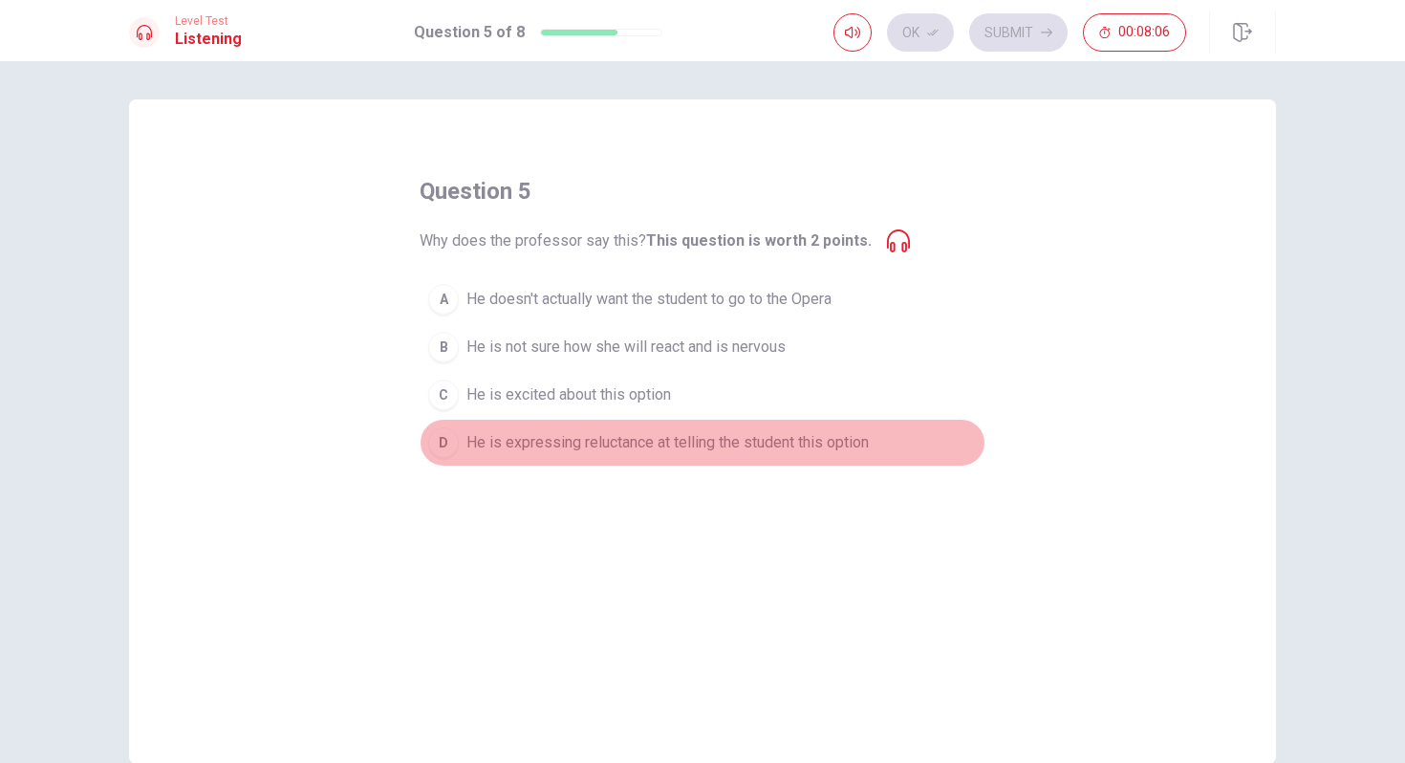
click at [643, 444] on span "He is expressing reluctance at telling the student this option" at bounding box center [668, 442] width 403 height 23
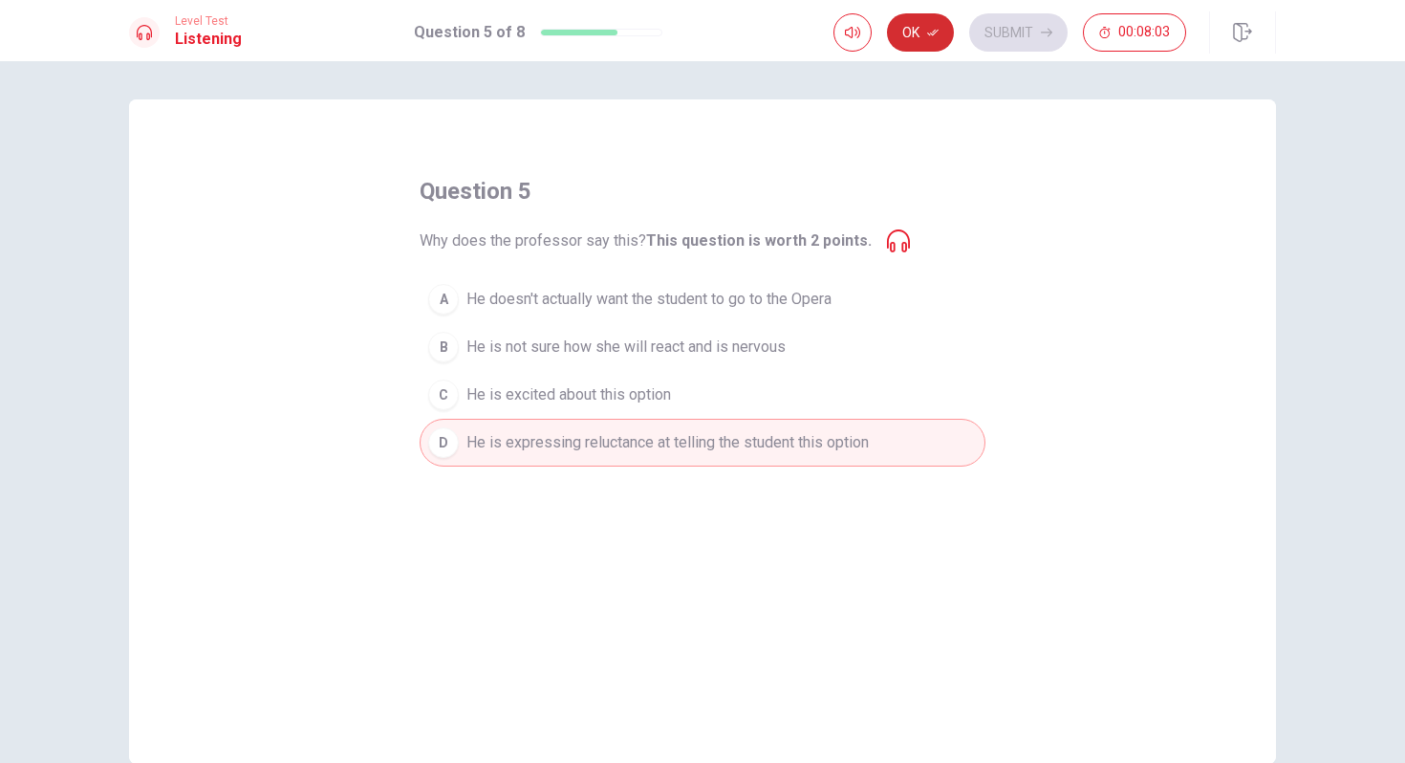
click at [932, 34] on icon "button" at bounding box center [932, 33] width 11 height 7
click at [992, 26] on button "Submit" at bounding box center [1018, 32] width 98 height 38
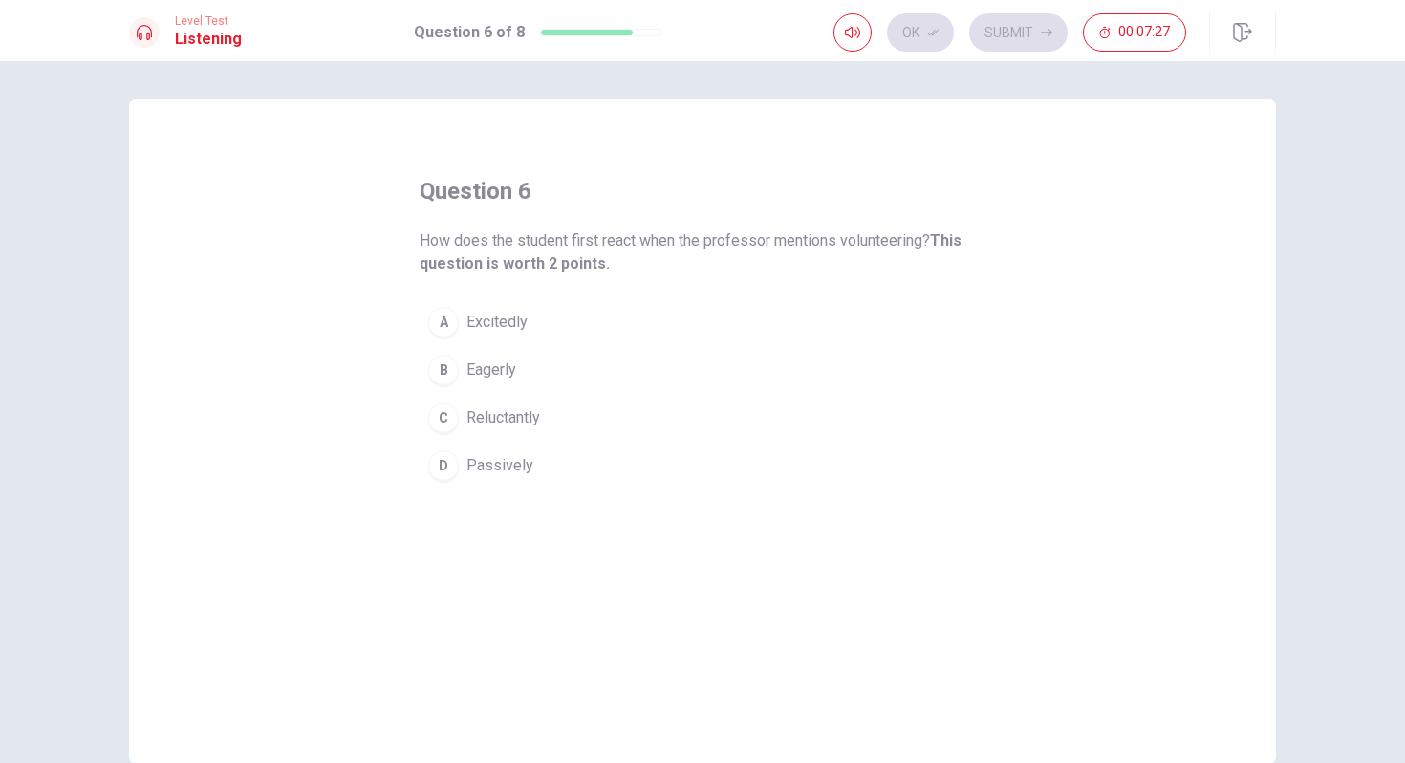
click at [505, 375] on span "Eagerly" at bounding box center [492, 370] width 50 height 23
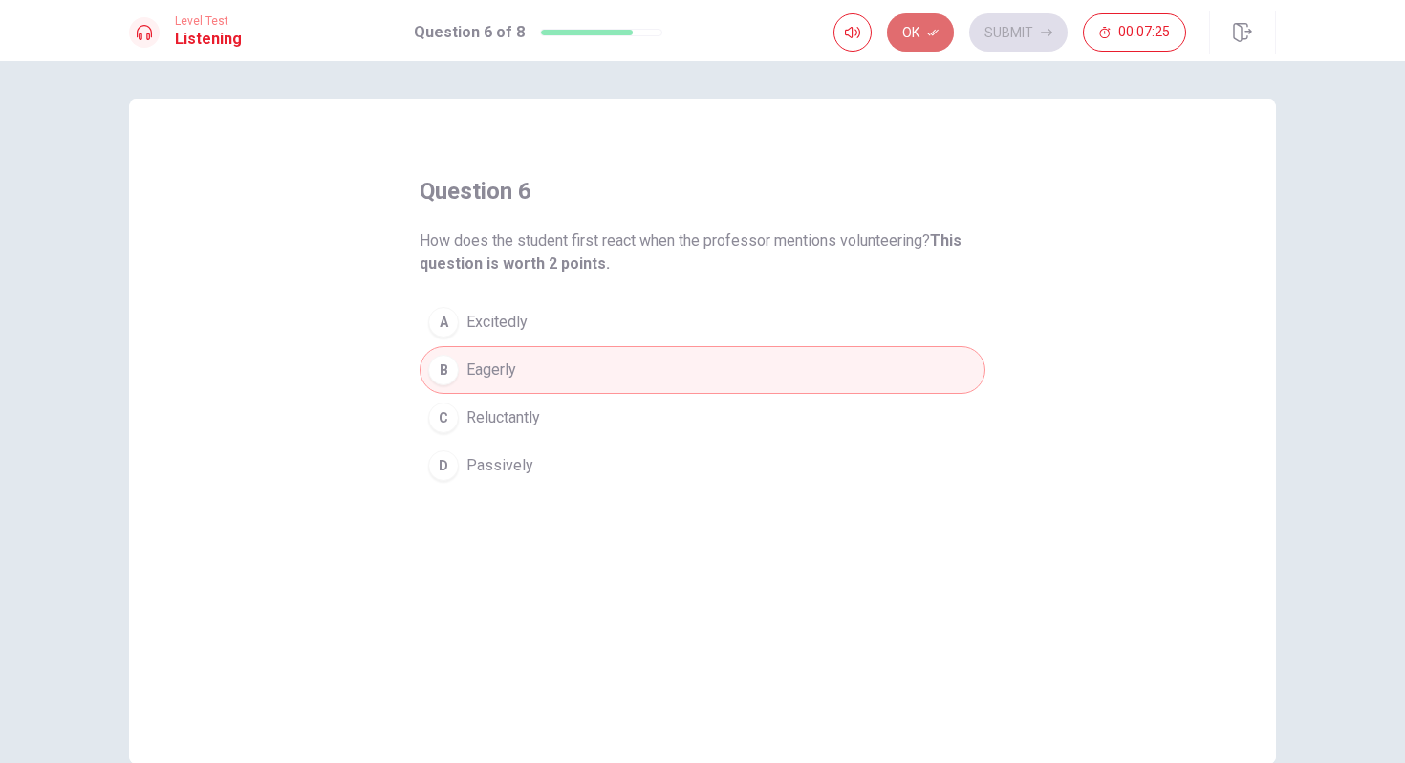
click at [925, 45] on button "Ok" at bounding box center [920, 32] width 67 height 38
click at [1006, 35] on button "Submit" at bounding box center [1018, 32] width 98 height 38
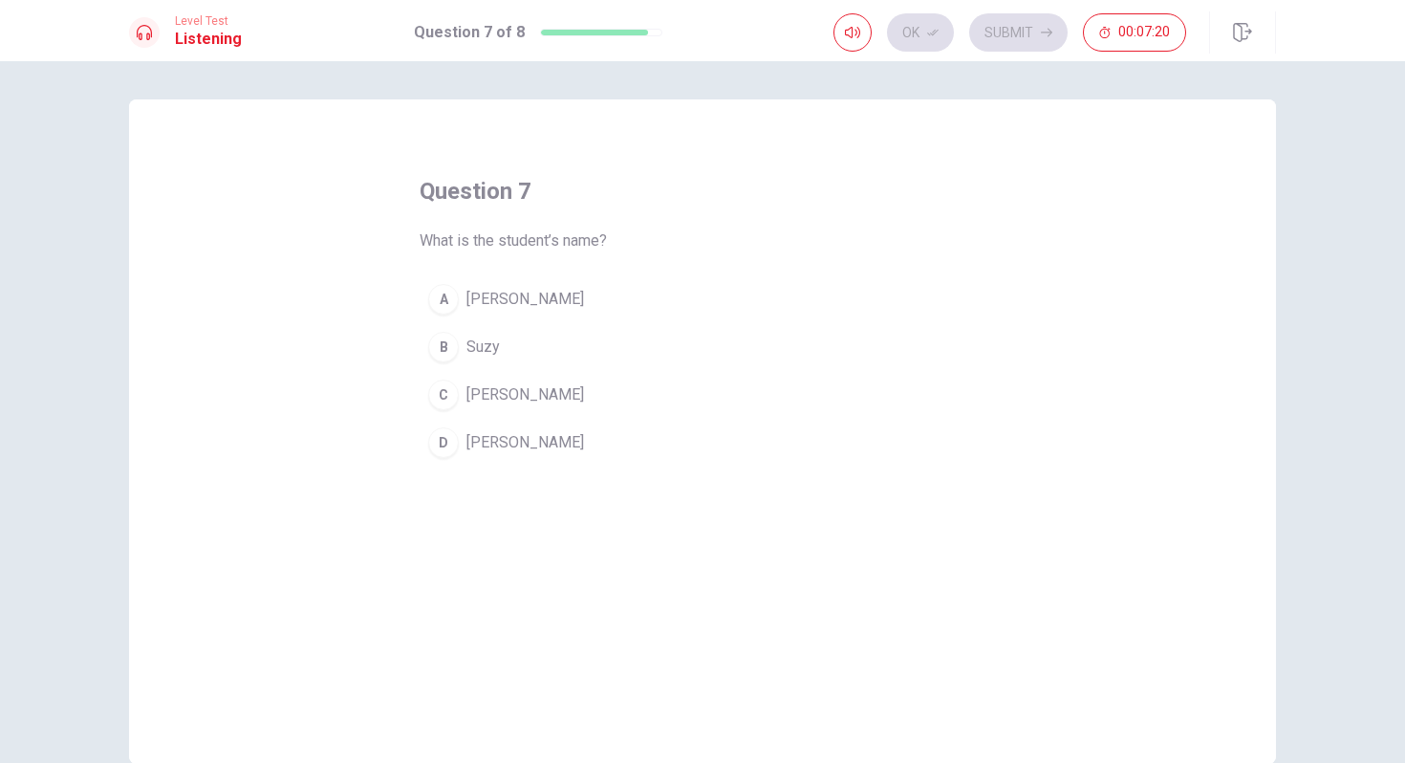
click at [483, 304] on span "[PERSON_NAME]" at bounding box center [526, 299] width 118 height 23
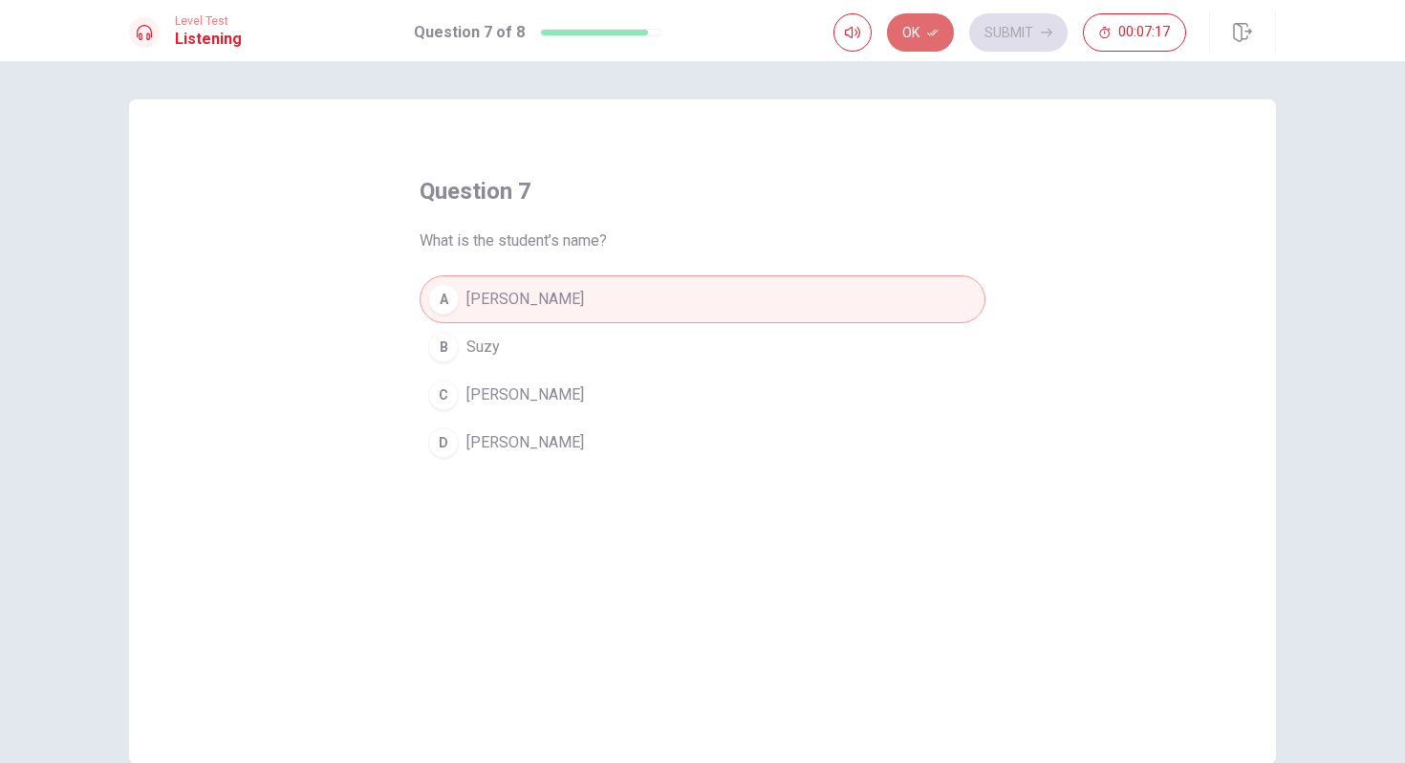
click at [925, 37] on button "Ok" at bounding box center [920, 32] width 67 height 38
click at [1002, 33] on button "Submit" at bounding box center [1018, 32] width 98 height 38
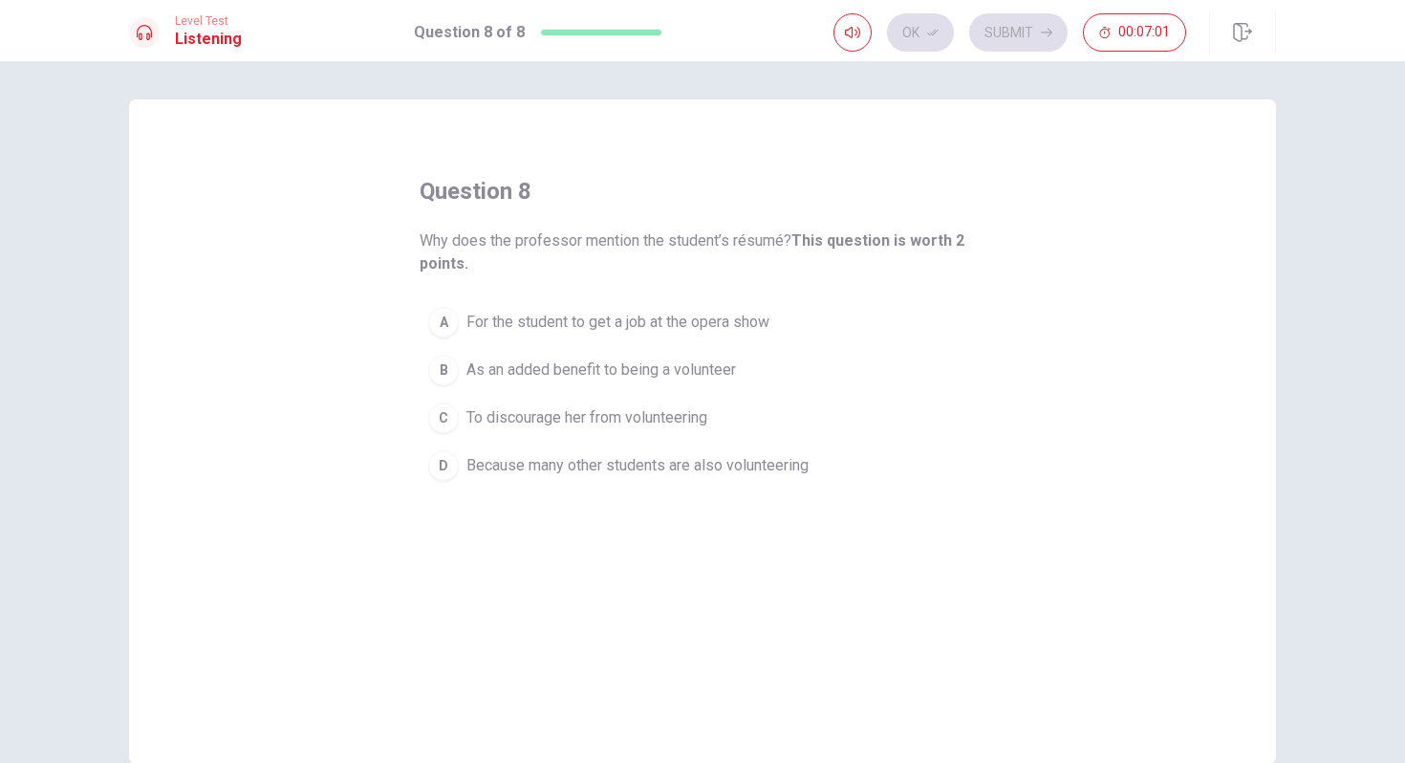
click at [599, 465] on span "Because many other students are also volunteering" at bounding box center [638, 465] width 342 height 23
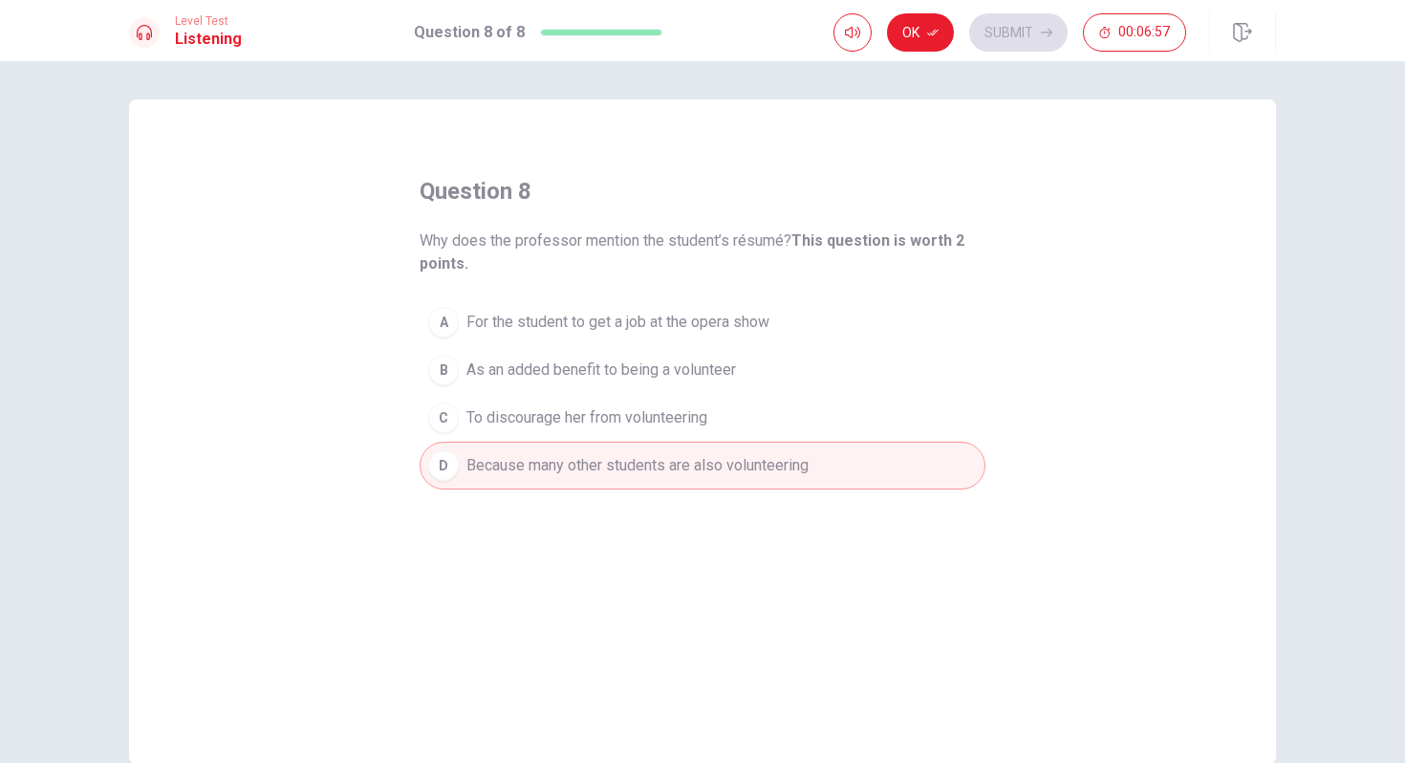
click at [587, 373] on span "As an added benefit to being a volunteer" at bounding box center [602, 370] width 270 height 23
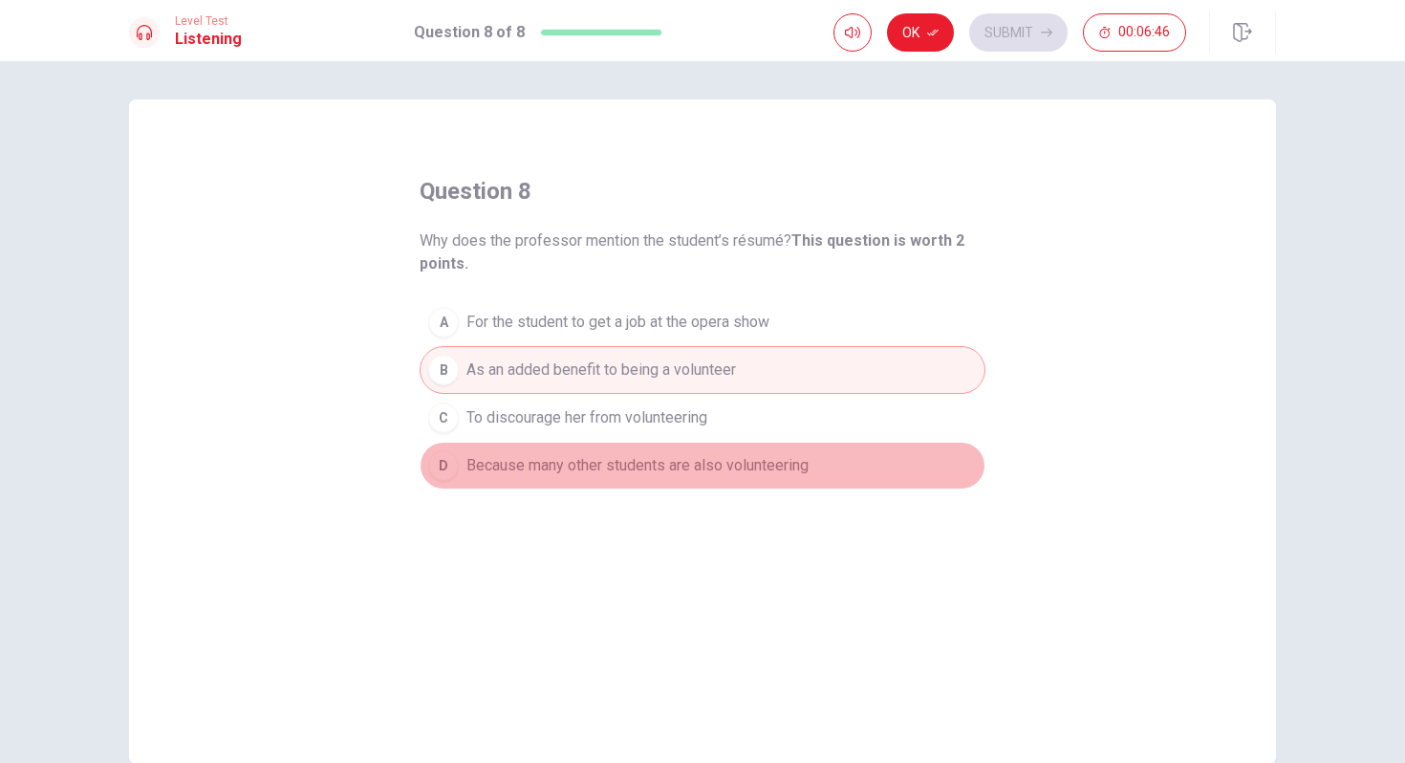
click at [591, 465] on span "Because many other students are also volunteering" at bounding box center [638, 465] width 342 height 23
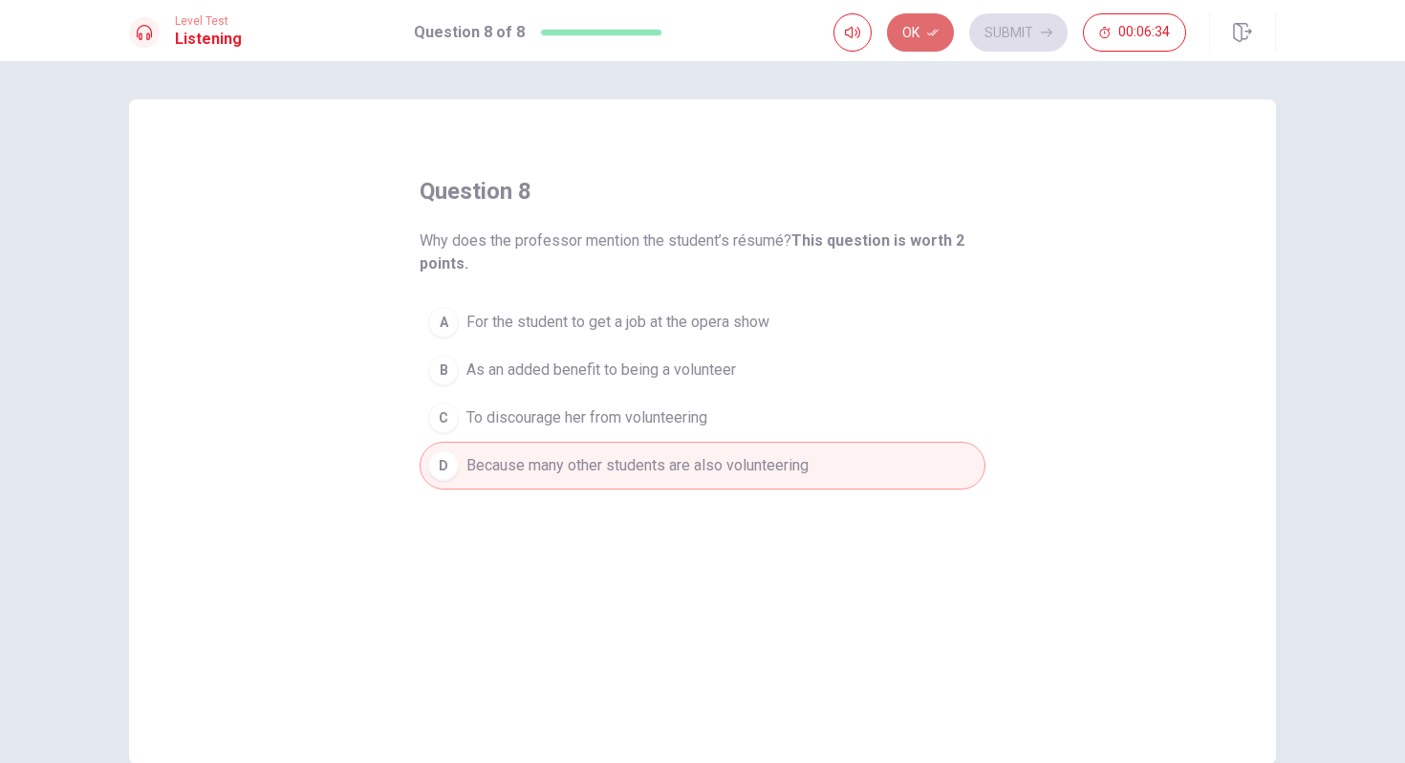
click at [905, 33] on button "Ok" at bounding box center [920, 32] width 67 height 38
click at [1002, 33] on button "Submit" at bounding box center [1018, 32] width 98 height 38
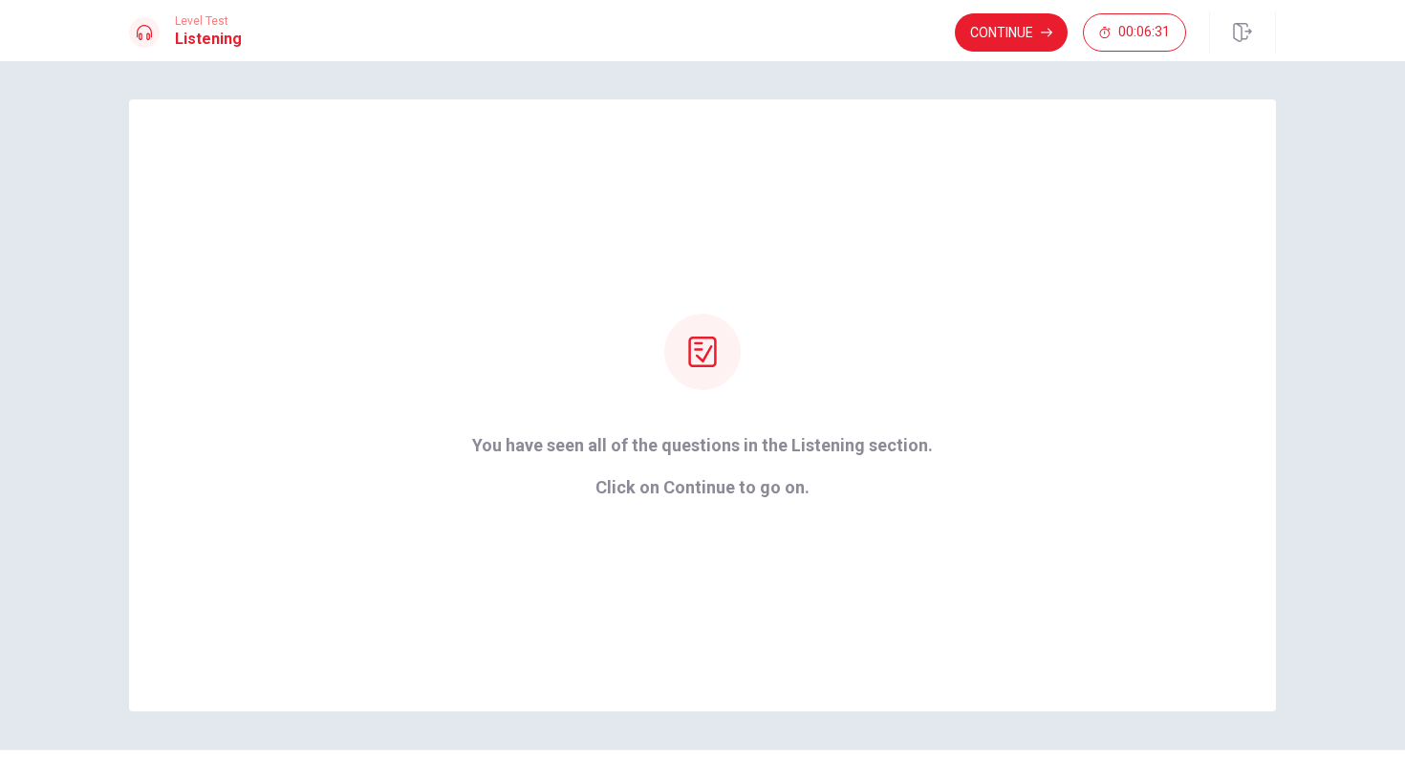
click at [1002, 33] on button "Continue" at bounding box center [1011, 32] width 113 height 38
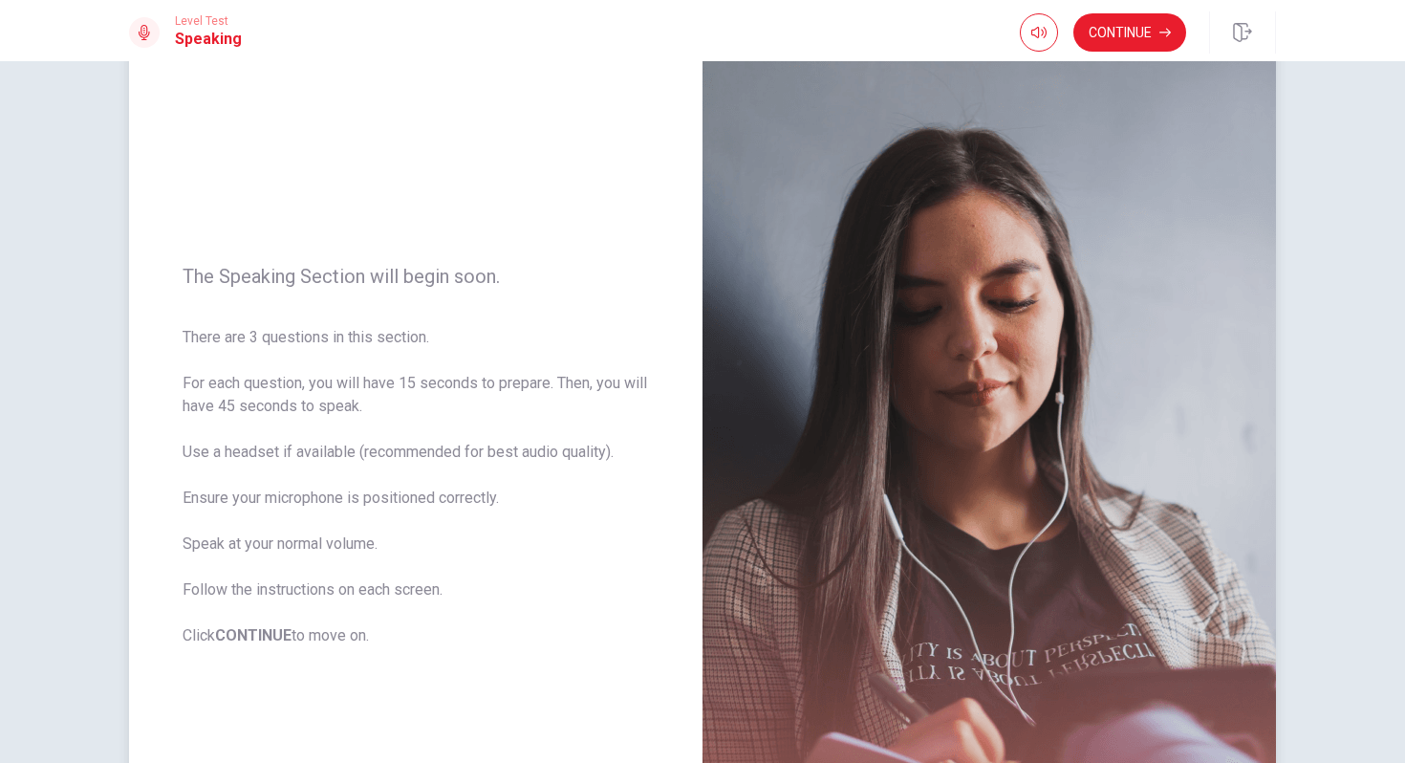
scroll to position [61, 0]
click at [1144, 34] on button "Continue" at bounding box center [1130, 32] width 113 height 38
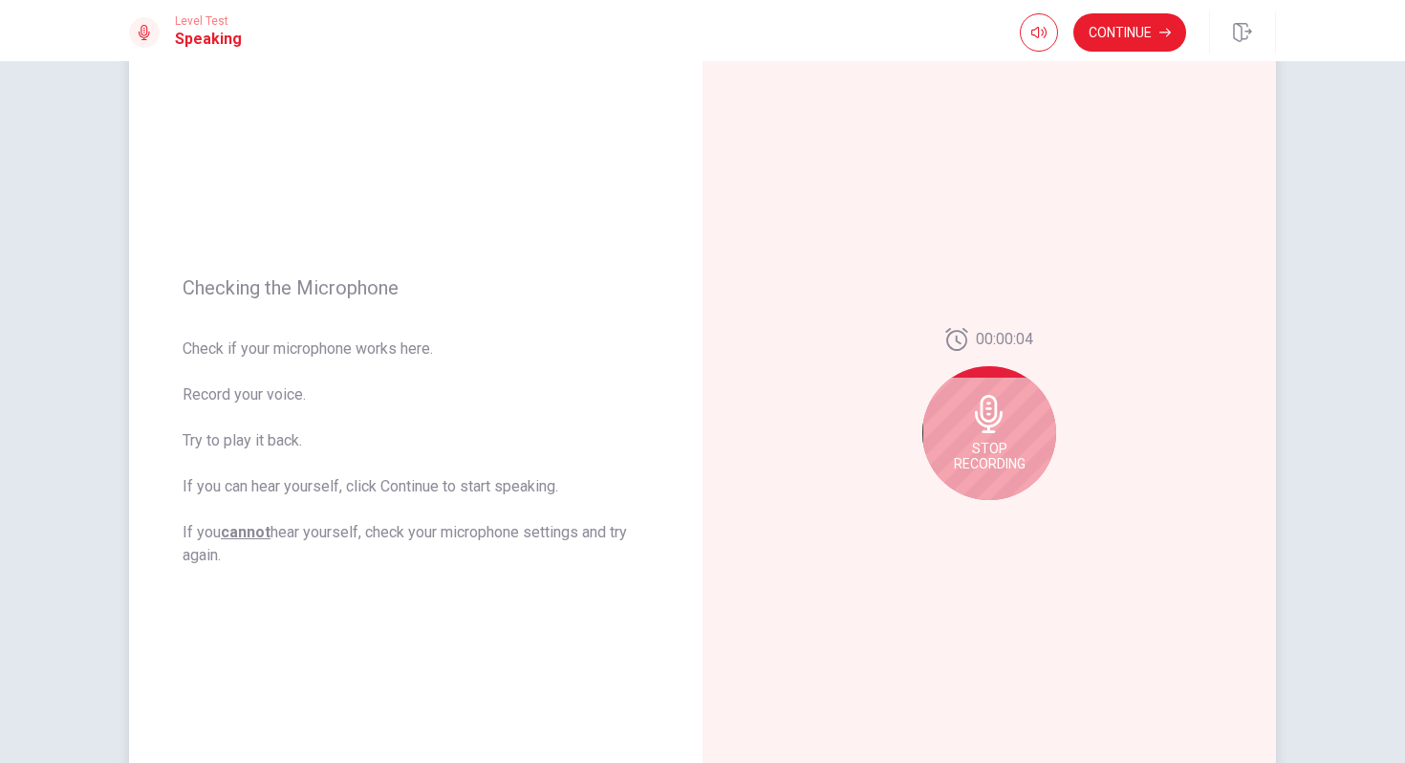
scroll to position [93, 0]
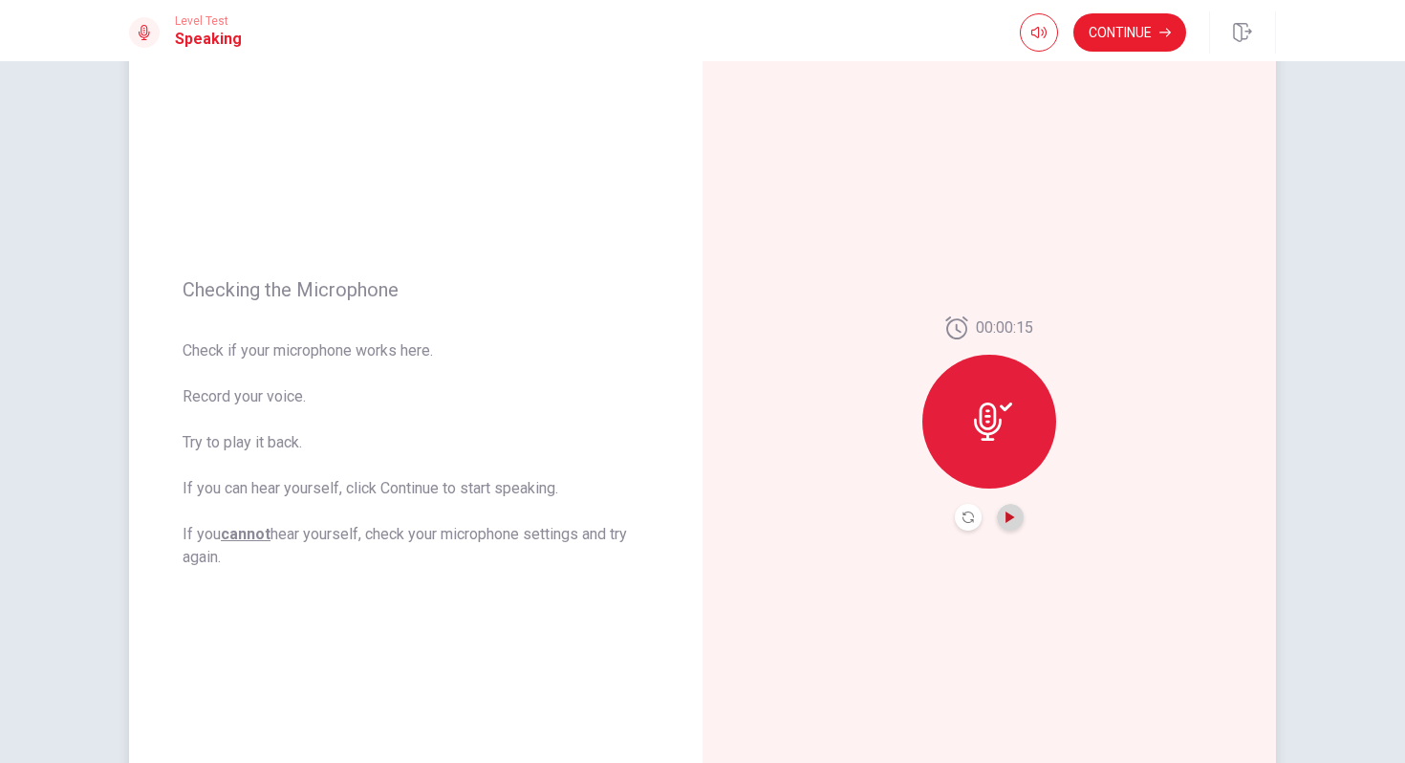
click at [1010, 517] on icon "Play Audio" at bounding box center [1010, 517] width 9 height 11
click at [969, 520] on icon "Record Again" at bounding box center [968, 517] width 11 height 11
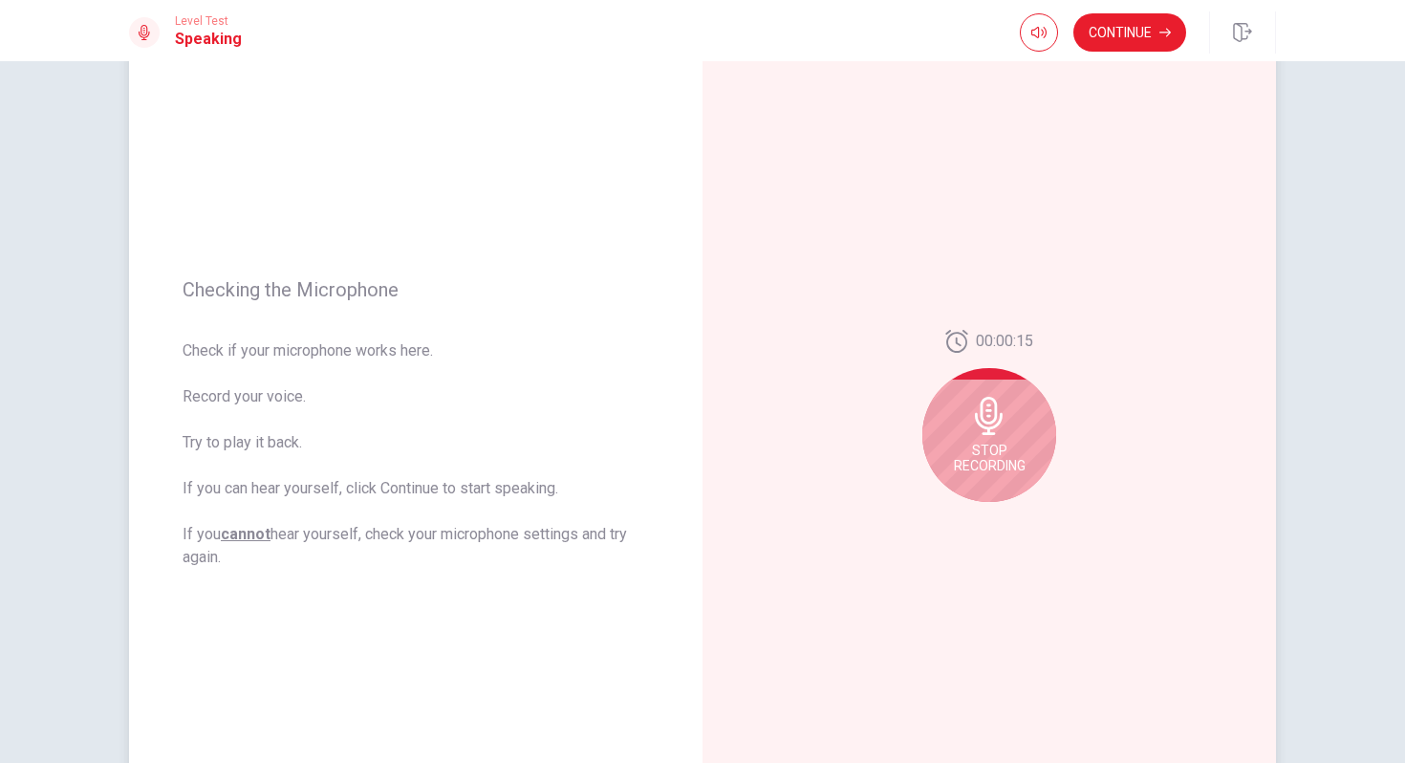
click at [996, 448] on span "Stop Recording" at bounding box center [990, 458] width 72 height 31
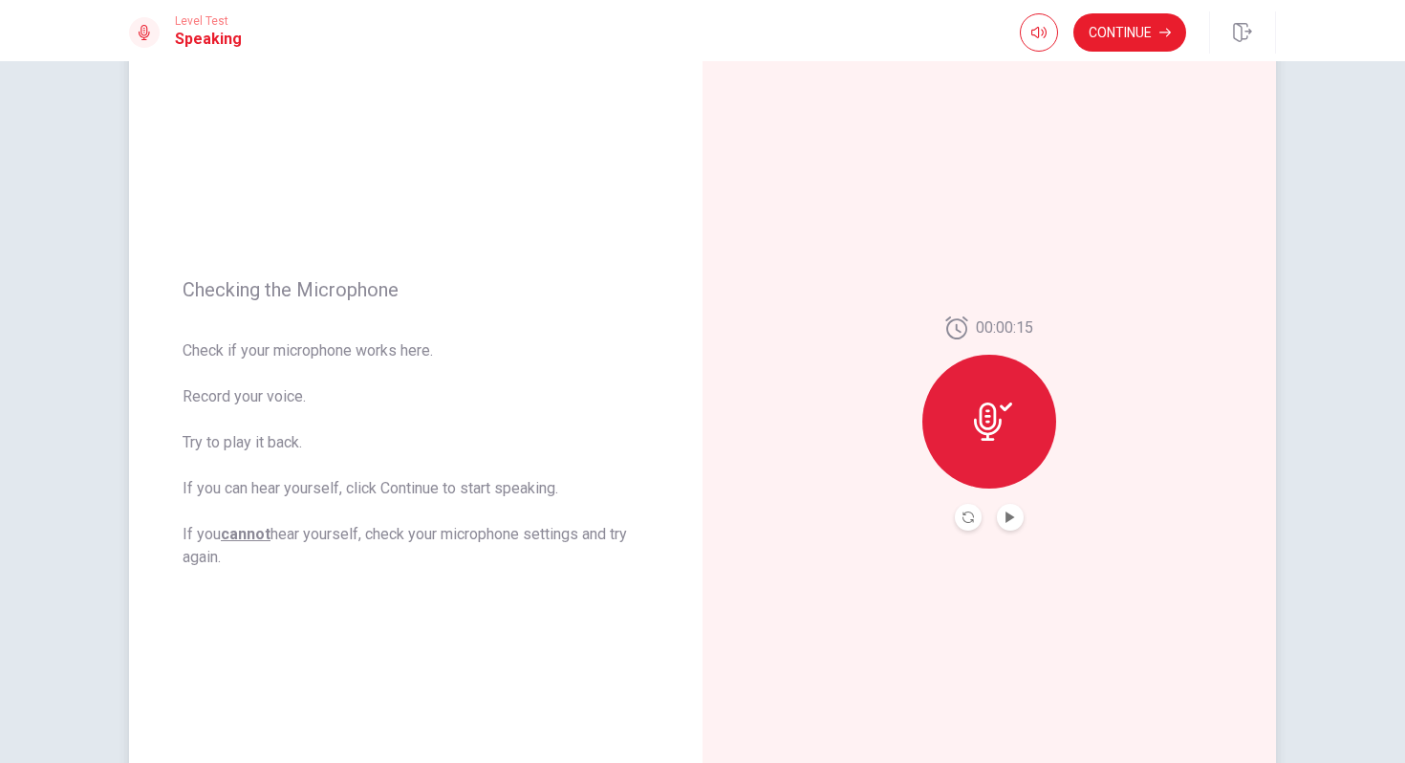
click at [996, 448] on div at bounding box center [990, 422] width 134 height 134
click at [989, 393] on div at bounding box center [990, 422] width 134 height 134
click at [968, 428] on div at bounding box center [990, 422] width 134 height 134
click at [991, 426] on icon at bounding box center [988, 422] width 28 height 38
click at [966, 520] on icon "Record Again" at bounding box center [968, 517] width 11 height 11
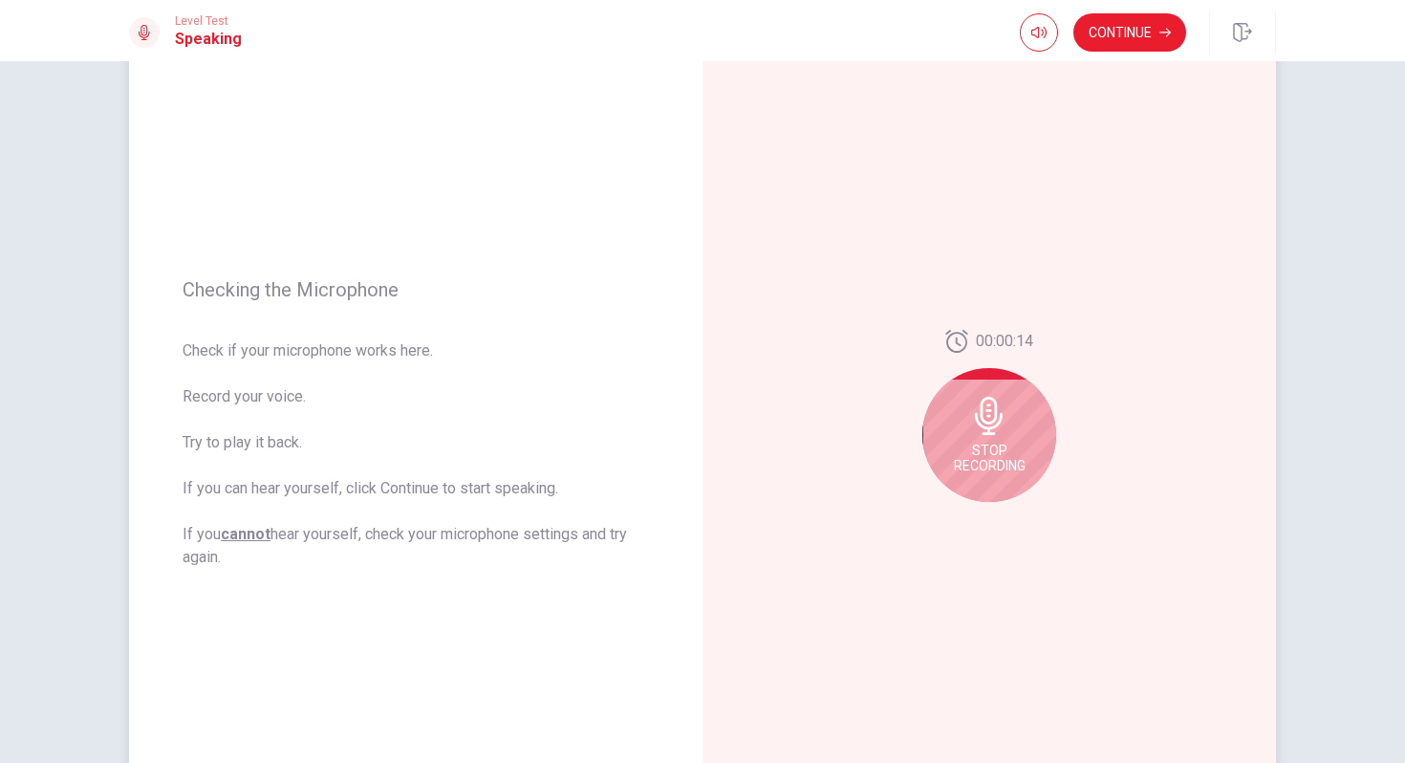
click at [991, 431] on icon at bounding box center [989, 416] width 28 height 38
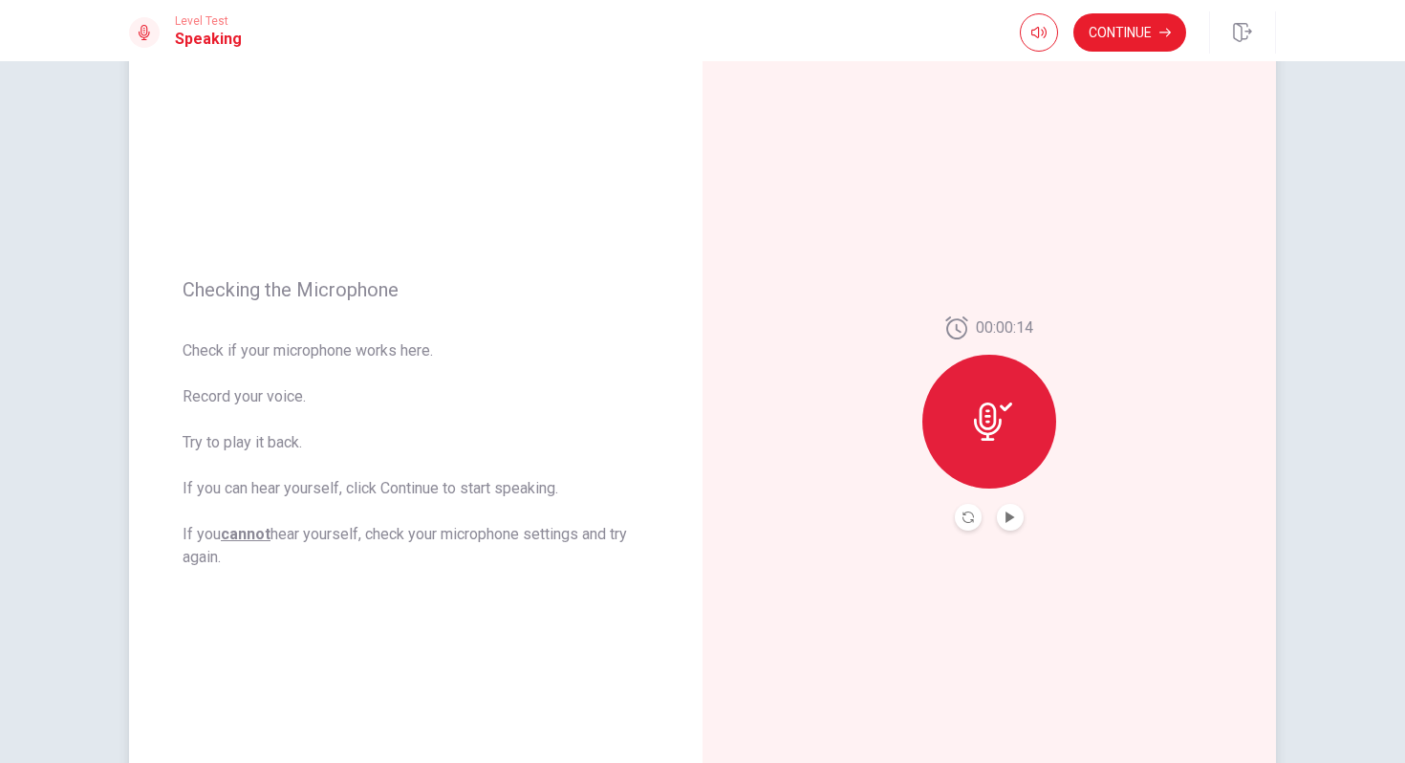
click at [991, 431] on icon at bounding box center [988, 422] width 28 height 38
click at [1012, 509] on button "Play Audio" at bounding box center [1010, 517] width 27 height 27
click at [1012, 514] on icon "Play Audio" at bounding box center [1010, 517] width 11 height 11
click at [969, 520] on icon "Record Again" at bounding box center [968, 517] width 11 height 11
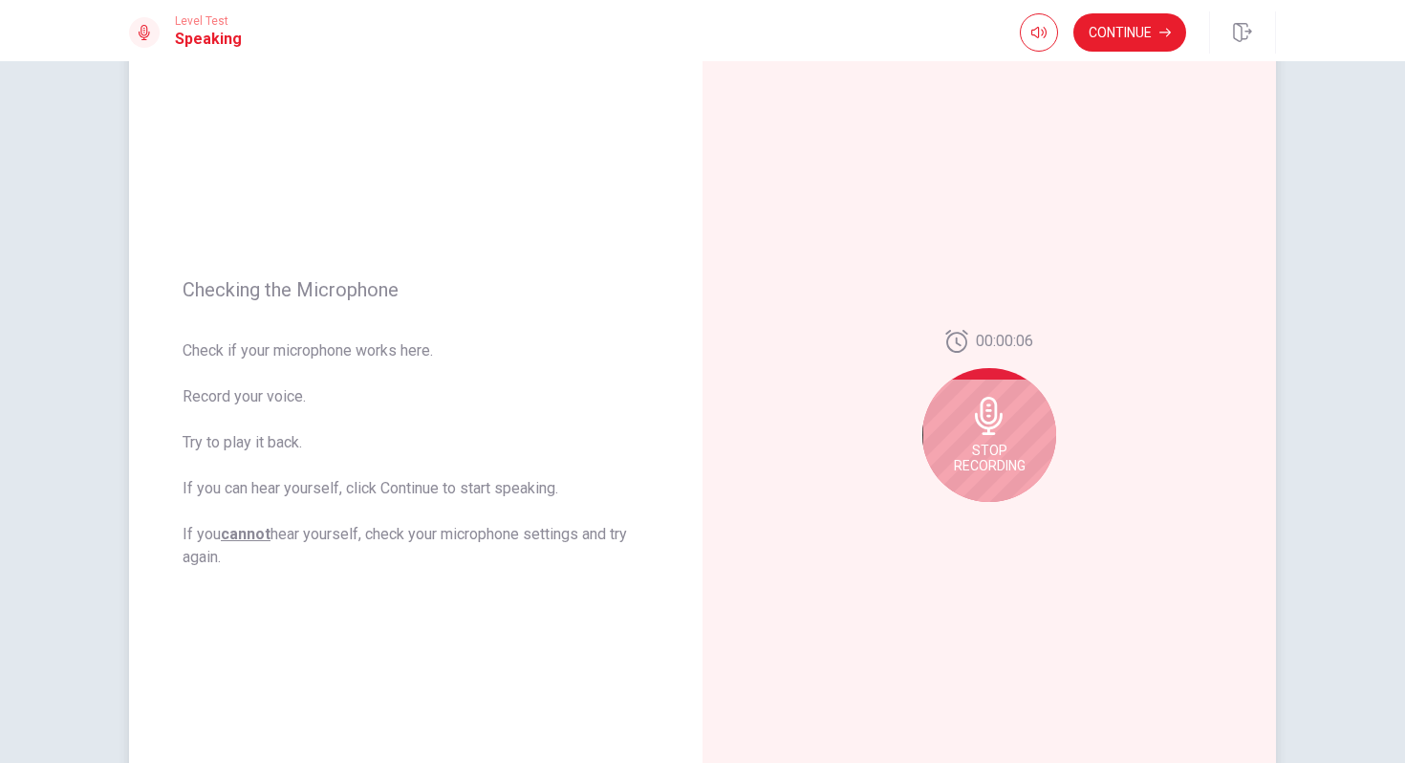
click at [1002, 418] on icon at bounding box center [989, 416] width 28 height 38
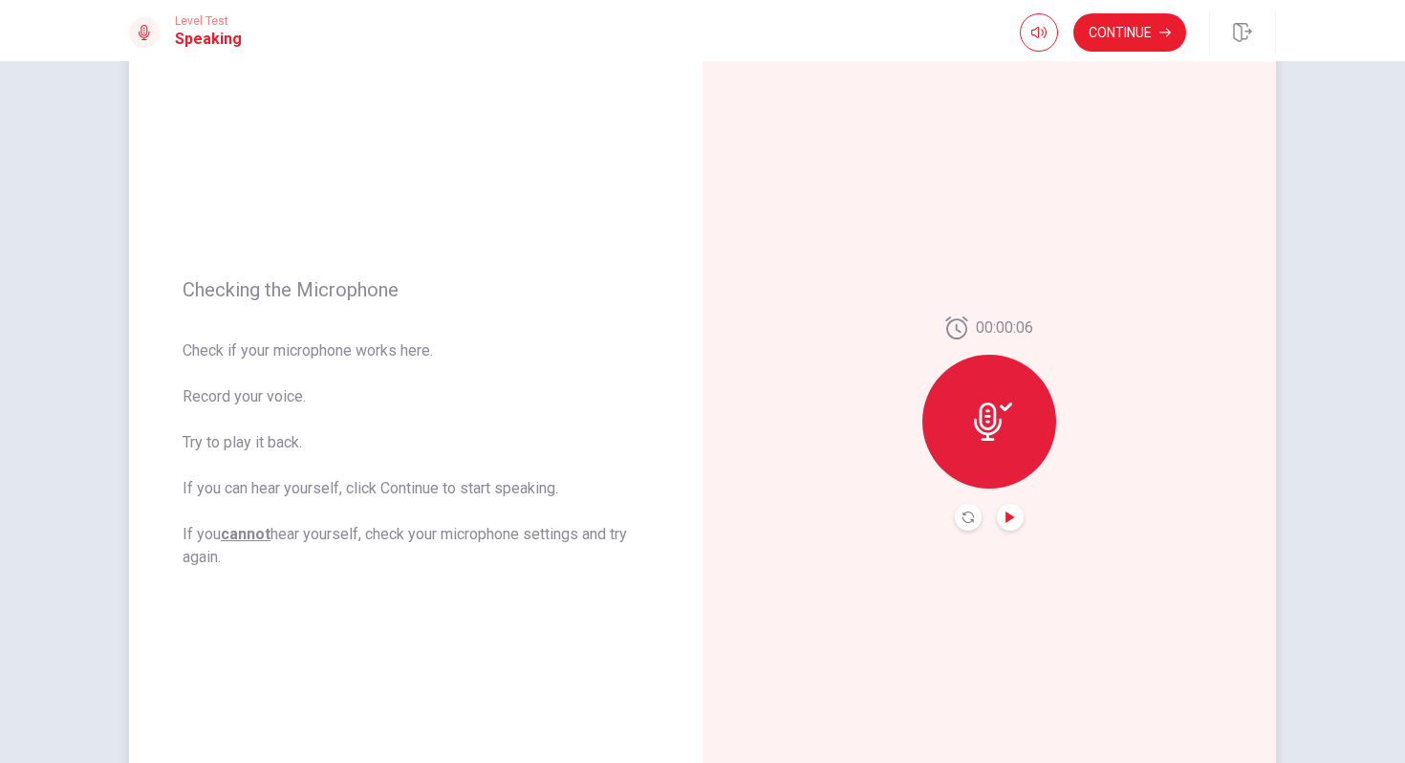
click at [1012, 521] on icon "Play Audio" at bounding box center [1010, 517] width 11 height 11
click at [1134, 28] on button "Continue" at bounding box center [1130, 32] width 113 height 38
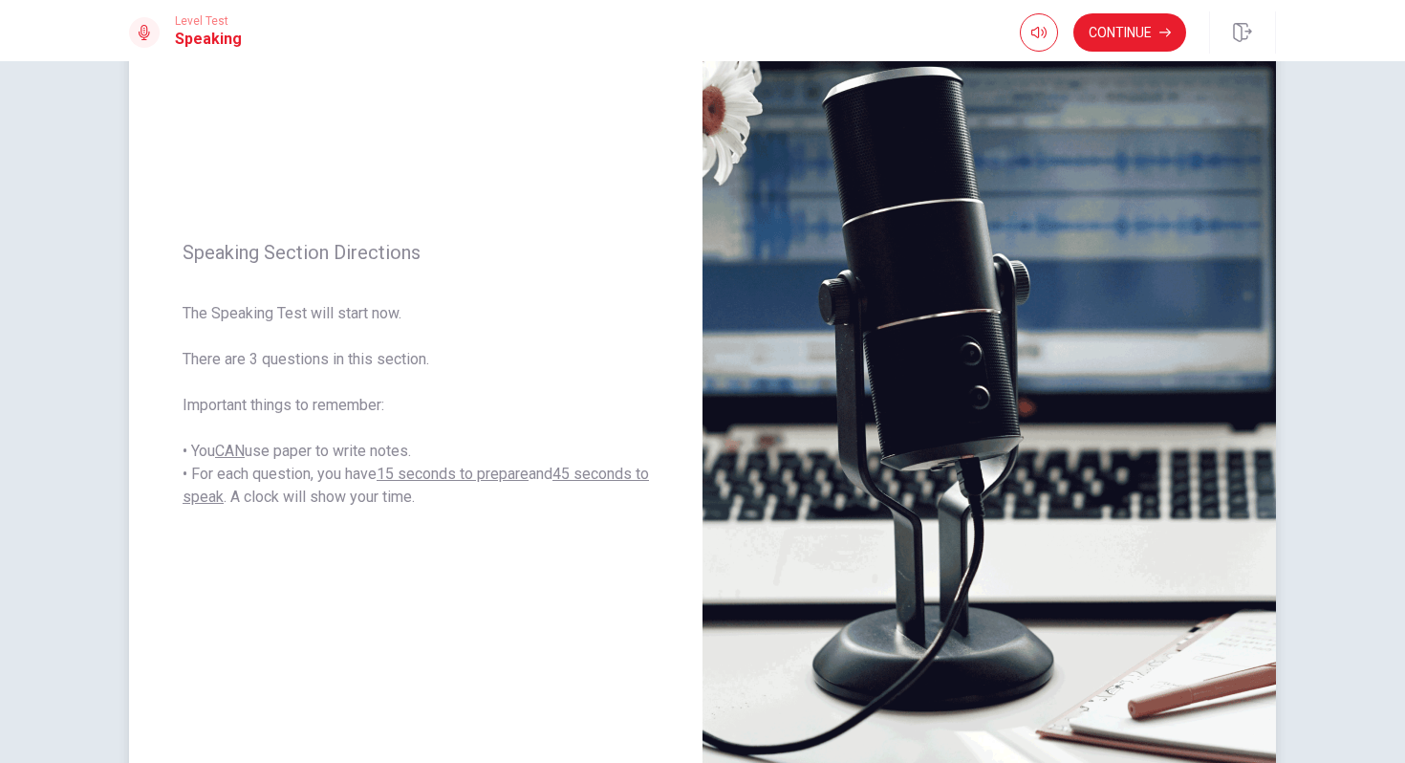
scroll to position [0, 0]
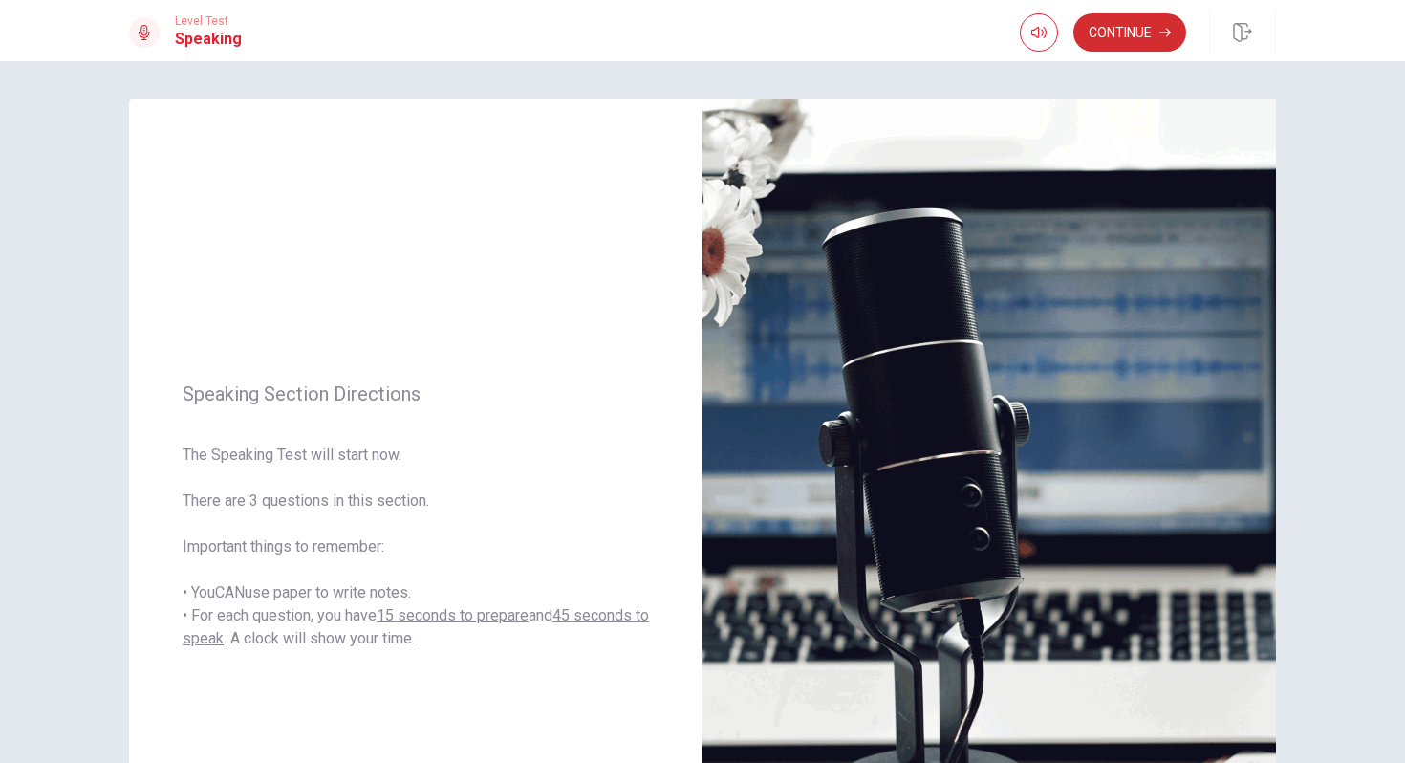
click at [1141, 35] on button "Continue" at bounding box center [1130, 32] width 113 height 38
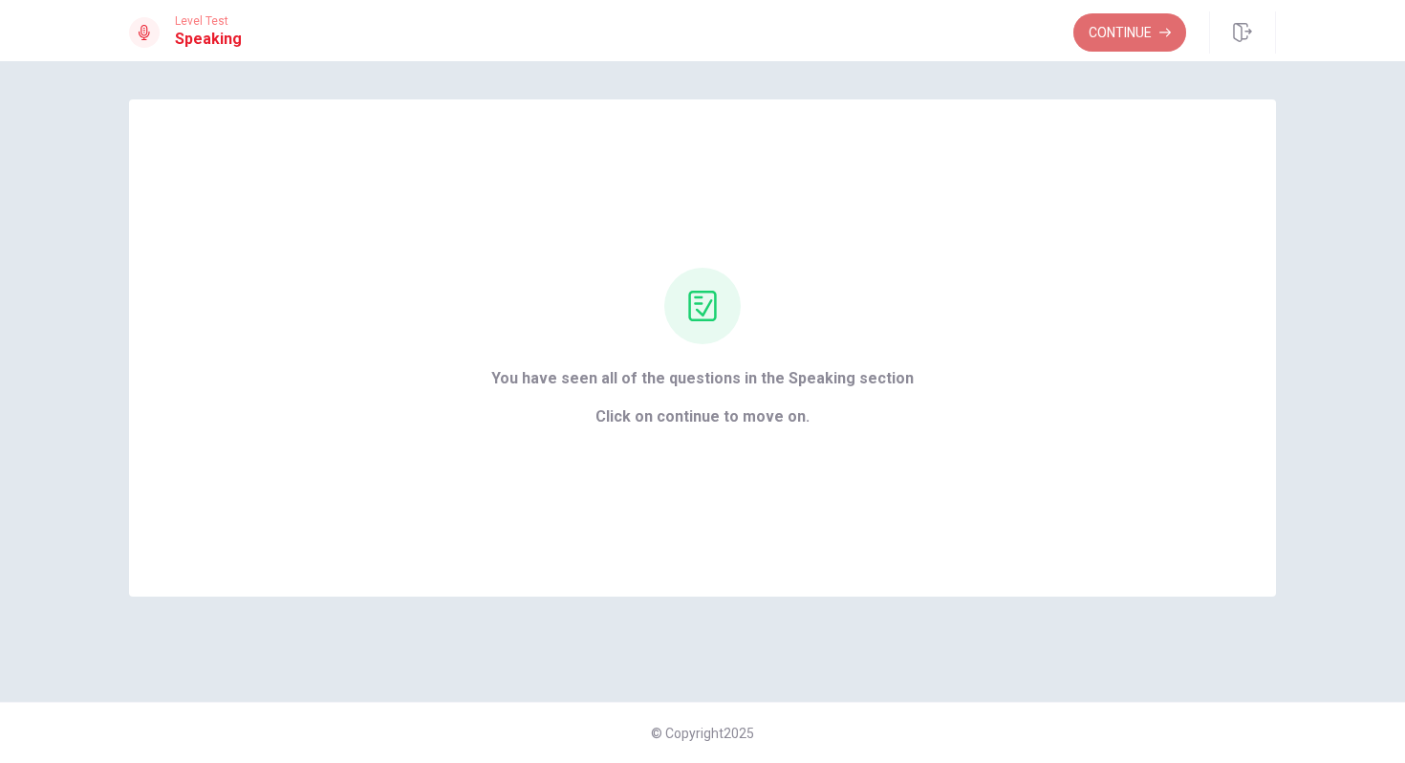
click at [1127, 39] on button "Continue" at bounding box center [1130, 32] width 113 height 38
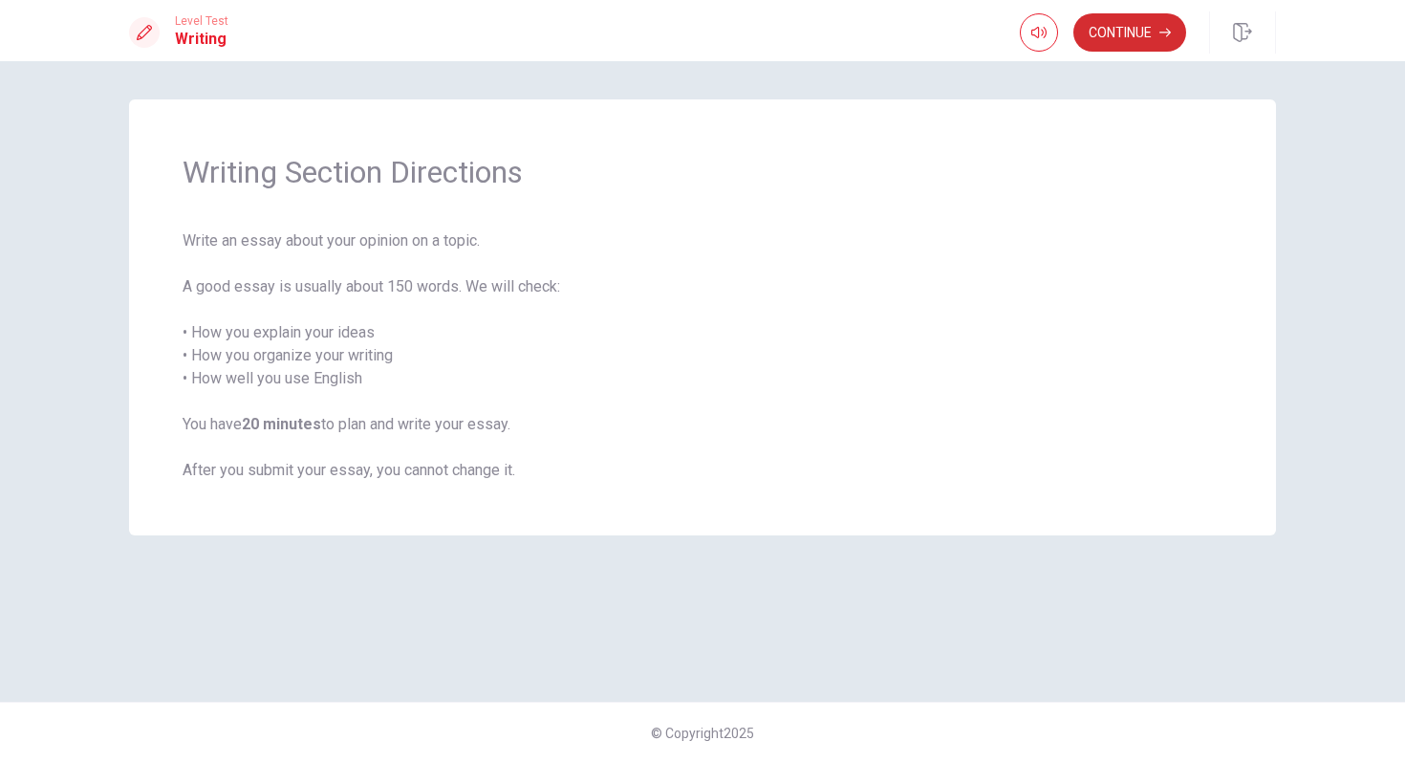
click at [1109, 33] on button "Continue" at bounding box center [1130, 32] width 113 height 38
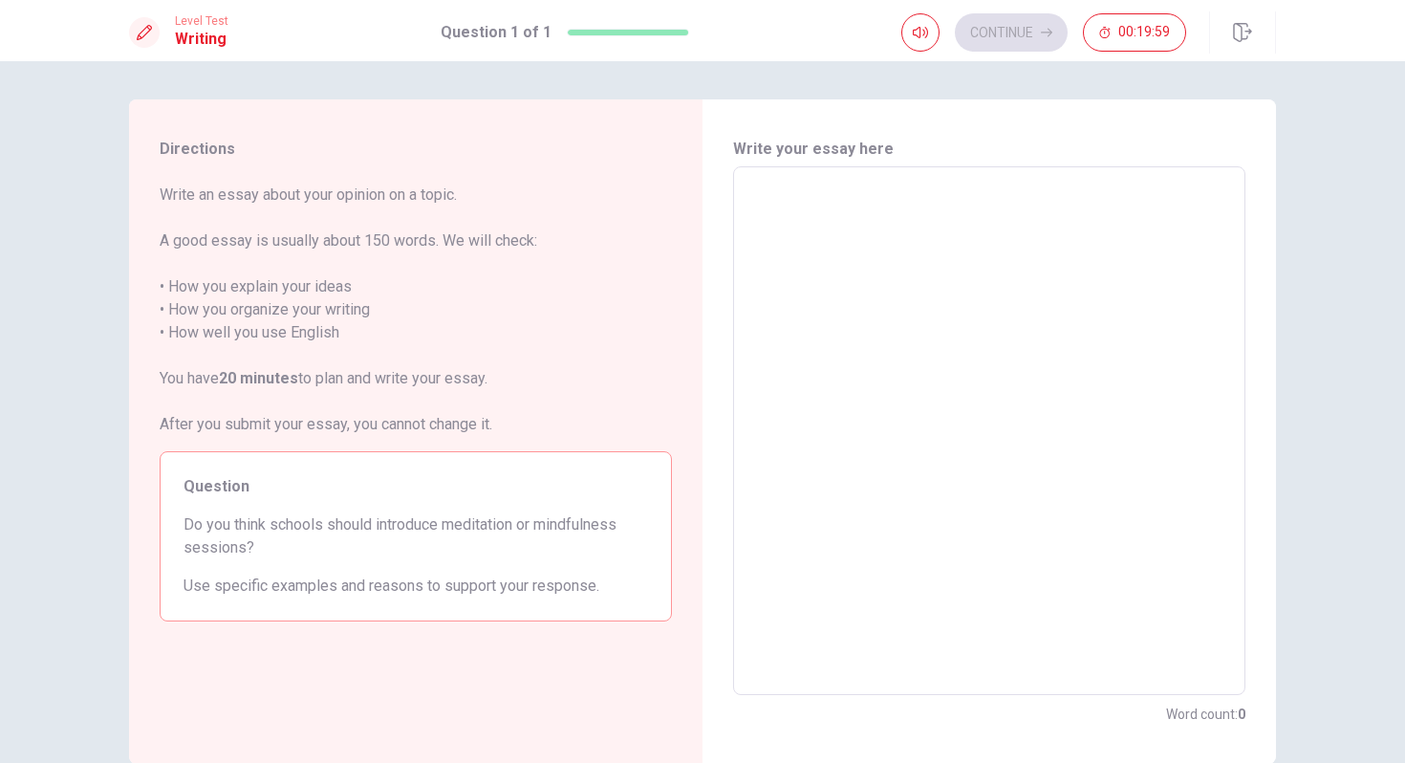
click at [963, 211] on textarea at bounding box center [990, 431] width 486 height 497
type textarea "I"
type textarea "x"
type textarea "I"
type textarea "x"
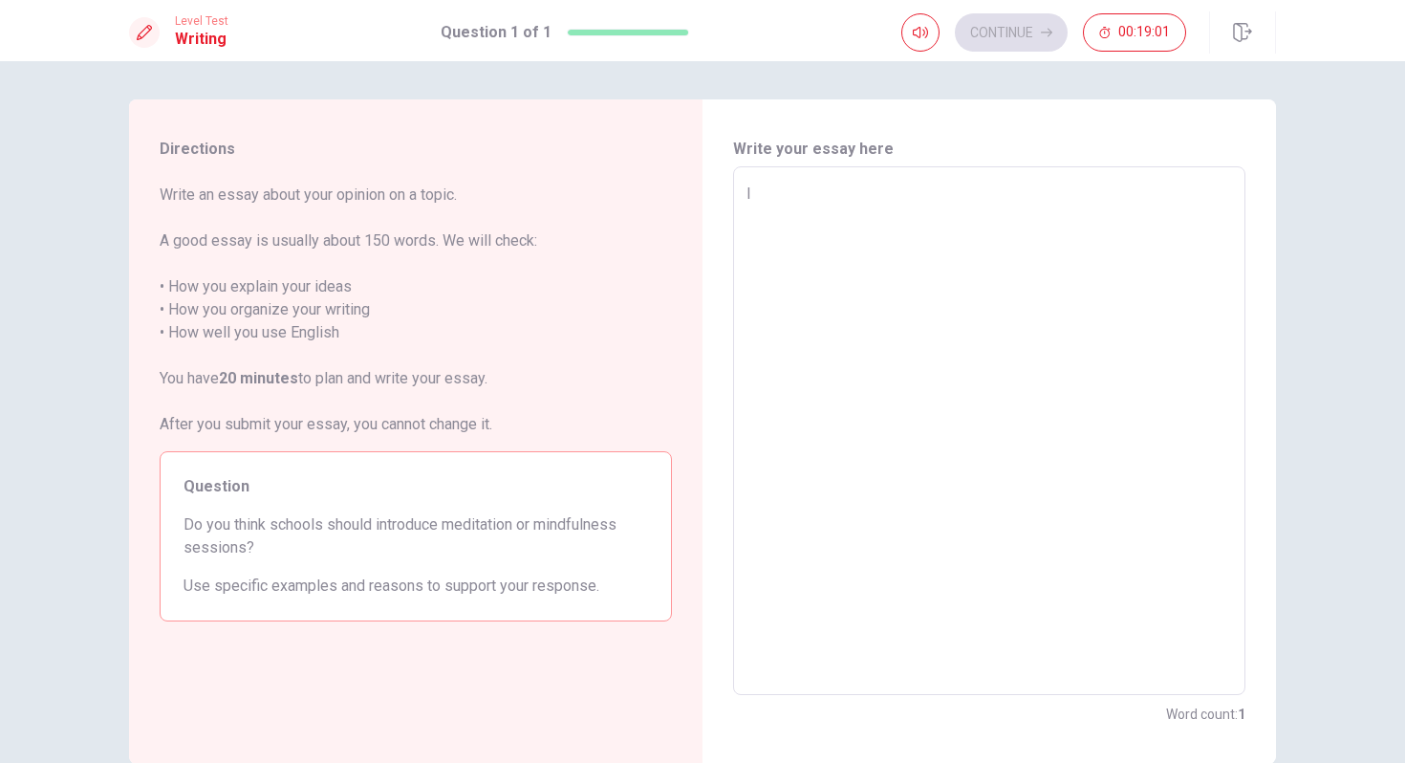
type textarea "I t"
type textarea "x"
type textarea "I th"
type textarea "x"
type textarea "I thi"
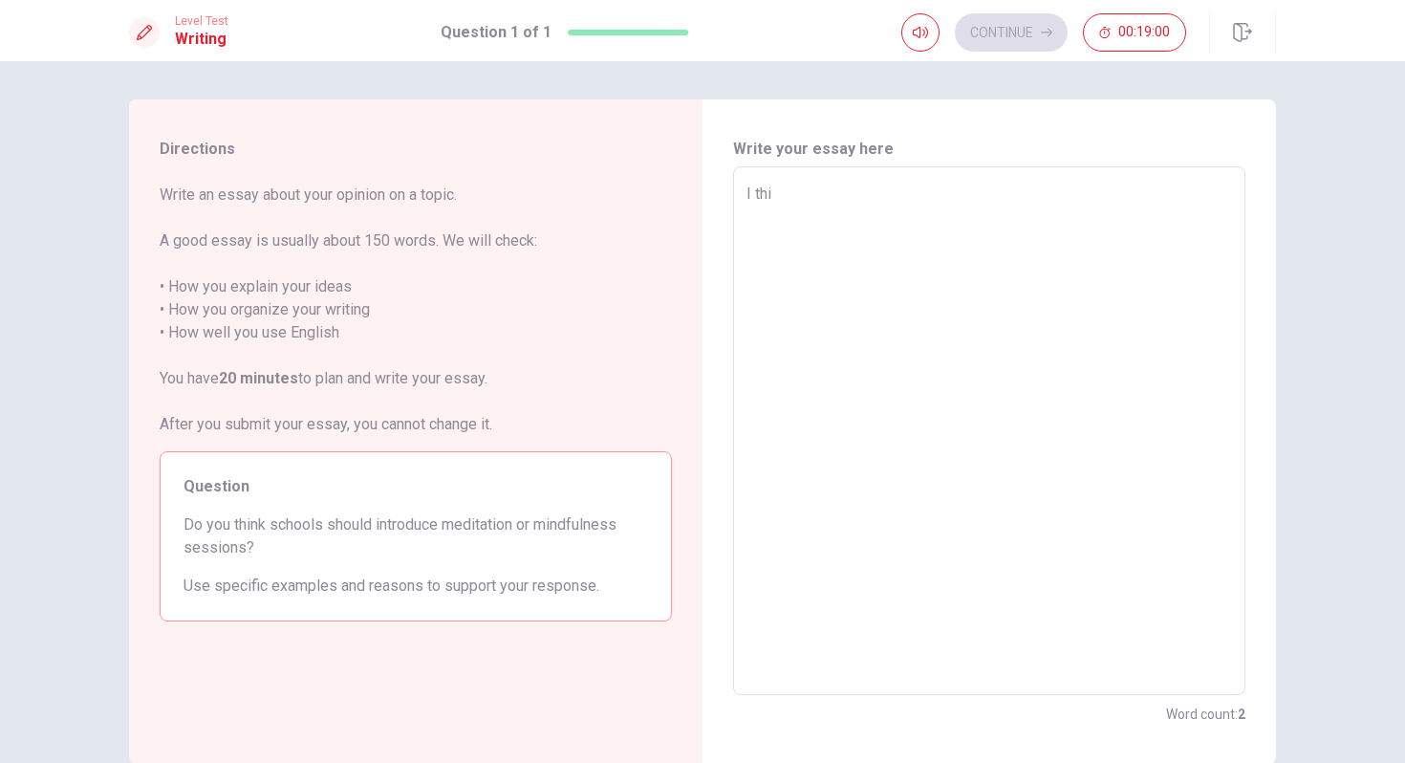
type textarea "x"
type textarea "I thin"
type textarea "x"
type textarea "I think"
type textarea "x"
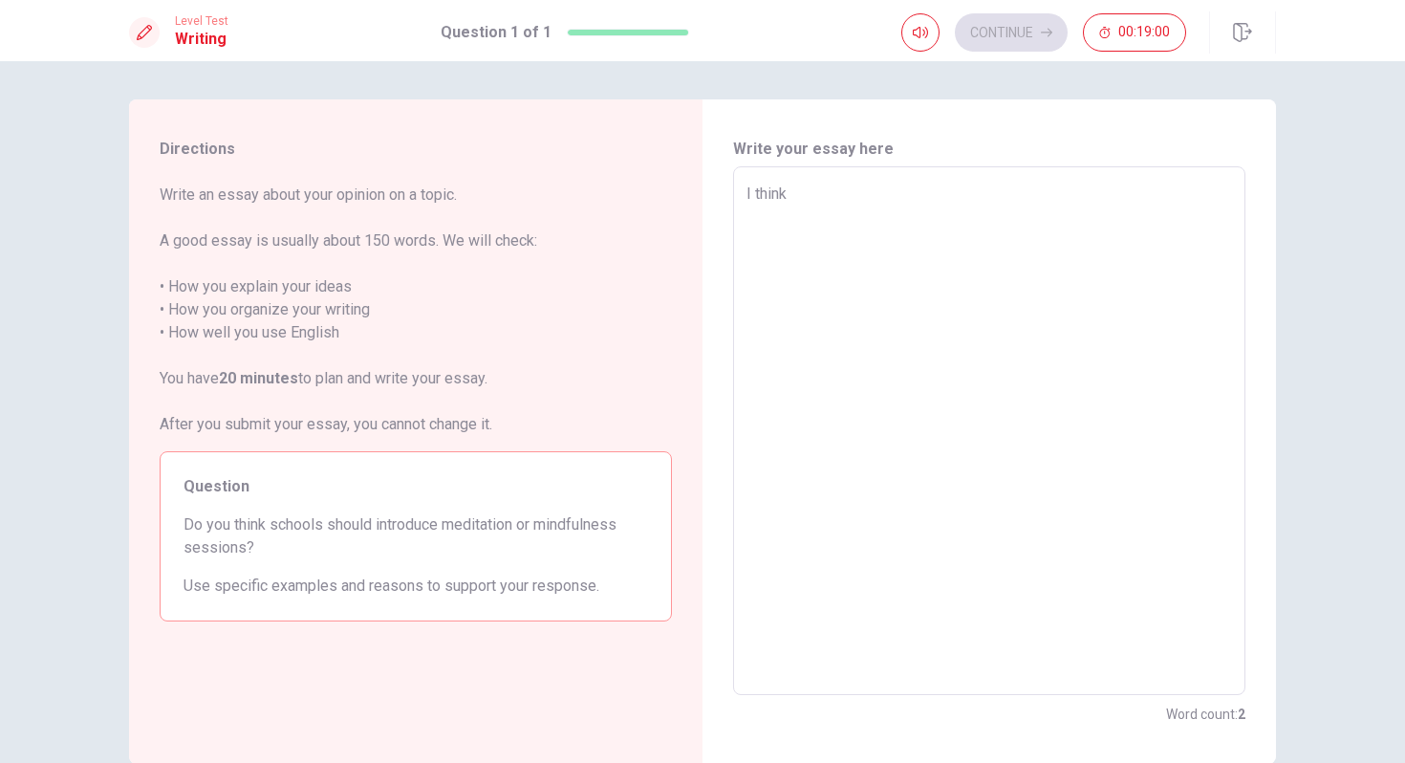
type textarea "I think"
type textarea "x"
type textarea "I think s"
type textarea "x"
type textarea "I think sc"
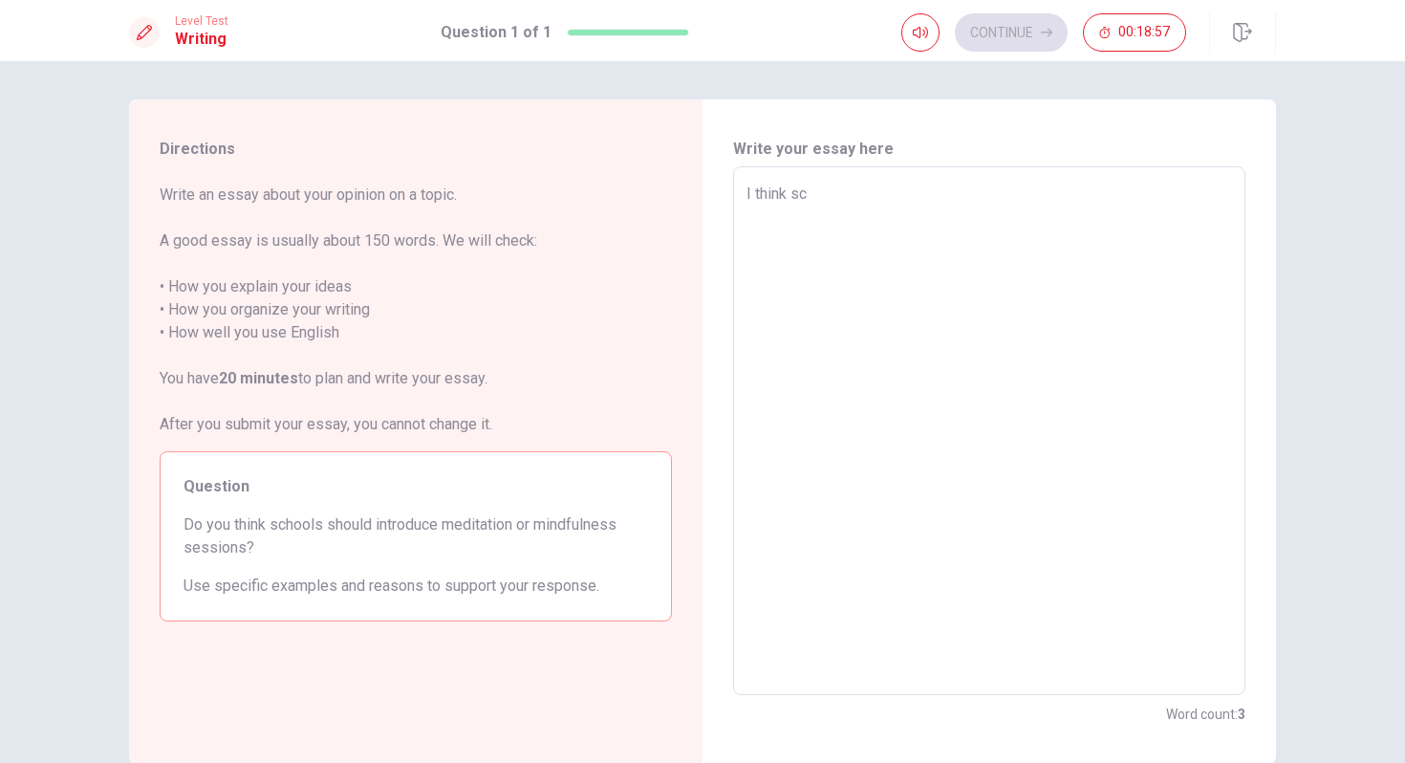
type textarea "x"
type textarea "I think sch"
type textarea "x"
type textarea "I think scho"
type textarea "x"
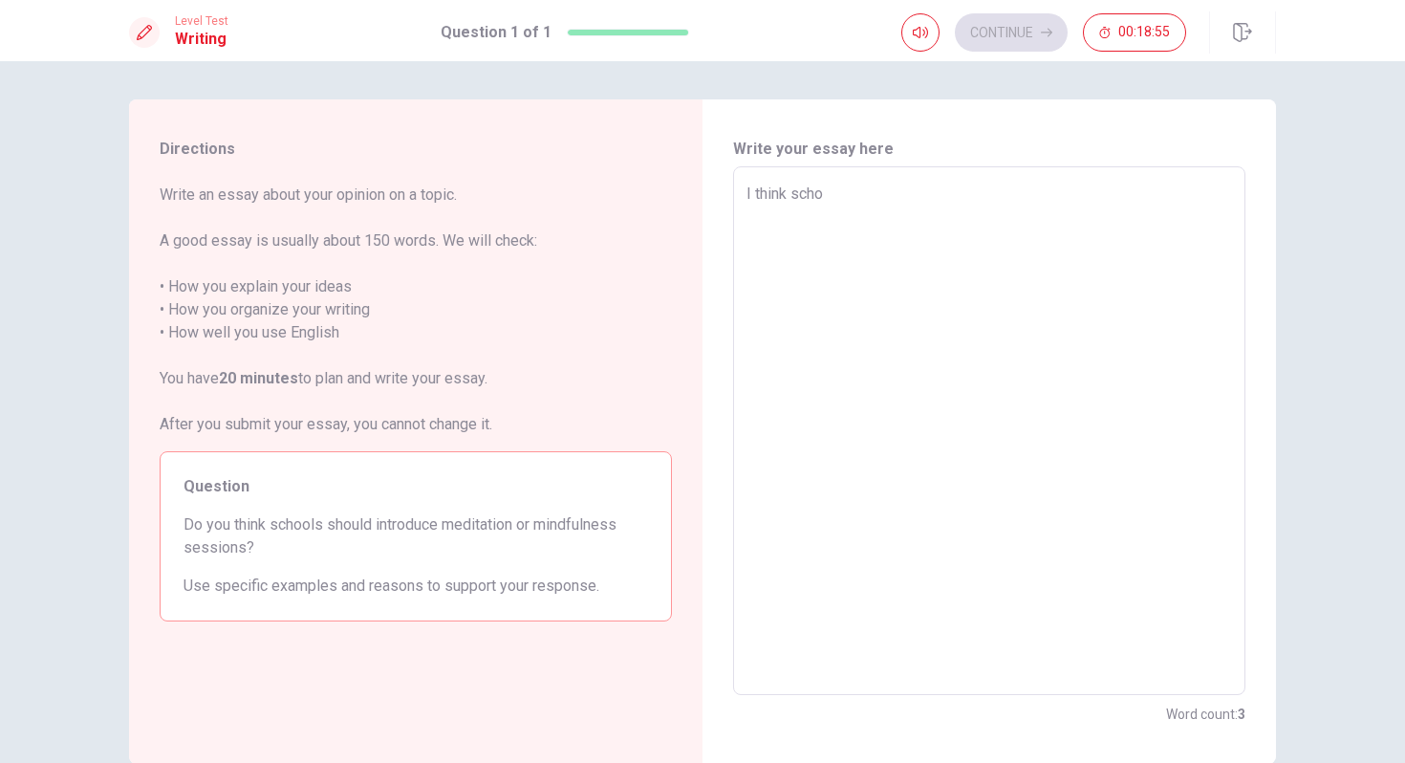
type textarea "I think schoo"
type textarea "x"
type textarea "I think school"
type textarea "x"
type textarea "I think schools"
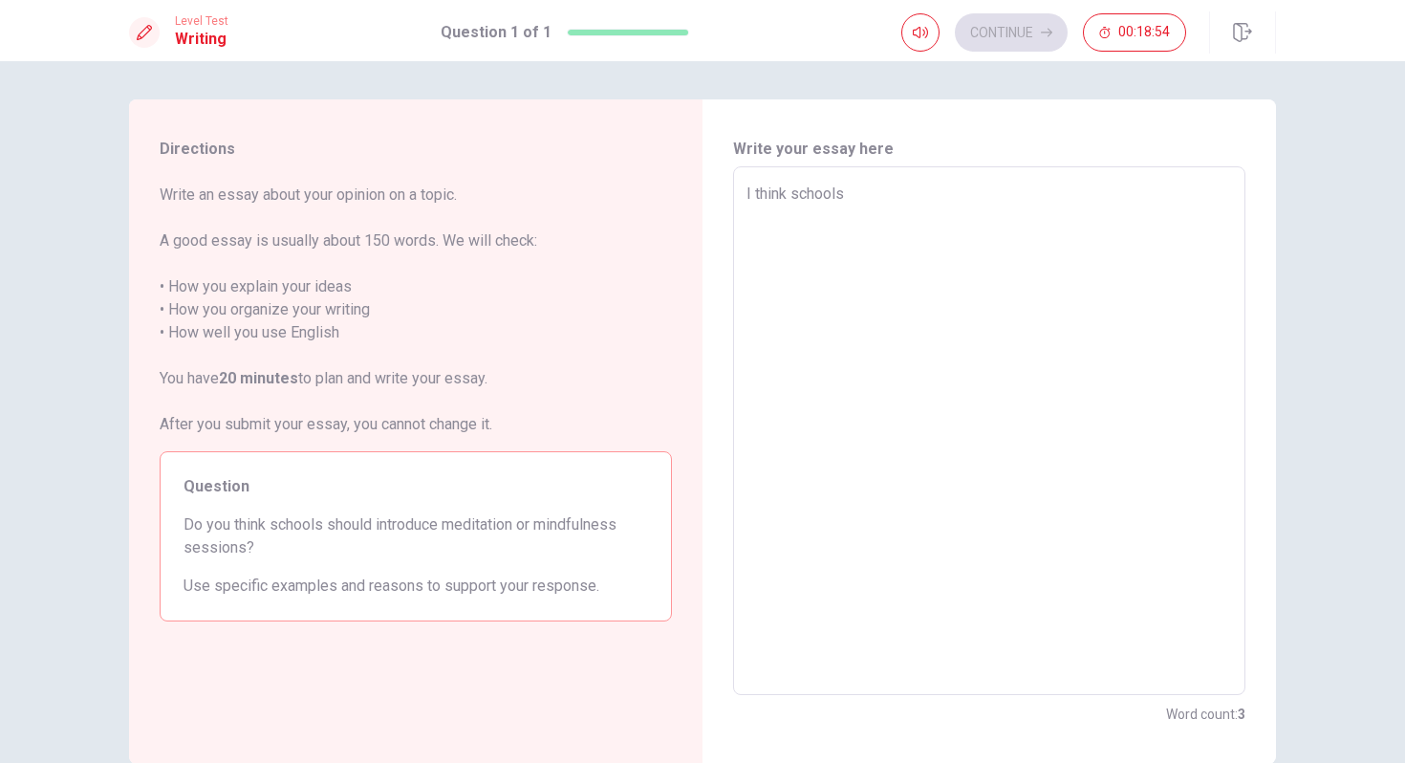
type textarea "x"
type textarea "I think schools"
type textarea "x"
type textarea "I think schools s"
type textarea "x"
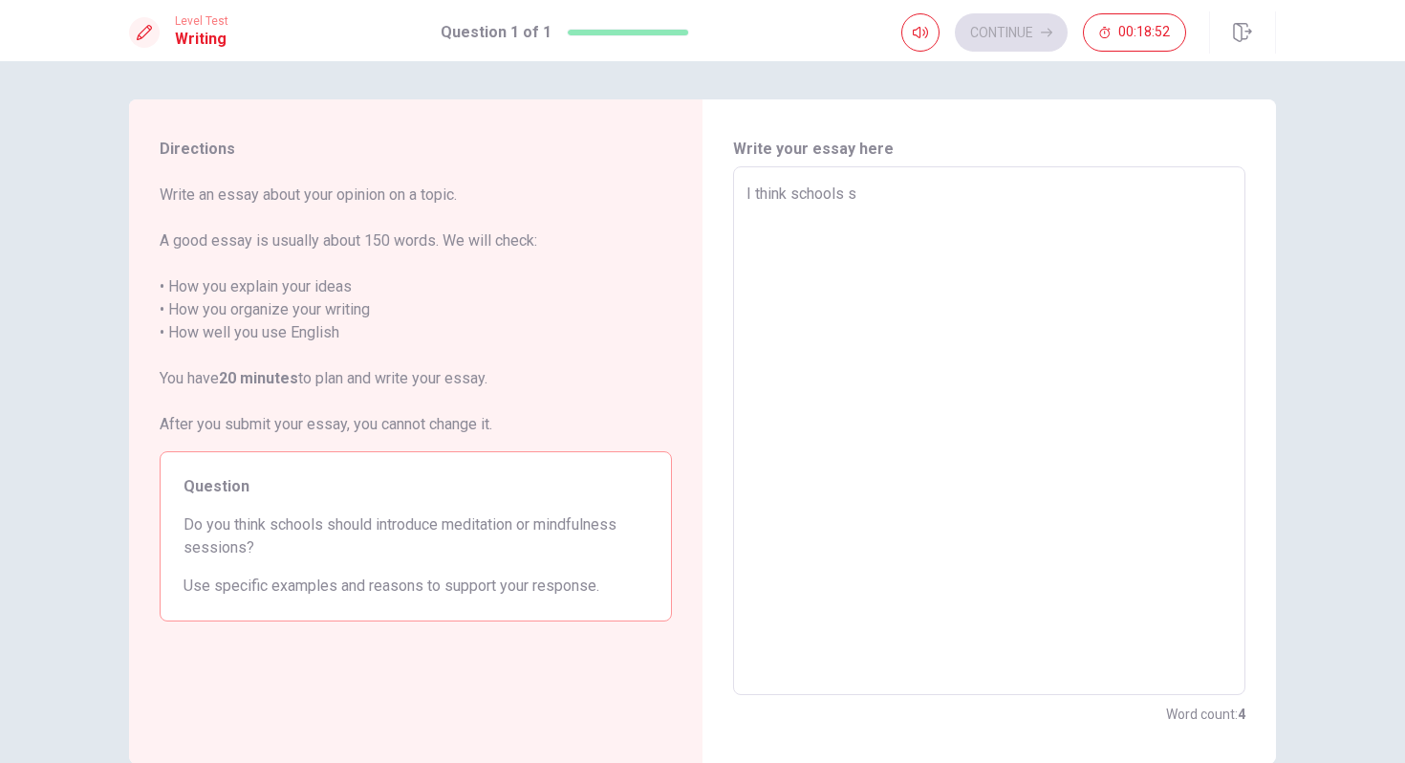
type textarea "I think schools sh"
type textarea "x"
type textarea "I think schools sho"
type textarea "x"
type textarea "I think schools shou"
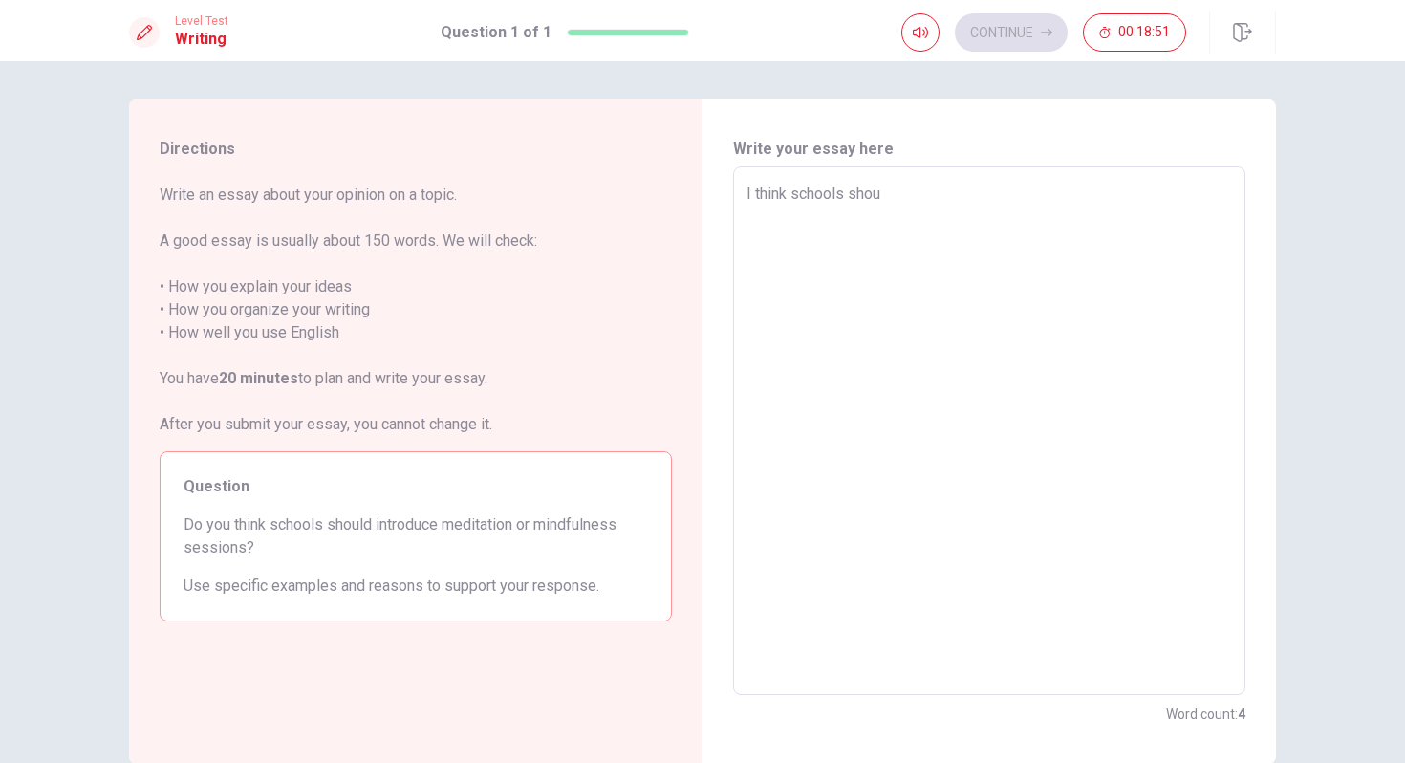
type textarea "x"
type textarea "I think schools shoul"
type textarea "x"
type textarea "I think schools should"
type textarea "x"
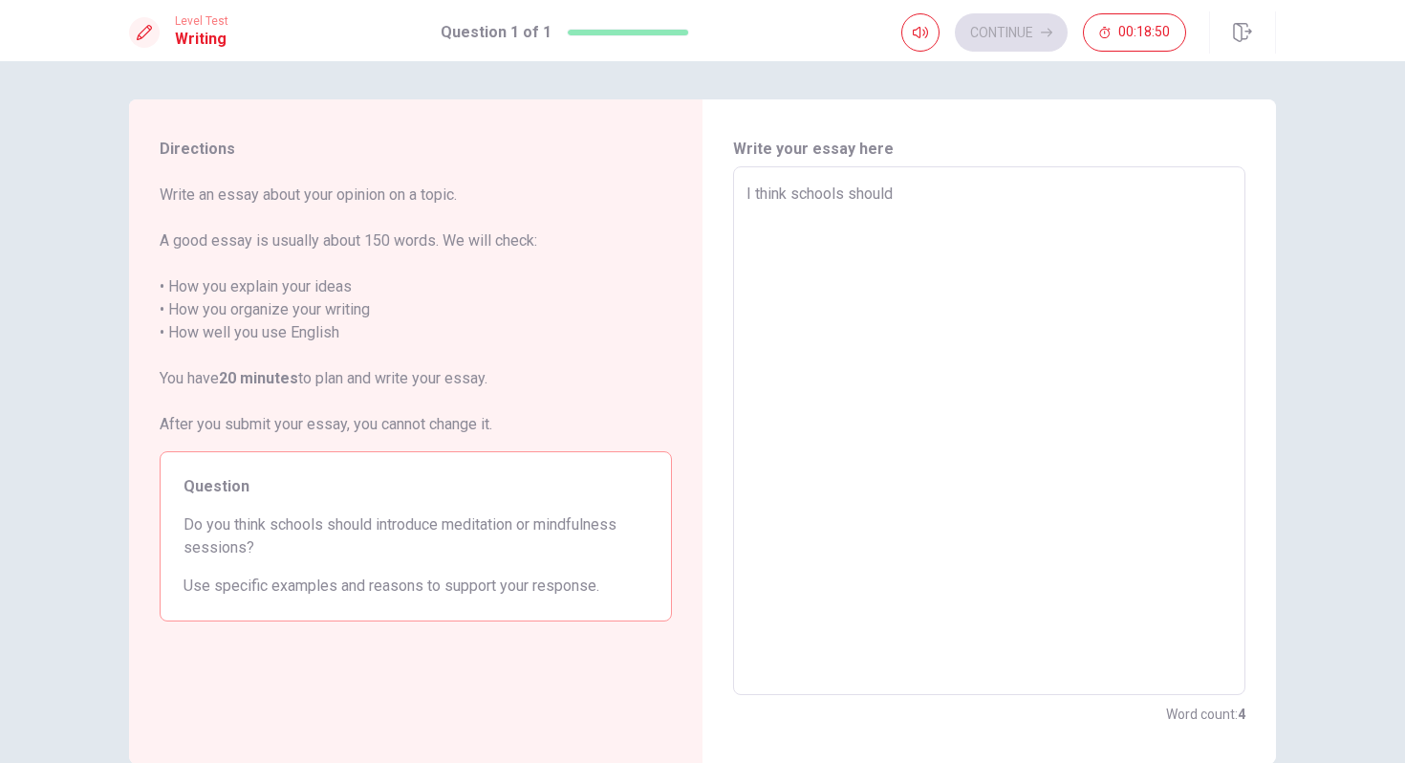
type textarea "I think schools should"
type textarea "x"
type textarea "I think schools should i"
type textarea "x"
type textarea "I think schools should in"
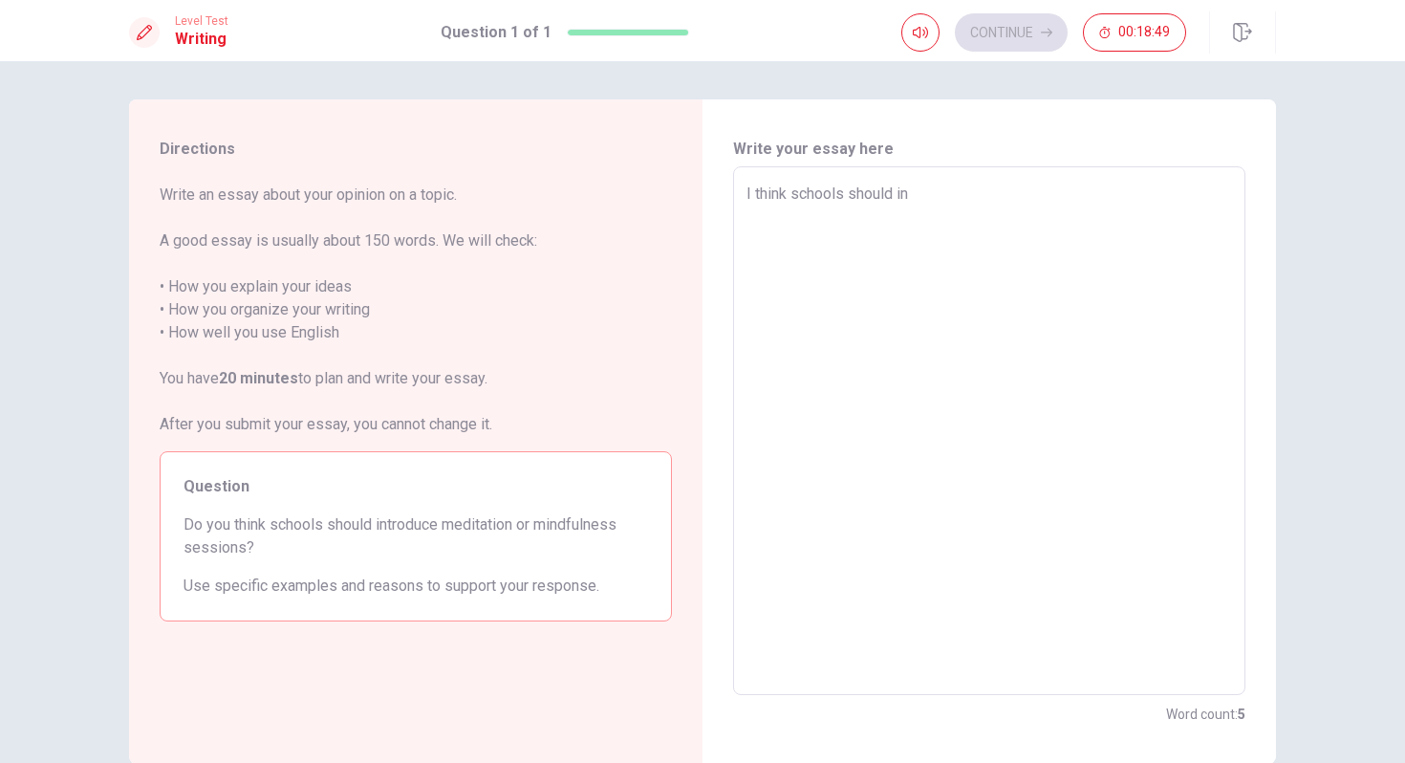
type textarea "x"
type textarea "I think schools should int"
type textarea "x"
type textarea "I think schools should intr"
type textarea "x"
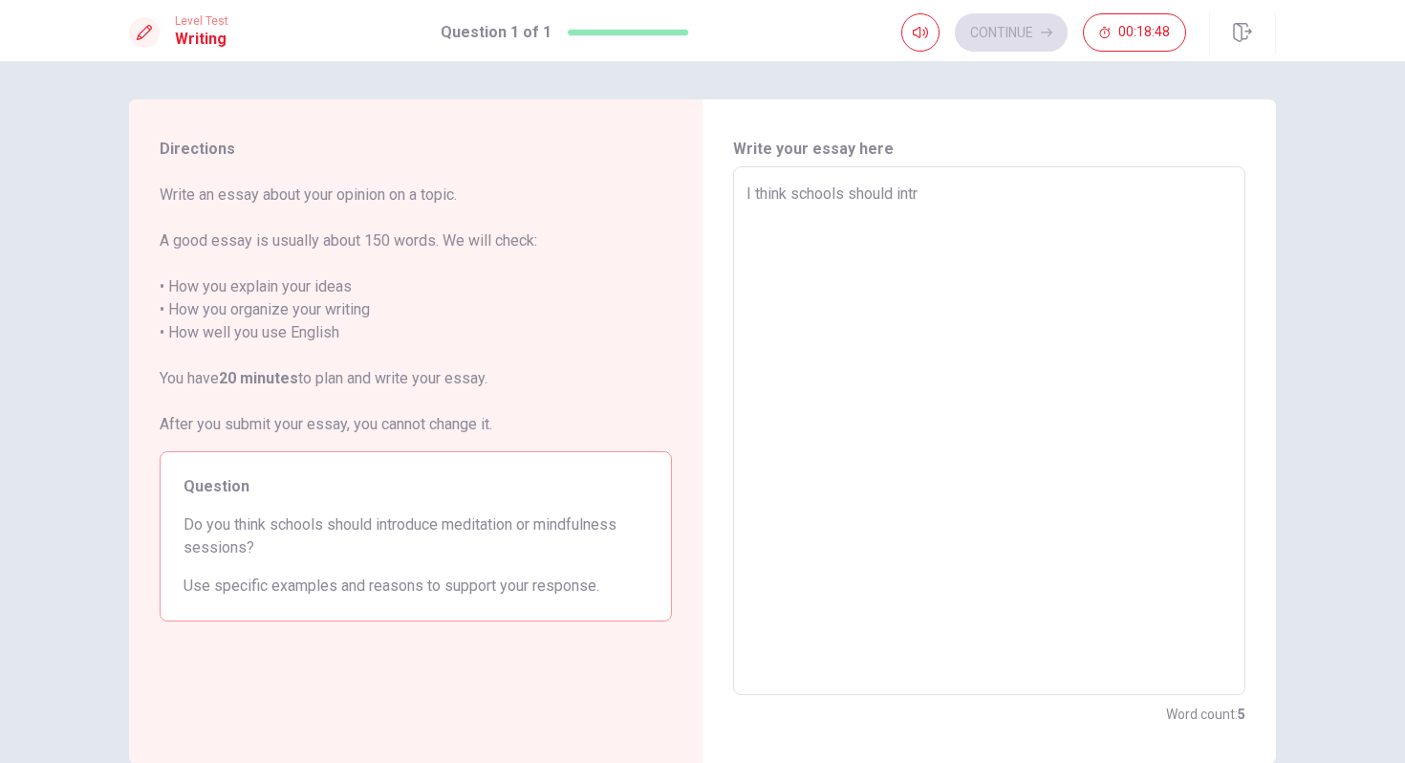
type textarea "I think schools should intro"
type textarea "x"
type textarea "I think schools should introd"
type textarea "x"
type textarea "I think schools should introdu"
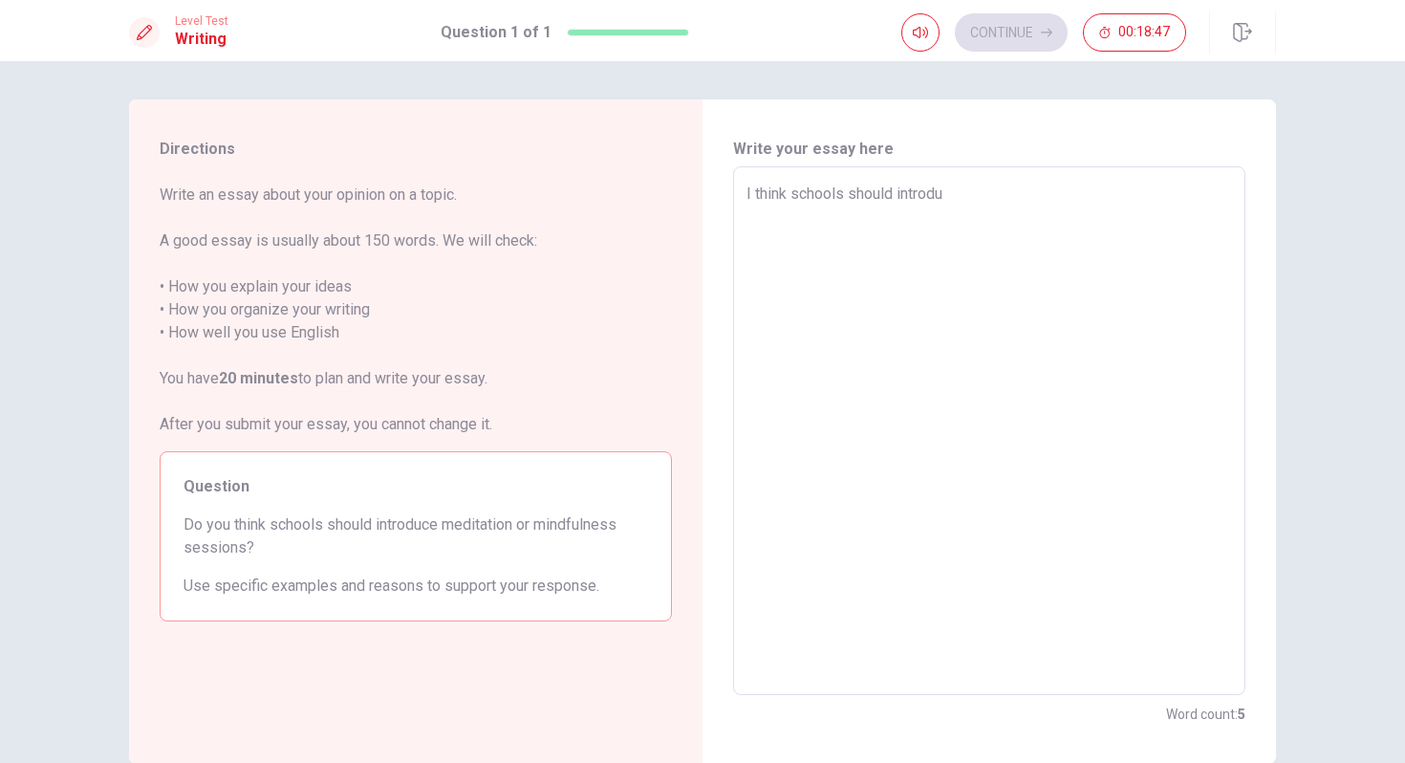
type textarea "x"
type textarea "I think schools should introduc"
type textarea "x"
type textarea "I think schools should introduce"
type textarea "x"
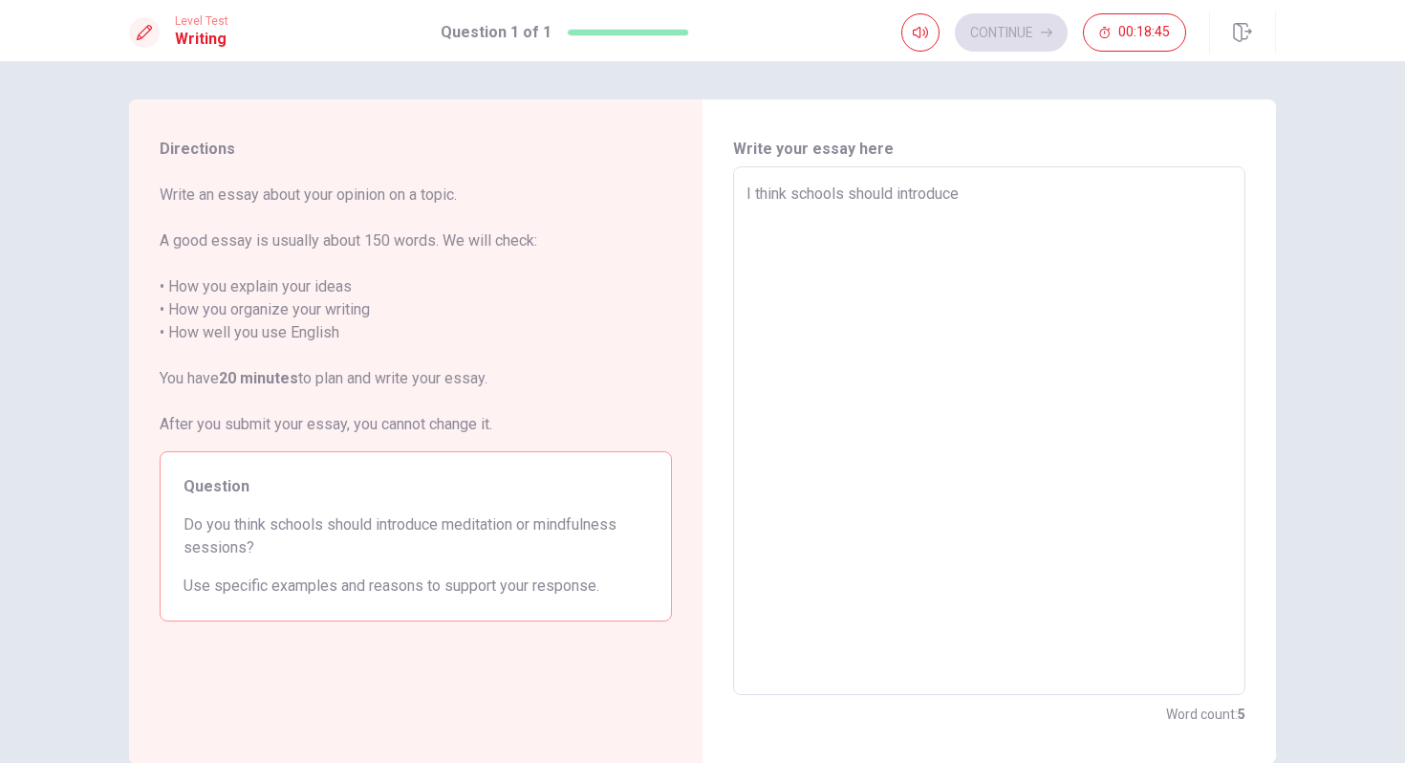
type textarea "I think schools should introduce"
type textarea "x"
type textarea "I think schools should introduce m"
type textarea "x"
type textarea "I think schools should introduce me"
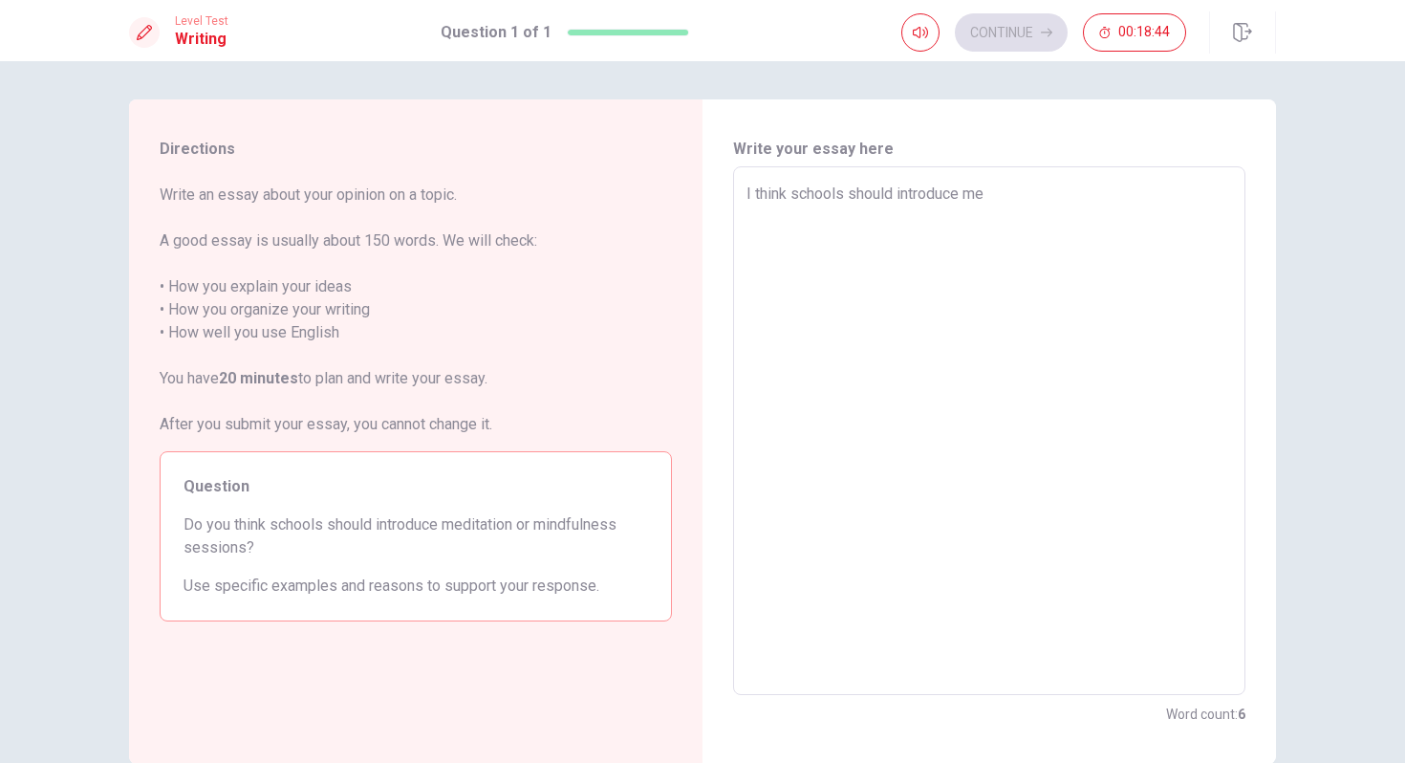
type textarea "x"
type textarea "I think schools should introduce med"
type textarea "x"
type textarea "I think schools should introduce medi"
type textarea "x"
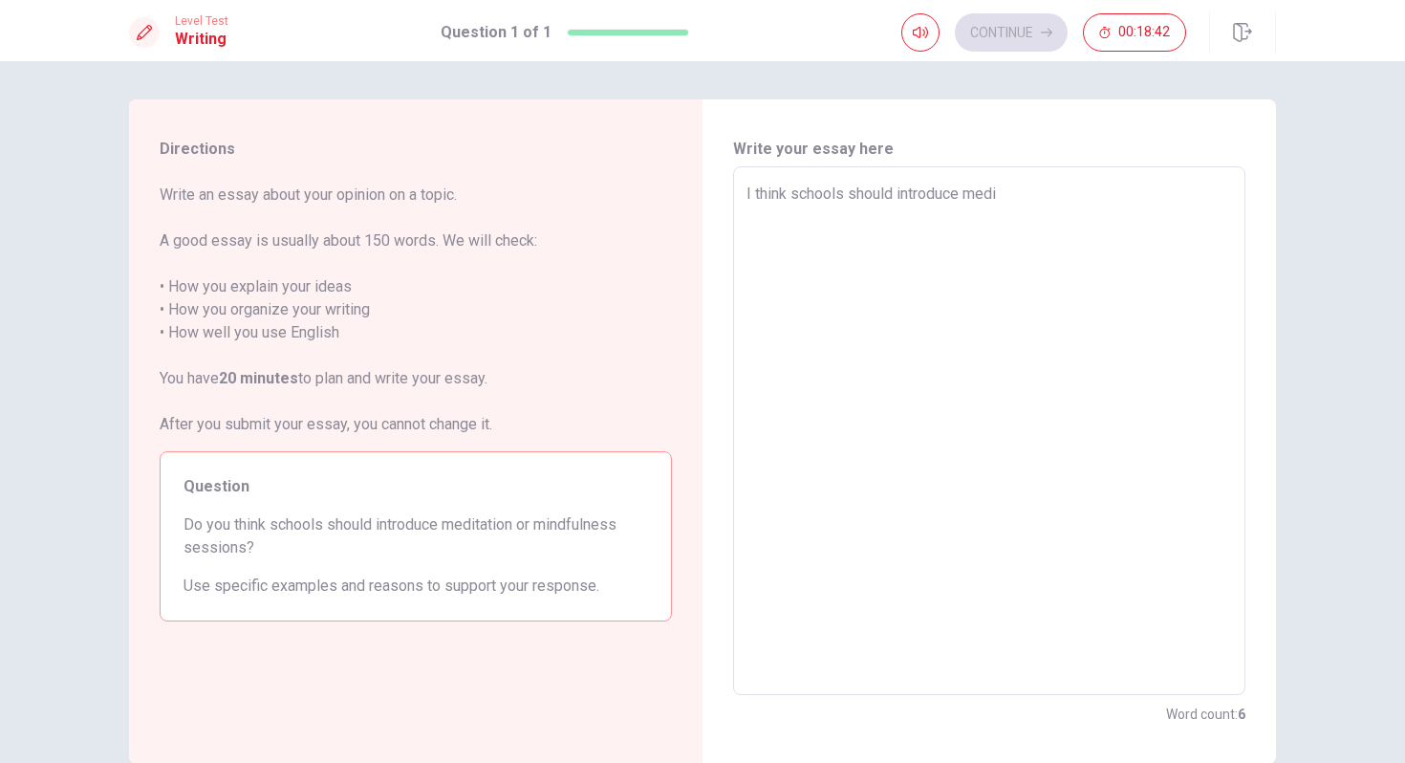
type textarea "I think schools should introduce medit"
type textarea "x"
type textarea "I think schools should introduce medita"
type textarea "x"
type textarea "I think schools should introduce meditat"
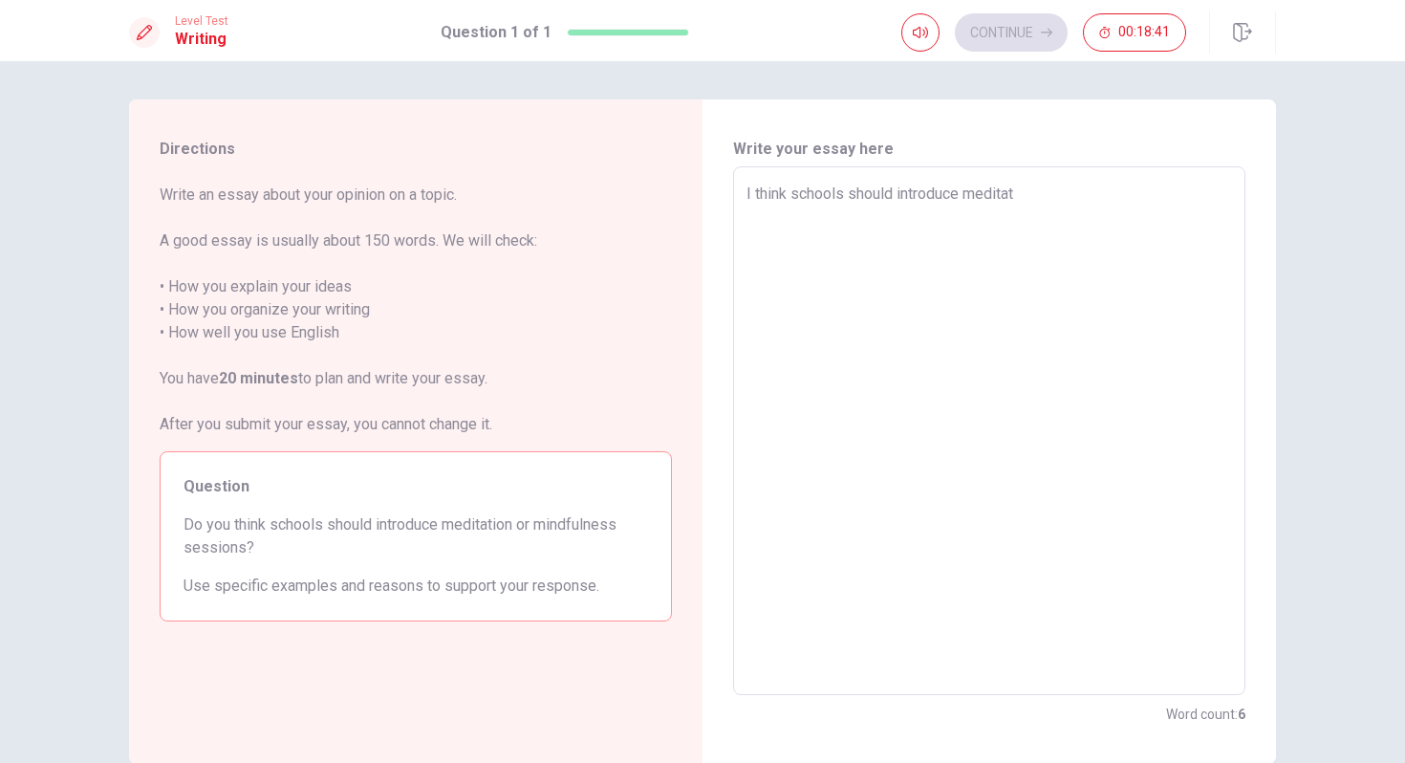
type textarea "x"
type textarea "I think schools should introduce meditati"
type textarea "x"
type textarea "I think schools should introduce meditatio"
type textarea "x"
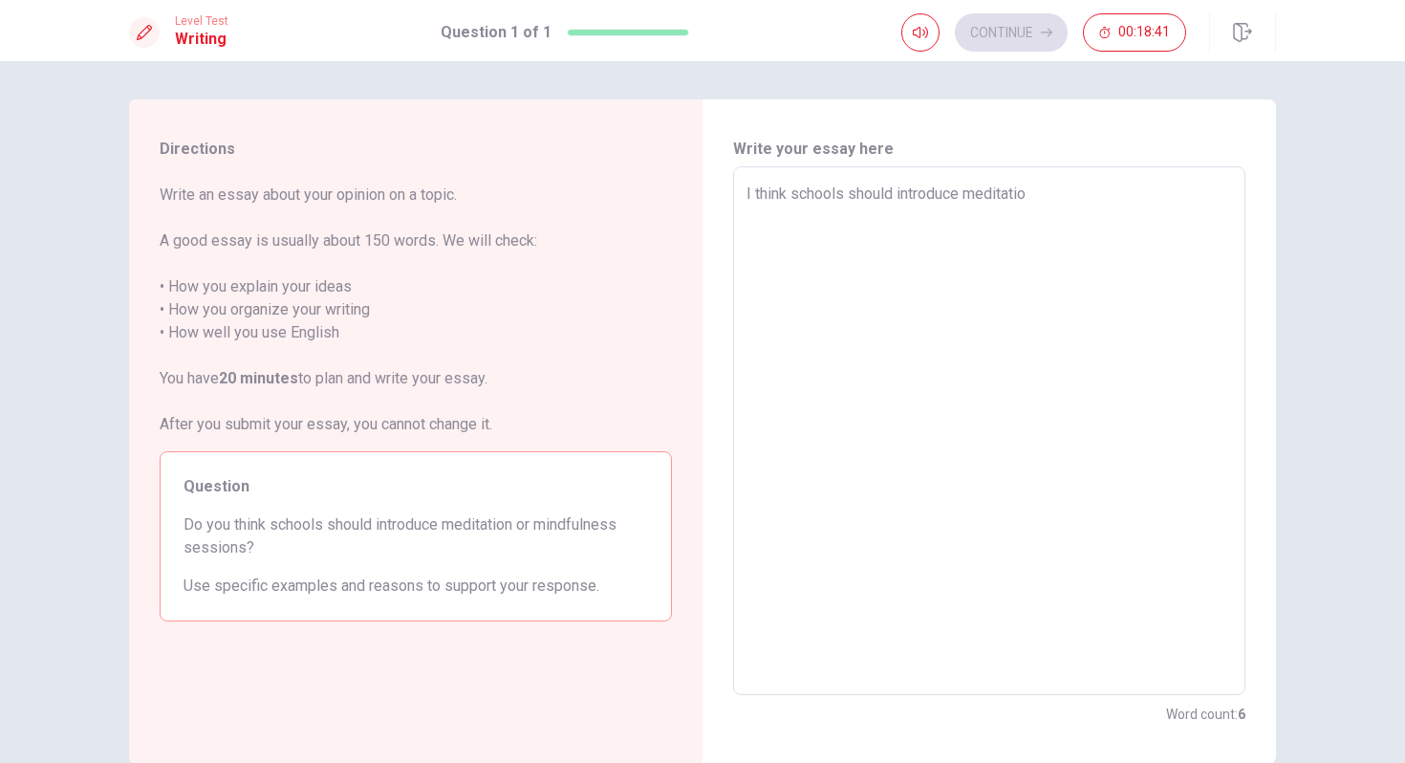
type textarea "I think schools should introduce meditation"
type textarea "x"
type textarea "I think schools should introduce meditation"
type textarea "x"
type textarea "I think schools should introduce meditation o"
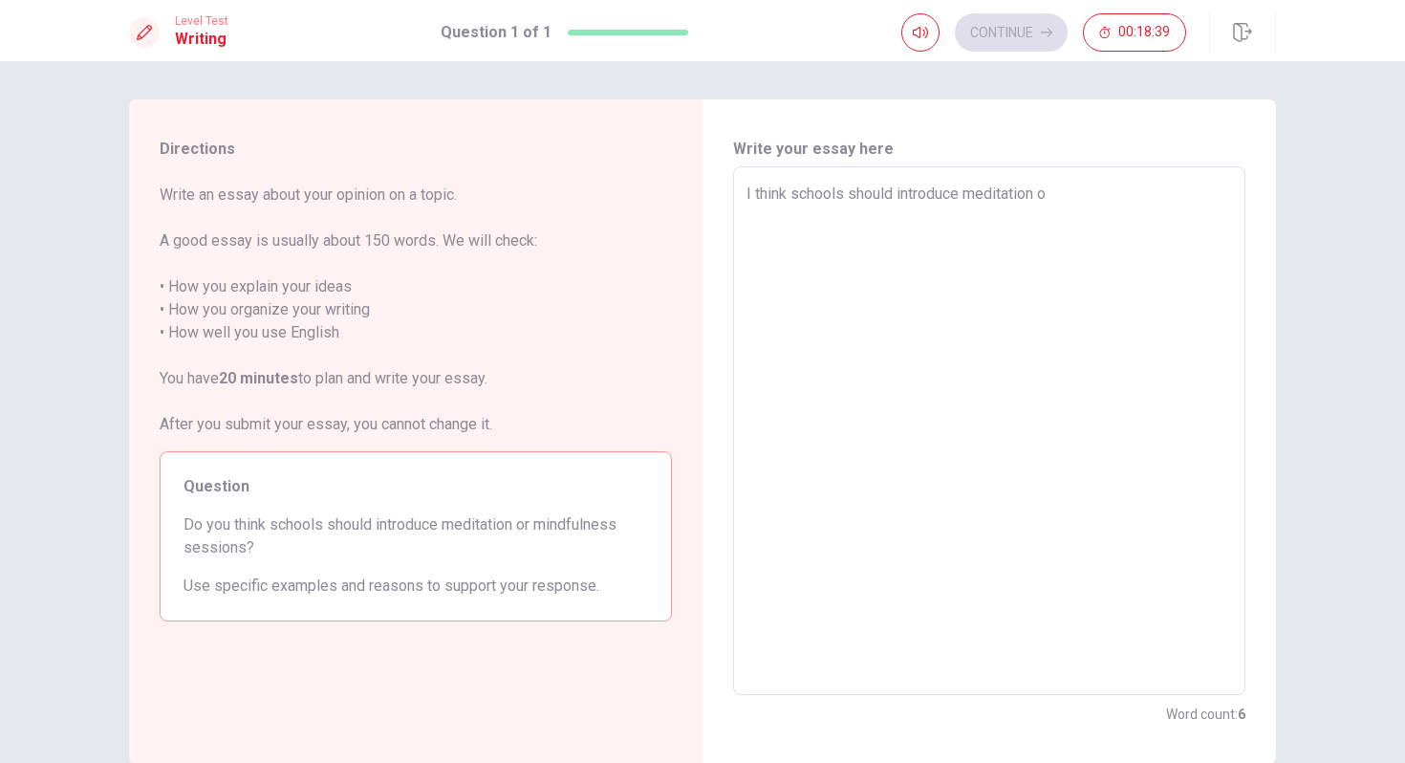
type textarea "x"
type textarea "I think schools should introduce meditation or"
type textarea "x"
type textarea "I think schools should introduce meditation or"
type textarea "x"
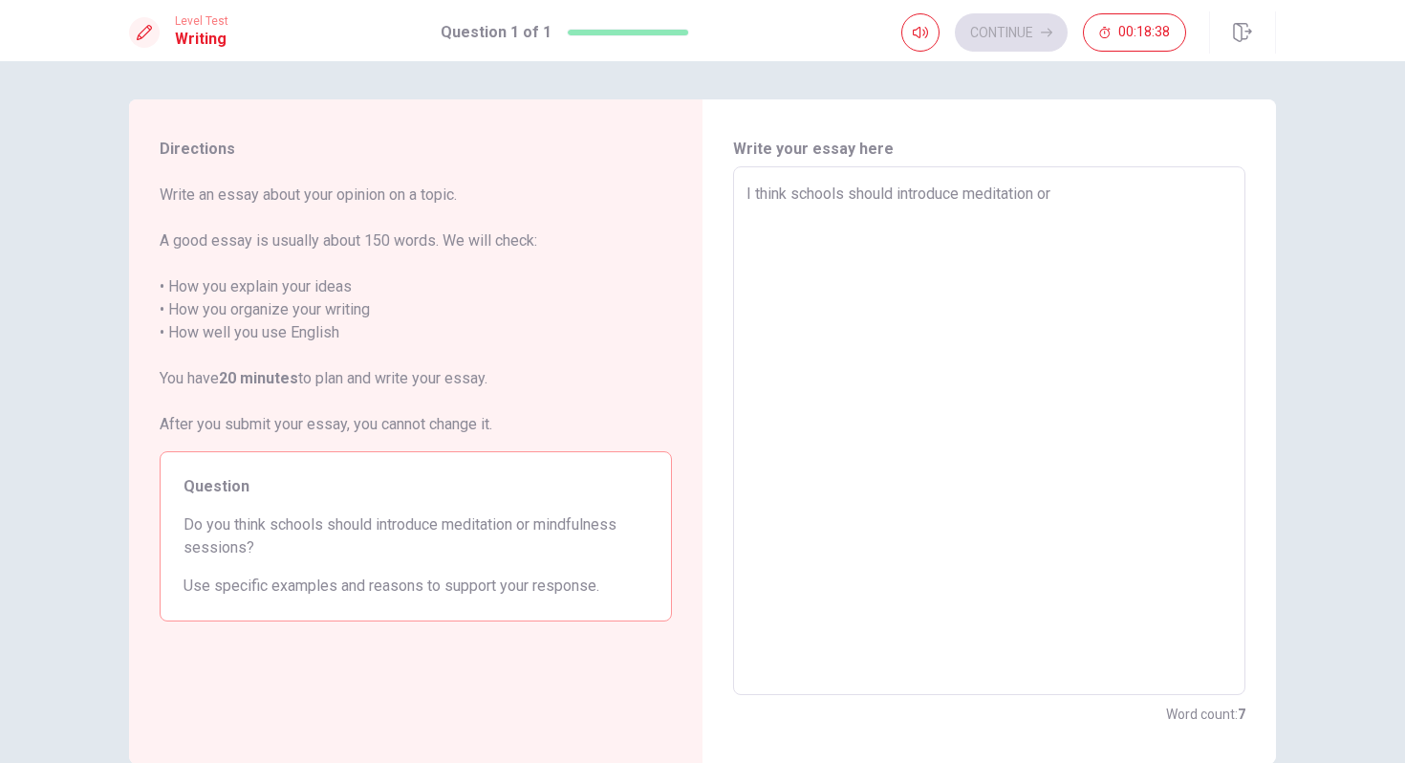
type textarea "I think schools should introduce meditation or m"
type textarea "x"
type textarea "I think schools should introduce meditation or mi"
type textarea "x"
type textarea "I think schools should introduce meditation or min"
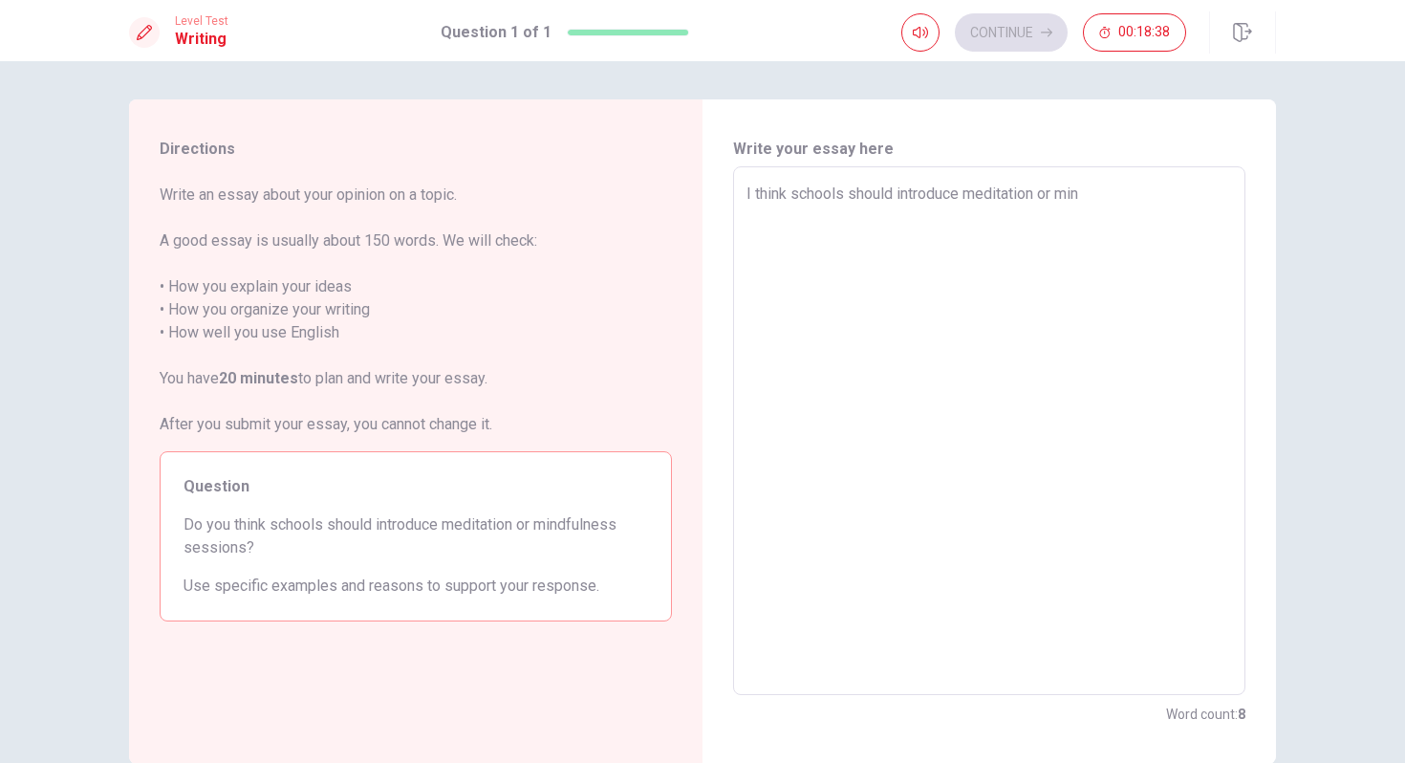
type textarea "x"
type textarea "I think schools should introduce meditation or mind"
type textarea "x"
type textarea "I think schools should introduce meditation or mindf"
type textarea "x"
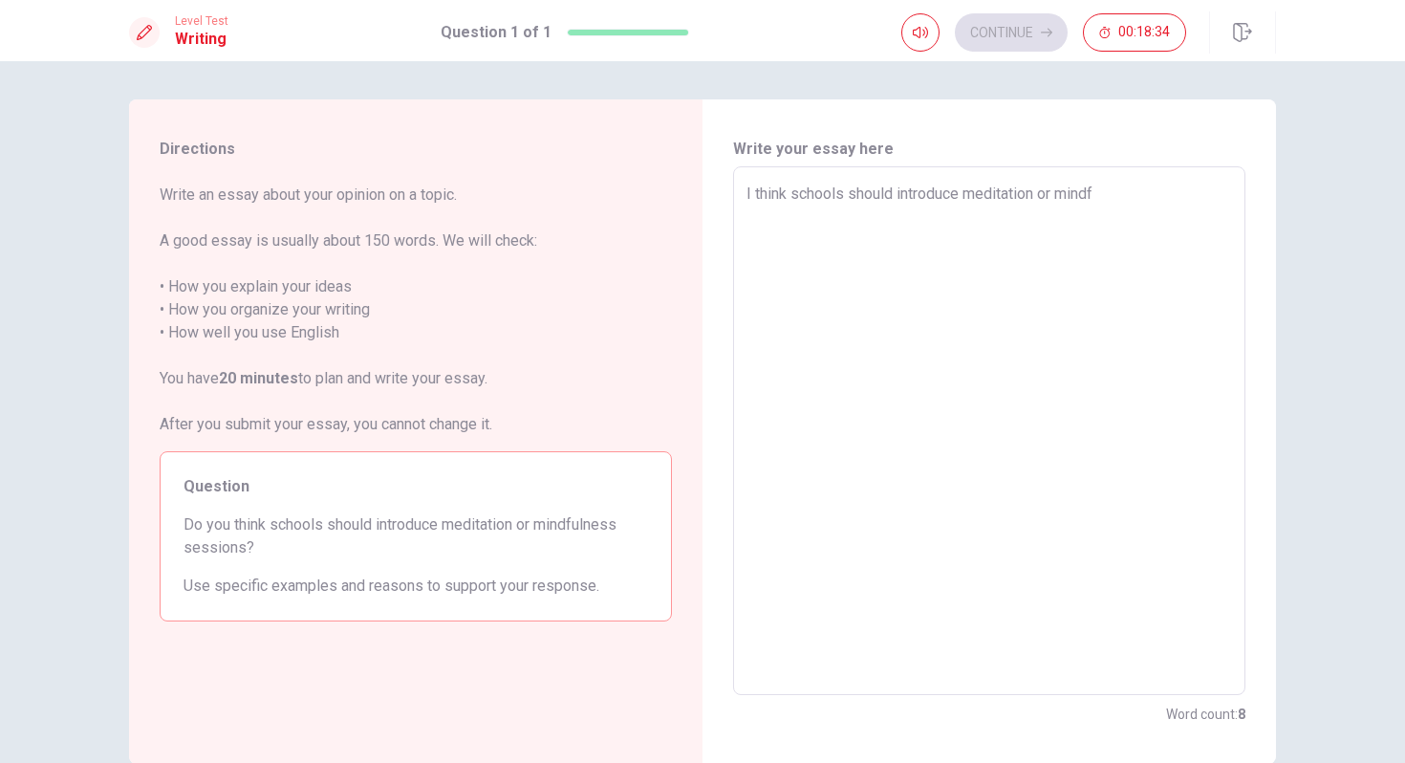
type textarea "I think schools should introduce meditation or mindfu"
type textarea "x"
type textarea "I think schools should introduce meditation or mindful"
type textarea "x"
type textarea "I think schools should introduce meditation or mindfuln"
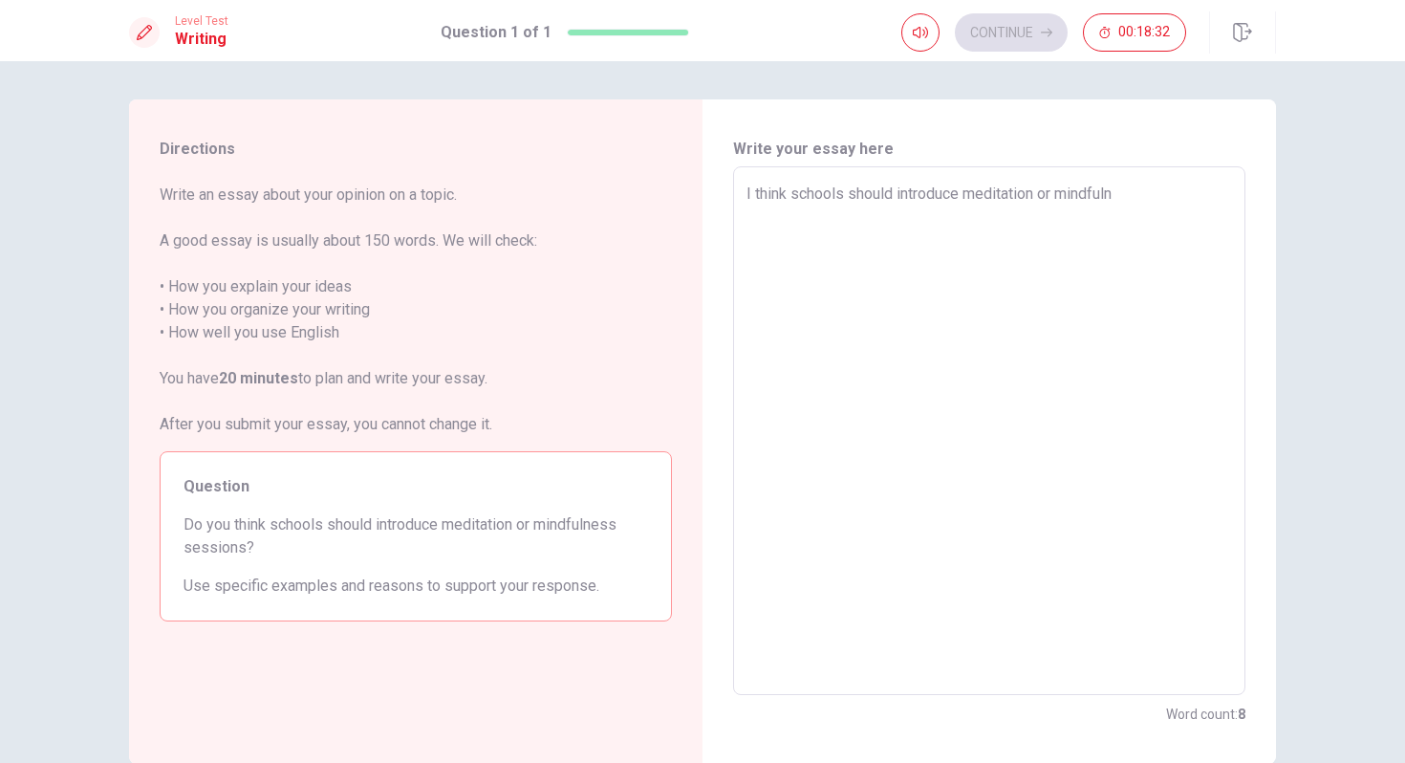
type textarea "x"
type textarea "I think schools should introduce meditation or mindfulne"
type textarea "x"
type textarea "I think schools should introduce meditation or mindfulnes"
type textarea "x"
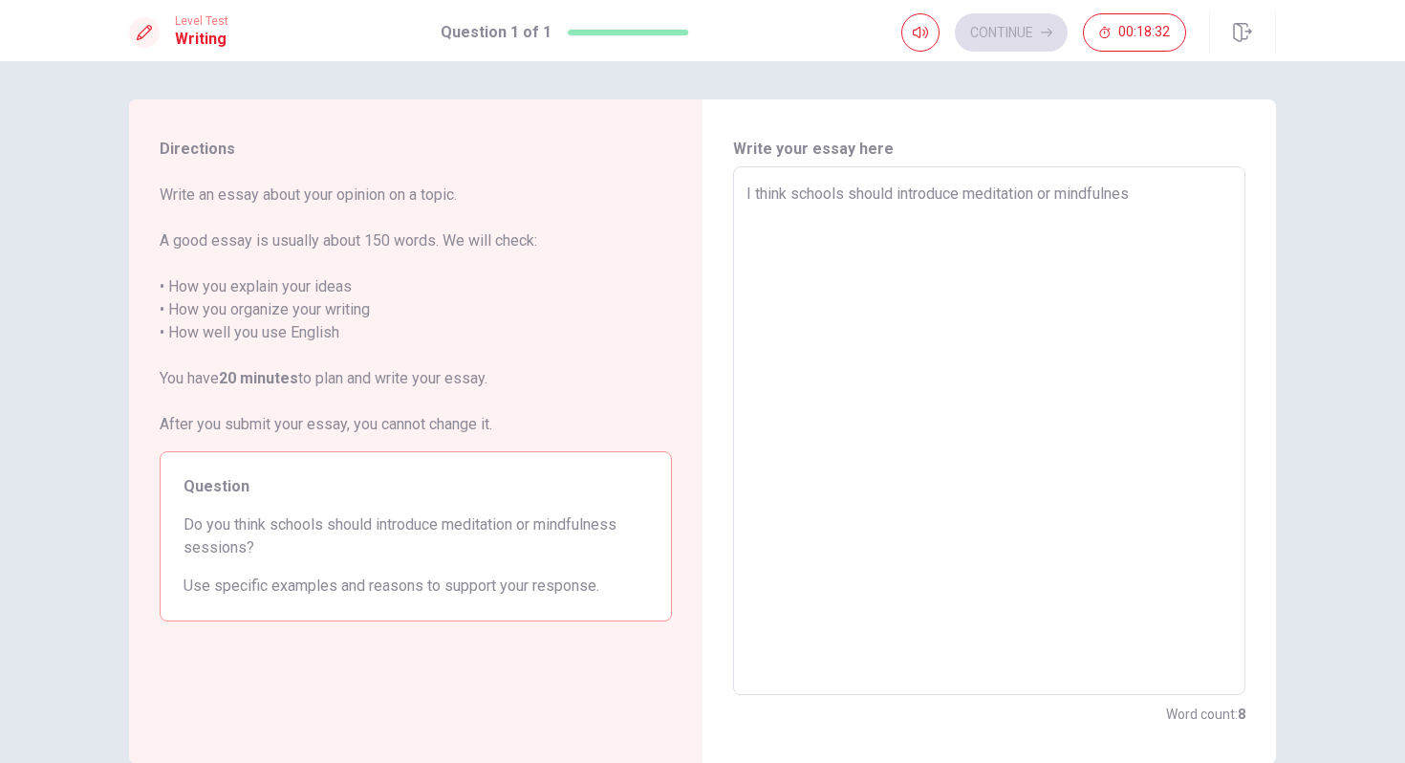
type textarea "I think schools should introduce meditation or mindfulness"
type textarea "x"
type textarea "I think schools should introduce meditation or mindfulness"
type textarea "x"
type textarea "I think schools should introduce meditation or mindfulness s"
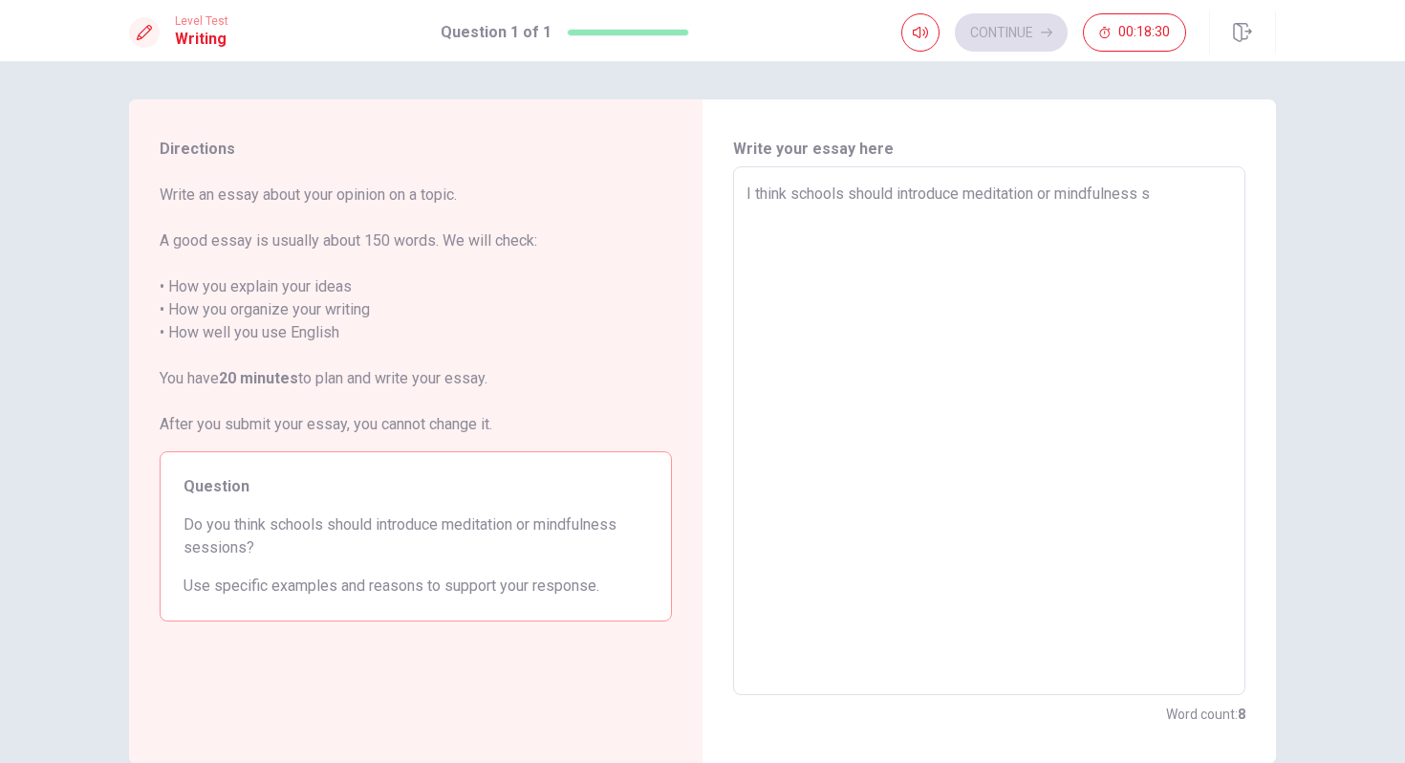
type textarea "x"
type textarea "I think schools should introduce meditation or mindfulness se"
type textarea "x"
type textarea "I think schools should introduce meditation or mindfulness ses"
type textarea "x"
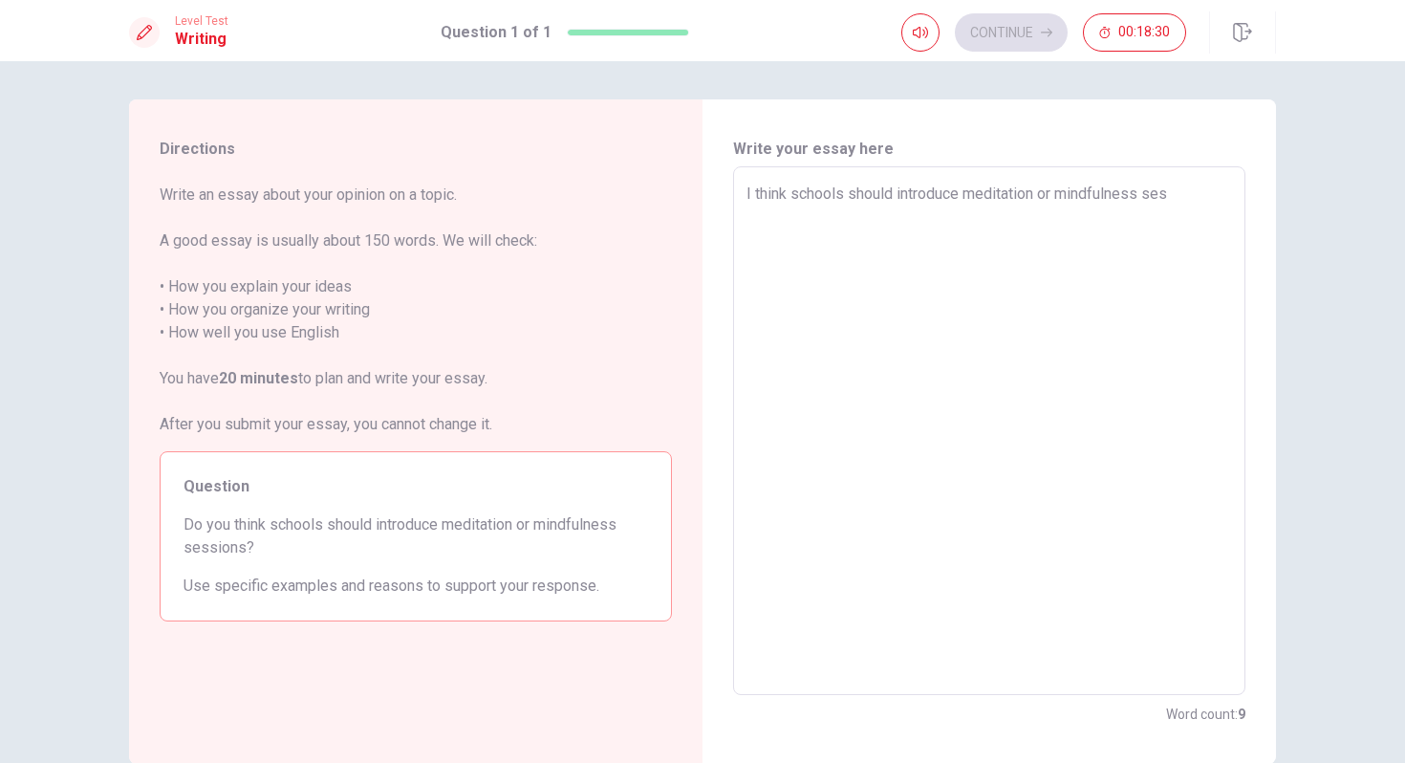
type textarea "I think schools should introduce meditation or mindfulness sess"
type textarea "x"
type textarea "I think schools should introduce meditation or mindfulness sessi"
type textarea "x"
type textarea "I think schools should introduce meditation or mindfulness sessio"
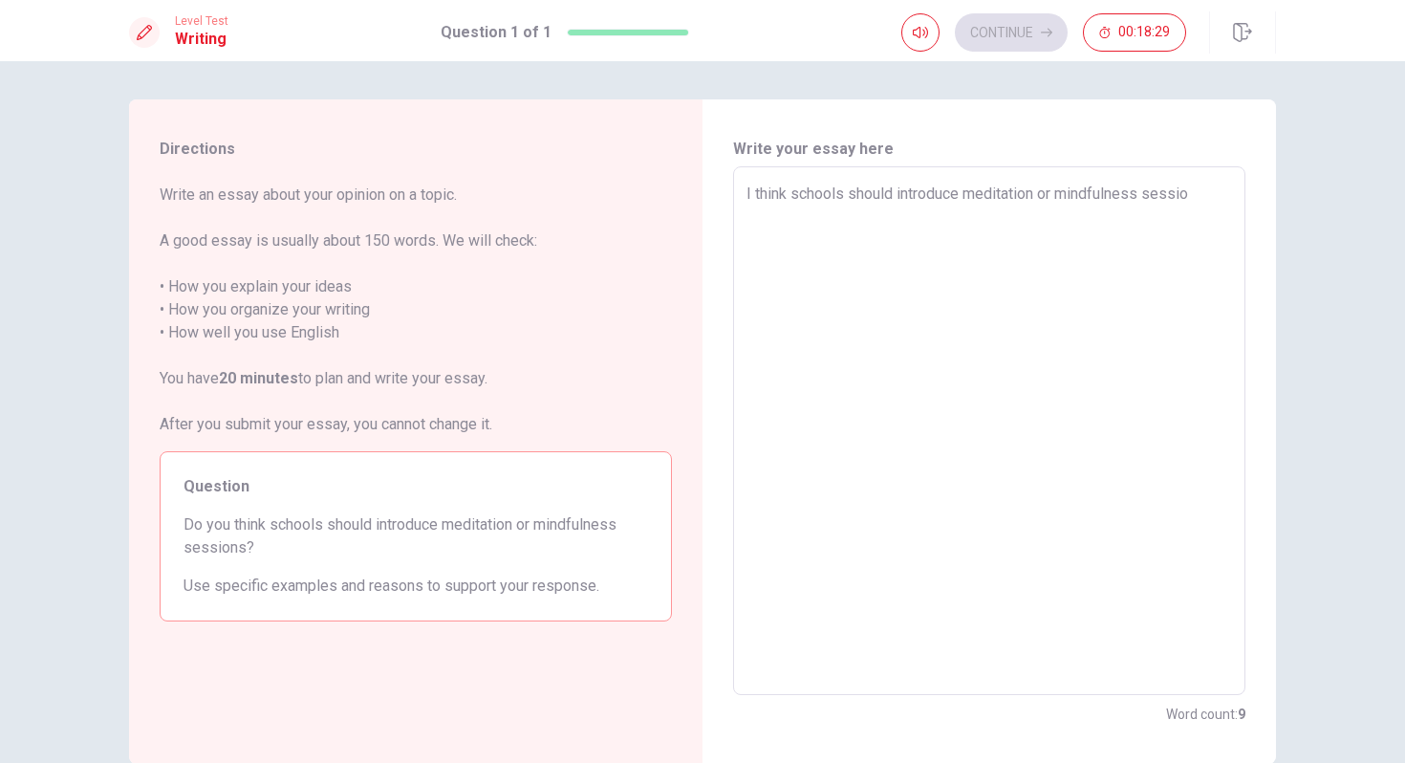
type textarea "x"
type textarea "I think schools should introduce meditation or mindfulness session"
type textarea "x"
type textarea "I think schools should introduce meditation or mindfulness sessions"
type textarea "x"
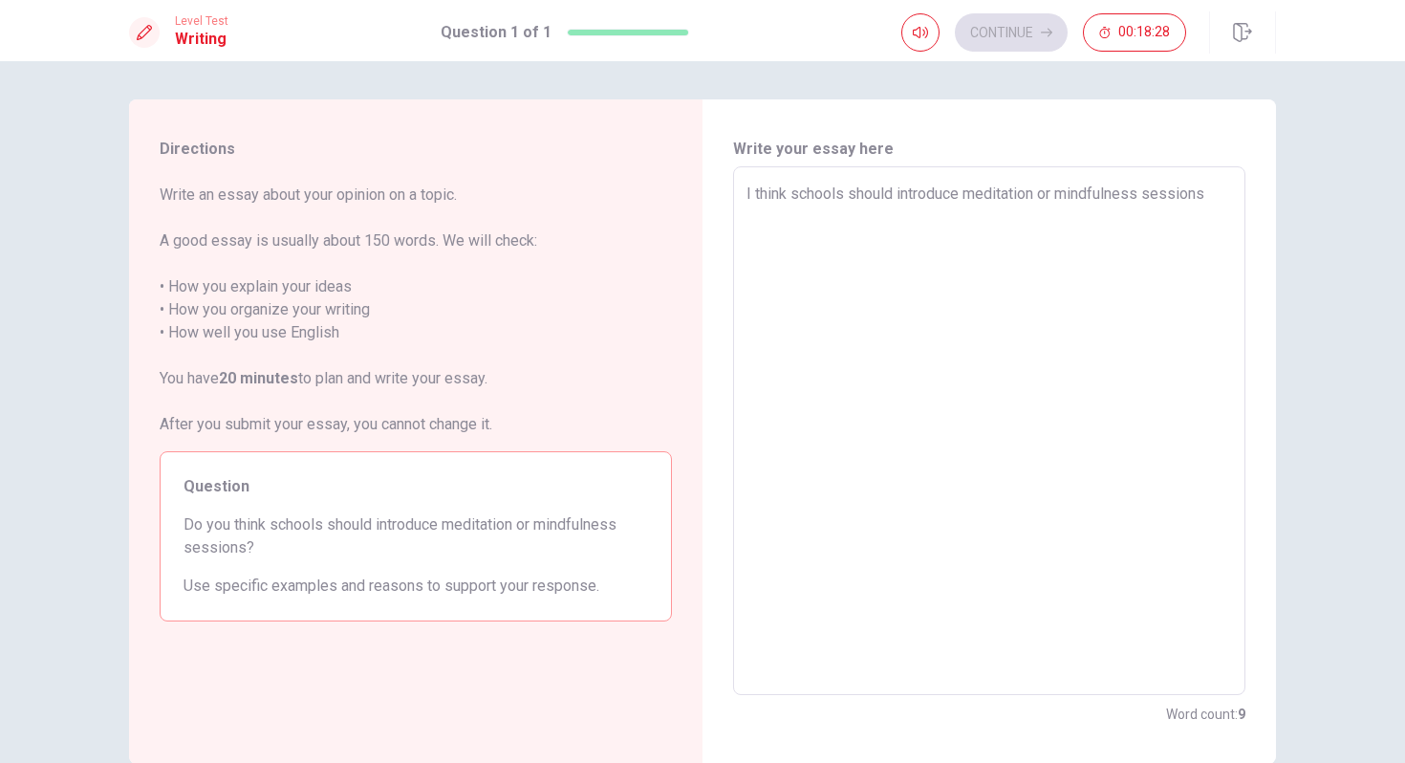
type textarea "I think schools should introduce meditation or mindfulness sessions."
type textarea "x"
type textarea "I think schools should introduce meditation or mindfulness sessions."
type textarea "x"
type textarea "I think schools should introduce meditation or mindfulness sessions. T"
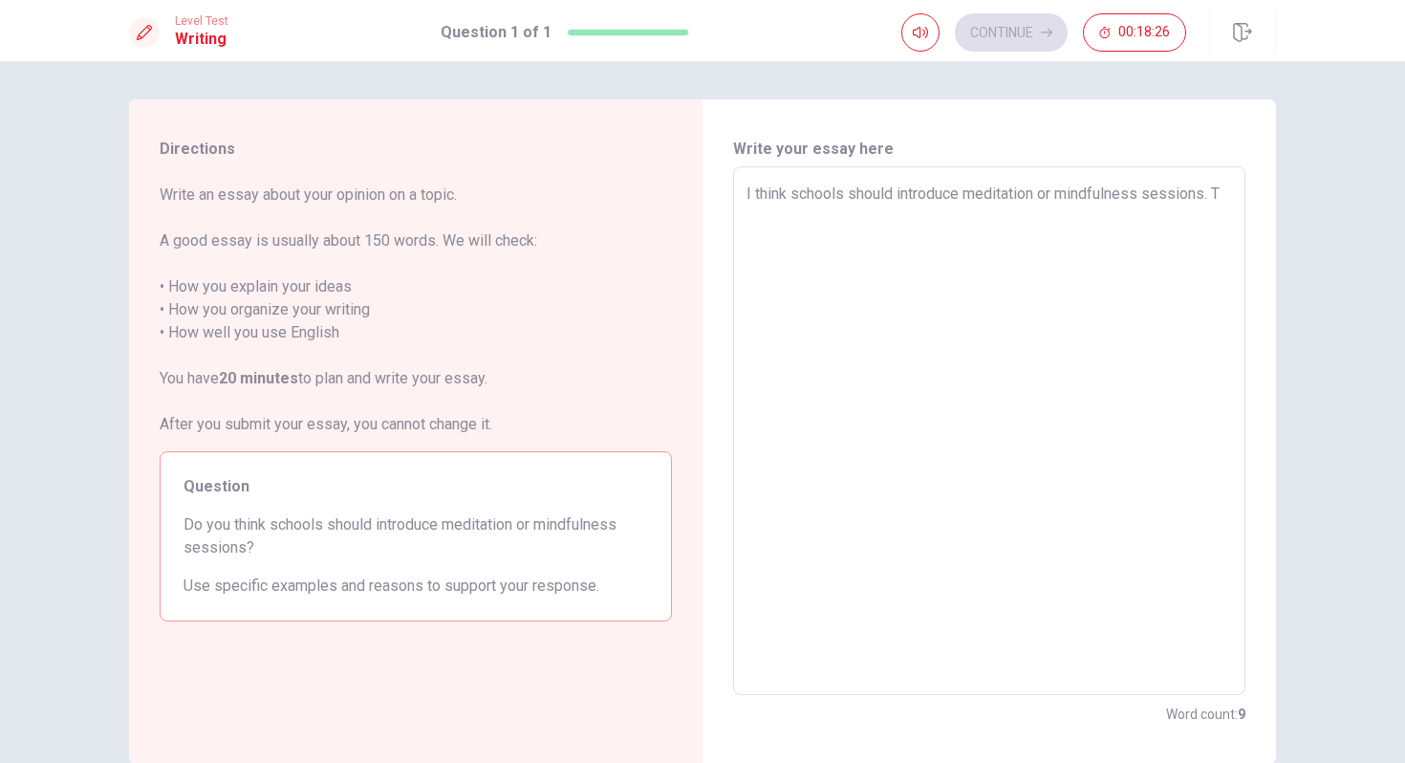
type textarea "x"
type textarea "I think schools should introduce meditation or mindfulness sessions. Th"
type textarea "x"
type textarea "I think schools should introduce meditation or mindfulness sessions. Tha"
type textarea "x"
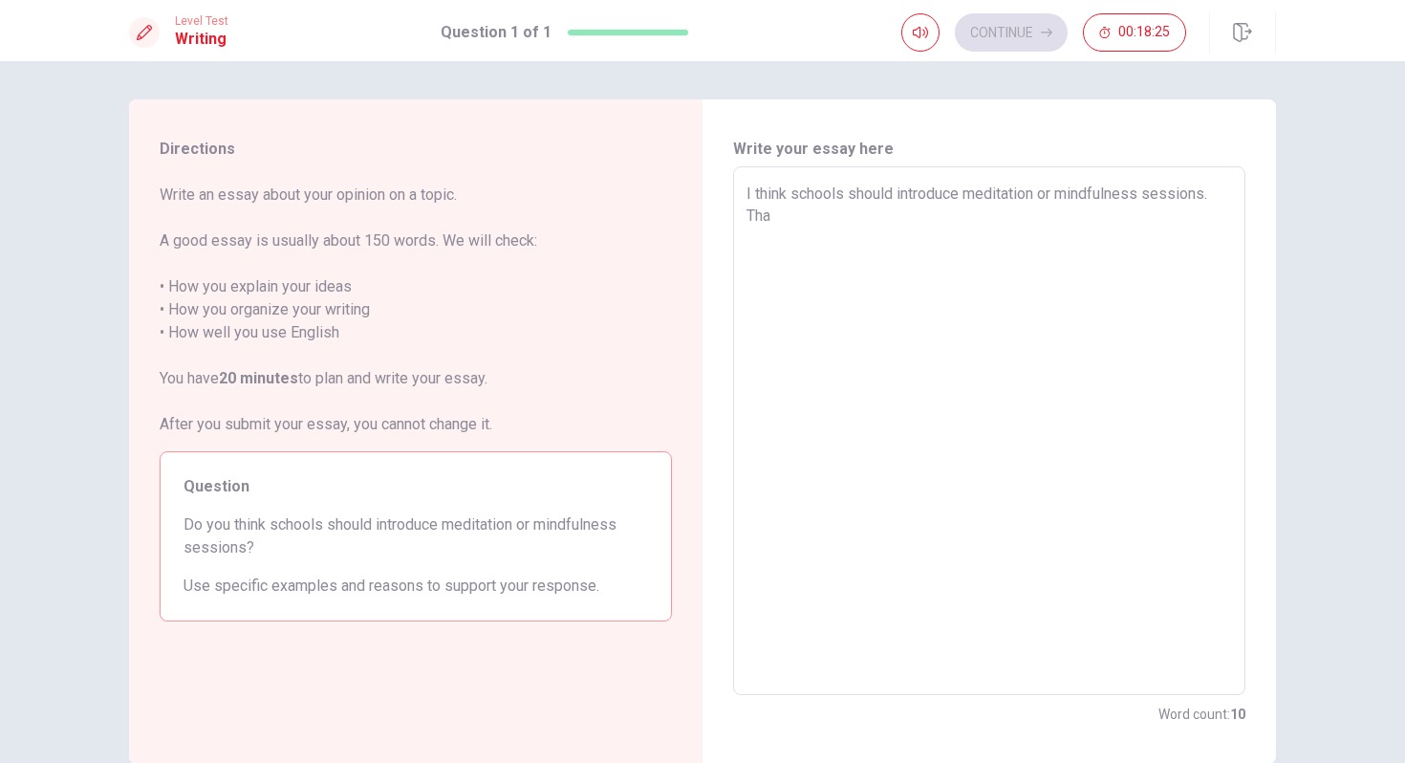
type textarea "I think schools should introduce meditation or mindfulness sessions. That"
type textarea "x"
type textarea "I think schools should introduce meditation or mindfulness sessions. That'"
type textarea "x"
type textarea "I think schools should introduce meditation or mindfulness sessions. That's"
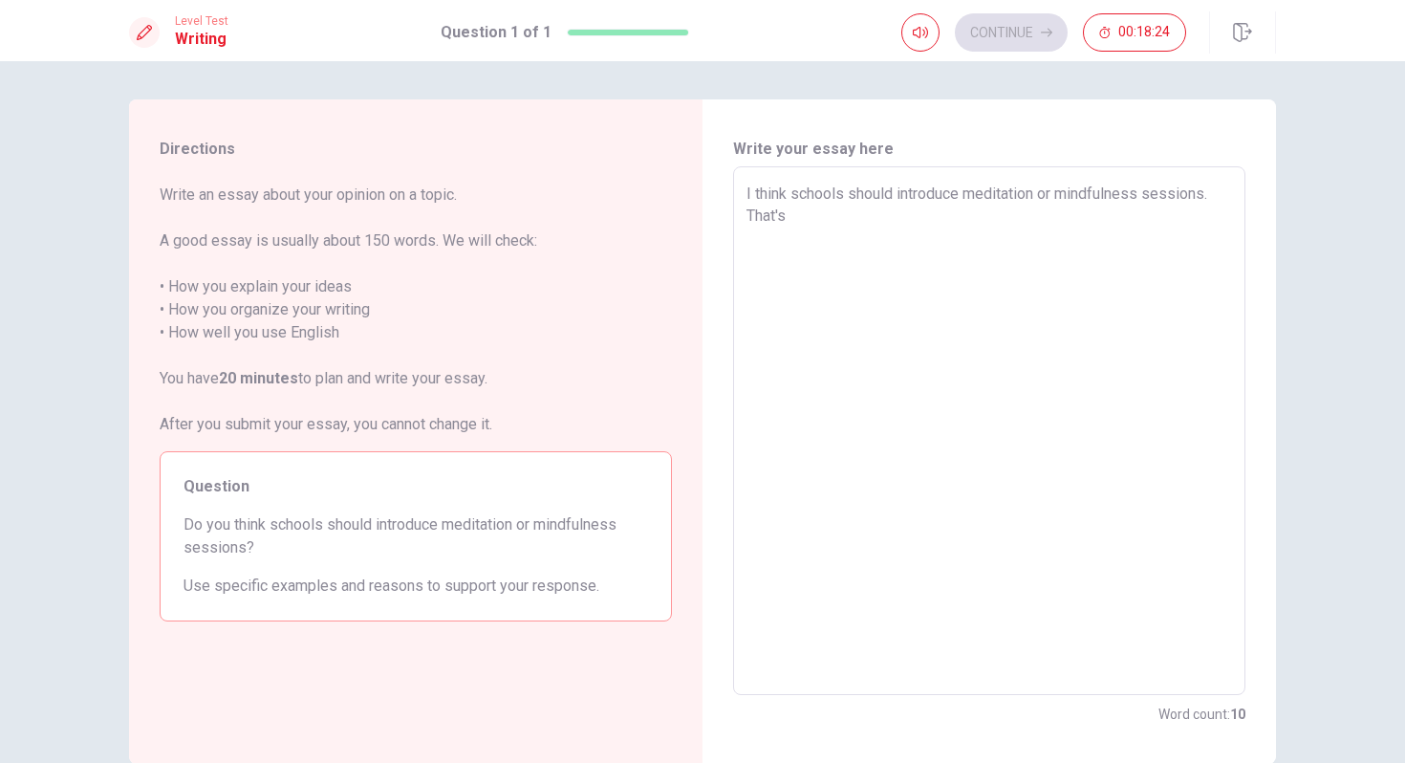
type textarea "x"
type textarea "I think schools should introduce meditation or mindfulness sessions. That's"
type textarea "x"
type textarea "I think schools should introduce meditation or mindfulness sessions. That's w"
type textarea "x"
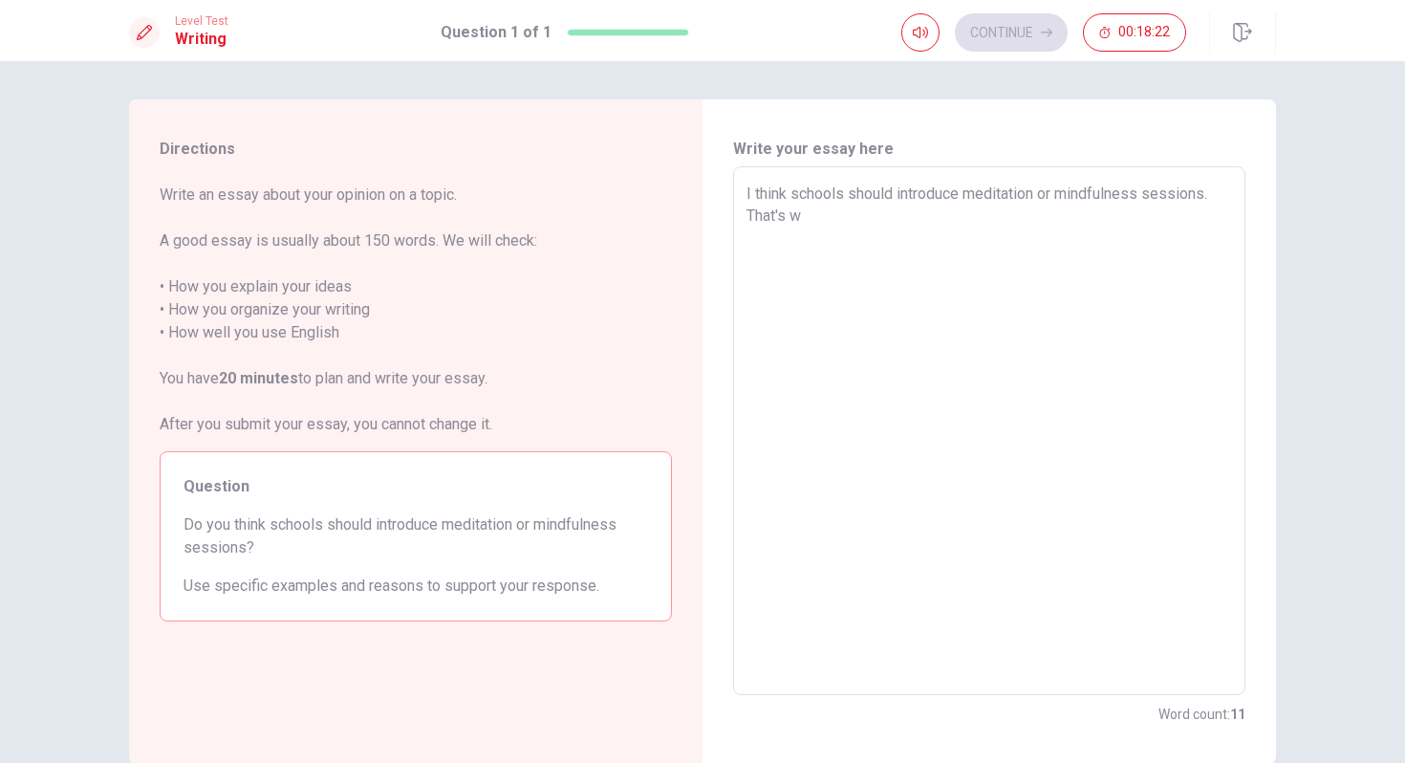
type textarea "I think schools should introduce meditation or mindfulness sessions. That's wh"
type textarea "x"
type textarea "I think schools should introduce meditation or mindfulness sessions. That's why"
type textarea "x"
type textarea "I think schools should introduce meditation or mindfulness sessions. That's why"
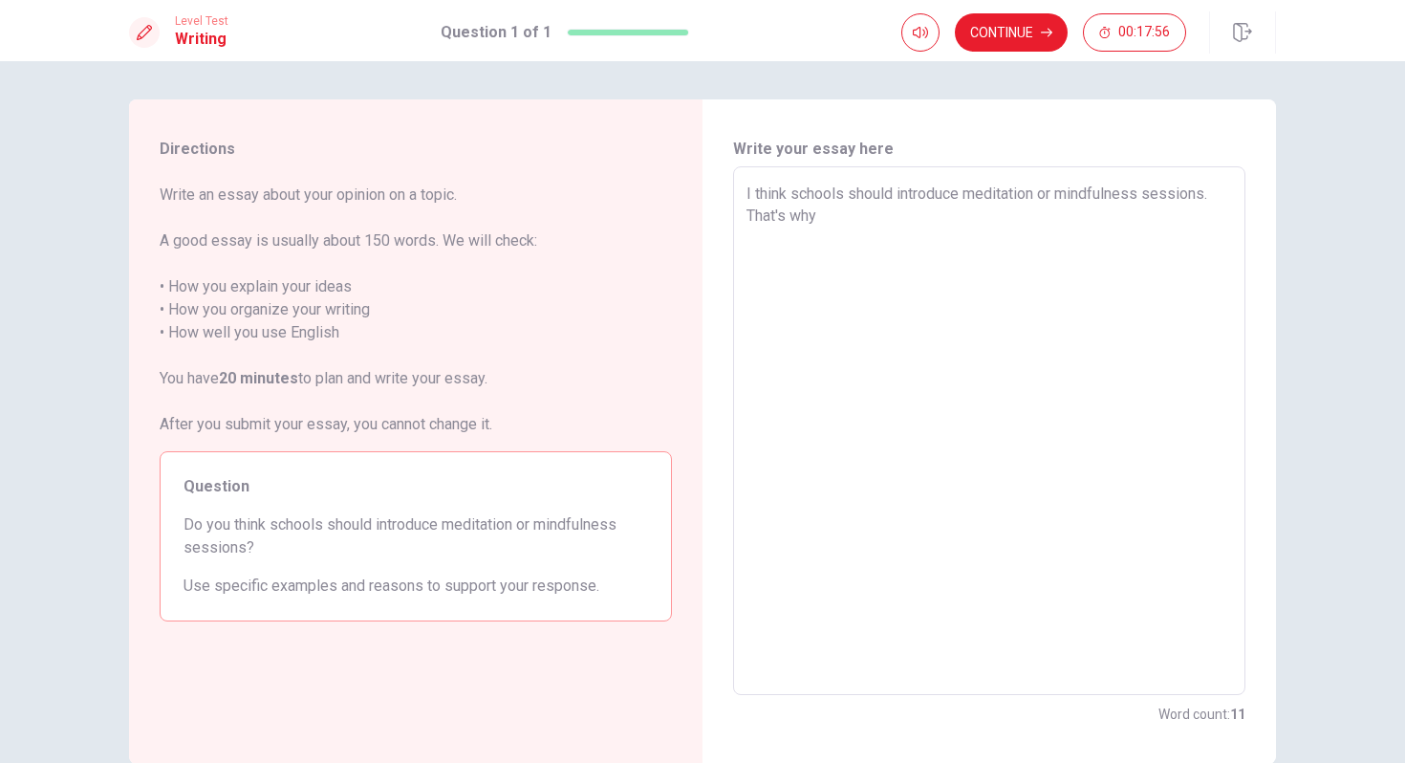
click at [755, 190] on textarea "I think schools should introduce meditation or mindfulness sessions. That's why" at bounding box center [990, 431] width 486 height 497
type textarea "x"
type textarea "I dthink schools should introduce meditation or mindfulness sessions. That's why"
type textarea "x"
type textarea "I dothink schools should introduce meditation or mindfulness sessions. That's w…"
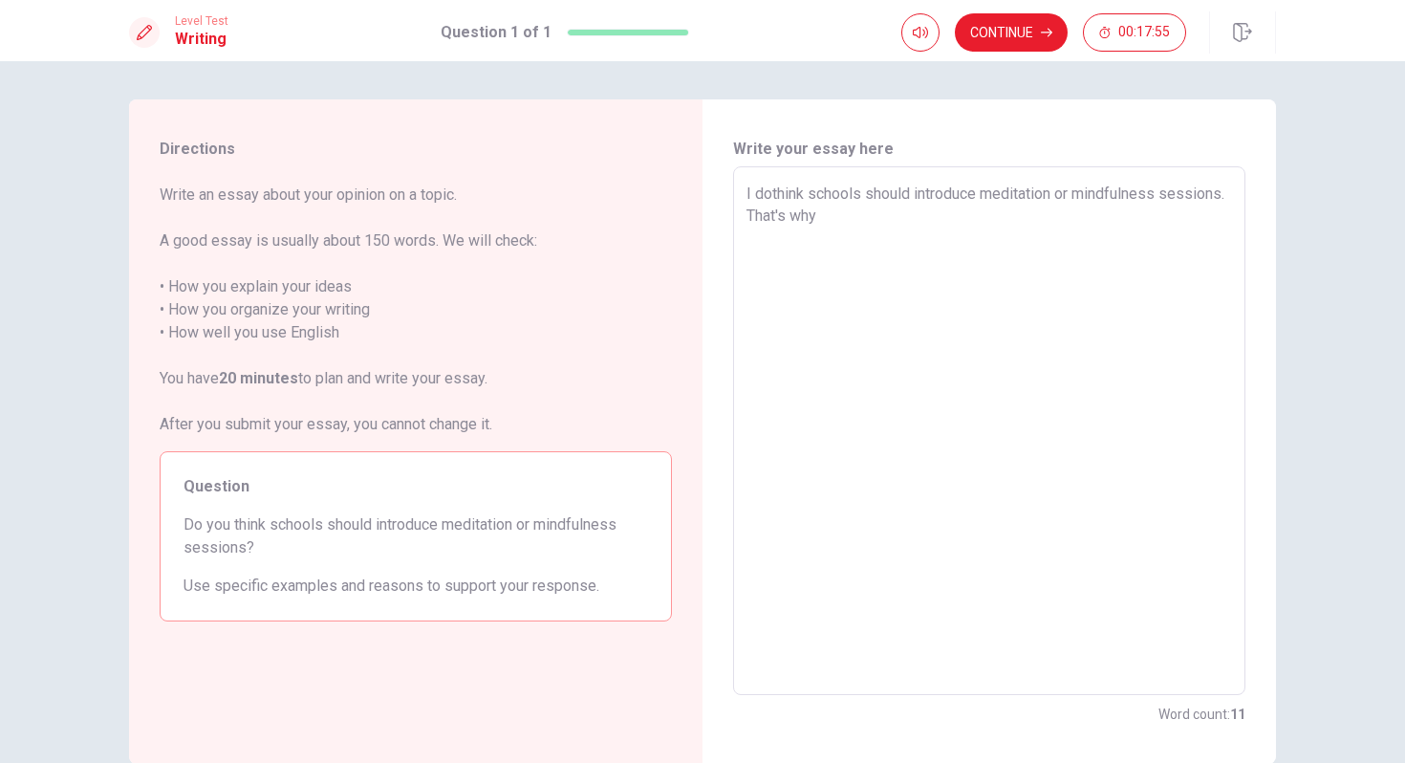
type textarea "x"
type textarea "I [DEMOGRAPHIC_DATA] schools should introduce meditation or mindfulness session…"
type textarea "x"
type textarea "I don'think schools should introduce meditation or mindfulness sessions. That's…"
type textarea "x"
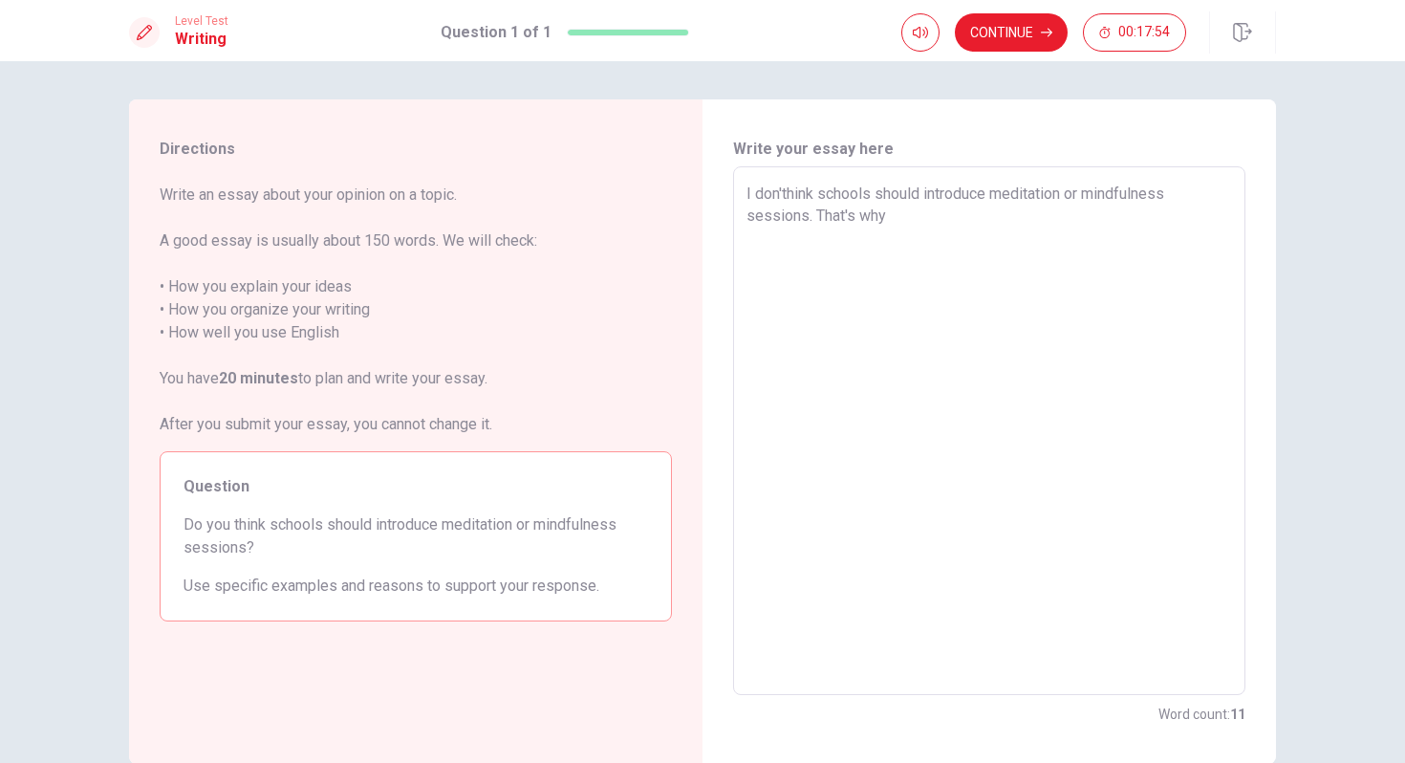
type textarea "I don'tthink schools should introduce meditation or mindfulness sessions. That'…"
type textarea "x"
type textarea "I don't think schools should introduce meditation or mindfulness sessions. That…"
click at [934, 222] on textarea "I don't think schools should introduce meditation or mindfulness sessions. That…" at bounding box center [990, 431] width 486 height 497
type textarea "x"
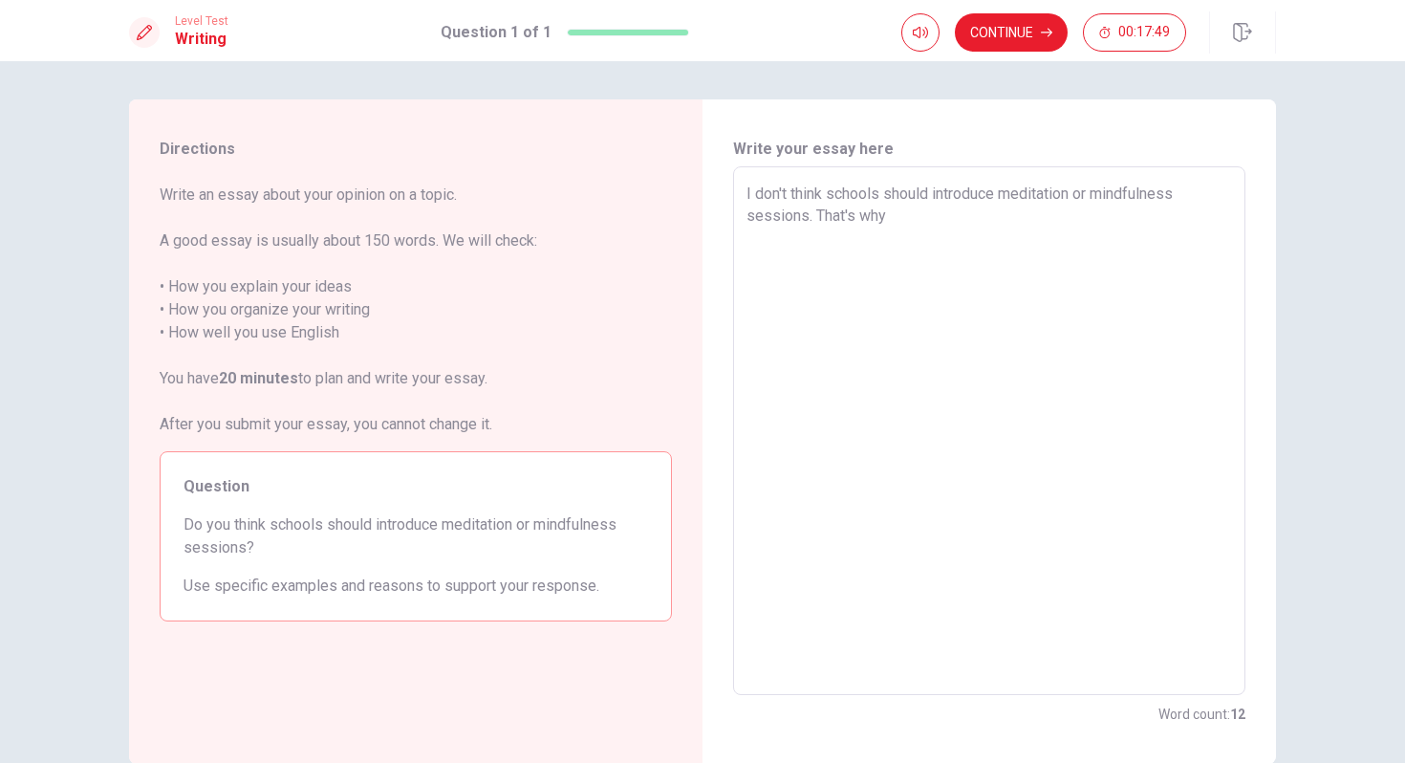
type textarea "I don't think schools should introduce meditation or mindfulness sessions. That…"
type textarea "x"
type textarea "I don't think schools should introduce meditation or mindfulness sessions. That…"
type textarea "x"
type textarea "I don't think schools should introduce meditation or mindfulness sessions. That…"
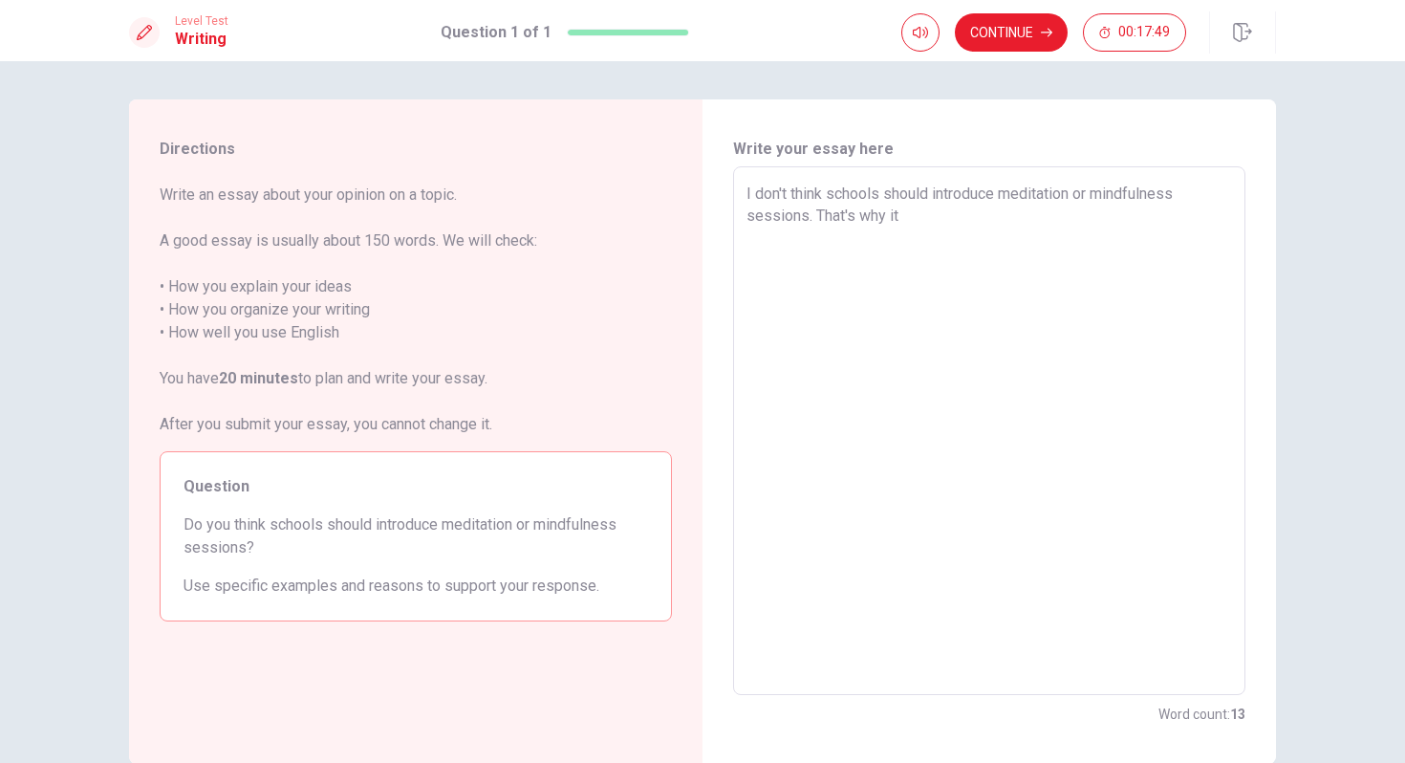
type textarea "x"
type textarea "I don't think schools should introduce meditation or mindfulness sessions. That…"
type textarea "x"
type textarea "I don't think schools should introduce meditation or mindfulness sessions. That…"
type textarea "x"
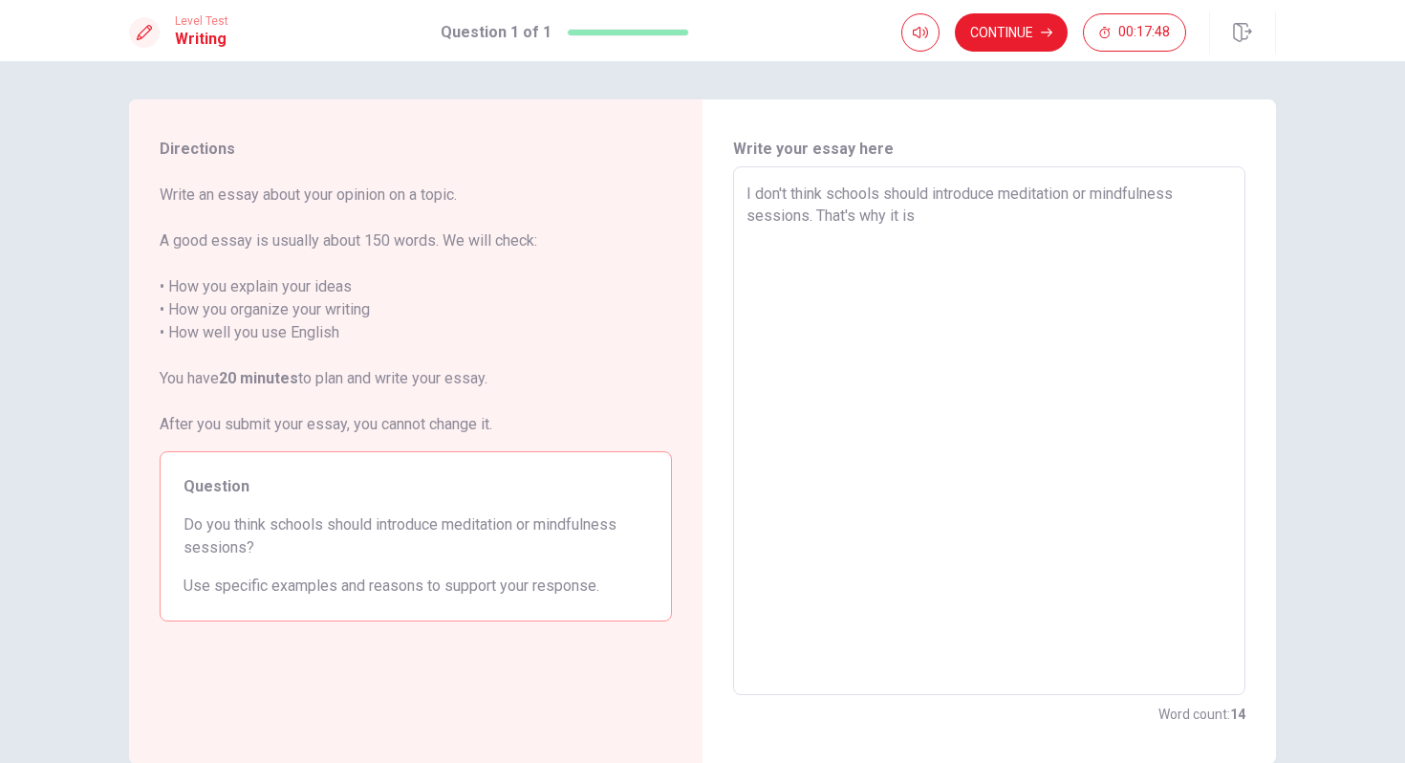
type textarea "I don't think schools should introduce meditation or mindfulness sessions. That…"
type textarea "x"
type textarea "I don't think schools should introduce meditation or mindfulness sessions. That…"
type textarea "x"
type textarea "I don't think schools should introduce meditation or mindfulness sessions. That…"
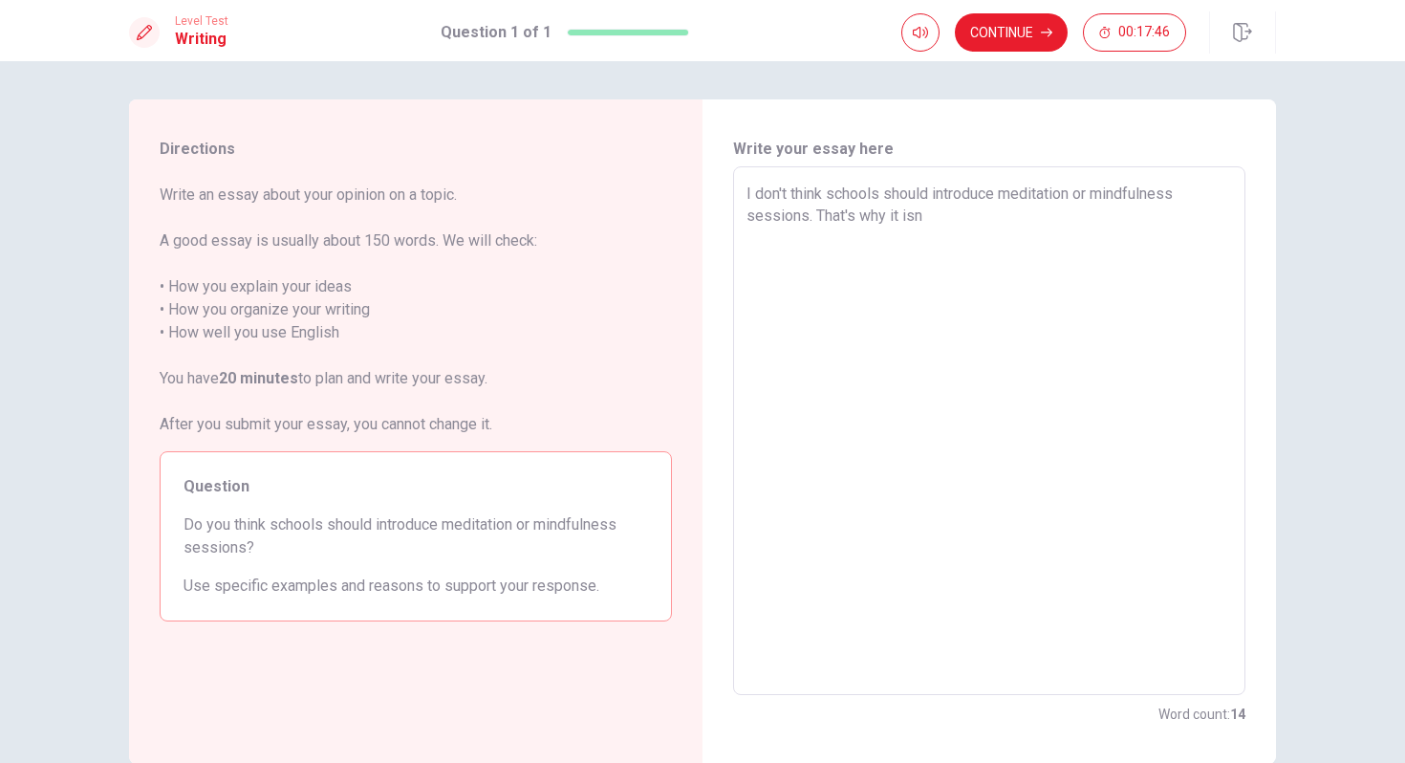
type textarea "x"
type textarea "I don't think schools should introduce meditation or mindfulness sessions. That…"
type textarea "x"
type textarea "I don't think schools should introduce meditation or mindfulness sessions. That…"
type textarea "x"
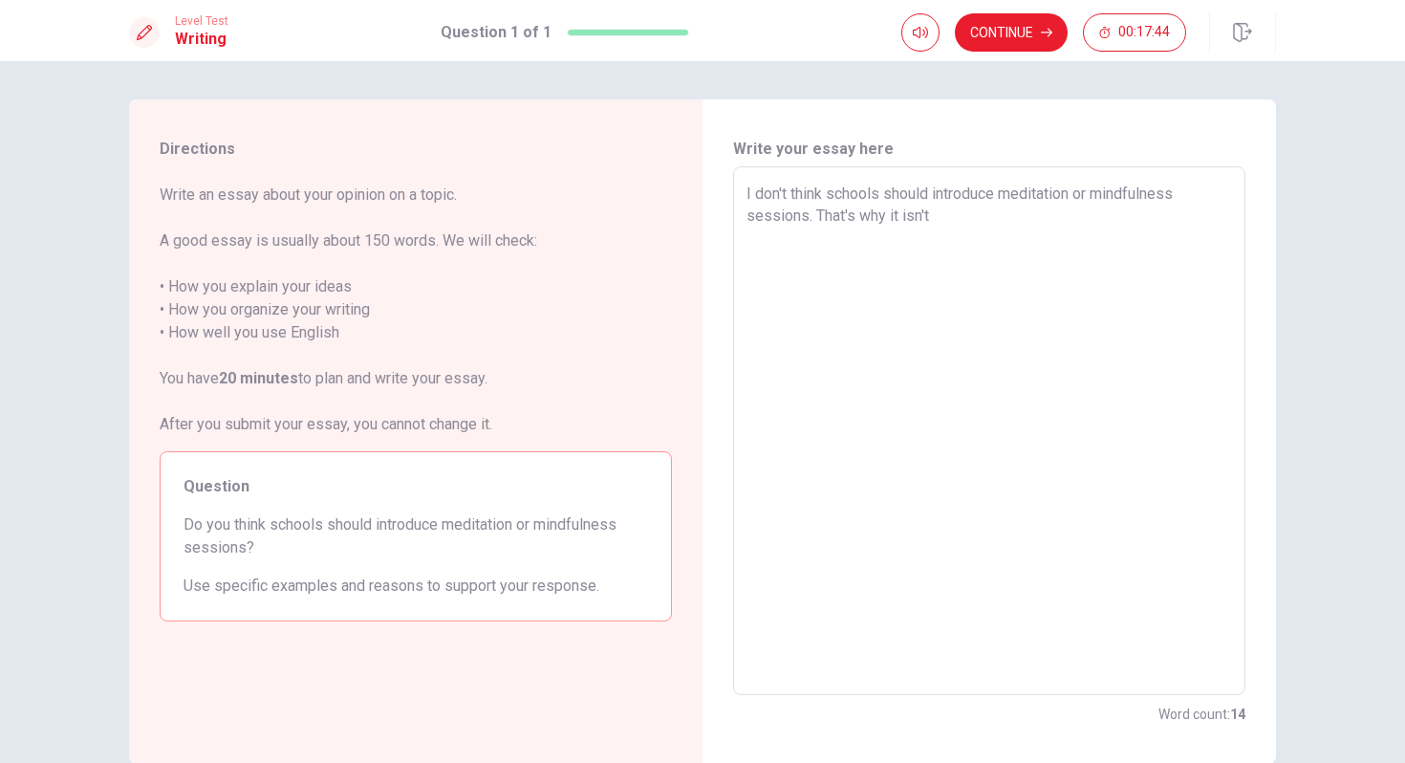
type textarea "I don't think schools should introduce meditation or mindfulness sessions. That…"
type textarea "x"
type textarea "I don't think schools should introduce meditation or mindfulness sessions. That…"
type textarea "x"
type textarea "I don't think schools should introduce meditation or mindfulness sessions. That…"
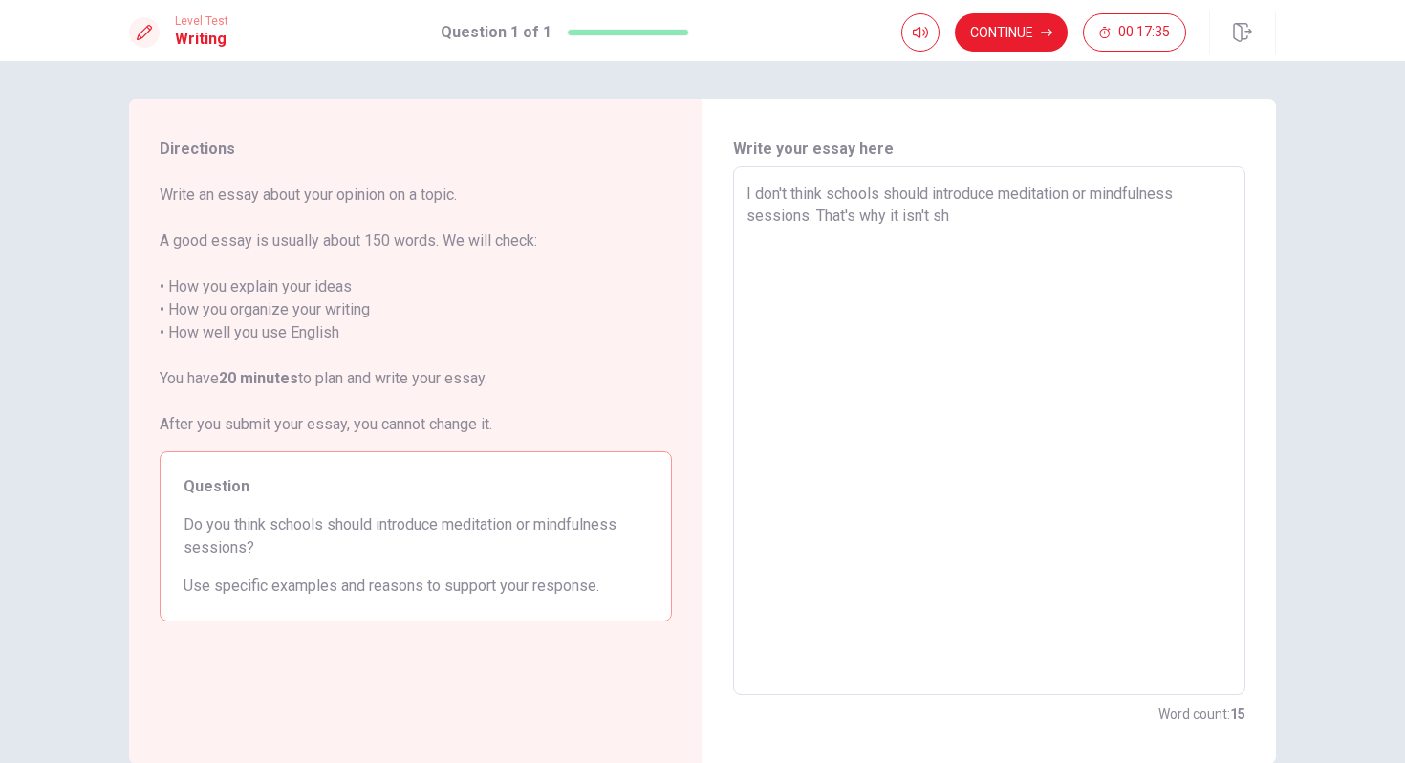
type textarea "x"
type textarea "I don't think schools should introduce meditation or mindfulness sessions. That…"
type textarea "x"
click at [983, 215] on textarea "I don't think schools should introduce meditation or mindfulness sessions. That…" at bounding box center [990, 431] width 486 height 497
click at [991, 214] on textarea "I don't think schools should introduce meditation or mindfulness sessions. That…" at bounding box center [990, 431] width 486 height 497
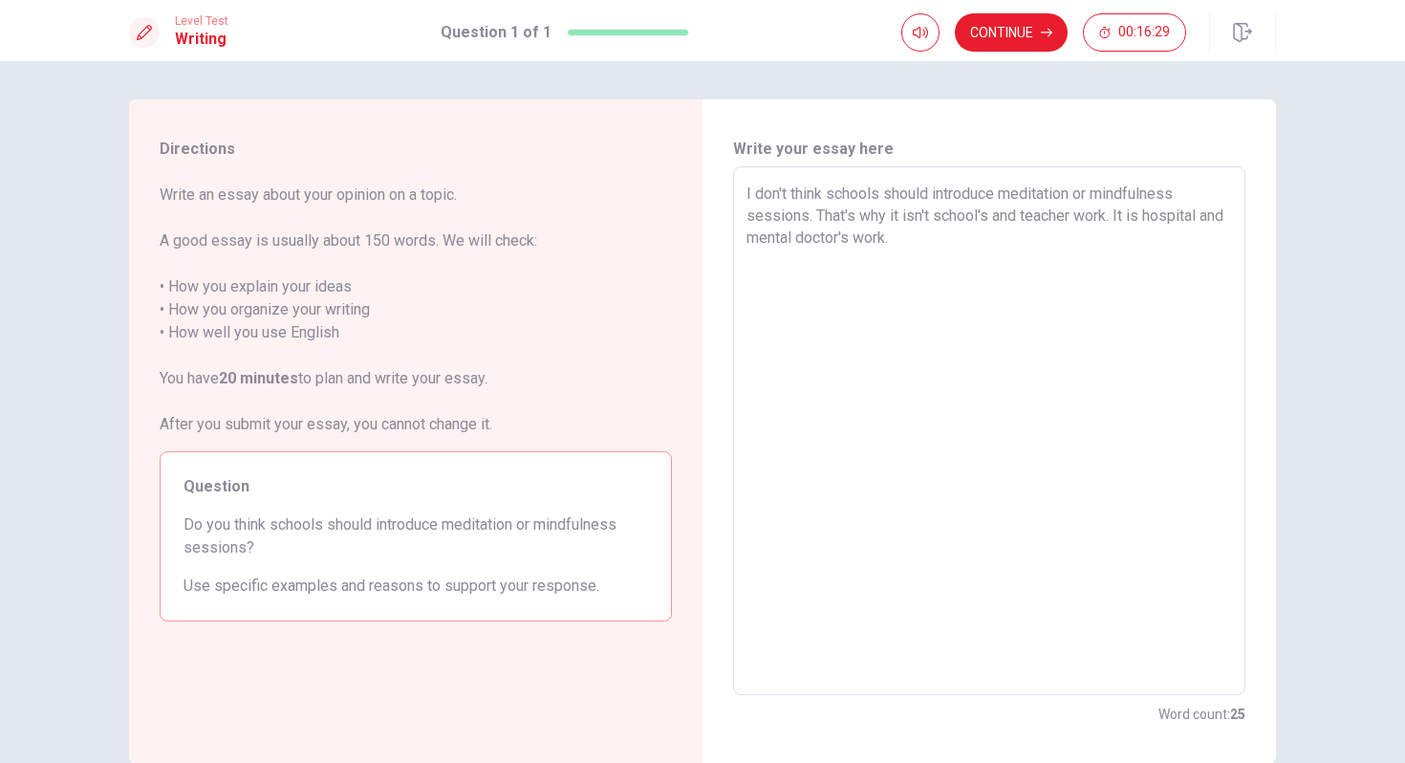
click at [987, 215] on textarea "I don't think schools should introduce meditation or mindfulness sessions. That…" at bounding box center [990, 431] width 486 height 497
click at [1062, 215] on textarea "I don't think schools should introduce meditation or mindfulness sessions. That…" at bounding box center [990, 431] width 486 height 497
click at [1097, 270] on textarea "I don't think schools should introduce meditation or mindfulness sessions. That…" at bounding box center [990, 431] width 486 height 497
click at [1094, 231] on textarea "I don't think schools should introduce meditation or mindfulness sessions. That…" at bounding box center [990, 431] width 486 height 497
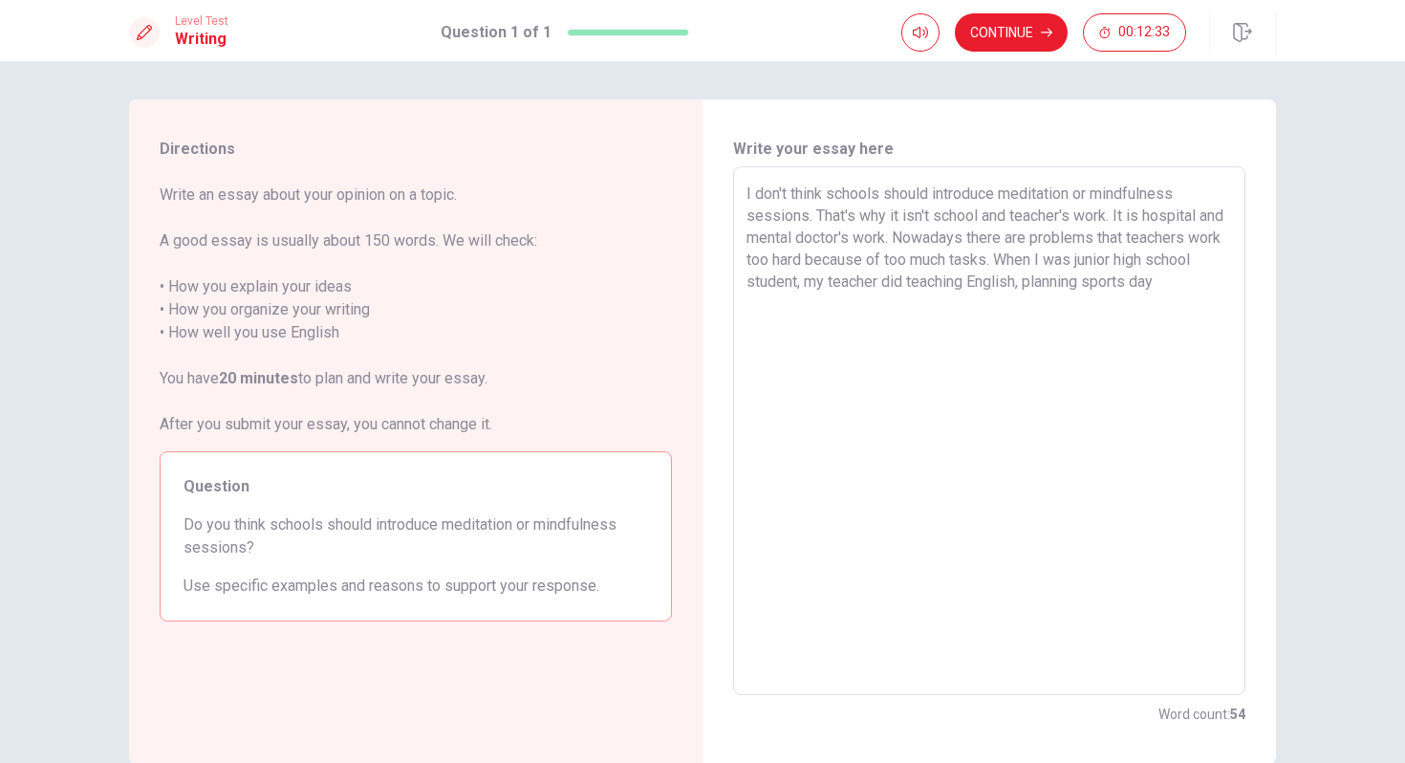
click at [1143, 279] on textarea "I don't think schools should introduce meditation or mindfulness sessions. That…" at bounding box center [990, 431] width 486 height 497
click at [1215, 286] on textarea "I don't think schools should introduce meditation or mindfulness sessions. That…" at bounding box center [990, 431] width 486 height 497
click at [1159, 306] on textarea "I don't think schools should introduce meditation or mindfulness sessions. That…" at bounding box center [990, 431] width 486 height 497
click at [1144, 306] on textarea "I don't think schools should introduce meditation or mindfulness sessions. That…" at bounding box center [990, 431] width 486 height 497
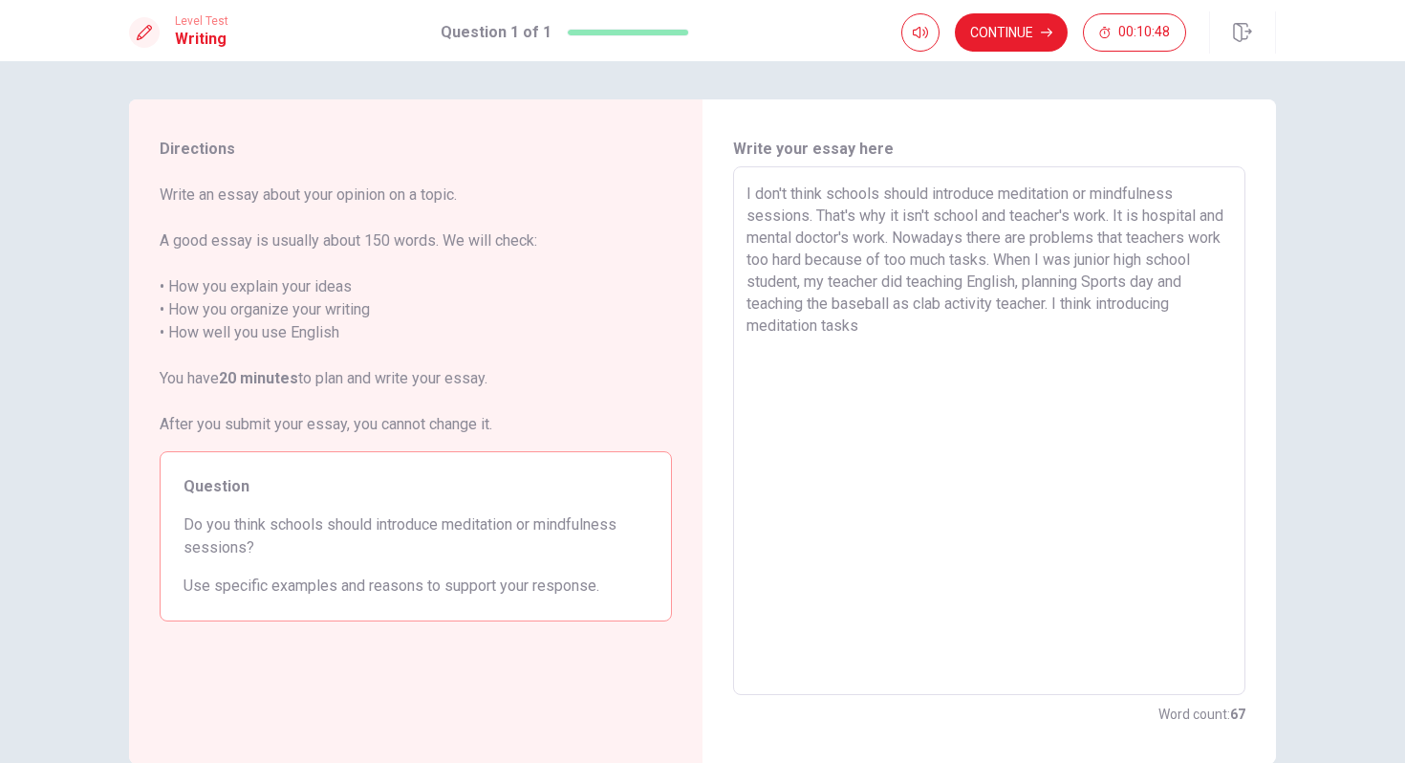
click at [1148, 319] on textarea "I don't think schools should introduce meditation or mindfulness sessions. That…" at bounding box center [990, 431] width 486 height 497
click at [947, 330] on textarea "I don't think schools should introduce meditation or mindfulness sessions. That…" at bounding box center [990, 431] width 486 height 497
click at [1052, 330] on textarea "I don't think schools should introduce meditation or mindfulness sessions. That…" at bounding box center [990, 431] width 486 height 497
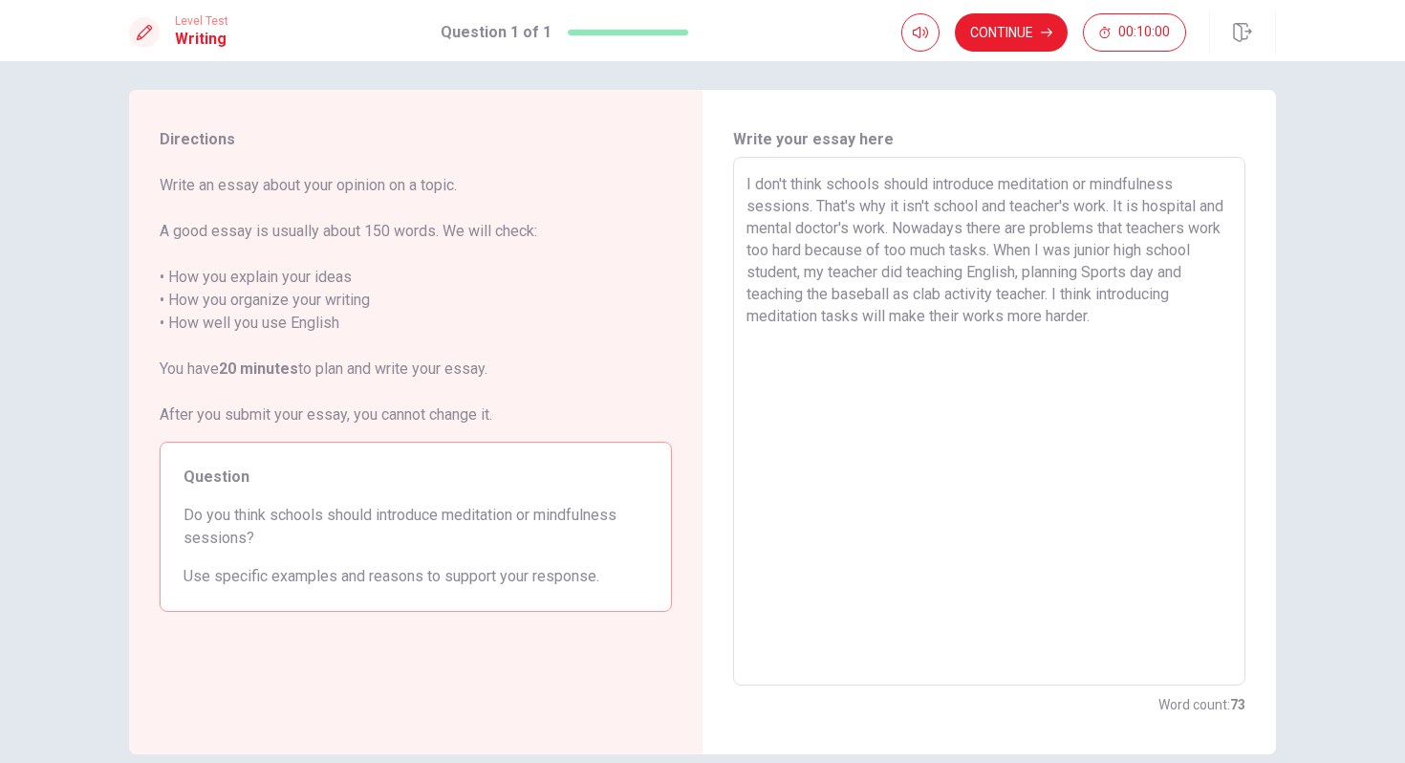
scroll to position [22, 0]
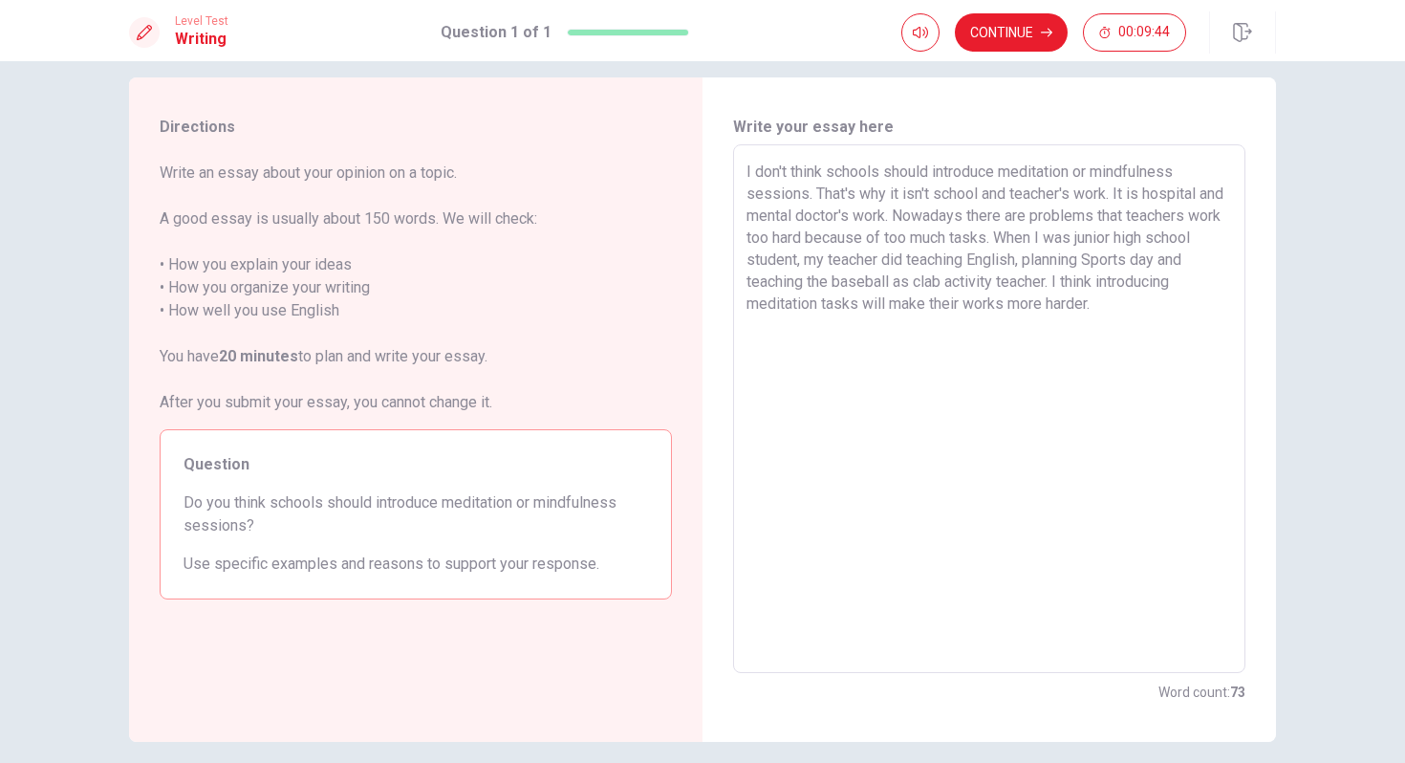
click at [1029, 244] on textarea "I don't think schools should introduce meditation or mindfulness sessions. That…" at bounding box center [990, 409] width 486 height 497
click at [1057, 250] on textarea "I don't think schools should introduce meditation or mindfulness sessions. That…" at bounding box center [990, 409] width 486 height 497
click at [1086, 270] on textarea "I don't think schools should introduce meditation or mindfulness sessions. That…" at bounding box center [990, 409] width 486 height 497
click at [1116, 289] on textarea "I don't think schools should introduce meditation or mindfulness sessions. That…" at bounding box center [990, 409] width 486 height 497
click at [1120, 283] on textarea "I don't think schools should introduce meditation or mindfulness sessions. That…" at bounding box center [990, 409] width 486 height 497
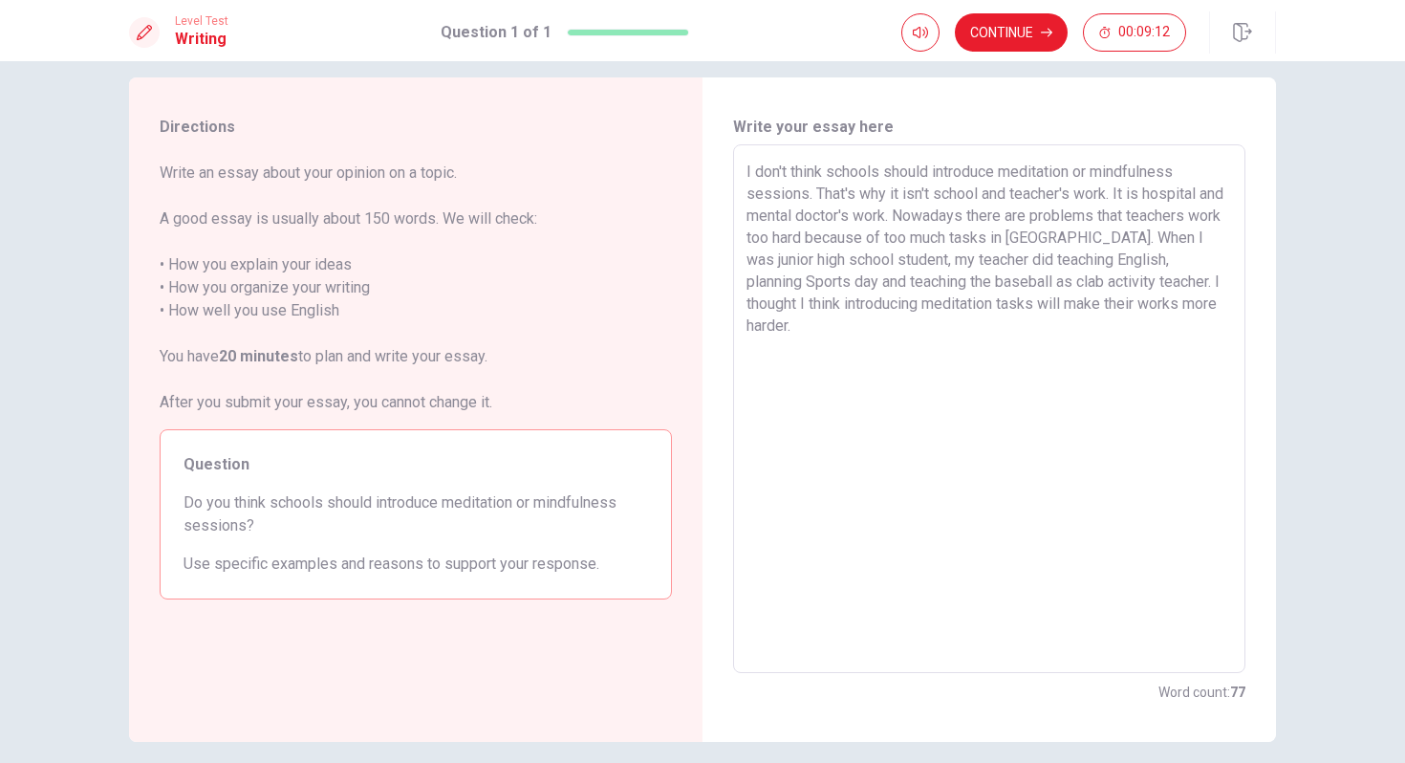
click at [1180, 283] on textarea "I don't think schools should introduce meditation or mindfulness sessions. That…" at bounding box center [990, 409] width 486 height 497
click at [762, 304] on textarea "I don't think schools should introduce meditation or mindfulness sessions. That…" at bounding box center [990, 409] width 486 height 497
click at [824, 313] on textarea "I don't think schools should introduce meditation or mindfulness sessions. That…" at bounding box center [990, 409] width 486 height 497
click at [835, 308] on textarea "I don't think schools should introduce meditation or mindfulness sessions. That…" at bounding box center [990, 409] width 486 height 497
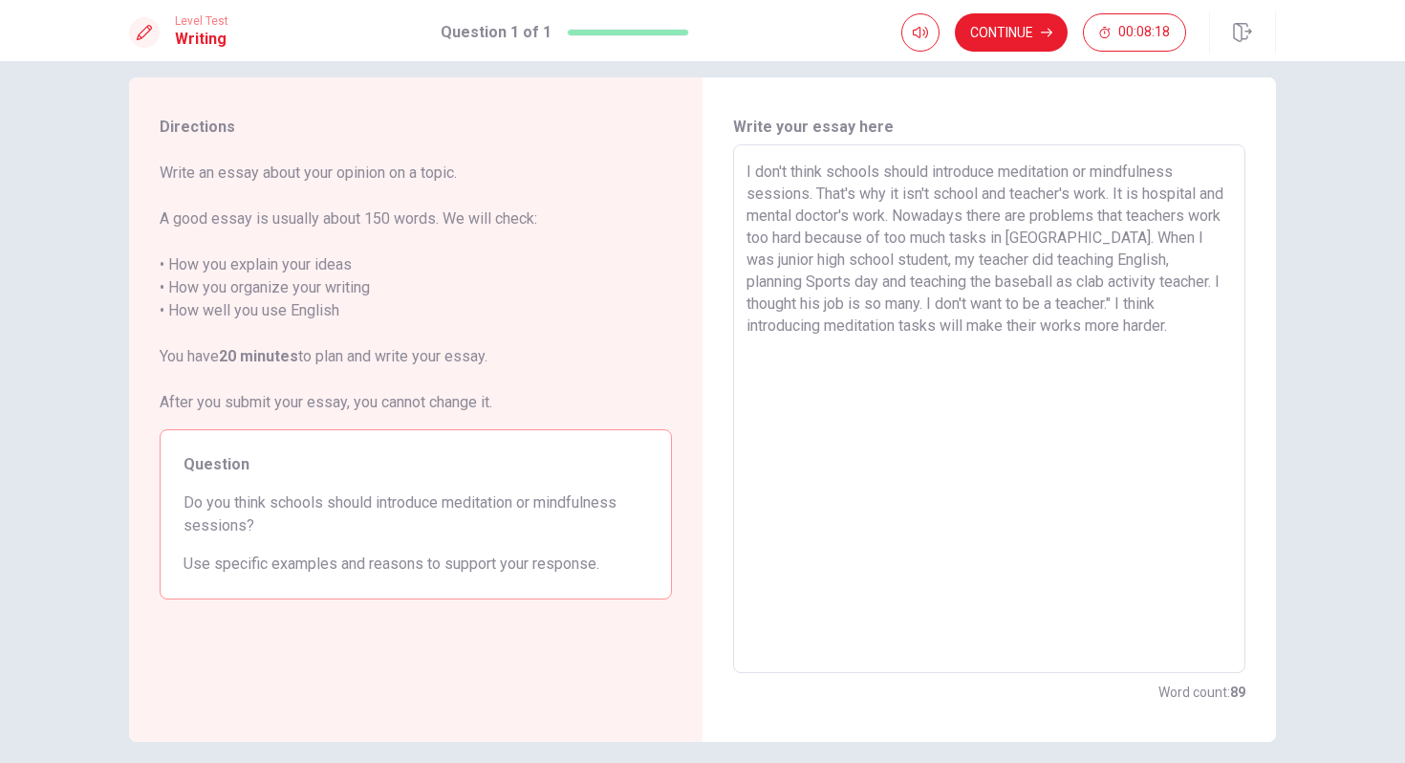
click at [1182, 283] on textarea "I don't think schools should introduce meditation or mindfulness sessions. That…" at bounding box center [990, 409] width 486 height 497
click at [1046, 302] on textarea "I don't think schools should introduce meditation or mindfulness sessions. That…" at bounding box center [990, 409] width 486 height 497
click at [1147, 412] on textarea "I don't think schools should introduce meditation or mindfulness sessions. That…" at bounding box center [990, 409] width 486 height 497
click at [1136, 319] on textarea "I don't think schools should introduce meditation or mindfulness sessions. That…" at bounding box center [990, 409] width 486 height 497
click at [1084, 358] on textarea "I don't think schools should introduce meditation or mindfulness sessions. That…" at bounding box center [990, 409] width 486 height 497
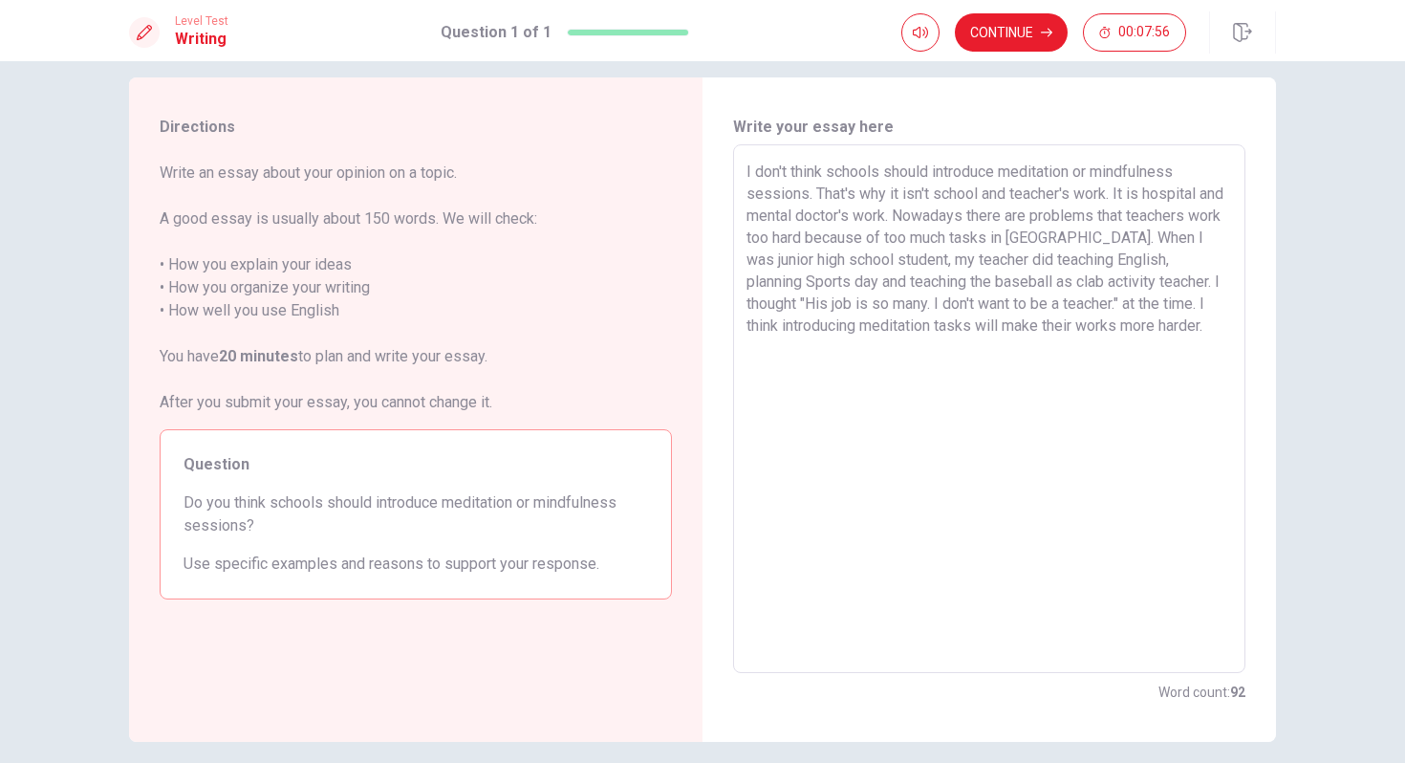
click at [1065, 342] on textarea "I don't think schools should introduce meditation or mindfulness sessions. That…" at bounding box center [990, 409] width 486 height 497
click at [1186, 326] on textarea "I don't think schools should introduce meditation or mindfulness sessions. That…" at bounding box center [990, 409] width 486 height 497
drag, startPoint x: 964, startPoint y: 353, endPoint x: 742, endPoint y: 345, distance: 221.9
click at [741, 345] on div "I don't think schools should introduce meditation or mindfulness sessions. That…" at bounding box center [989, 408] width 512 height 529
click at [961, 353] on textarea "I don't think schools should introduce meditation or mindfulness sessions. That…" at bounding box center [990, 409] width 486 height 497
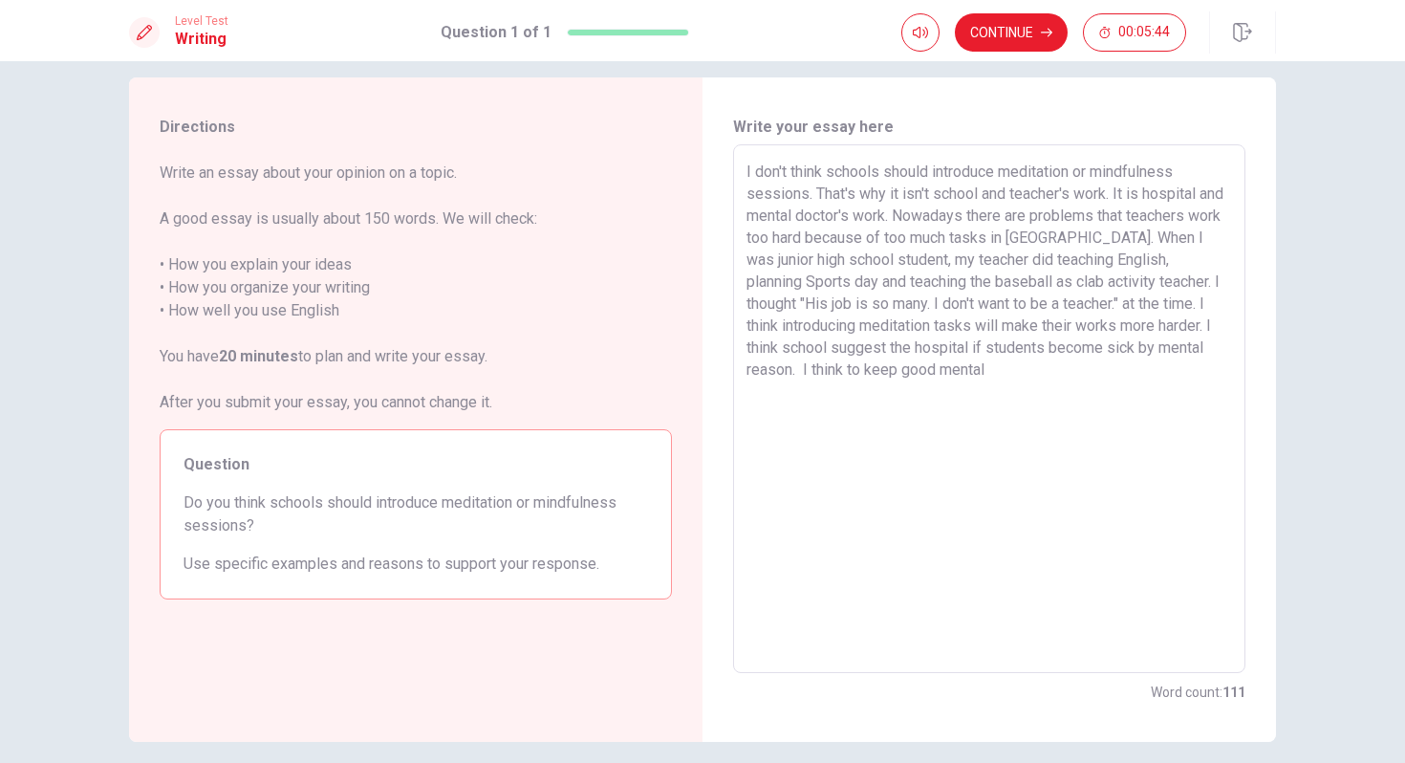
click at [845, 376] on textarea "I don't think schools should introduce meditation or mindfulness sessions. That…" at bounding box center [990, 409] width 486 height 497
click at [1003, 370] on textarea "I don't think schools should introduce meditation or mindfulness sessions. That…" at bounding box center [990, 409] width 486 height 497
click at [1090, 396] on textarea "I don't think schools should introduce meditation or mindfulness sessions. That…" at bounding box center [990, 409] width 486 height 497
click at [1159, 432] on textarea "I don't think schools should introduce meditation or mindfulness sessions. That…" at bounding box center [990, 409] width 486 height 497
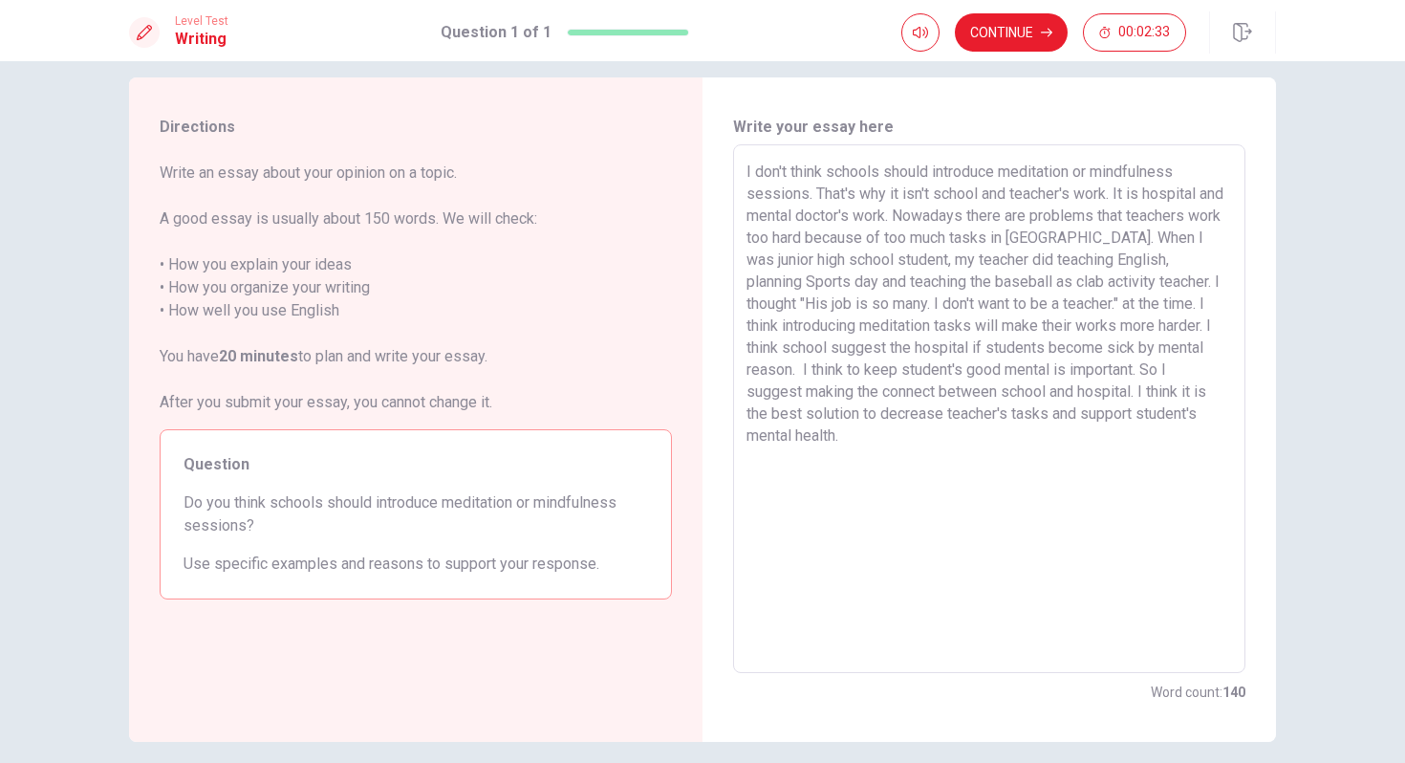
click at [1074, 422] on textarea "I don't think schools should introduce meditation or mindfulness sessions. That…" at bounding box center [990, 409] width 486 height 497
click at [1127, 310] on textarea "I don't think schools should introduce meditation or mindfulness sessions. That…" at bounding box center [990, 409] width 486 height 497
click at [809, 326] on textarea "I don't think schools should introduce meditation or mindfulness sessions. That…" at bounding box center [990, 409] width 486 height 497
click at [904, 332] on textarea "I don't think schools should introduce meditation or mindfulness sessions. That…" at bounding box center [990, 409] width 486 height 497
drag, startPoint x: 799, startPoint y: 461, endPoint x: 838, endPoint y: 457, distance: 38.4
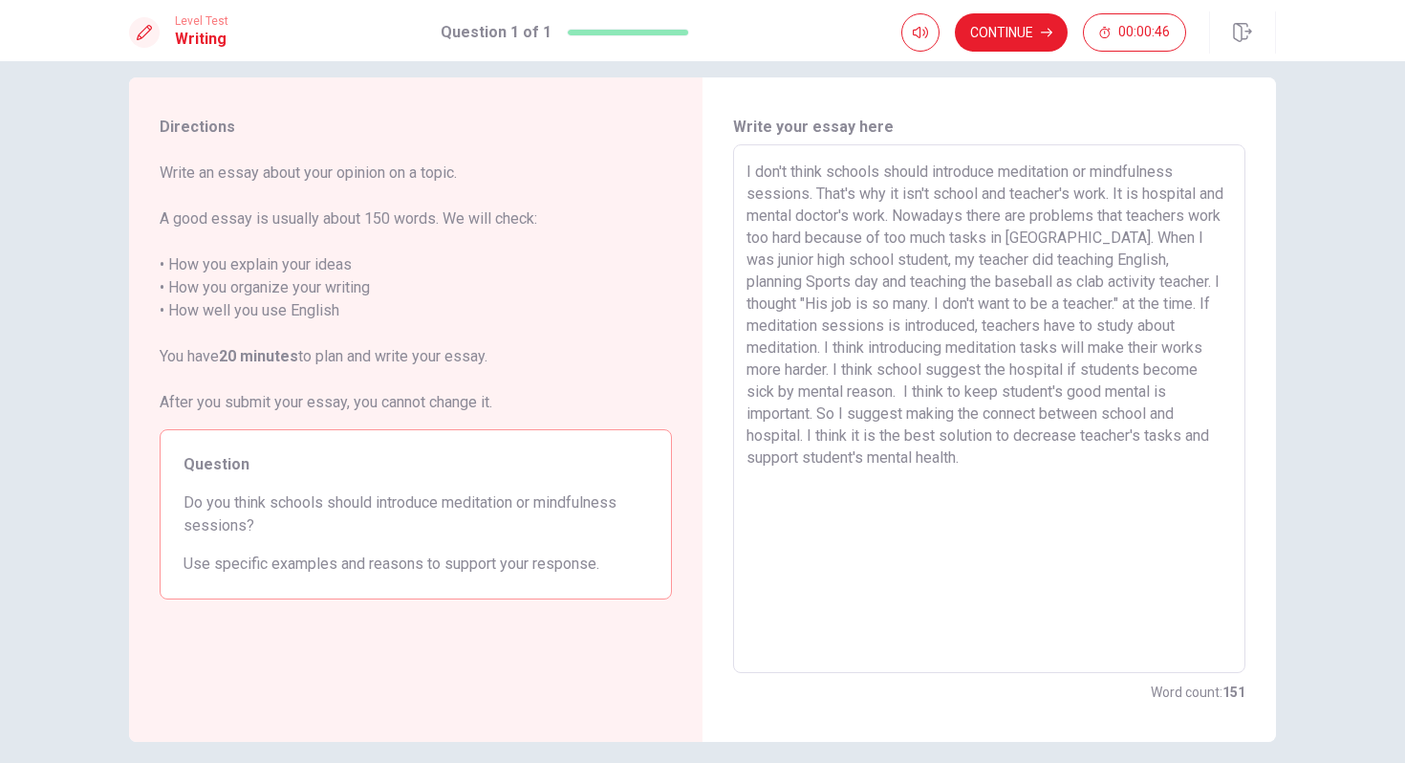
click at [838, 457] on textarea "I don't think schools should introduce meditation or mindfulness sessions. That…" at bounding box center [990, 409] width 486 height 497
click at [873, 461] on textarea "I don't think schools should introduce meditation or mindfulness sessions. That…" at bounding box center [990, 409] width 486 height 497
click at [993, 443] on textarea "I don't think schools should introduce meditation or mindfulness sessions. That…" at bounding box center [990, 409] width 486 height 497
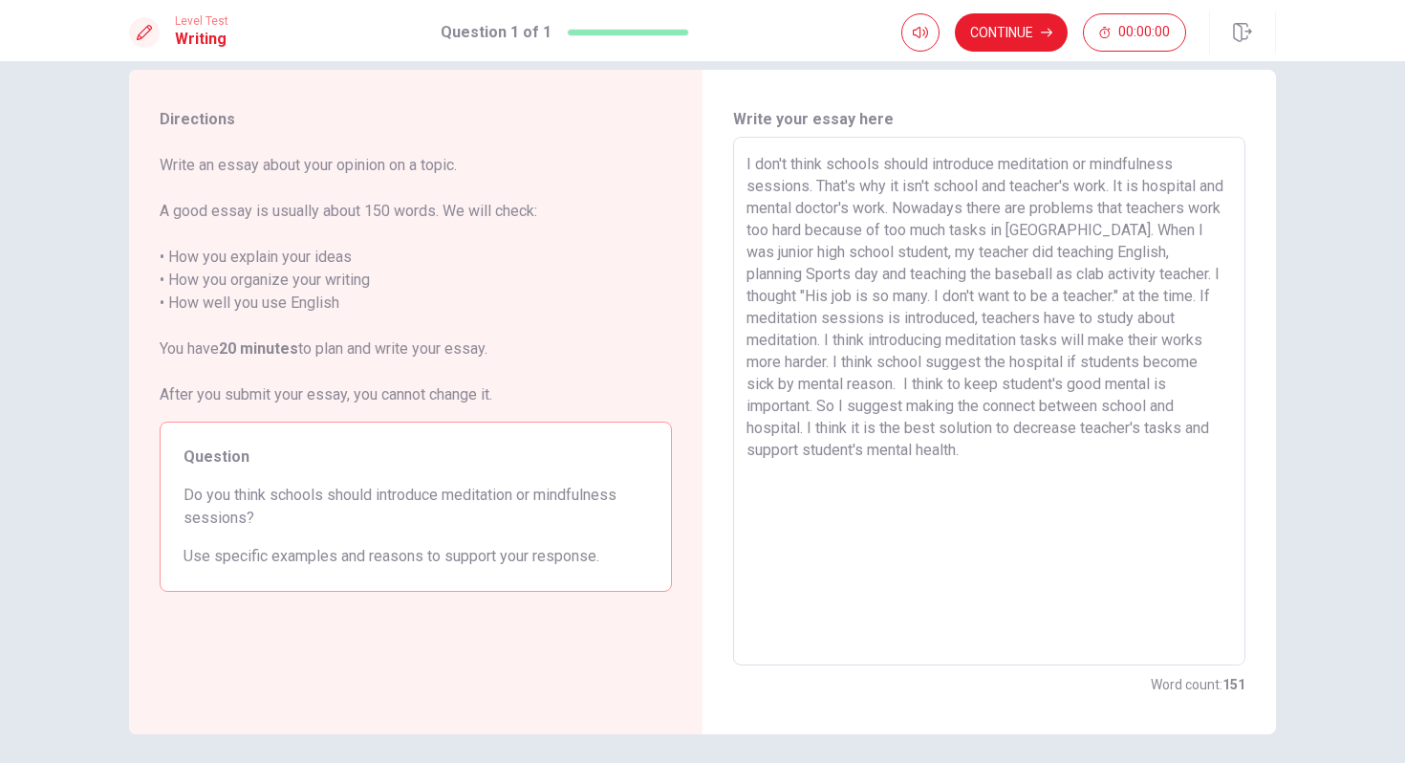
click at [940, 408] on textarea "I don't think schools should introduce meditation or mindfulness sessions. That…" at bounding box center [990, 401] width 486 height 497
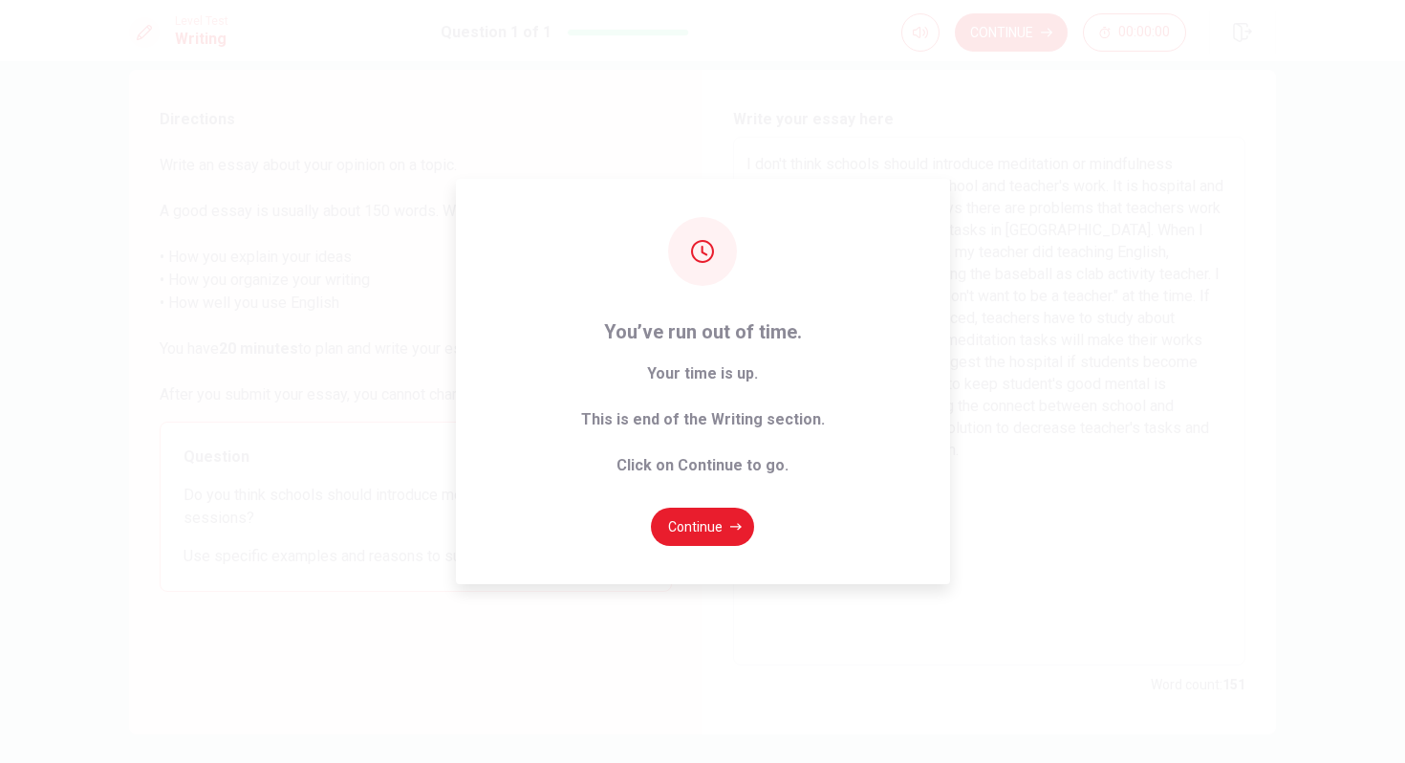
click at [731, 504] on div "You’ve run out of time. Your time is up. This is end of the Writing section. Cl…" at bounding box center [703, 381] width 494 height 405
click at [731, 520] on button "Continue" at bounding box center [702, 527] width 103 height 38
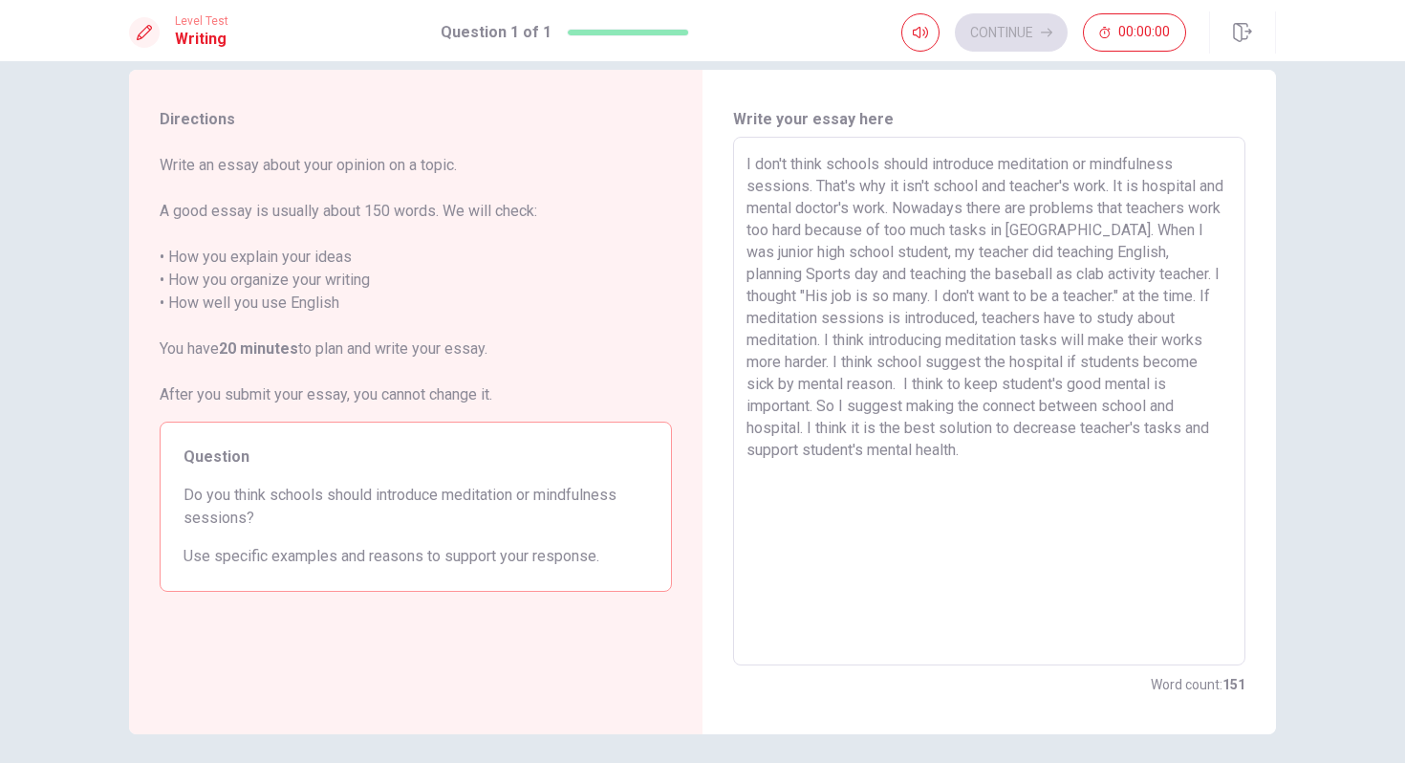
scroll to position [0, 0]
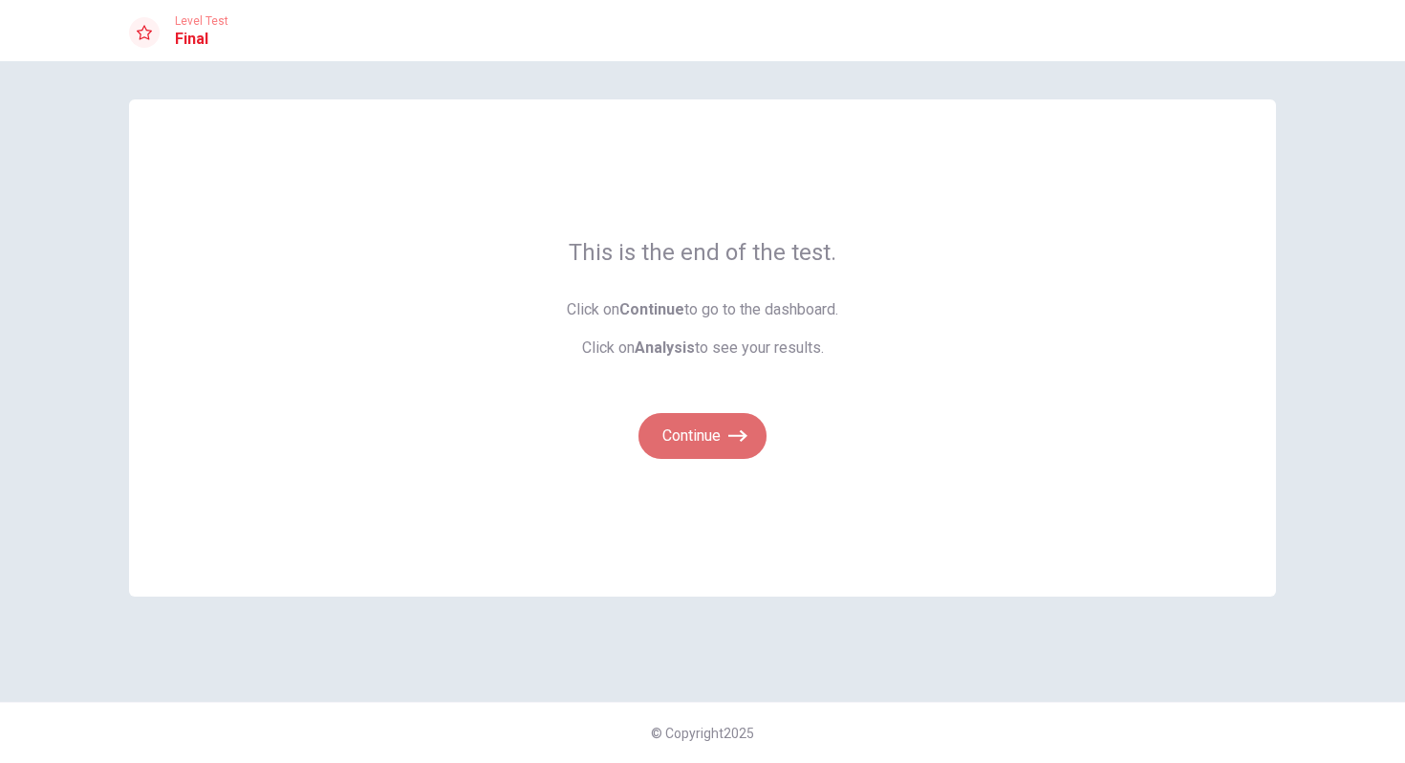
click at [733, 438] on icon "button" at bounding box center [738, 435] width 19 height 19
